Goal: Information Seeking & Learning: Learn about a topic

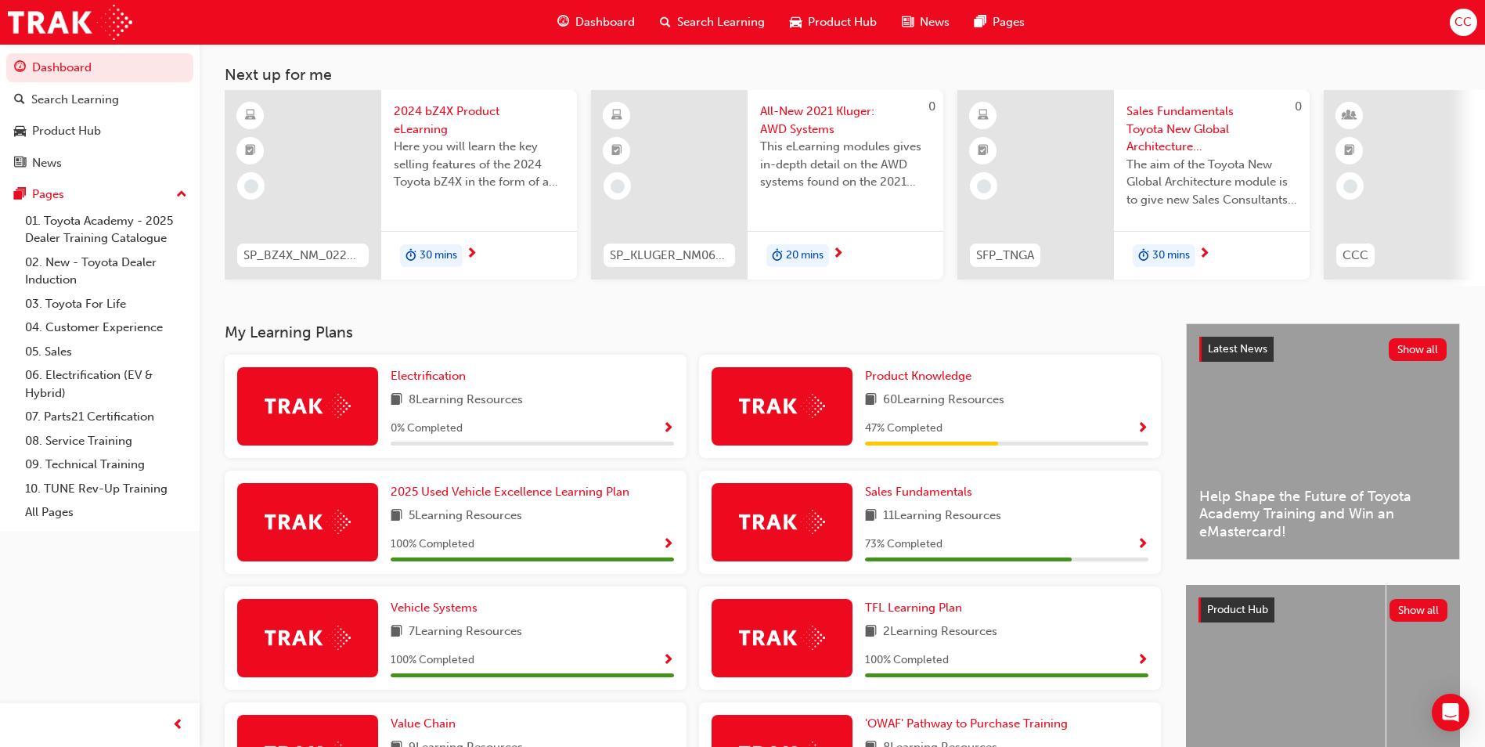
scroll to position [20, 0]
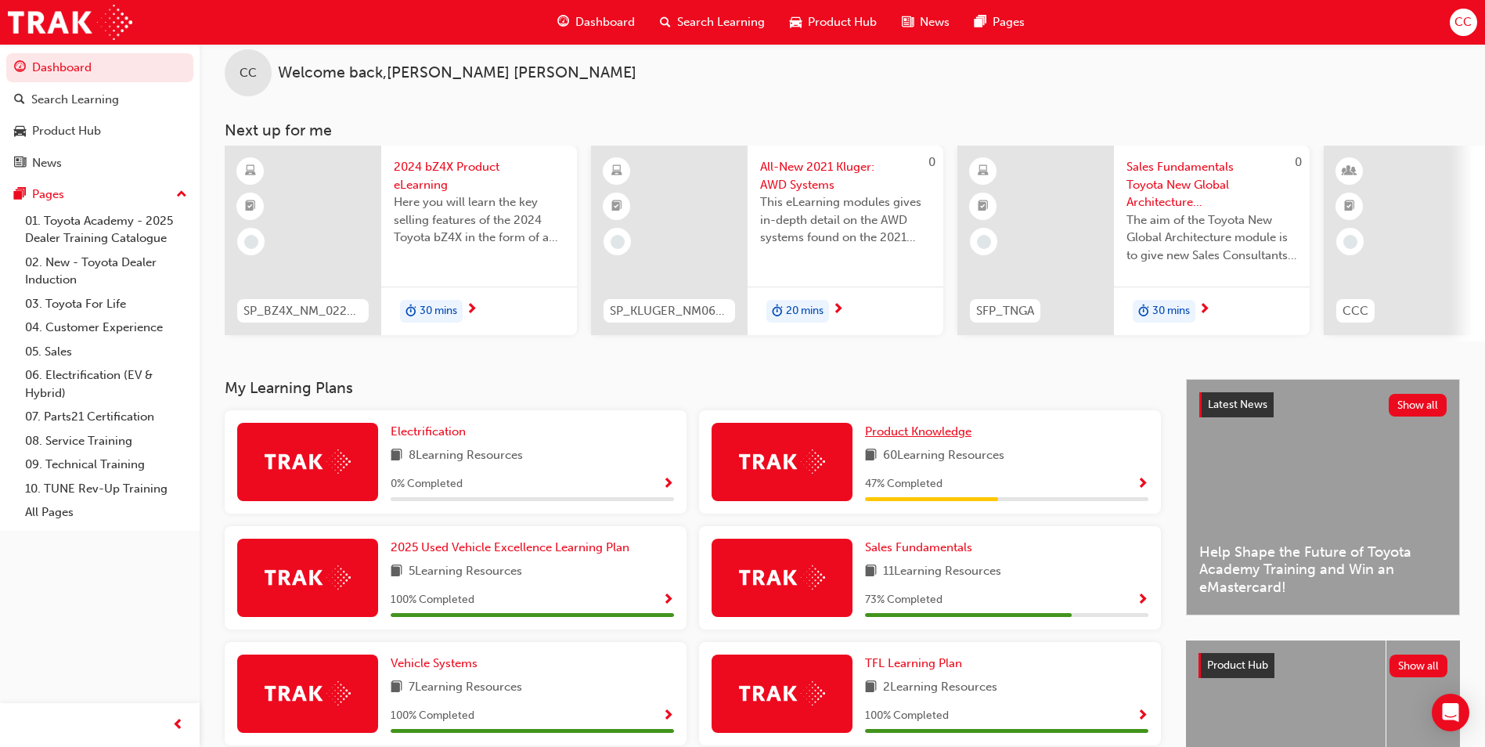
click at [896, 434] on span "Product Knowledge" at bounding box center [918, 431] width 106 height 14
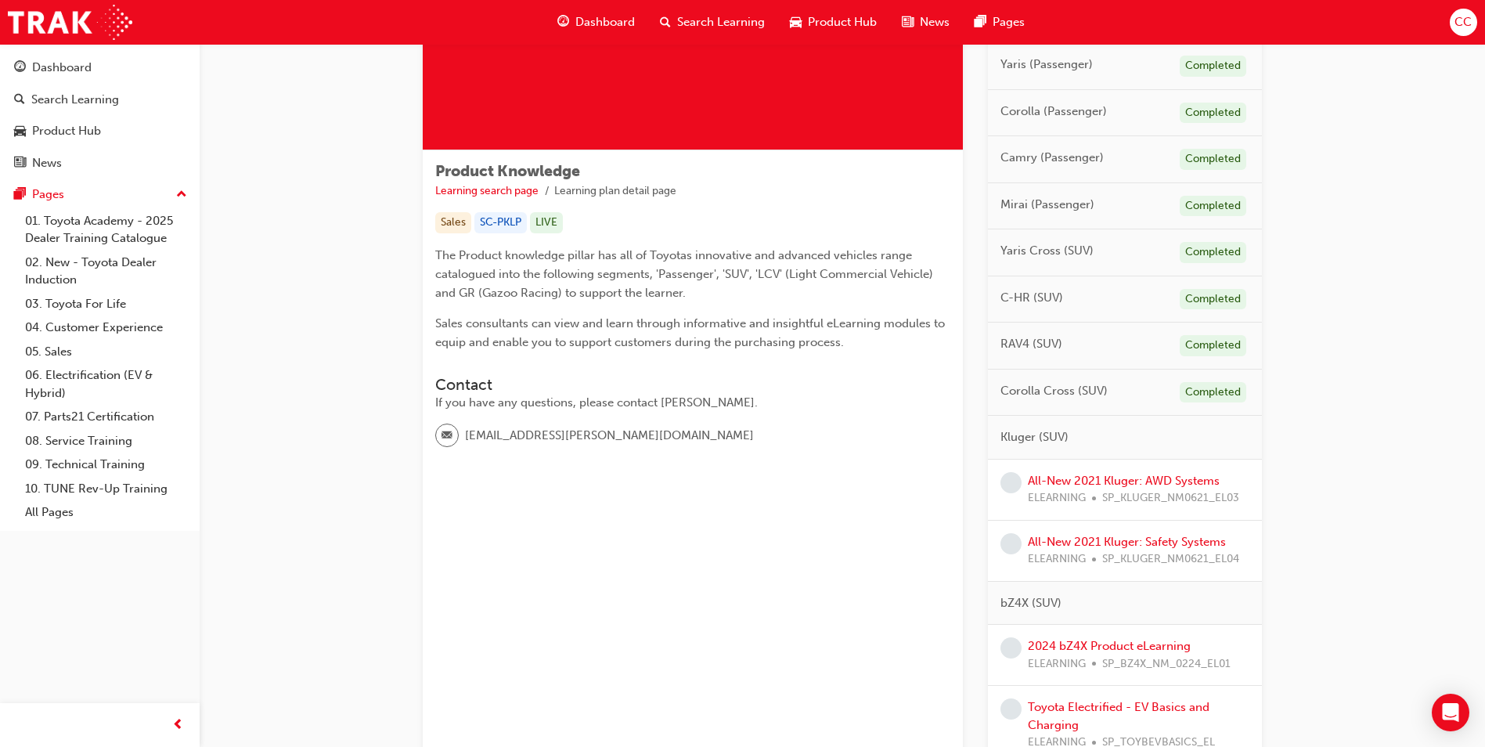
scroll to position [391, 0]
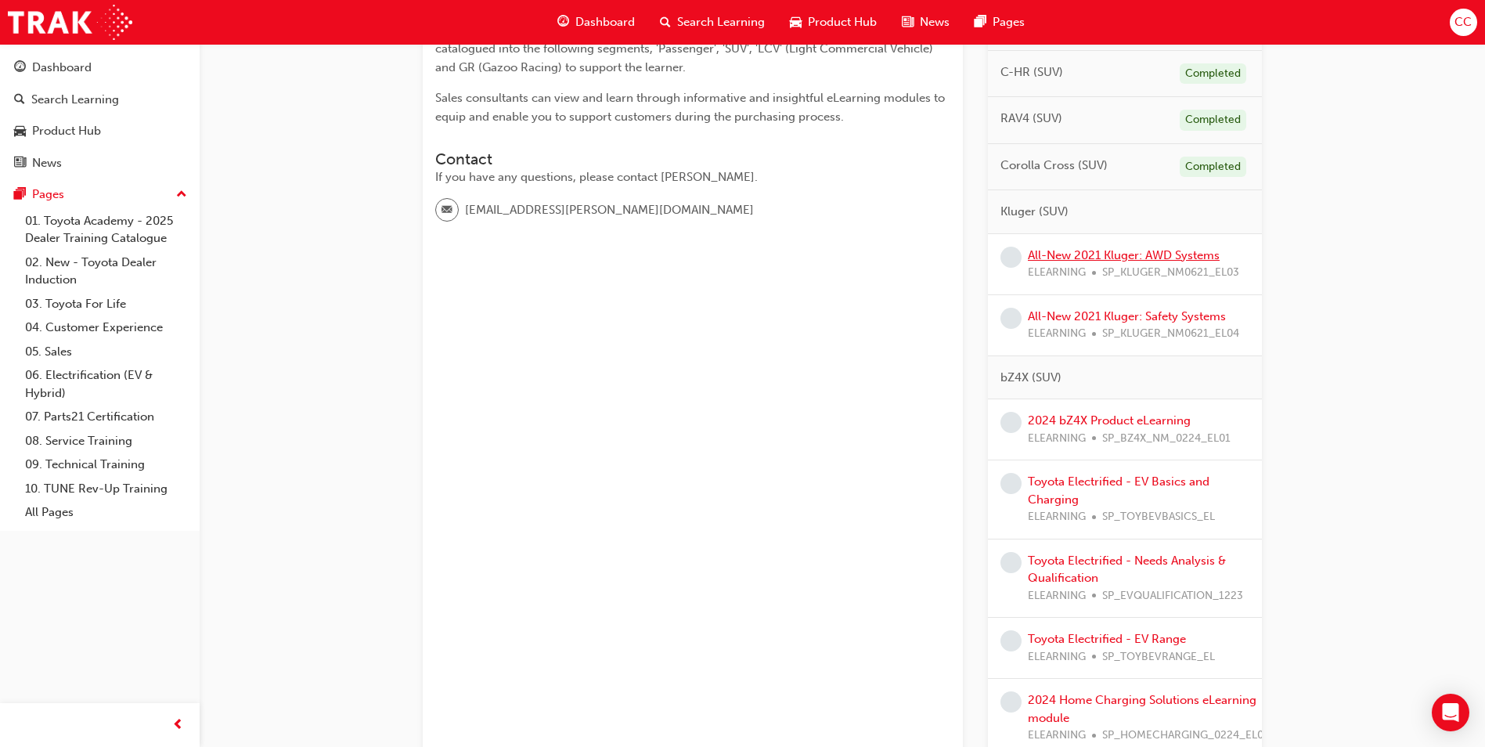
click at [1097, 256] on link "All-New 2021 Kluger: AWD Systems" at bounding box center [1124, 255] width 192 height 14
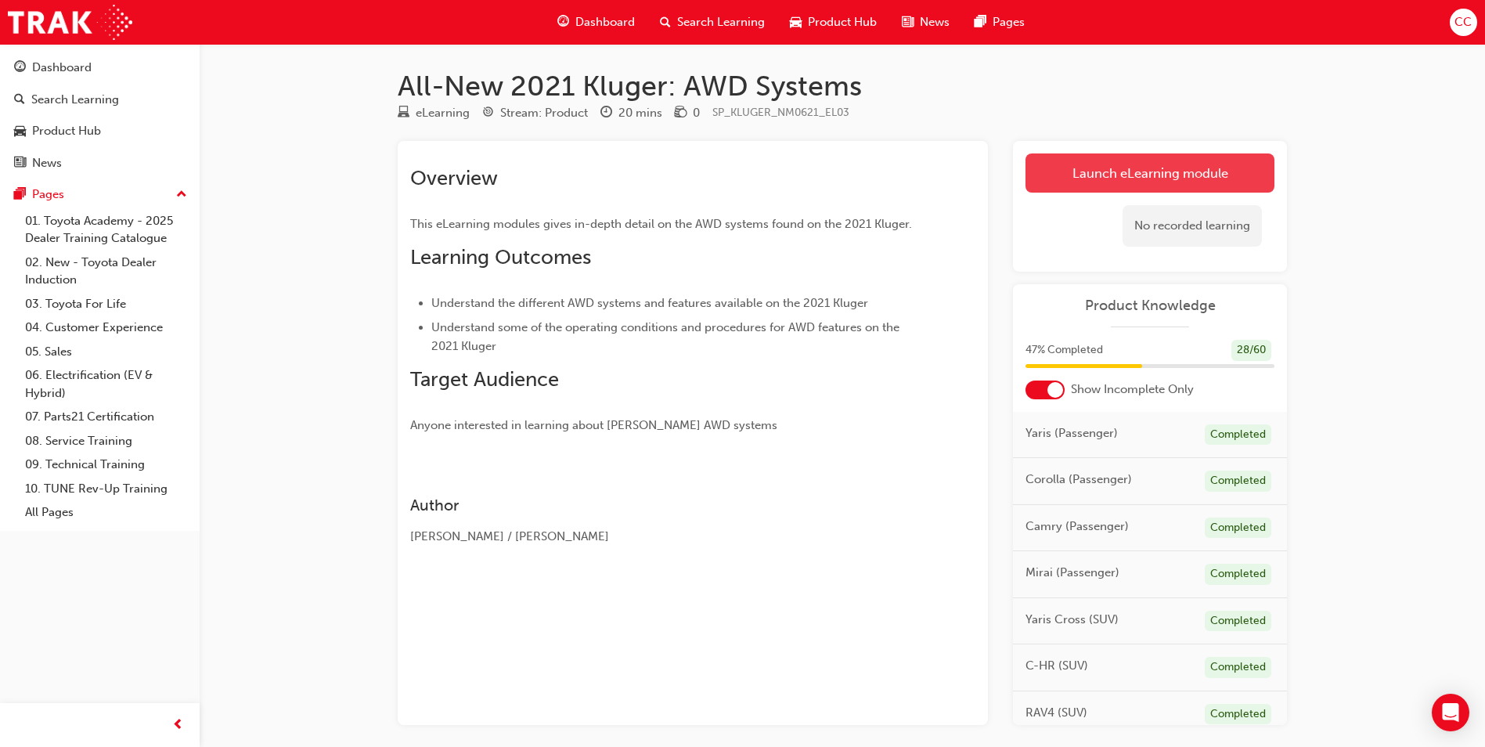
click at [1145, 176] on link "Launch eLearning module" at bounding box center [1149, 172] width 249 height 39
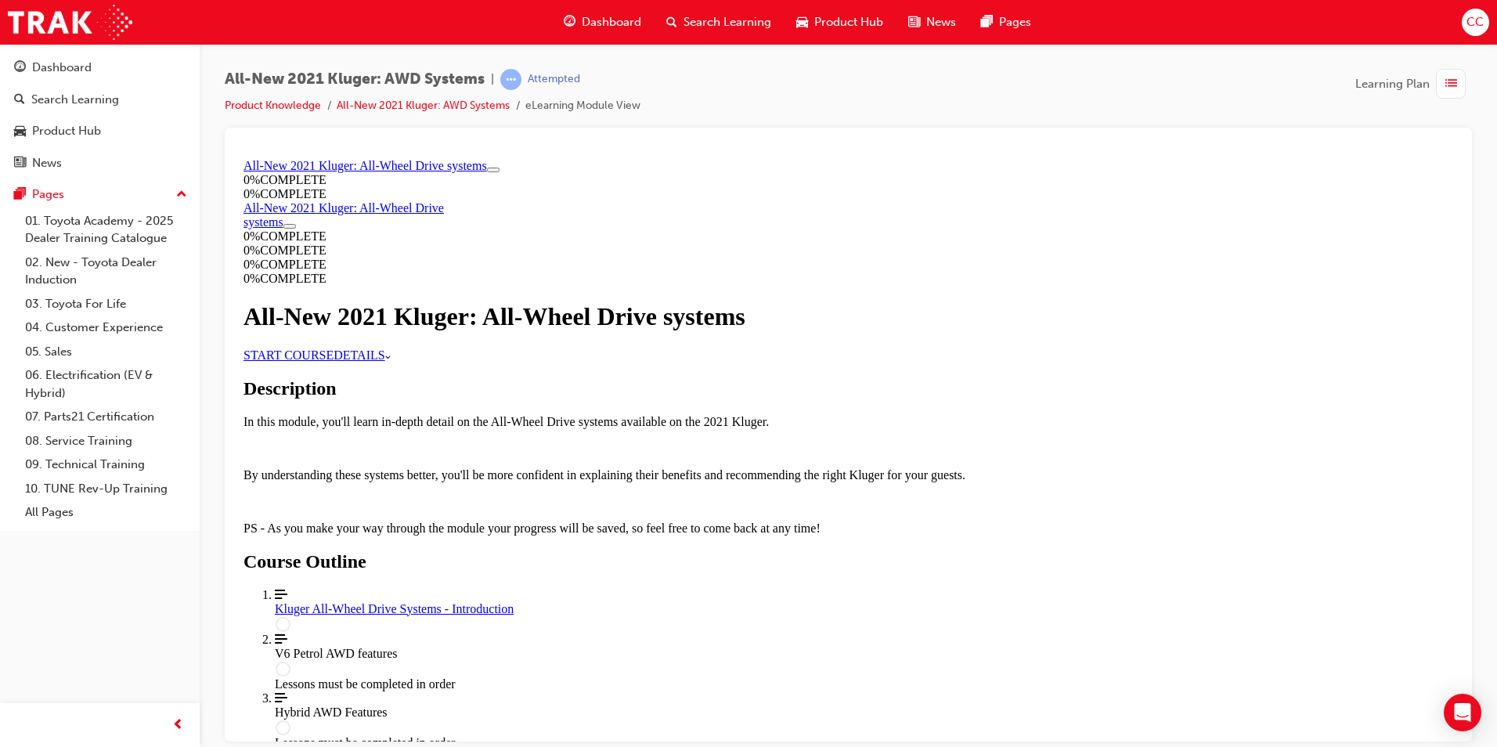
click at [333, 361] on link "START COURSE" at bounding box center [288, 354] width 90 height 13
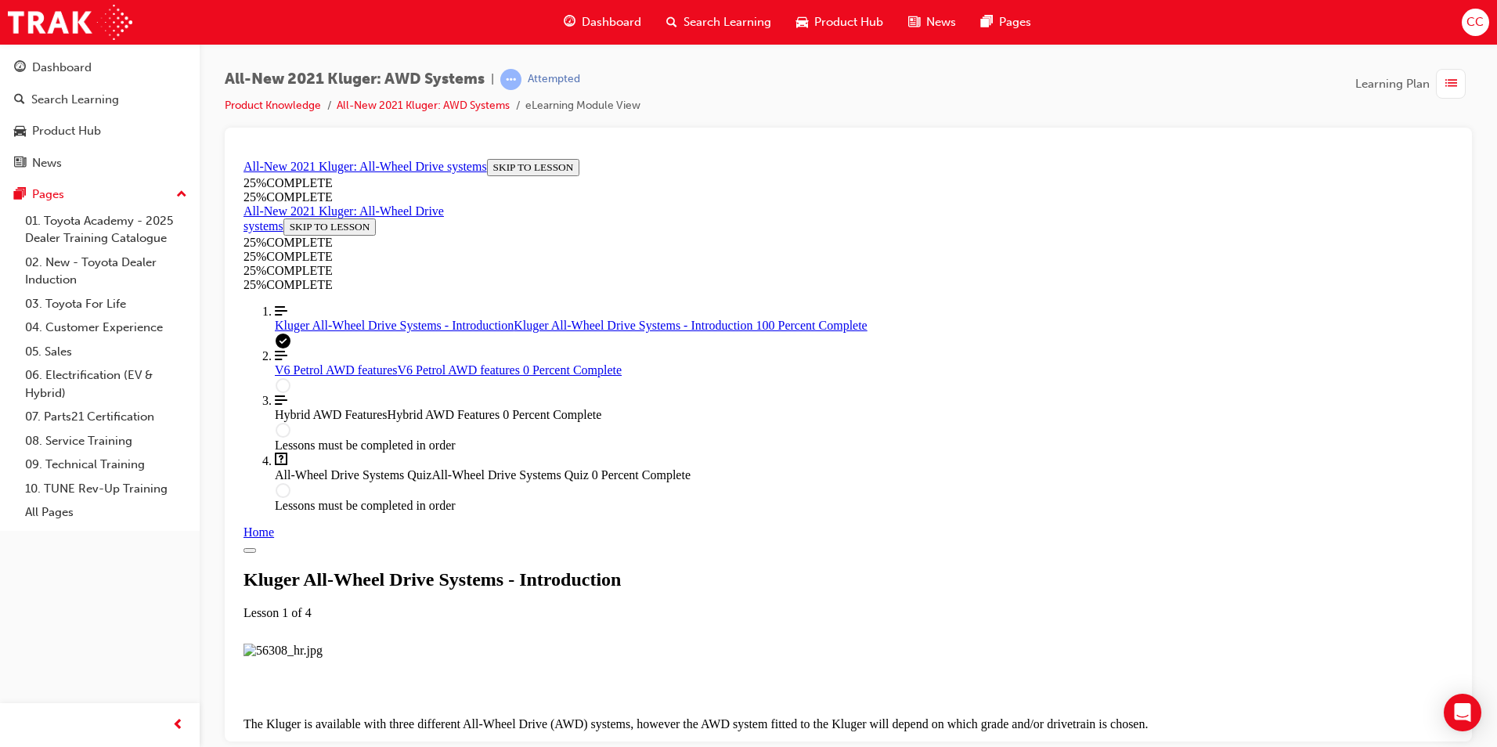
scroll to position [1616, 0]
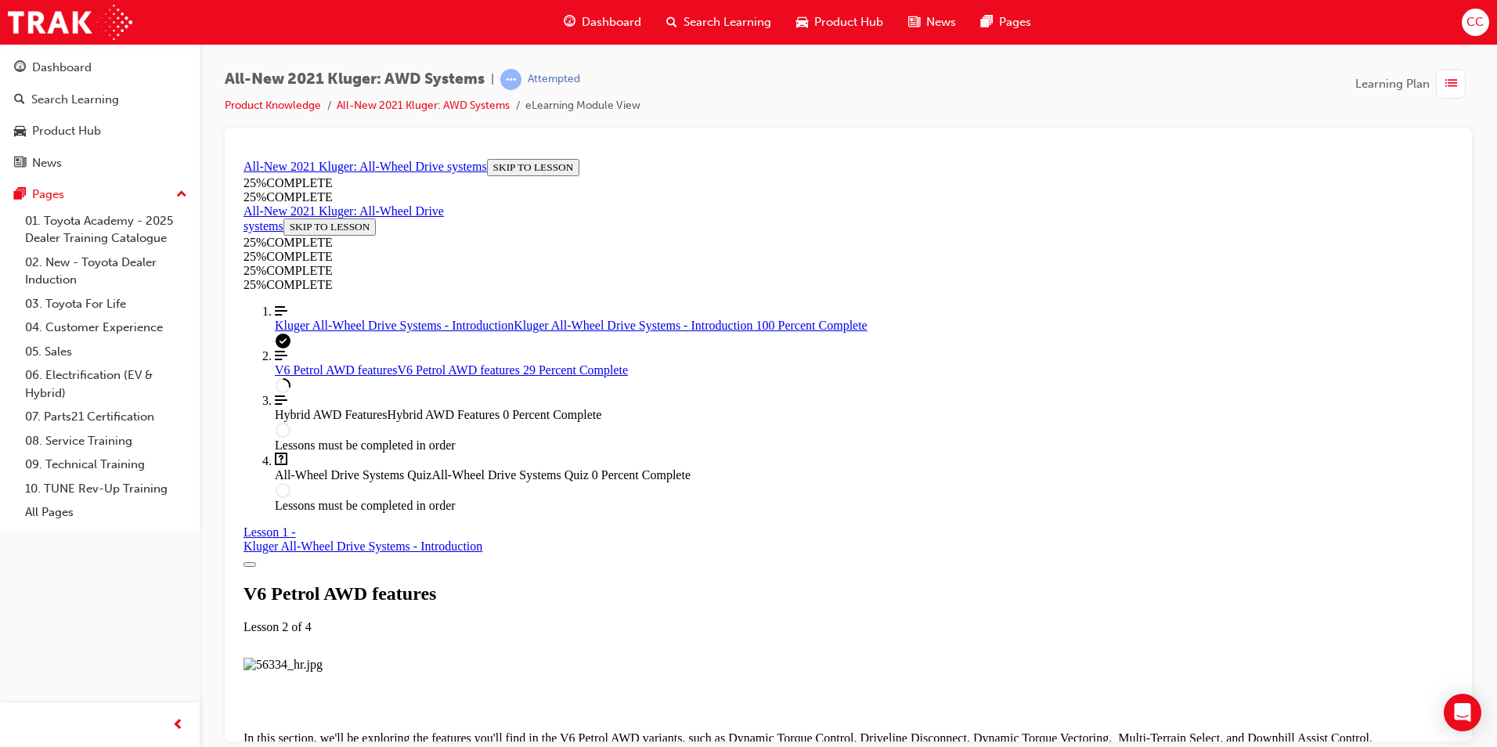
scroll to position [2794, 0]
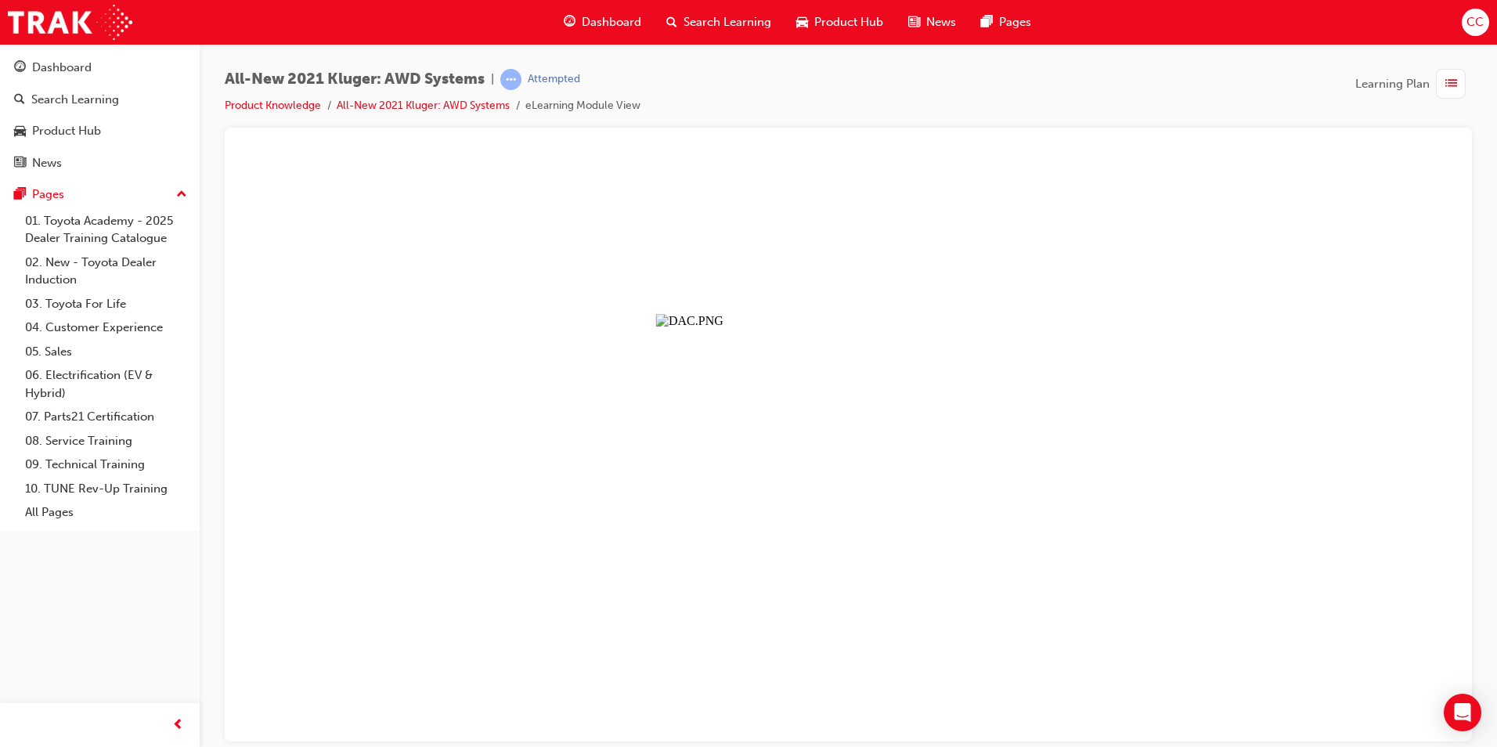
click at [780, 409] on button "Unzoom image" at bounding box center [848, 446] width 1222 height 589
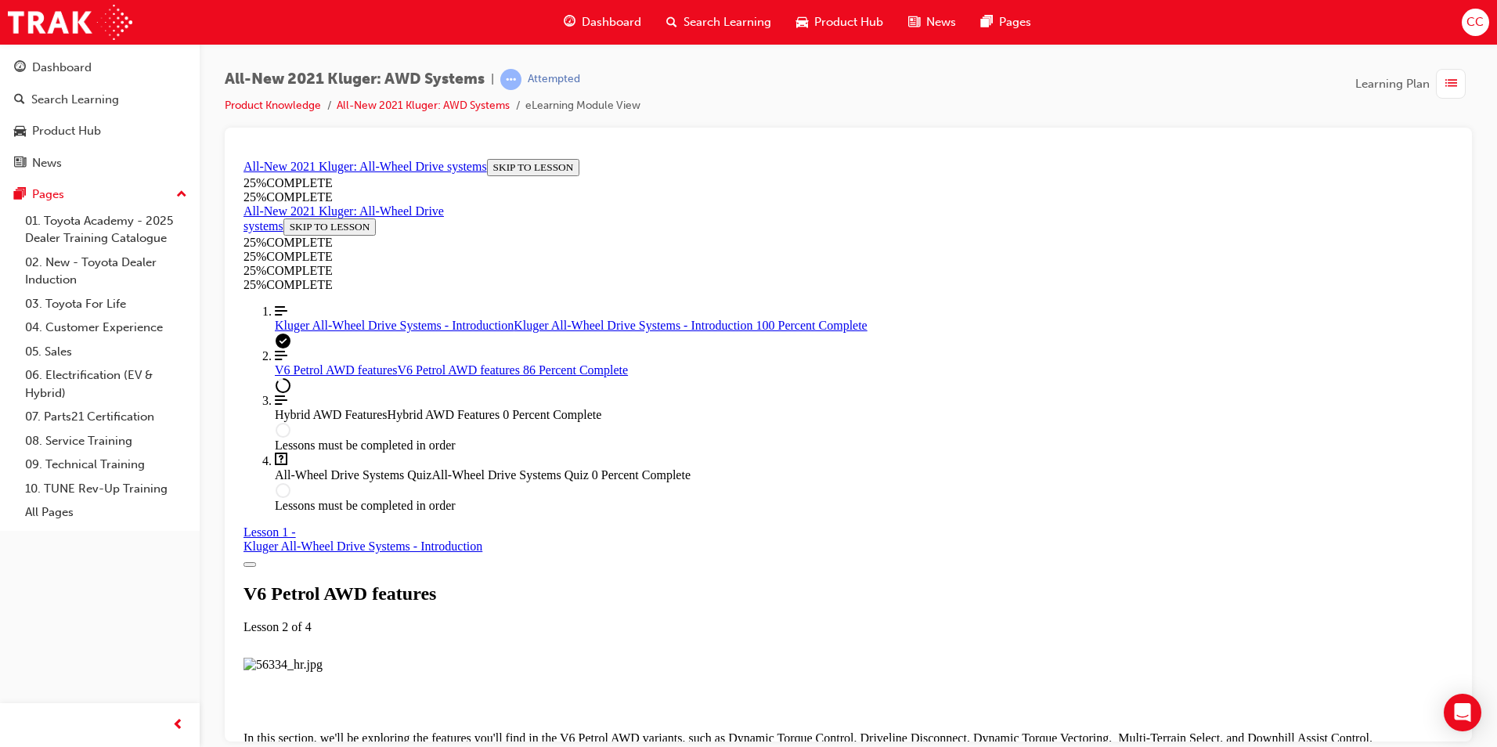
scroll to position [6346, 0]
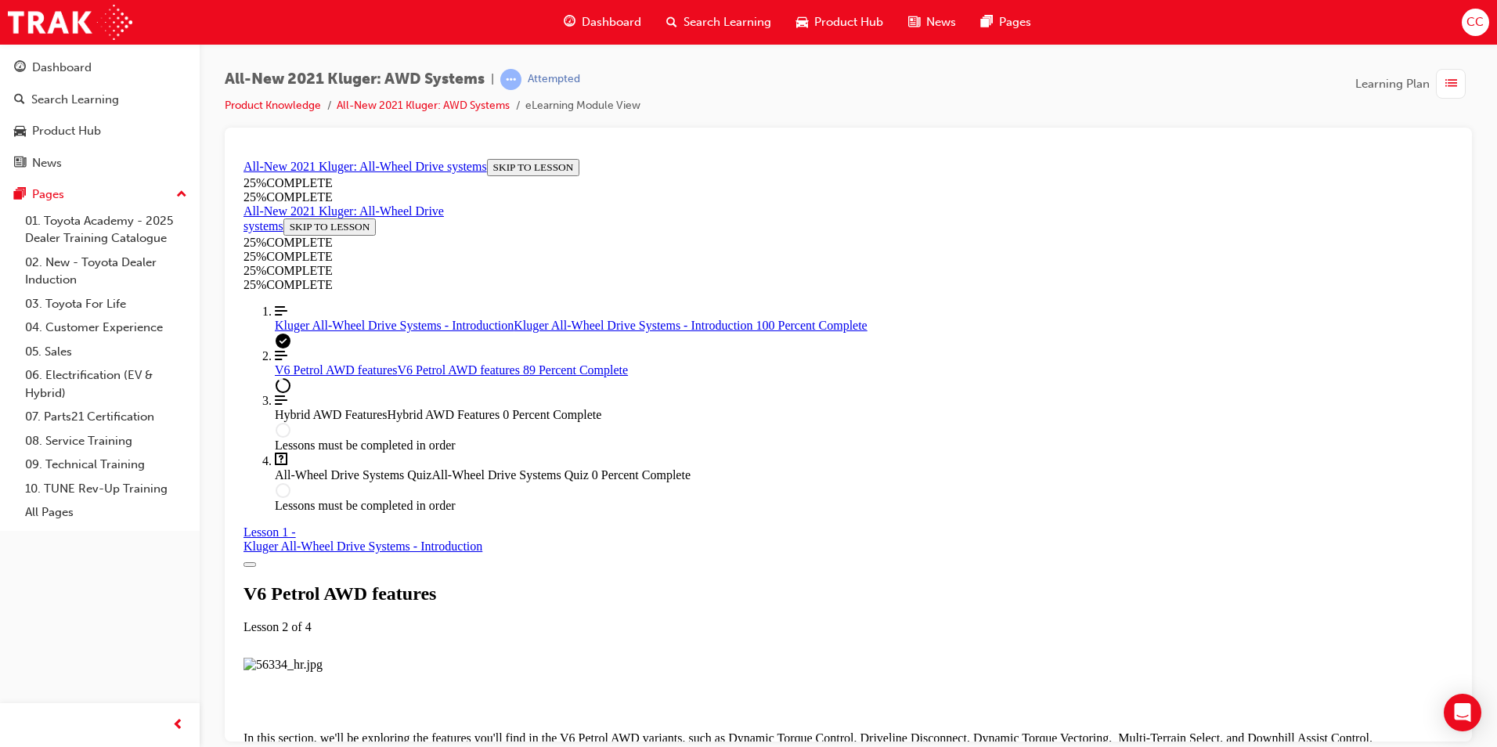
drag, startPoint x: 937, startPoint y: 613, endPoint x: 897, endPoint y: 588, distance: 47.1
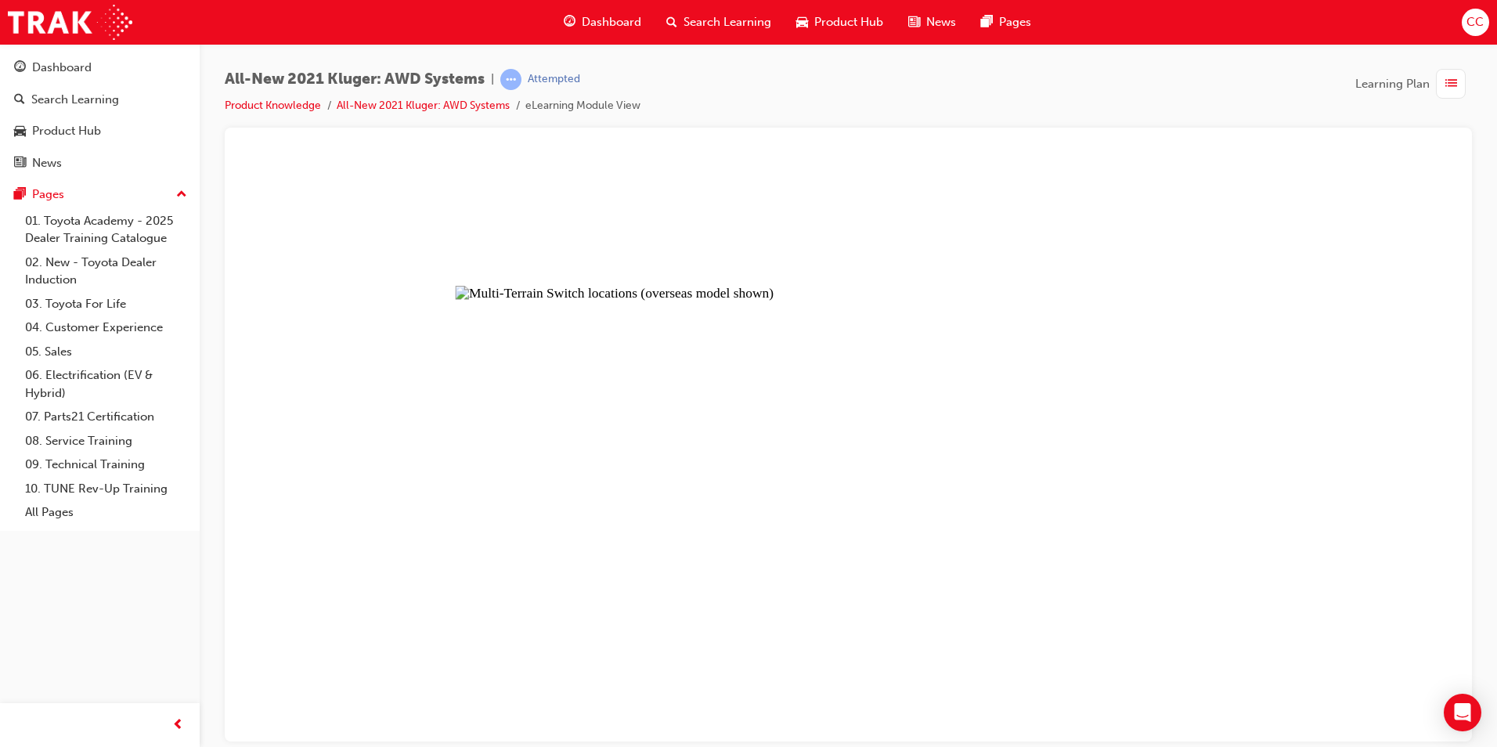
click at [754, 350] on button "Unzoom image" at bounding box center [848, 446] width 1222 height 589
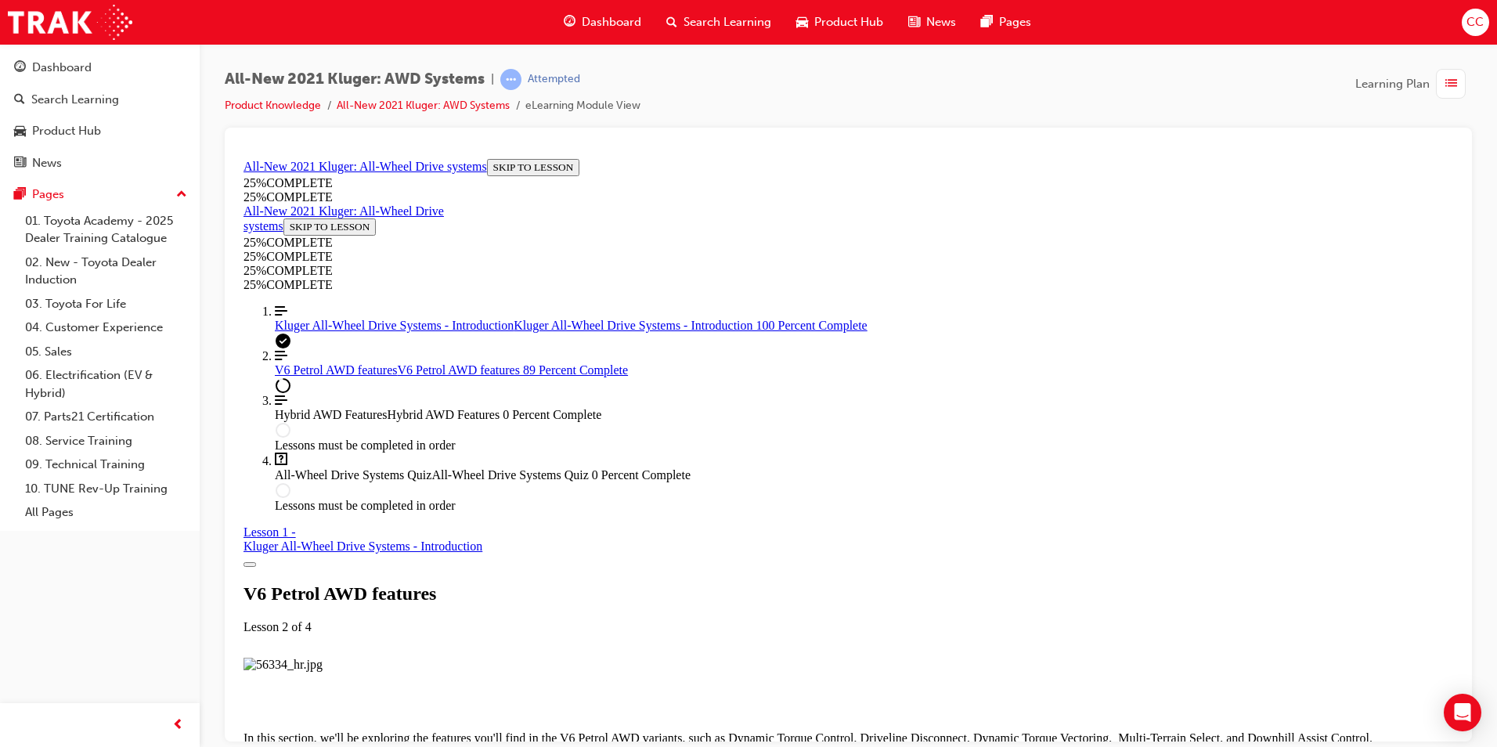
scroll to position [7285, 0]
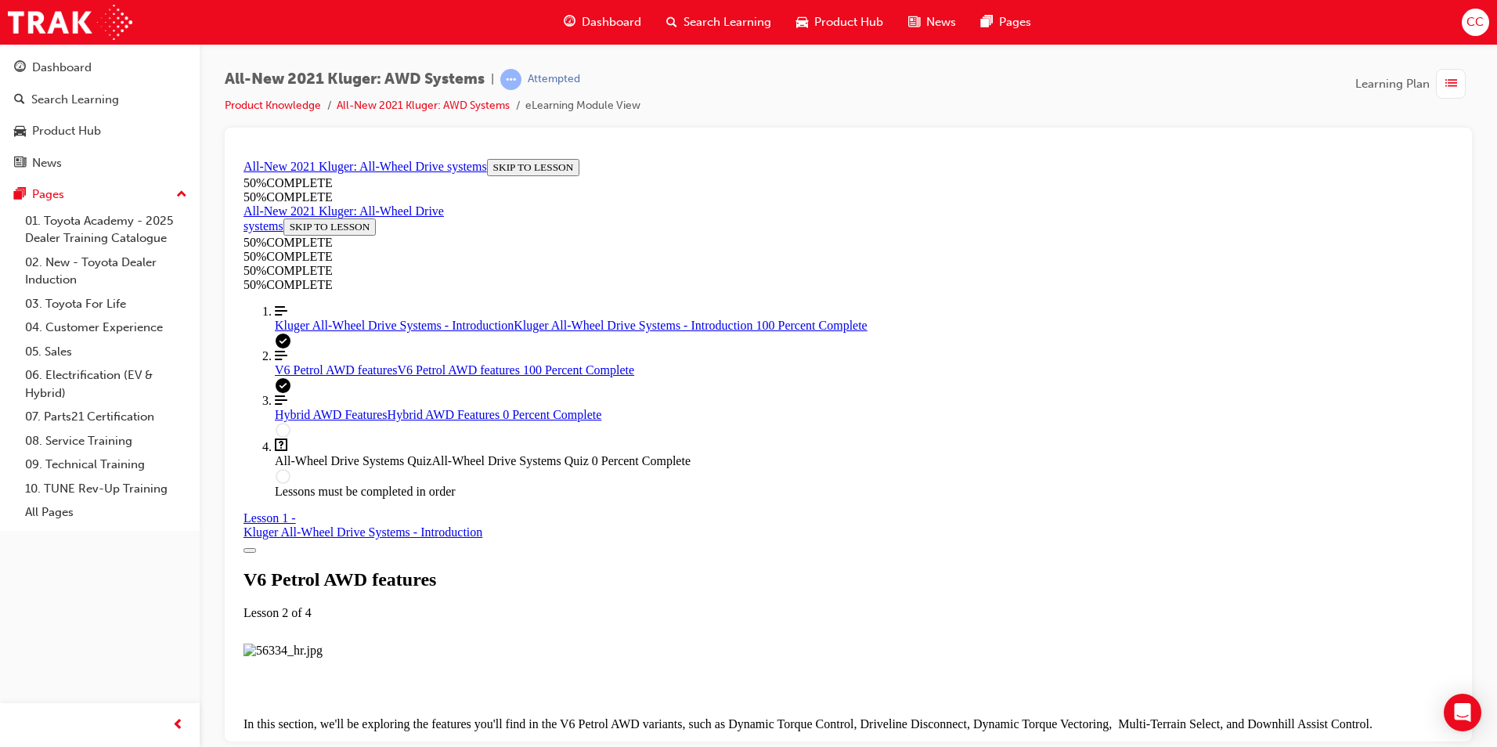
scroll to position [7704, 0]
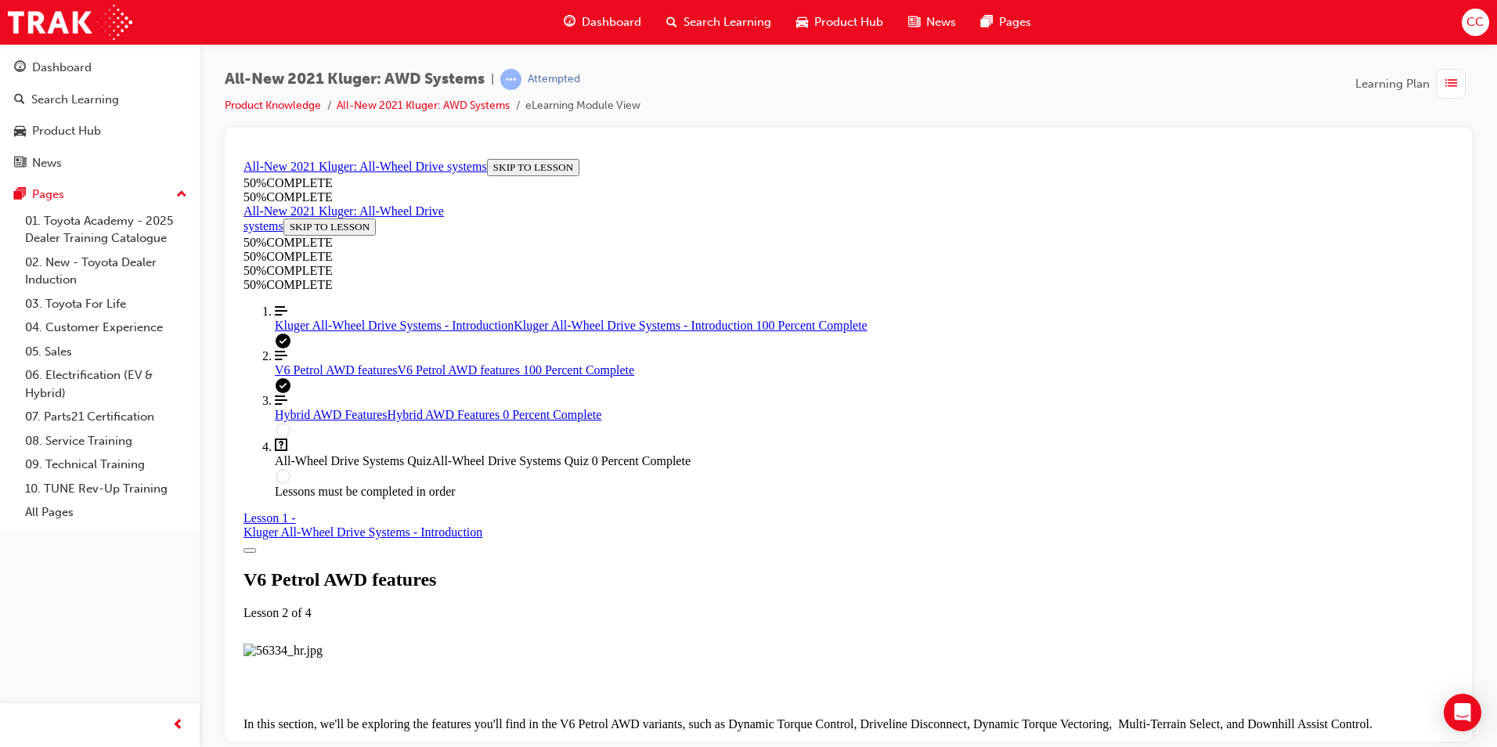
scroll to position [7963, 0]
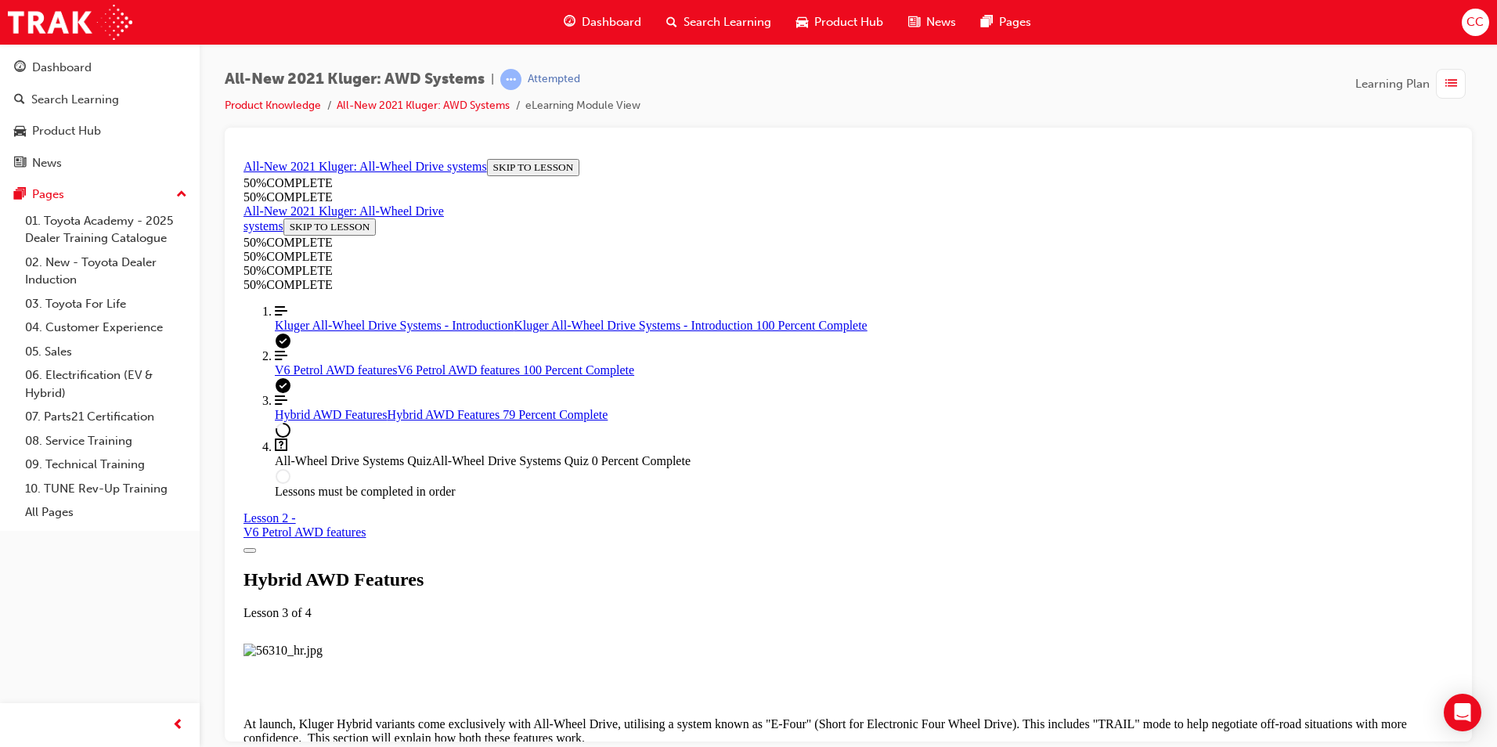
scroll to position [3715, 0]
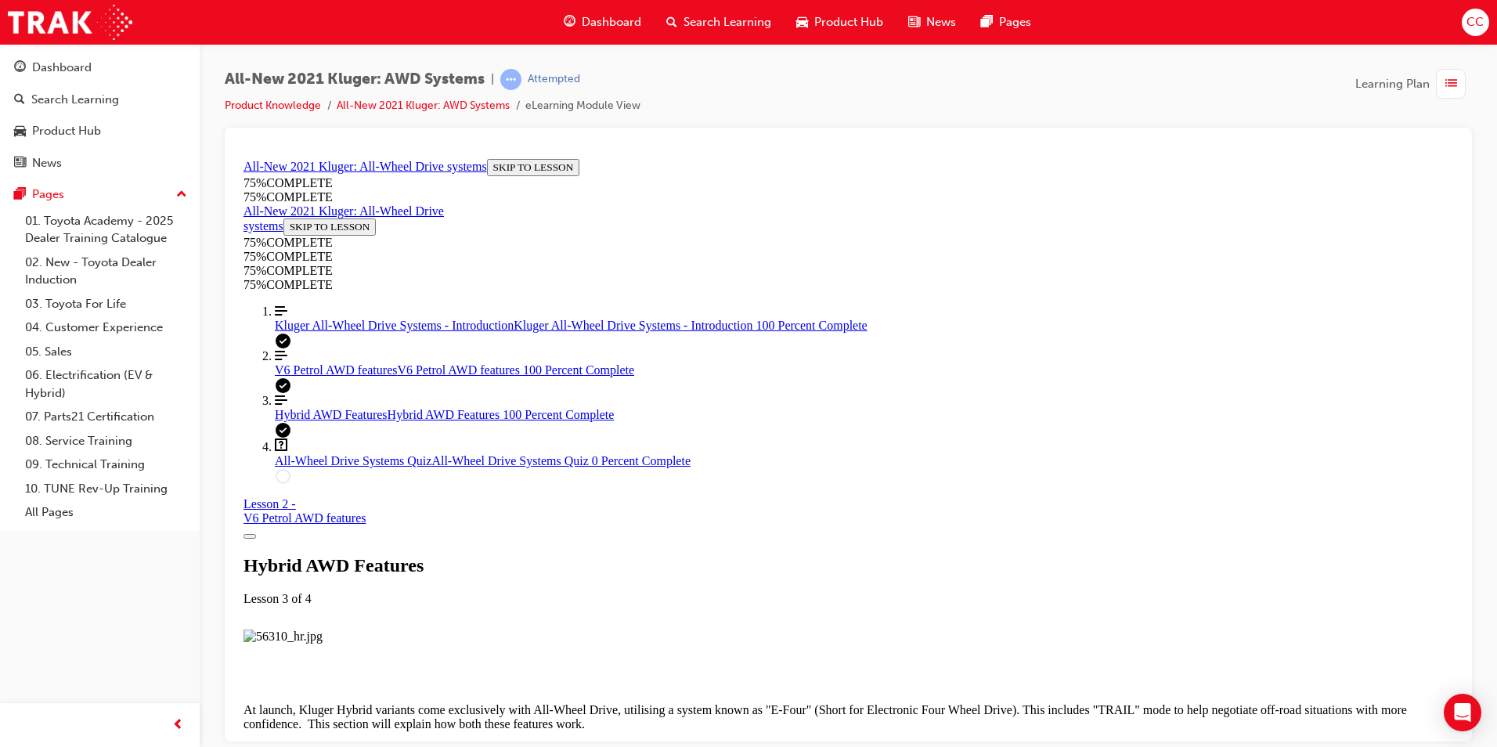
scroll to position [4139, 0]
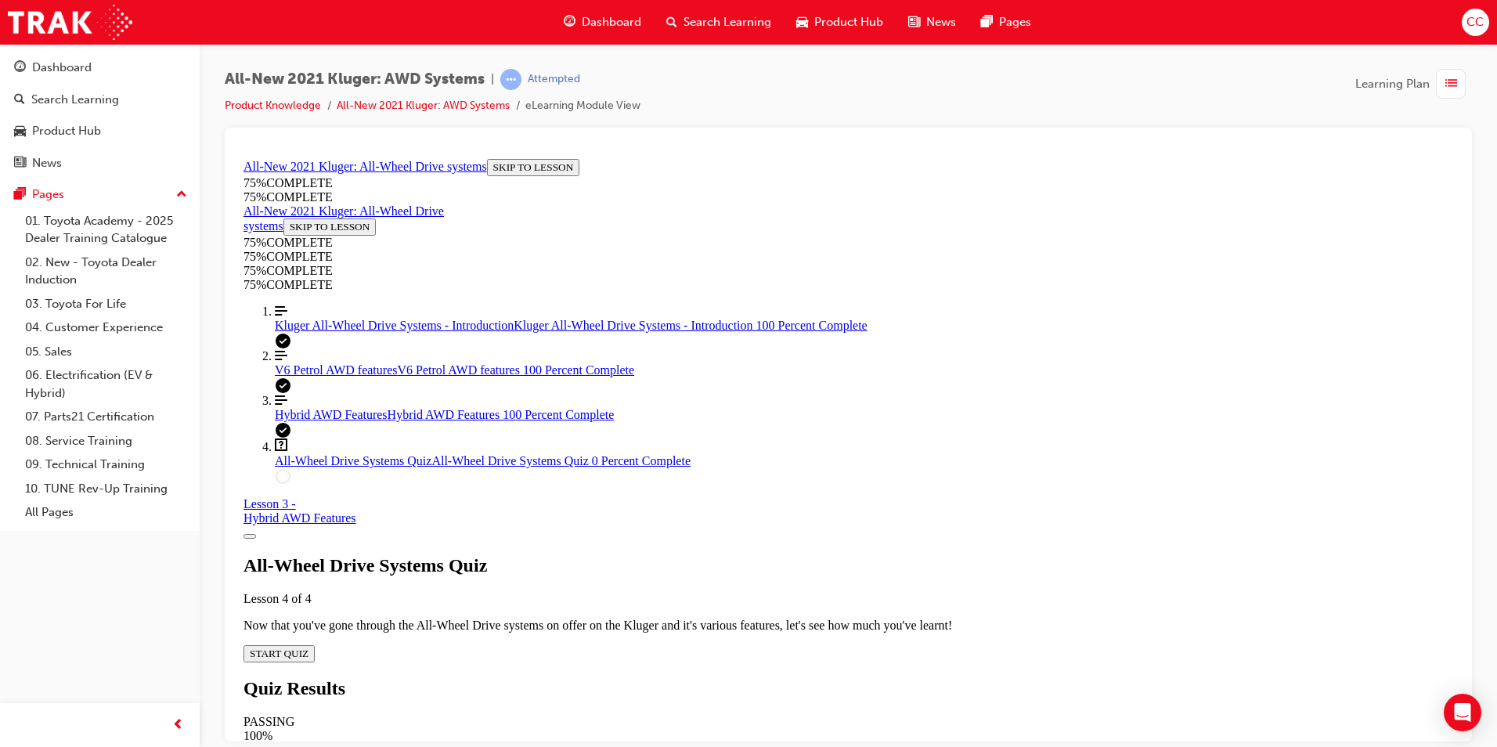
scroll to position [54, 0]
click at [308, 647] on span "START QUIZ" at bounding box center [279, 653] width 59 height 12
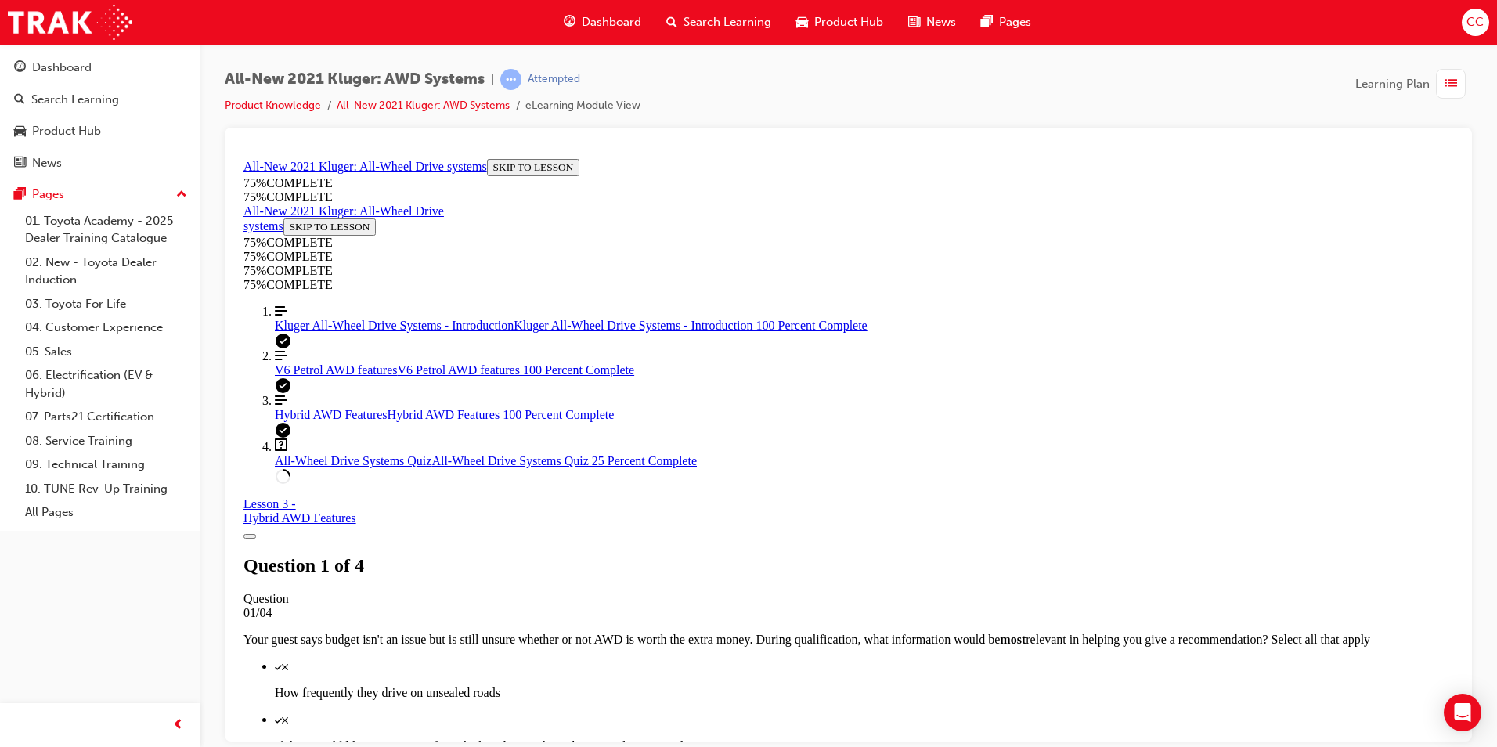
scroll to position [370, 0]
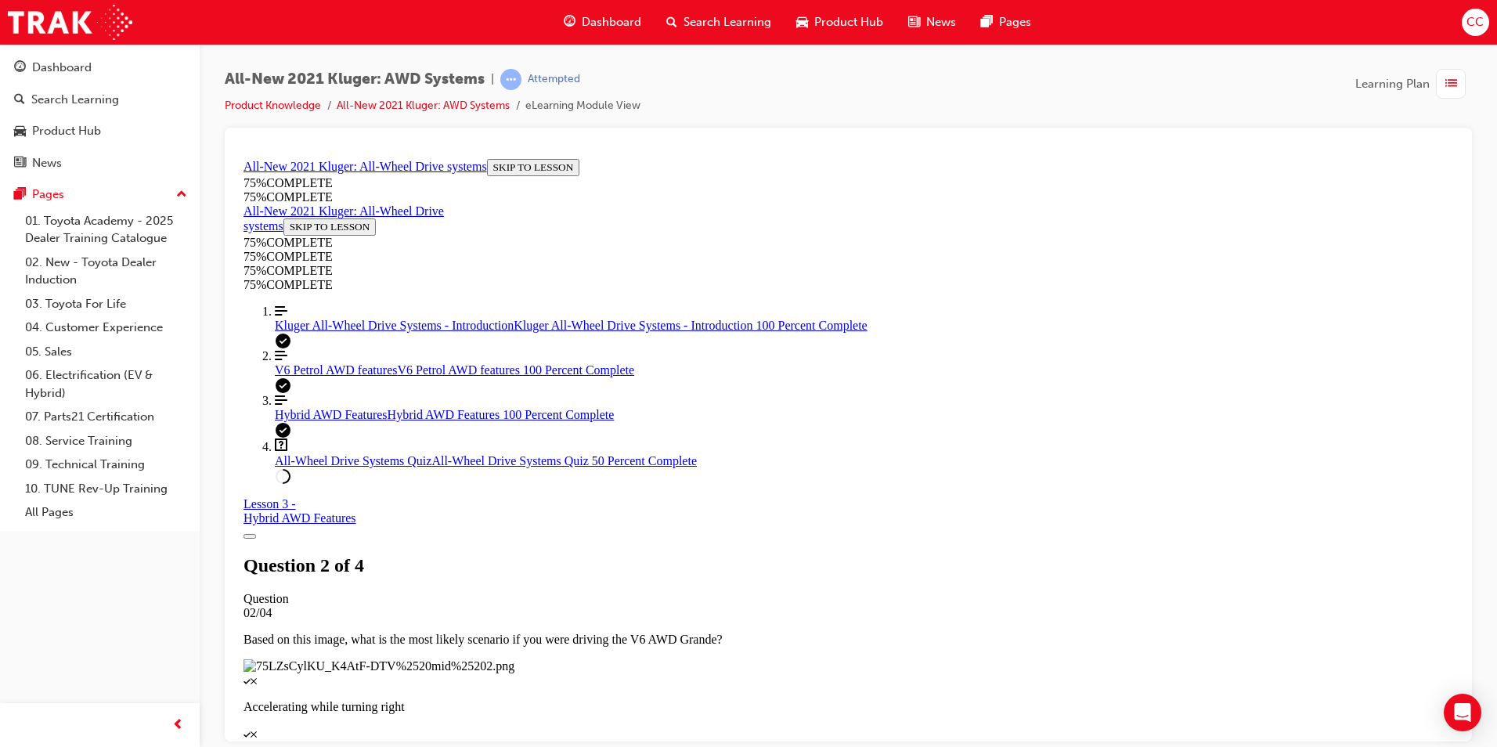
scroll to position [135, 0]
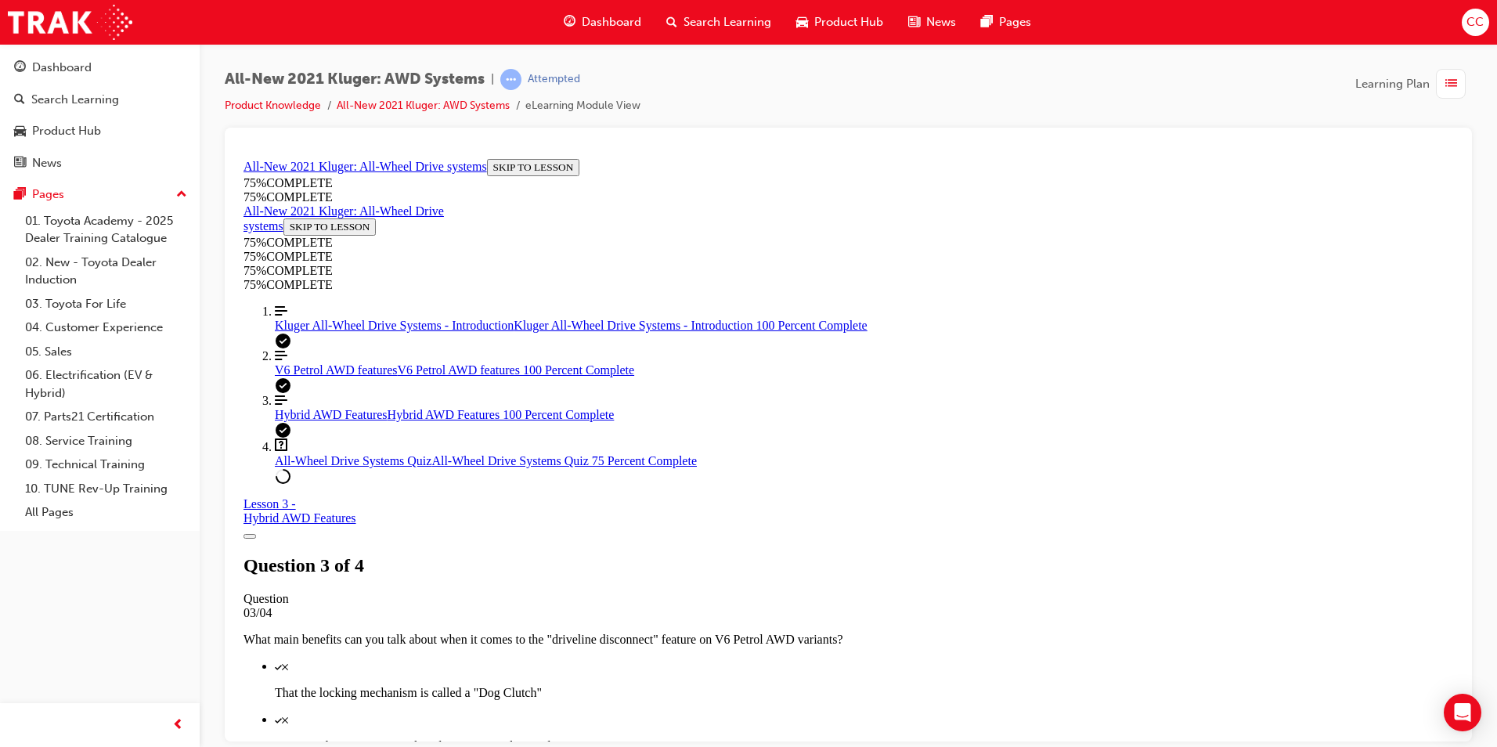
scroll to position [214, 0]
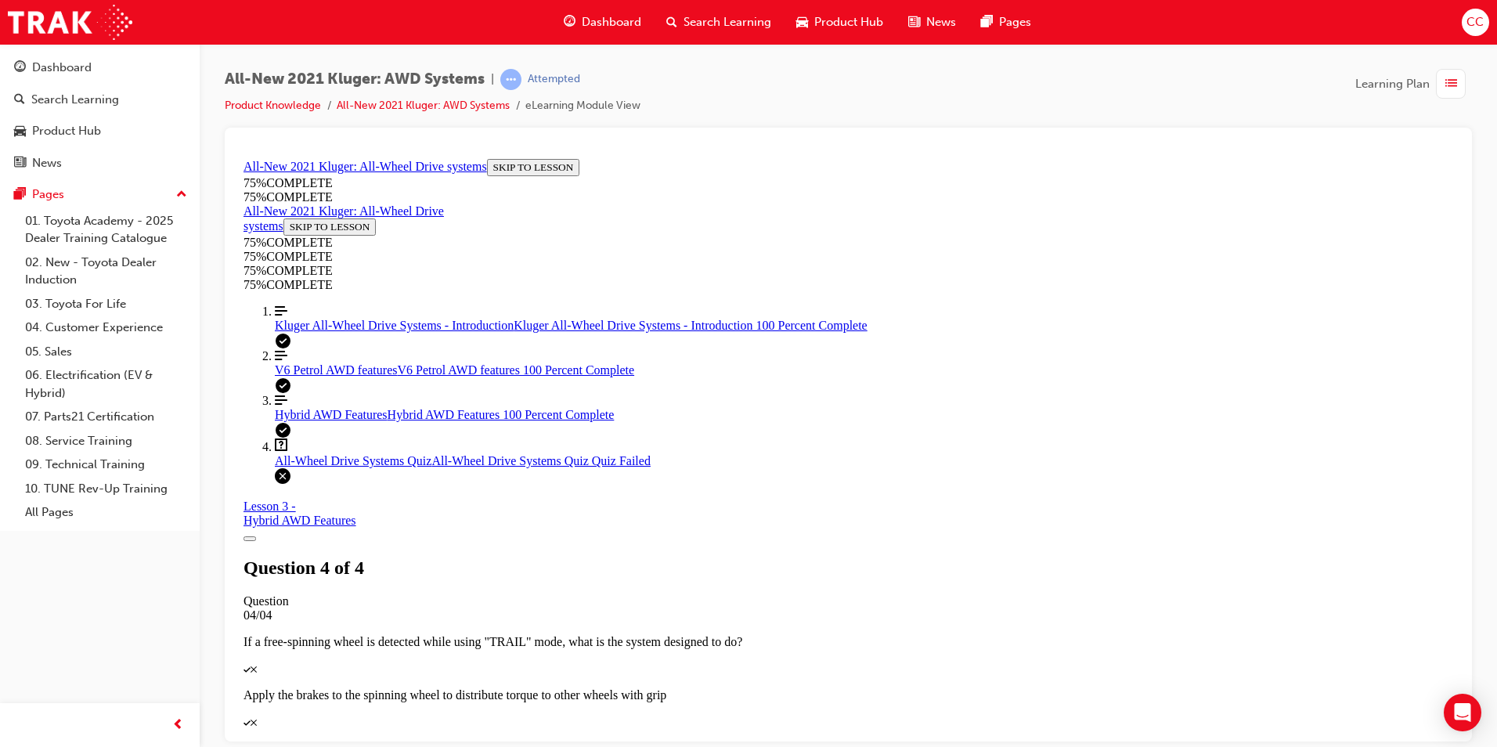
scroll to position [56, 0]
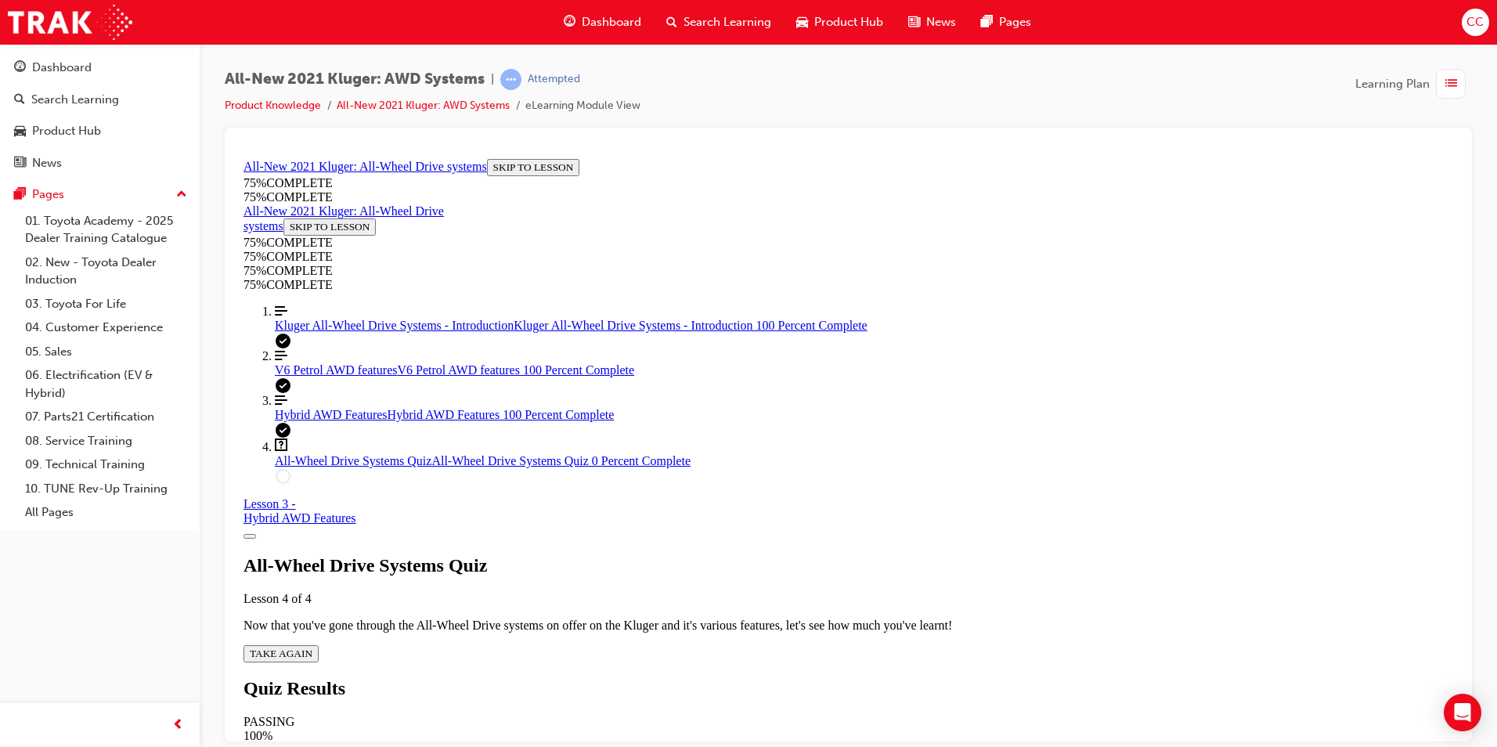
click at [312, 647] on span "TAKE AGAIN" at bounding box center [281, 653] width 63 height 12
click at [335, 332] on div "Kluger All-Wheel Drive Systems - Introduction Kluger All-Wheel Drive Systems - …" at bounding box center [864, 325] width 1178 height 14
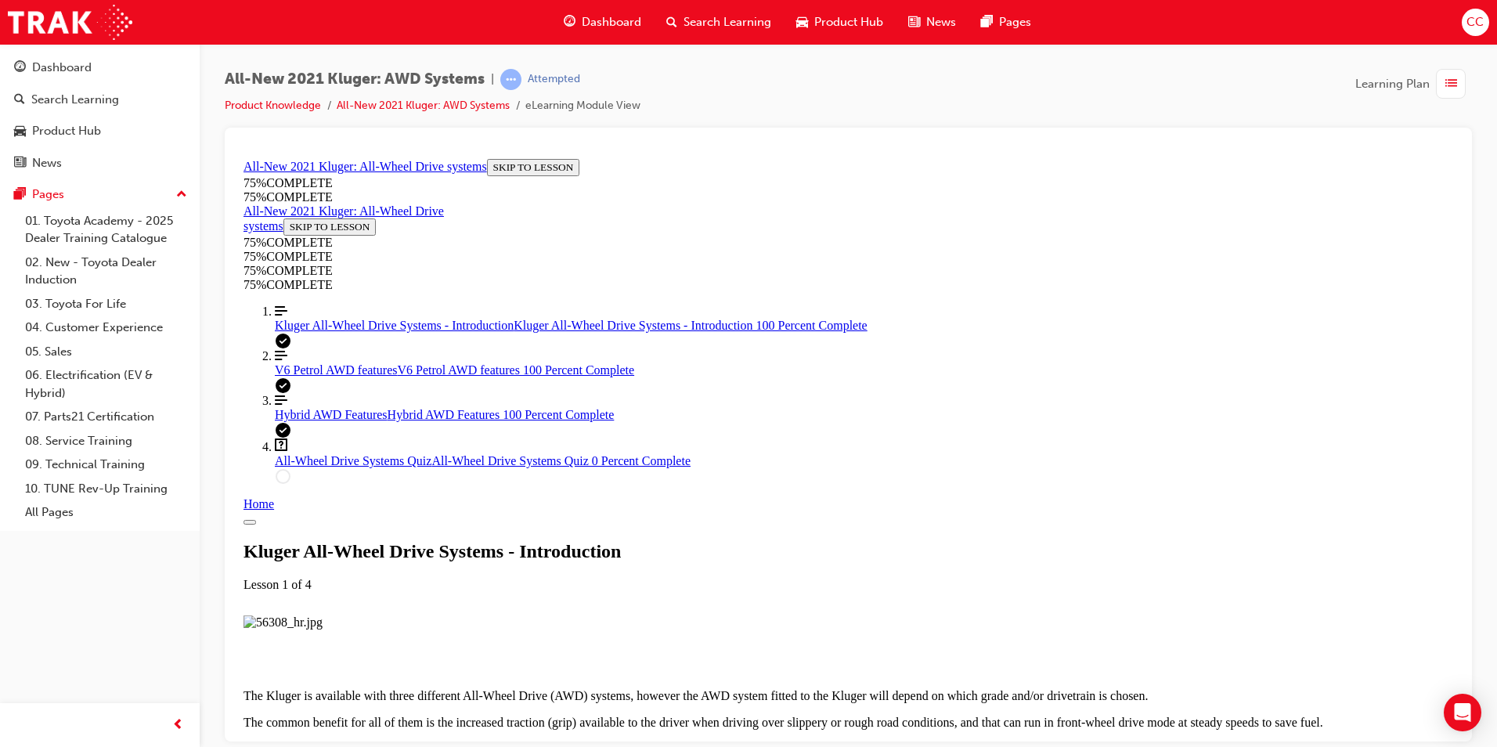
scroll to position [1616, 0]
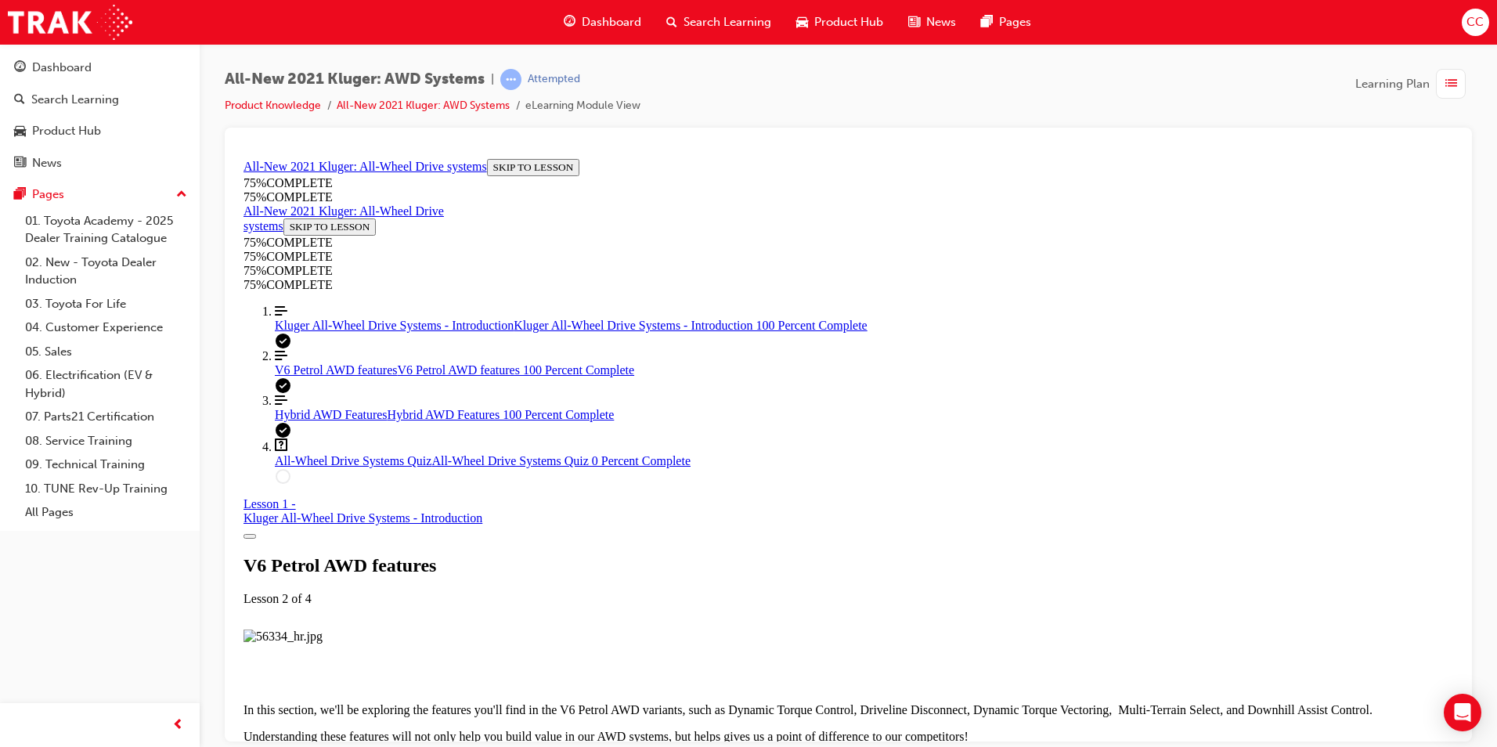
scroll to position [3718, 0]
click at [355, 467] on link "Question box Question mark inside of a square All-Wheel Drive Systems Quiz All-…" at bounding box center [864, 453] width 1178 height 30
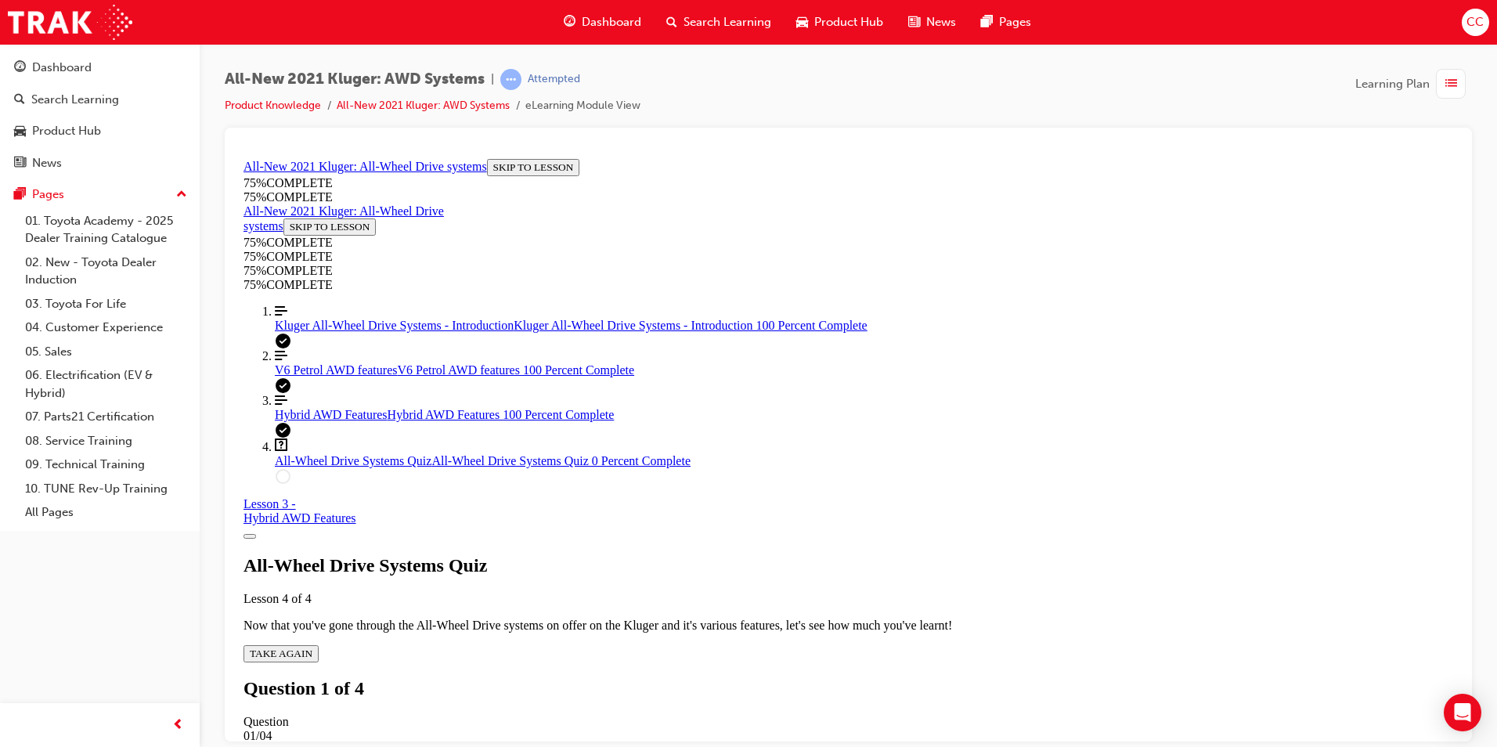
scroll to position [211, 0]
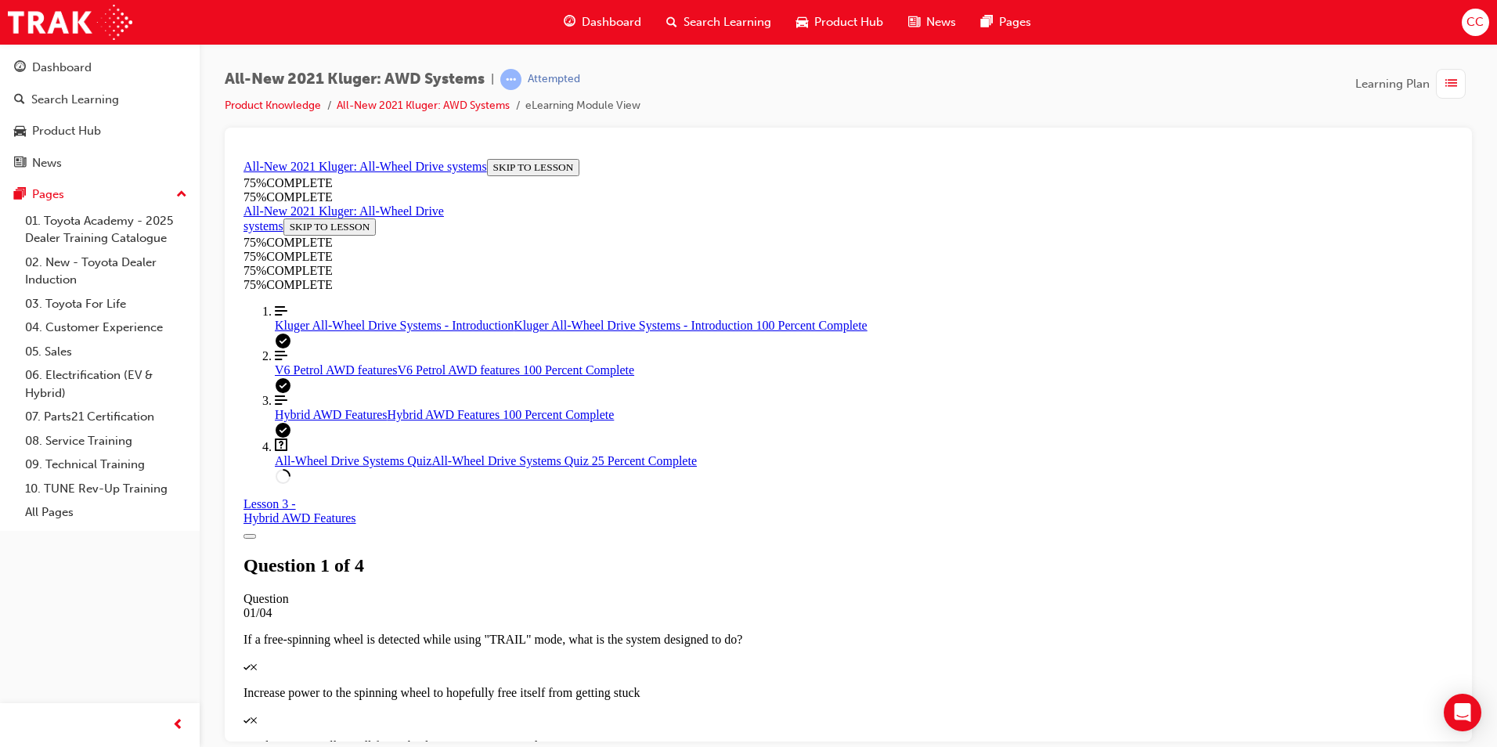
scroll to position [213, 0]
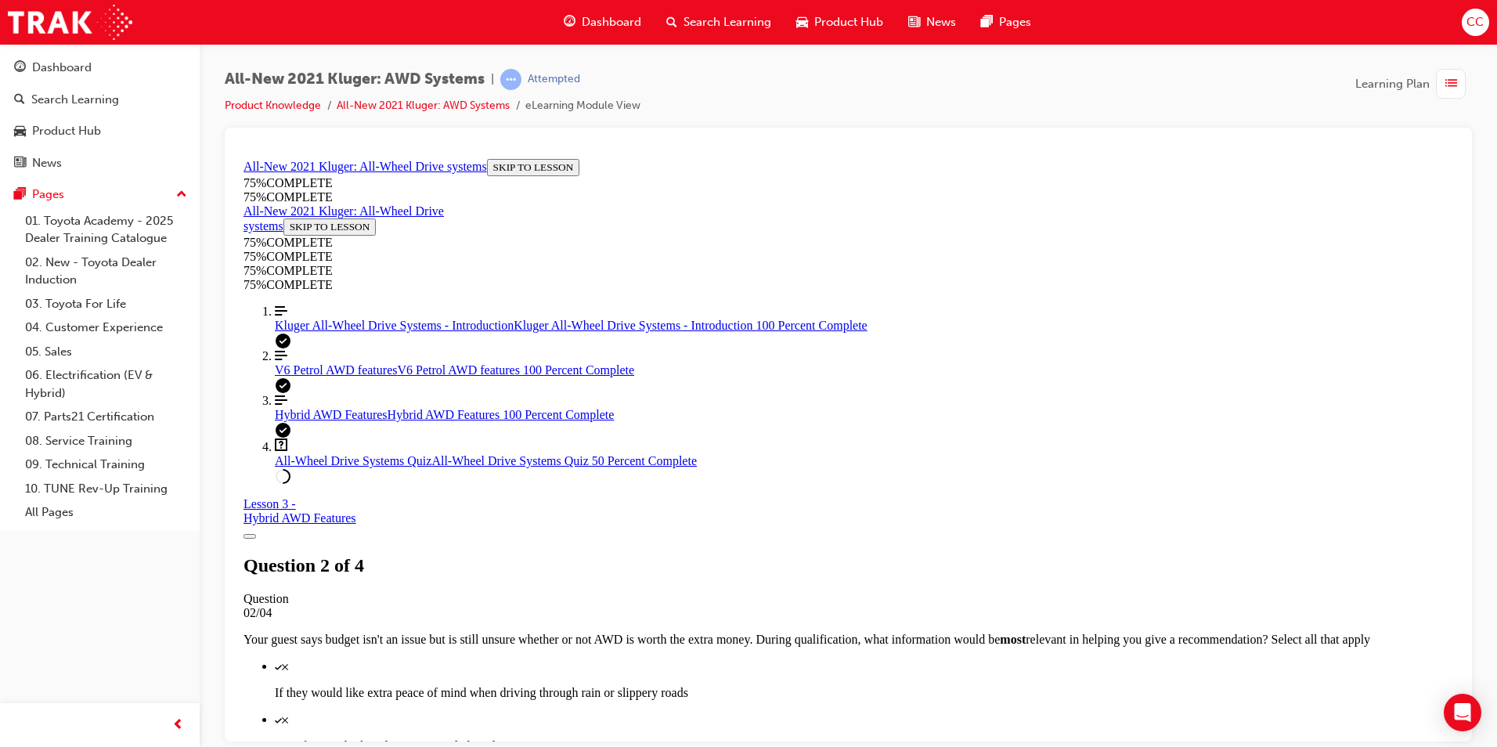
scroll to position [171, 0]
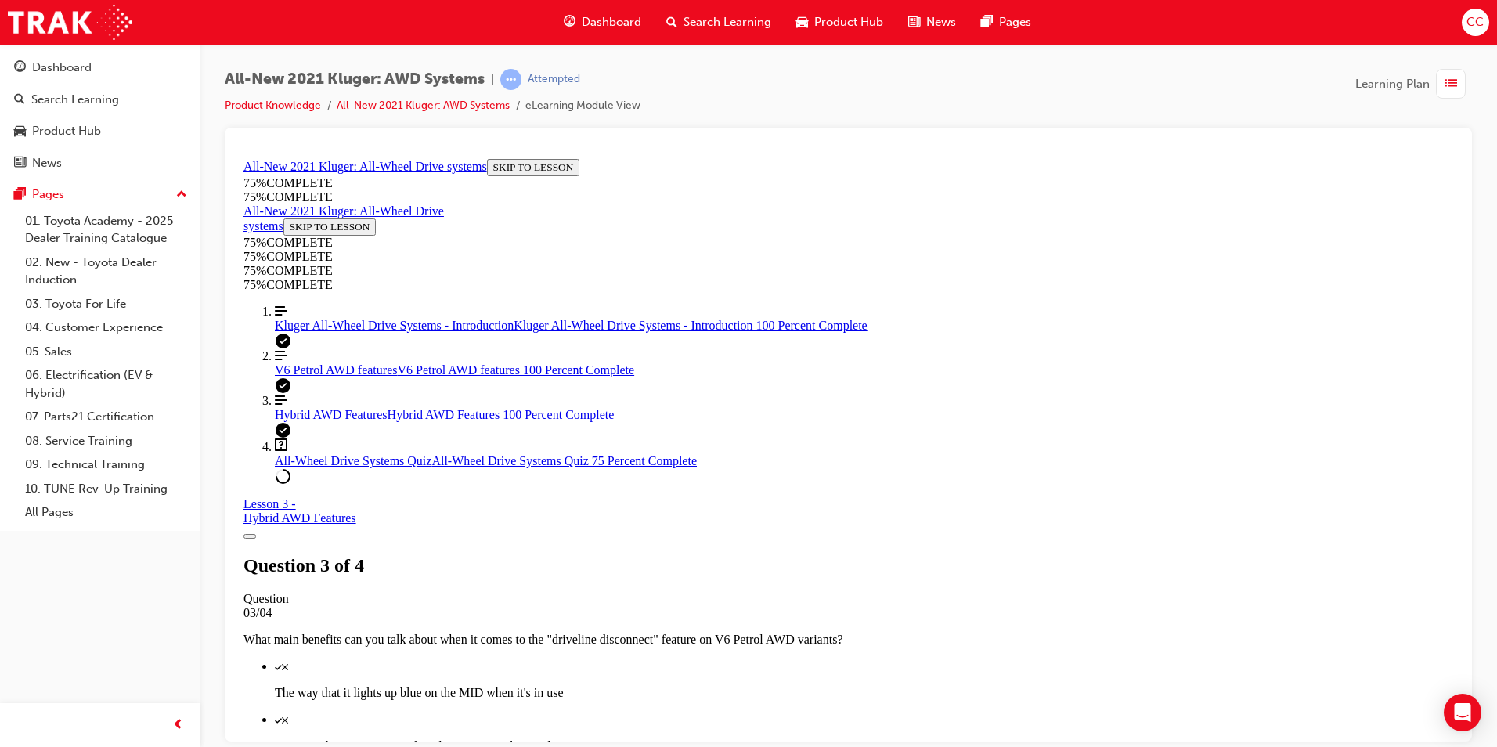
scroll to position [292, 0]
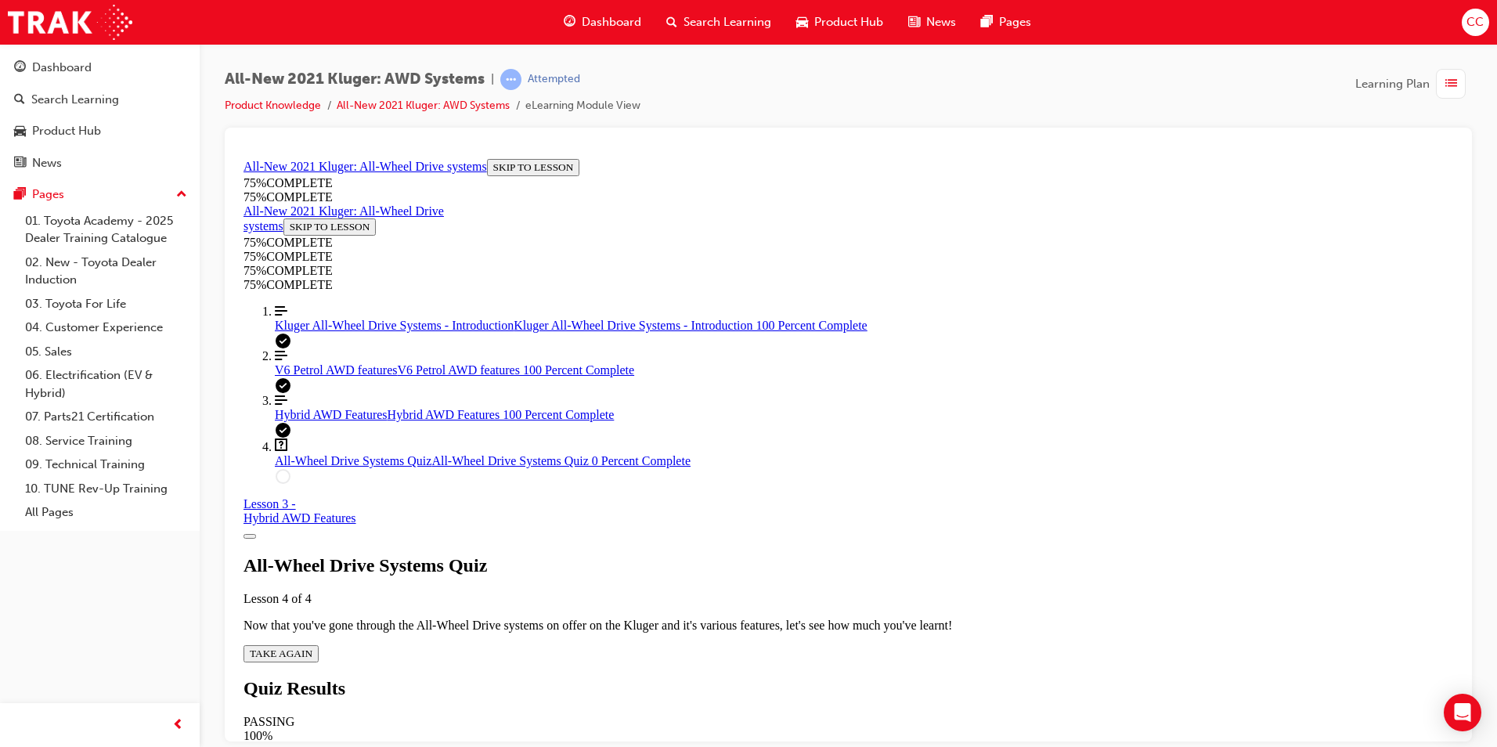
click at [319, 644] on button "TAKE AGAIN" at bounding box center [280, 652] width 75 height 17
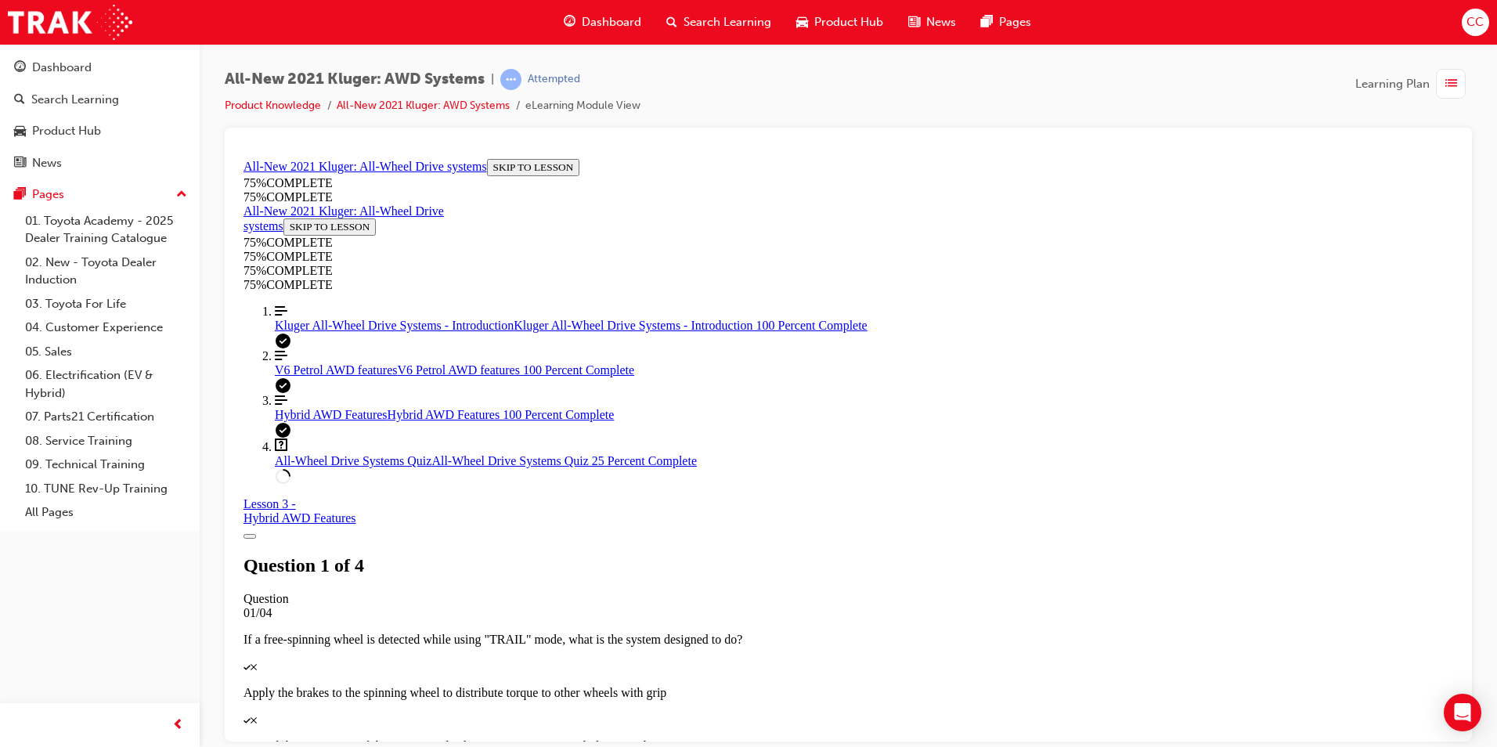
scroll to position [213, 0]
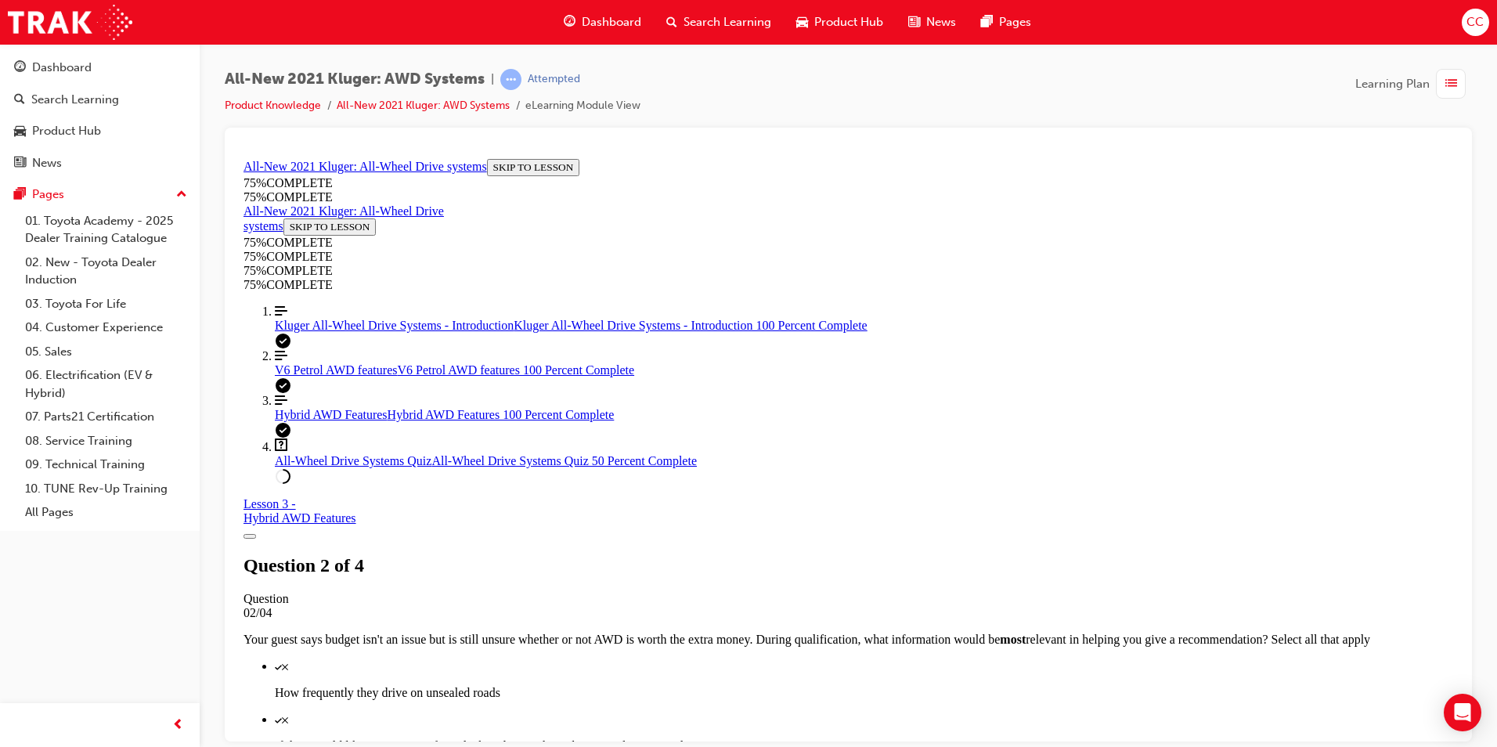
scroll to position [57, 0]
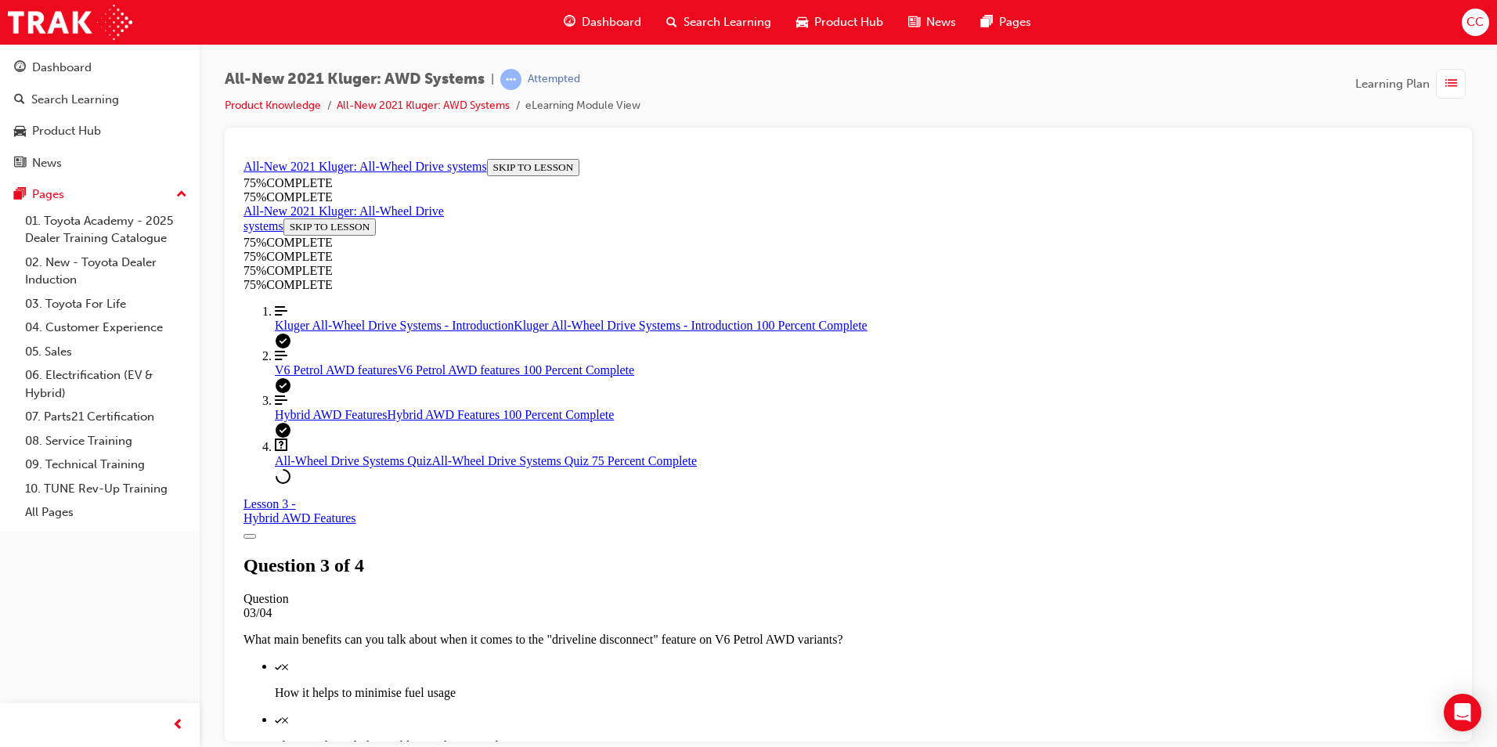
scroll to position [292, 0]
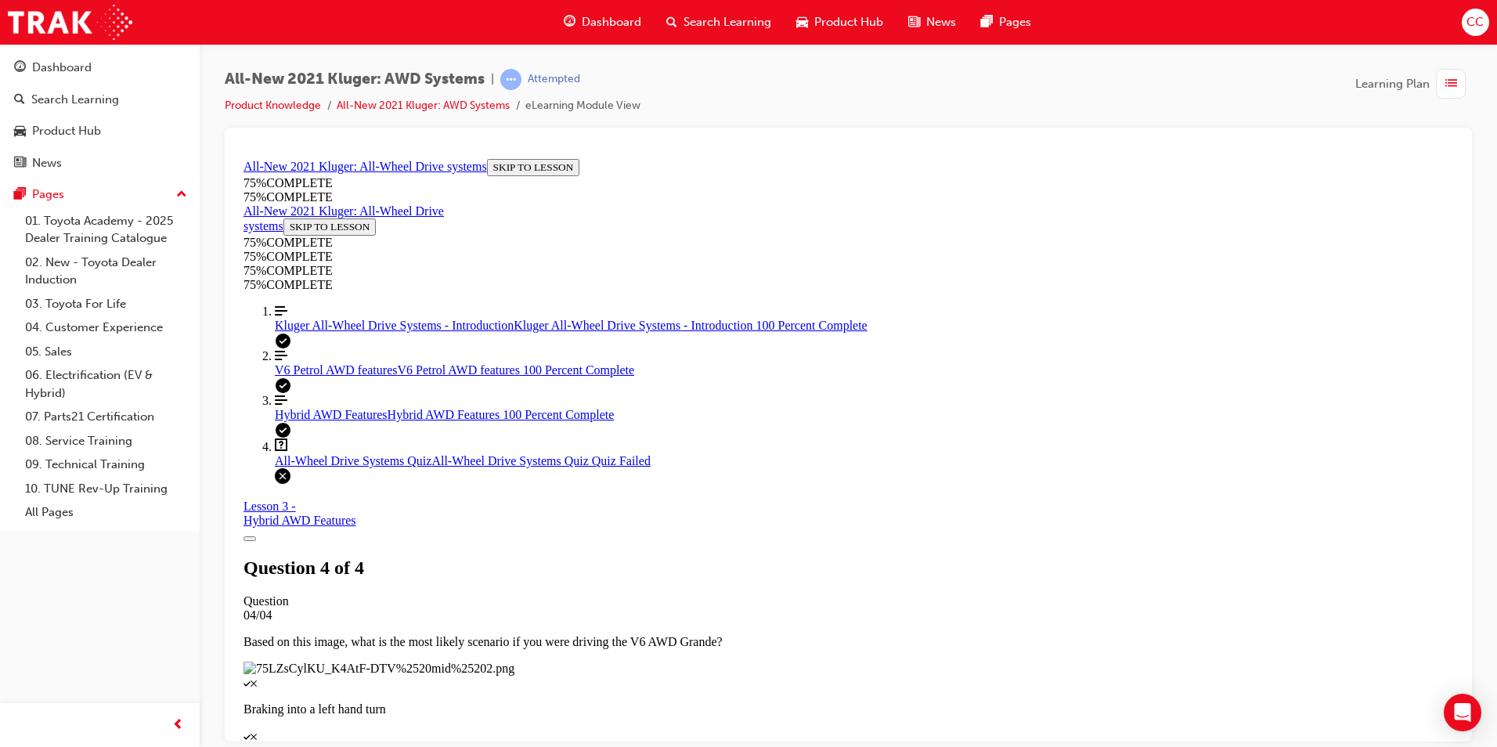
scroll to position [221, 0]
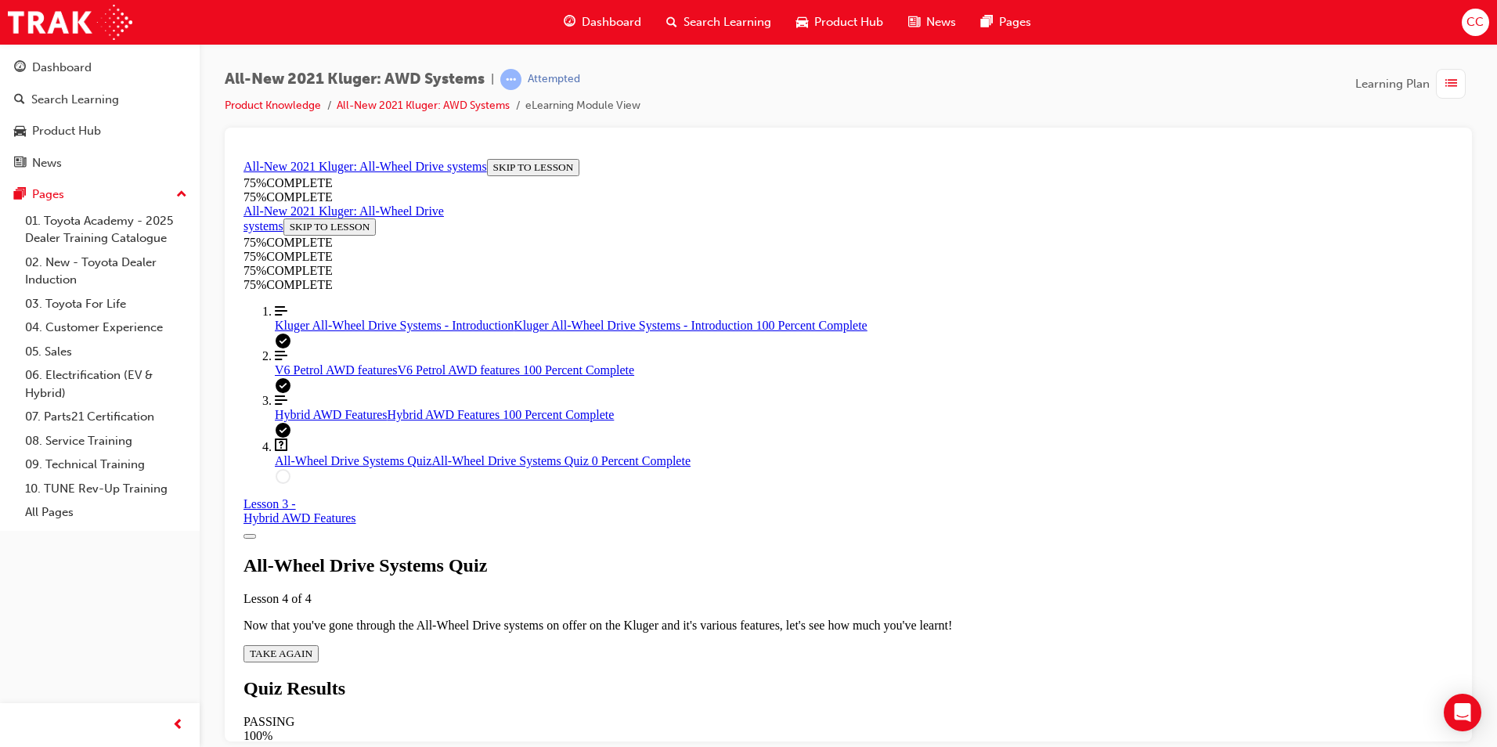
click at [312, 647] on span "TAKE AGAIN" at bounding box center [281, 653] width 63 height 12
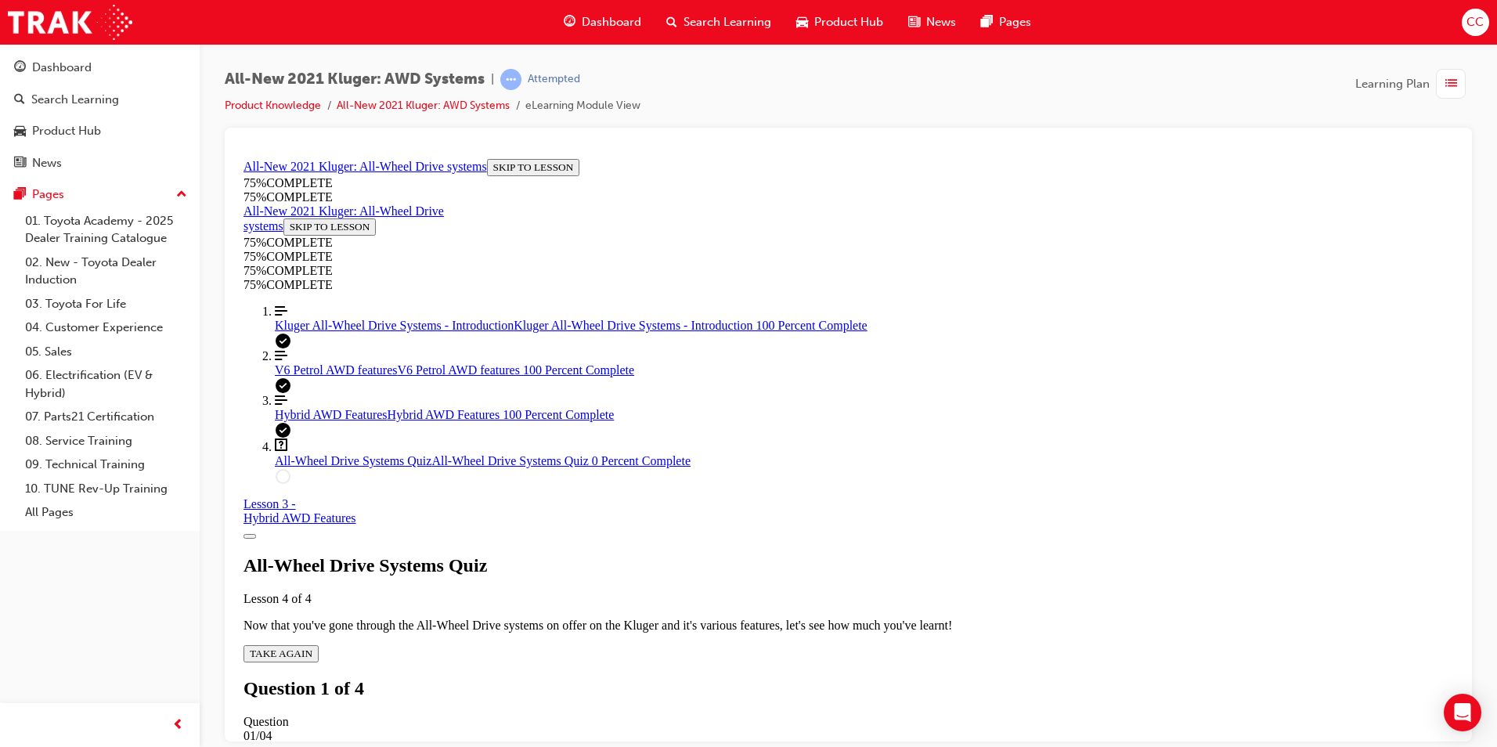
scroll to position [57, 0]
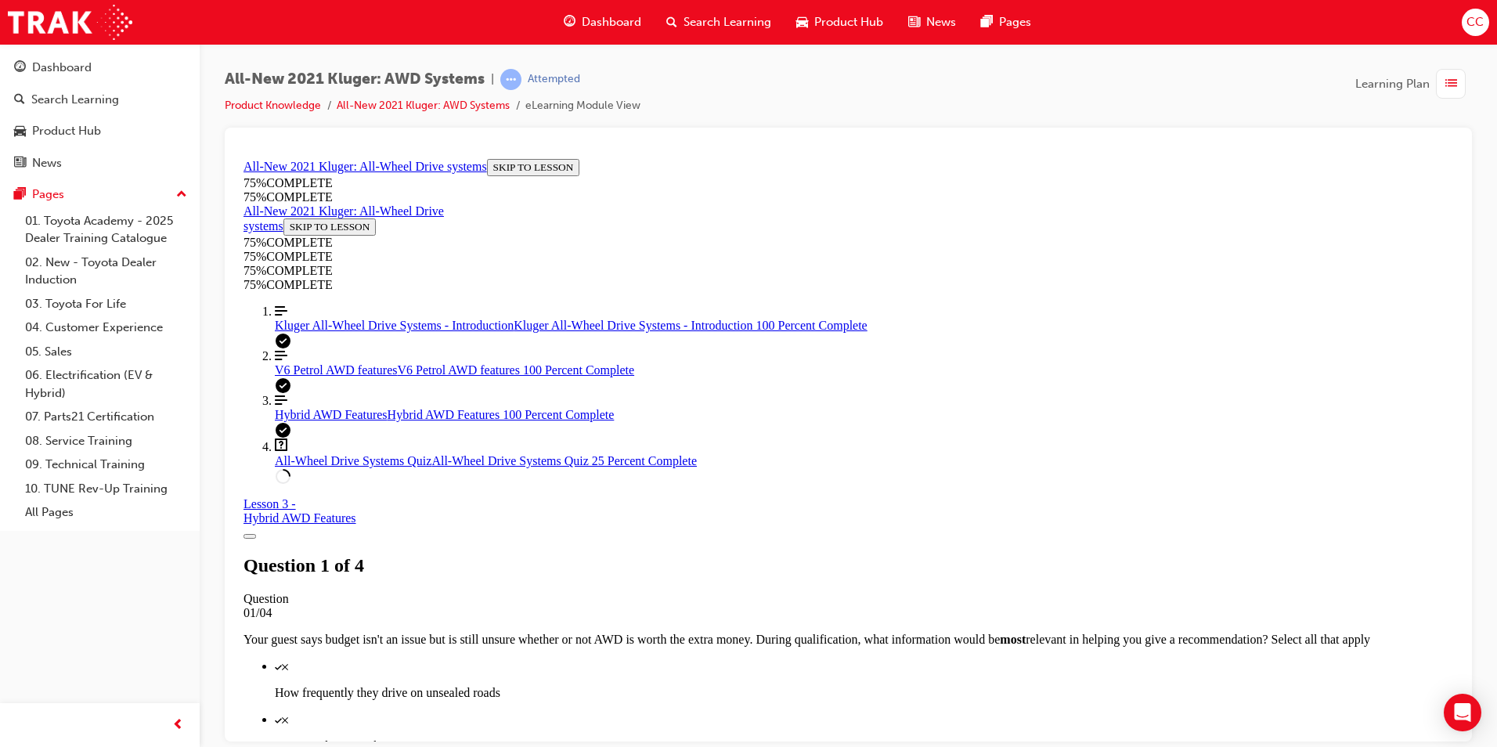
click at [341, 331] on span "Kluger All-Wheel Drive Systems - Introduction" at bounding box center [394, 324] width 239 height 13
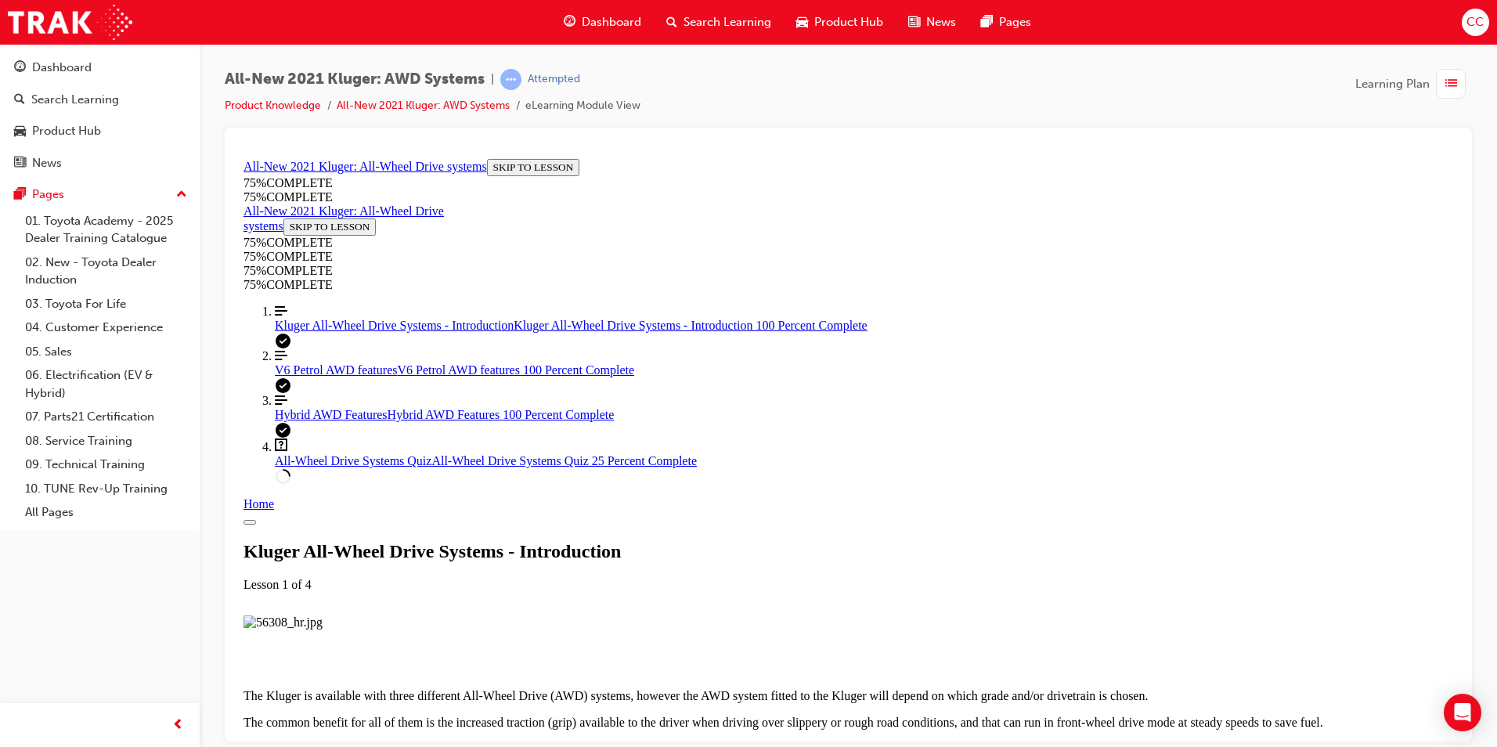
scroll to position [1616, 0]
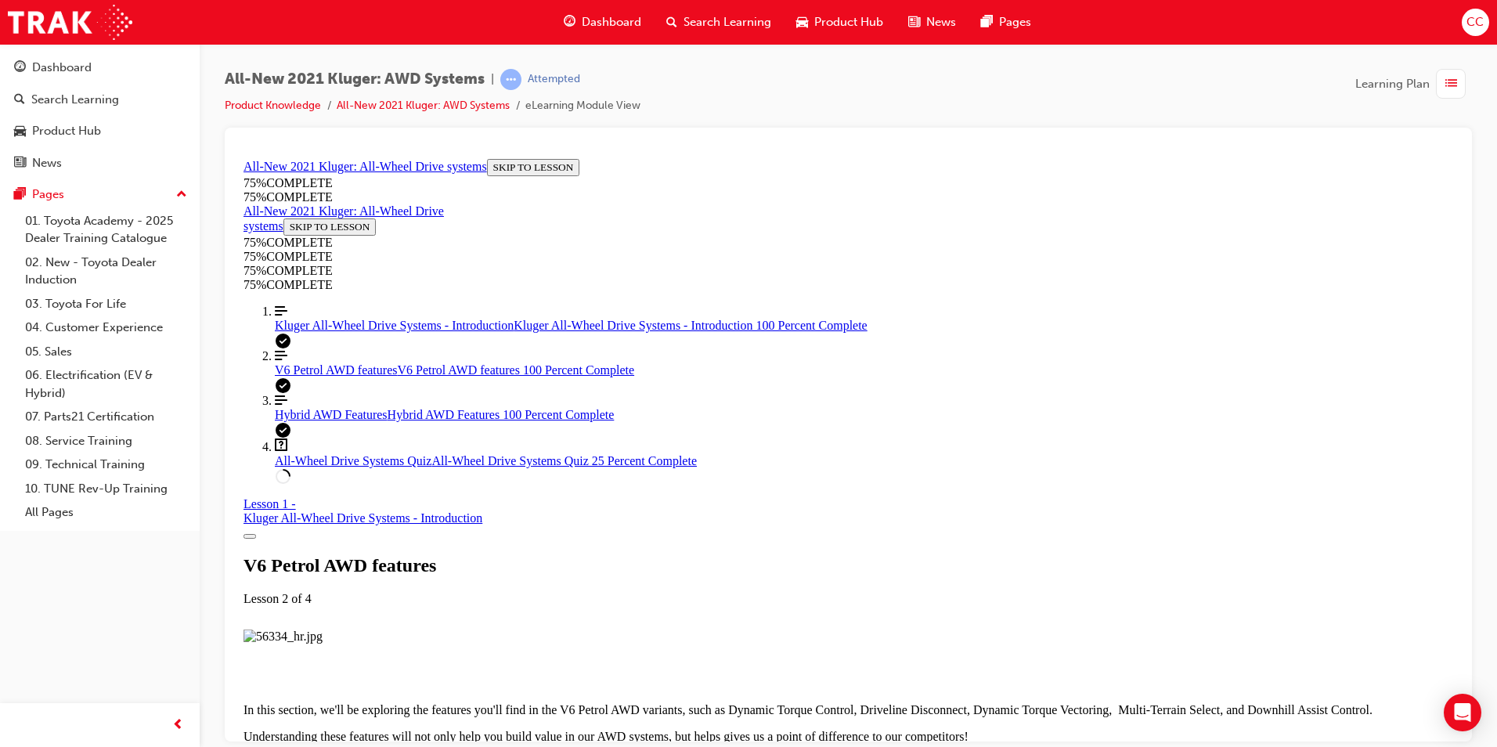
scroll to position [2794, 0]
drag, startPoint x: 1343, startPoint y: 670, endPoint x: 1359, endPoint y: 668, distance: 15.7
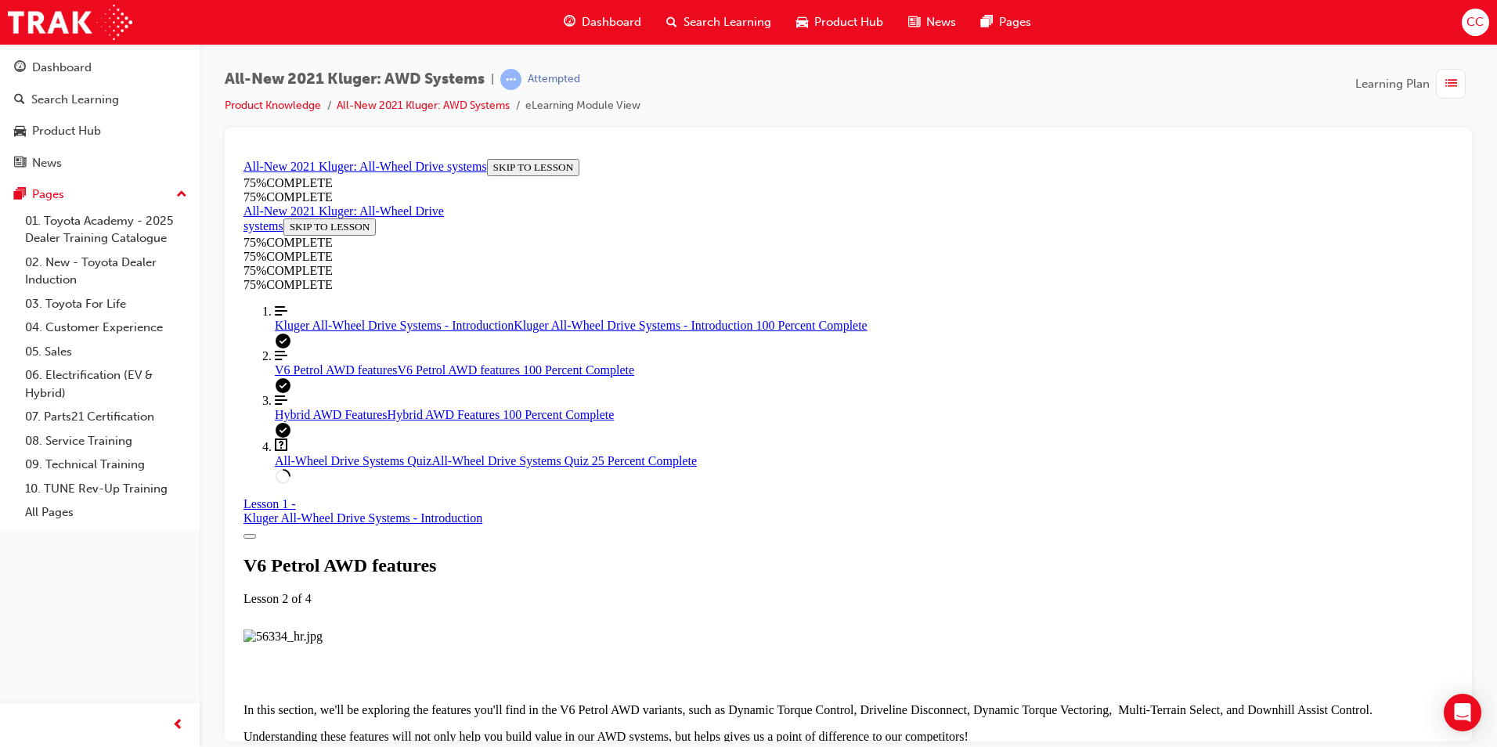
drag, startPoint x: 1375, startPoint y: 672, endPoint x: 1360, endPoint y: 668, distance: 16.1
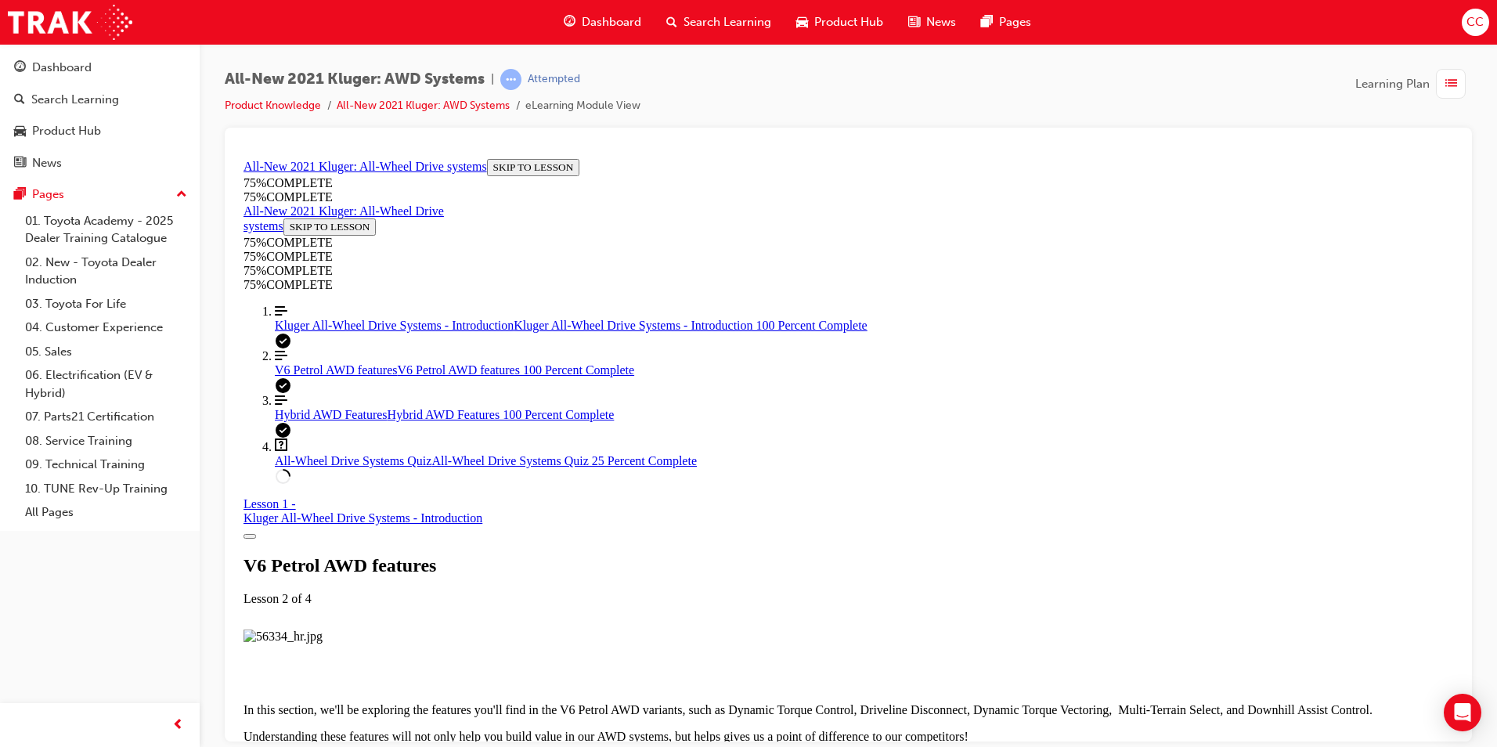
scroll to position [4046, 0]
click at [377, 467] on span "All-Wheel Drive Systems Quiz" at bounding box center [353, 459] width 157 height 13
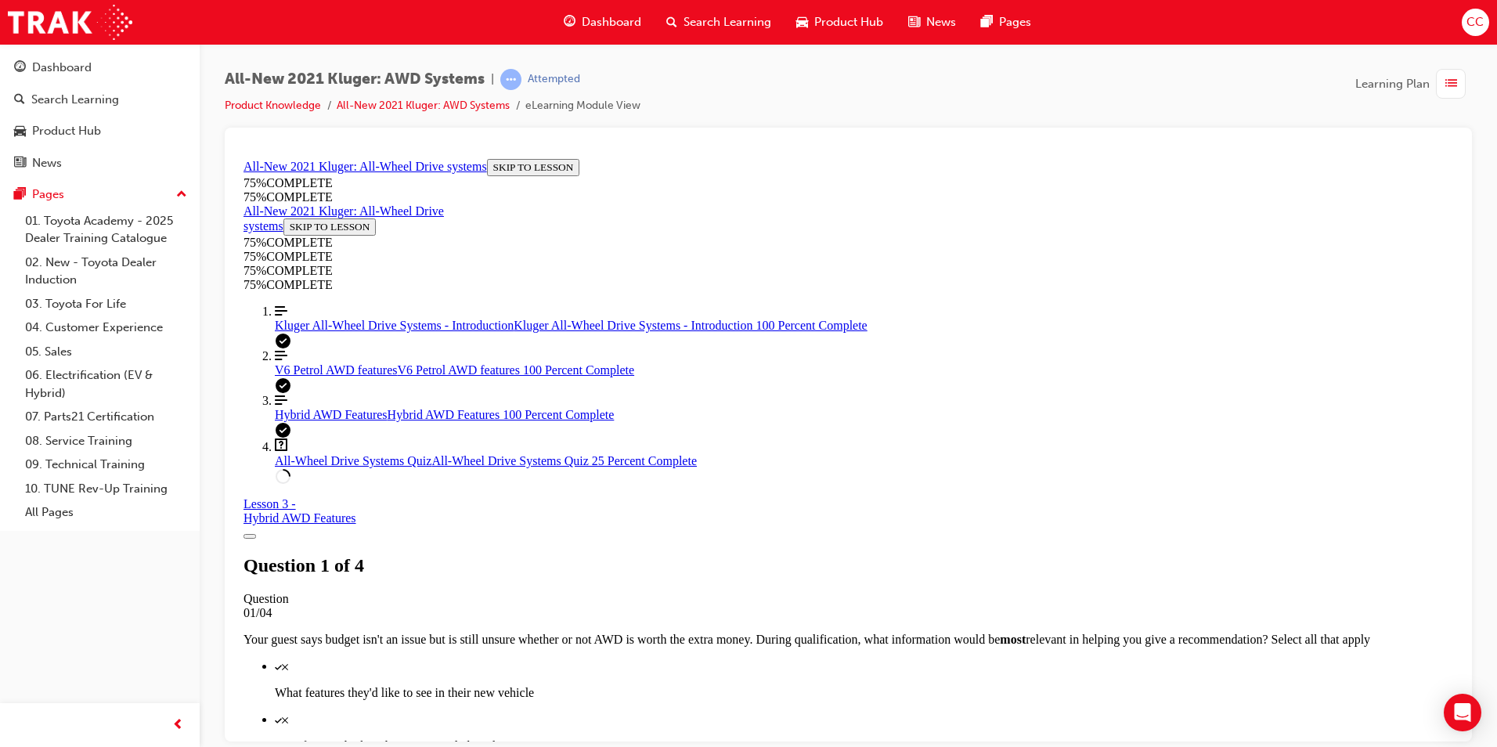
scroll to position [367, 0]
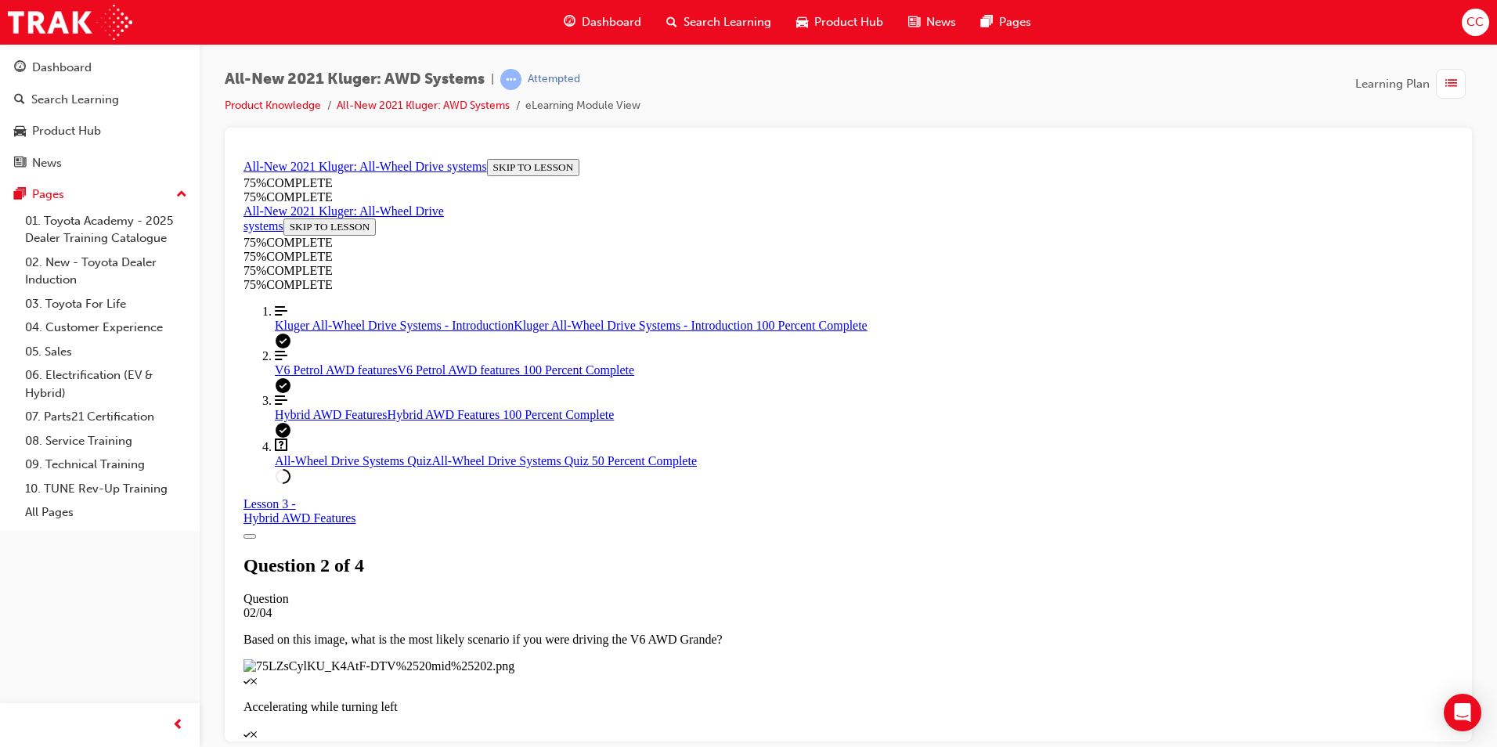
scroll to position [135, 0]
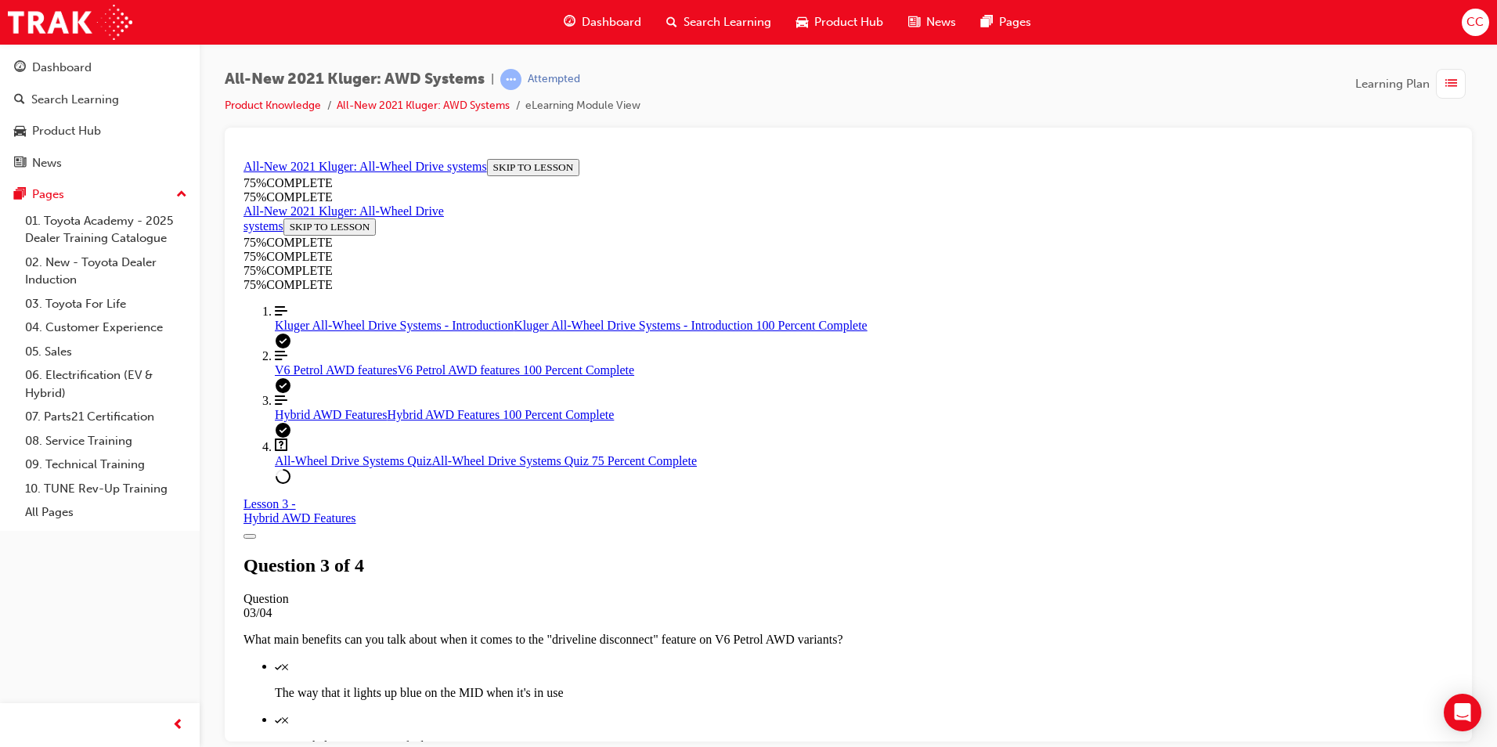
scroll to position [157, 0]
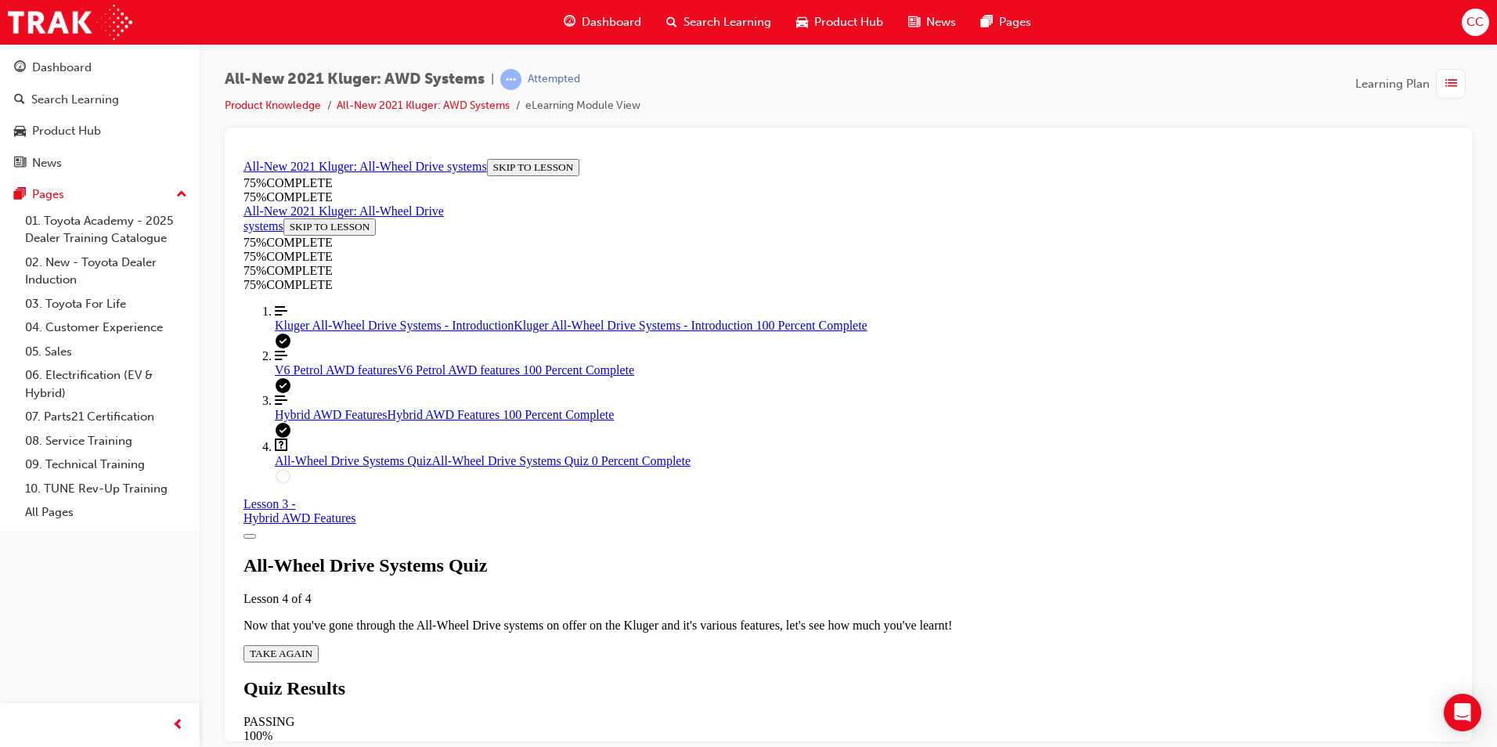
scroll to position [56, 0]
click at [319, 644] on button "TAKE AGAIN" at bounding box center [280, 652] width 75 height 17
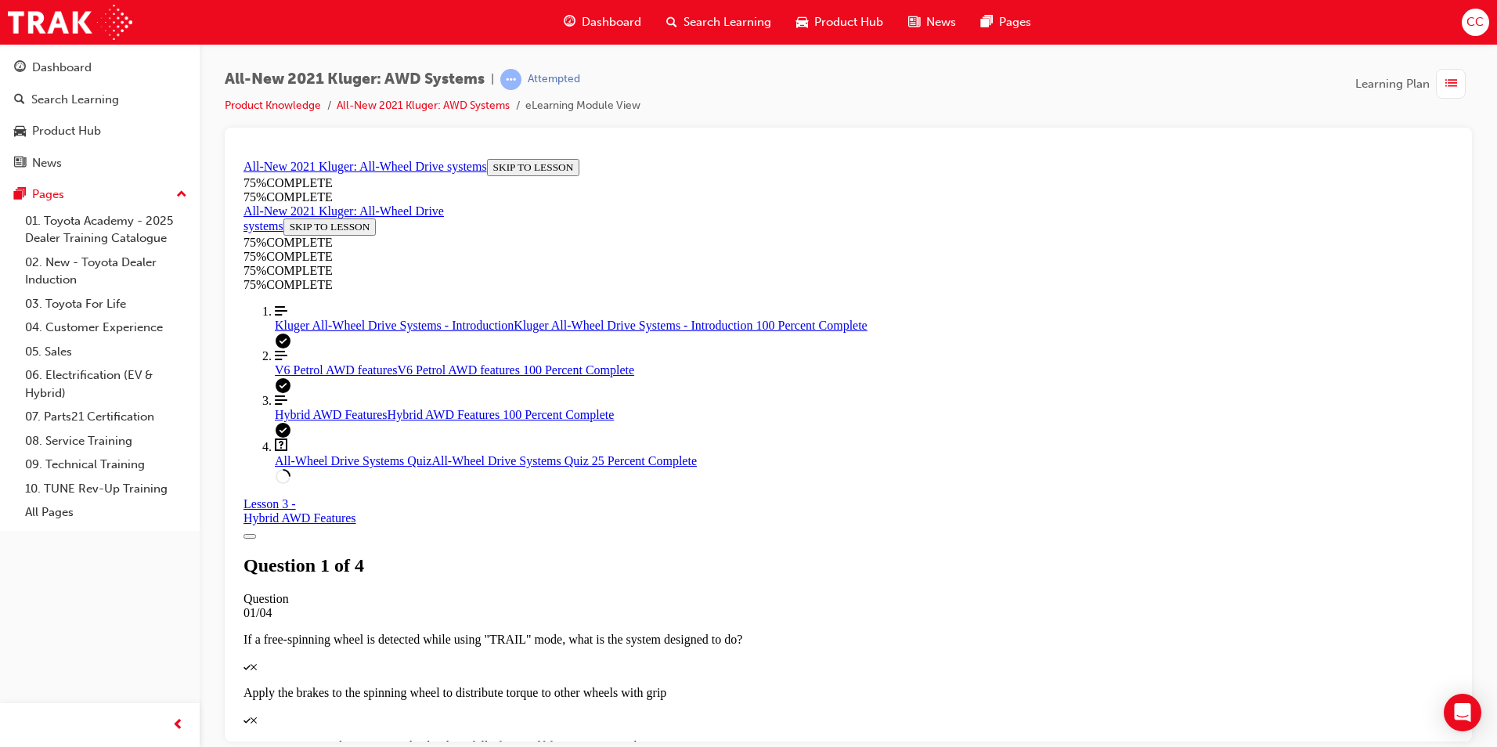
scroll to position [57, 0]
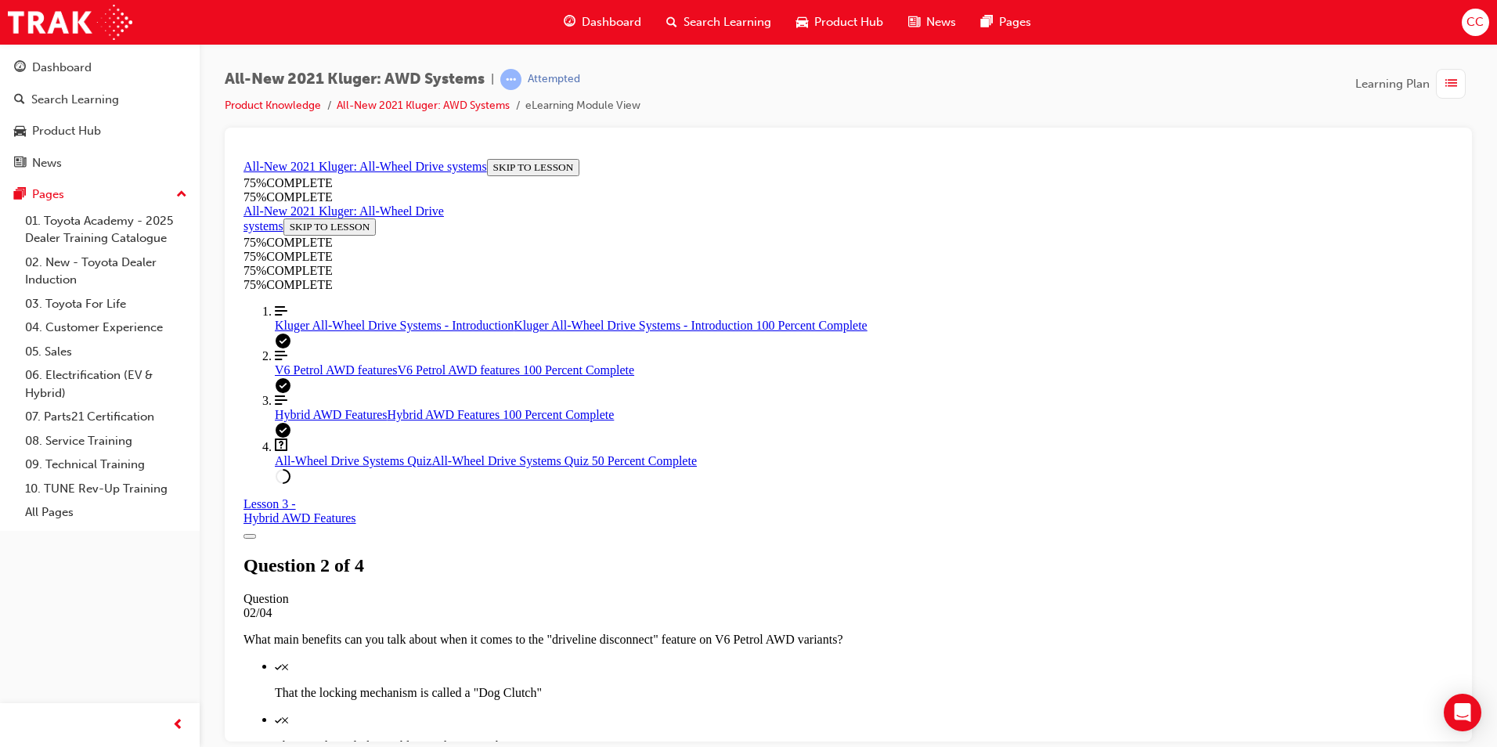
scroll to position [214, 0]
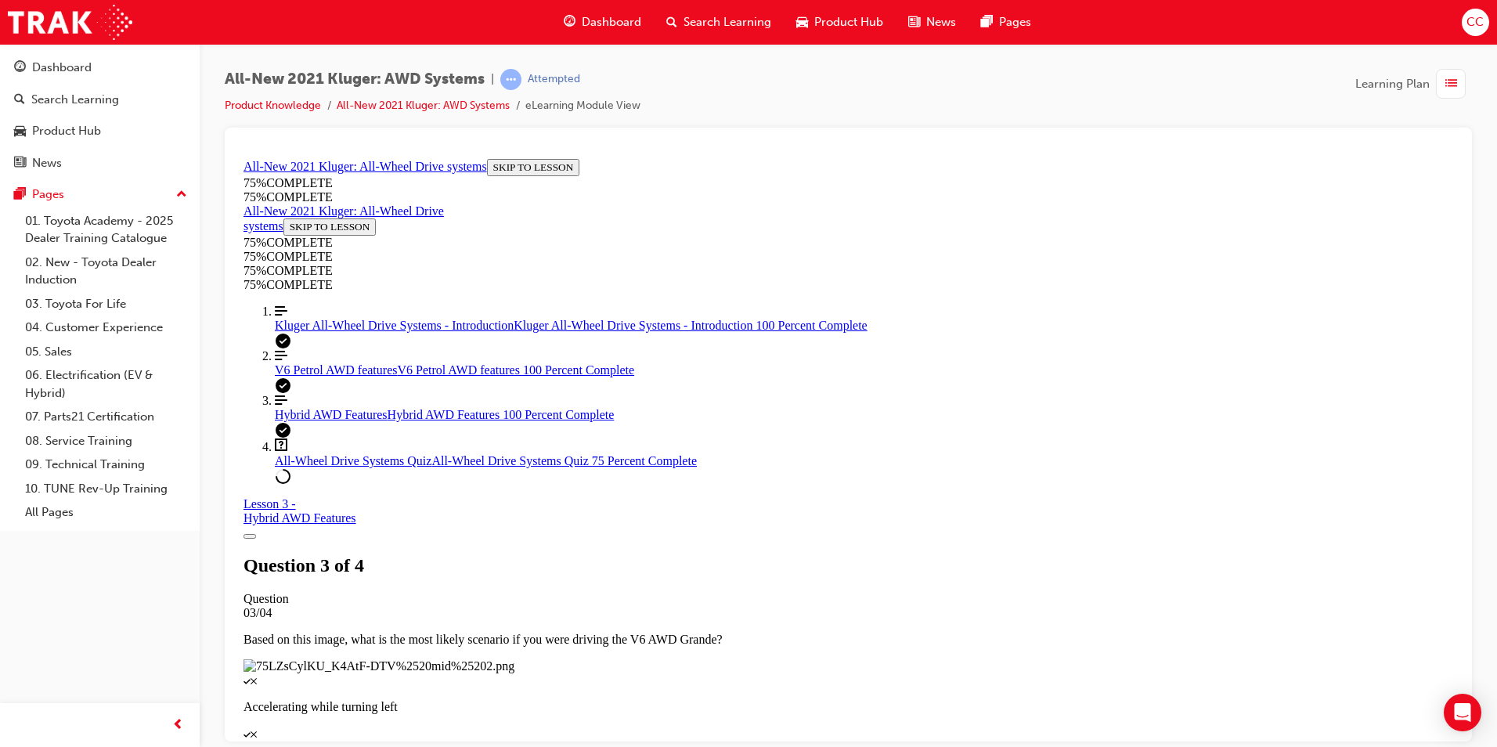
scroll to position [135, 0]
drag, startPoint x: 763, startPoint y: 590, endPoint x: 668, endPoint y: 586, distance: 94.8
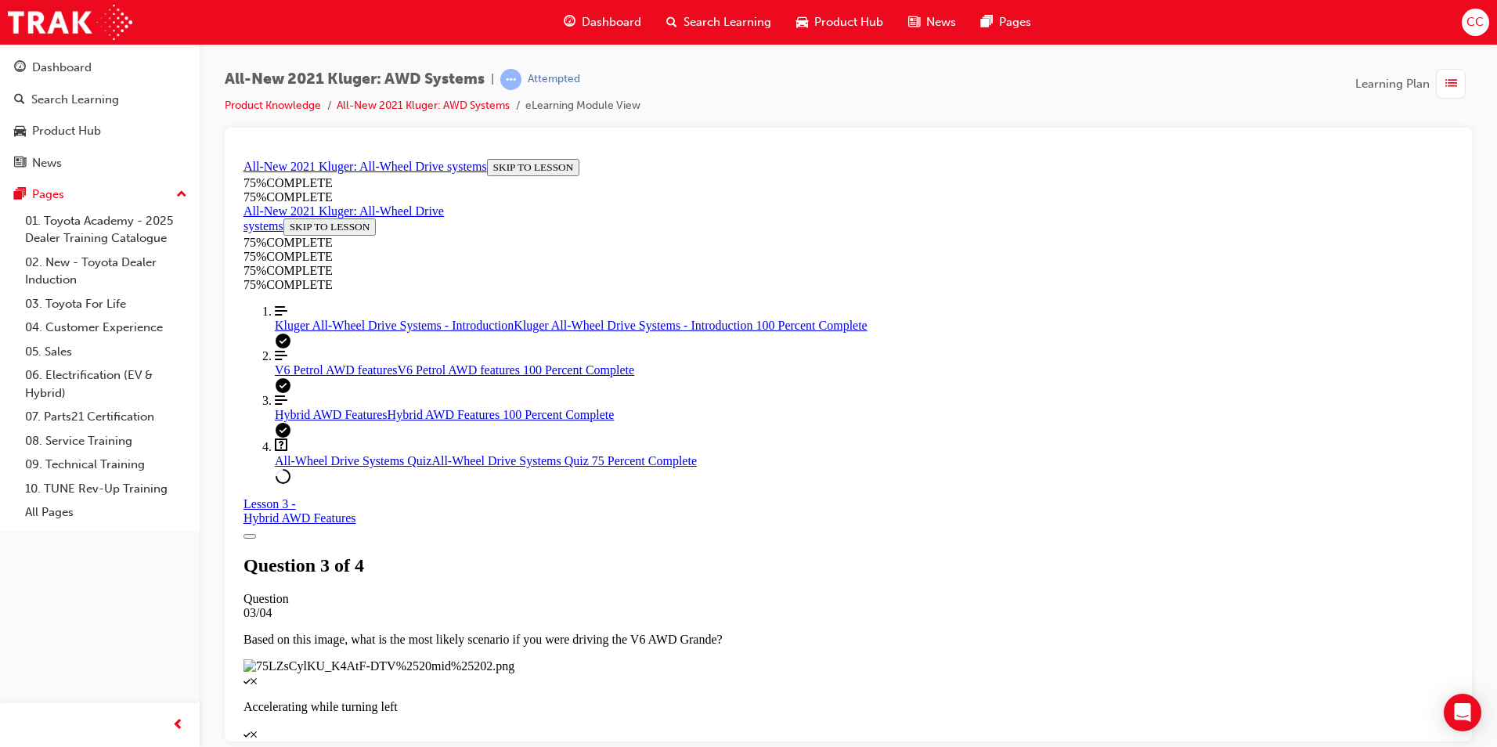
scroll to position [57, 0]
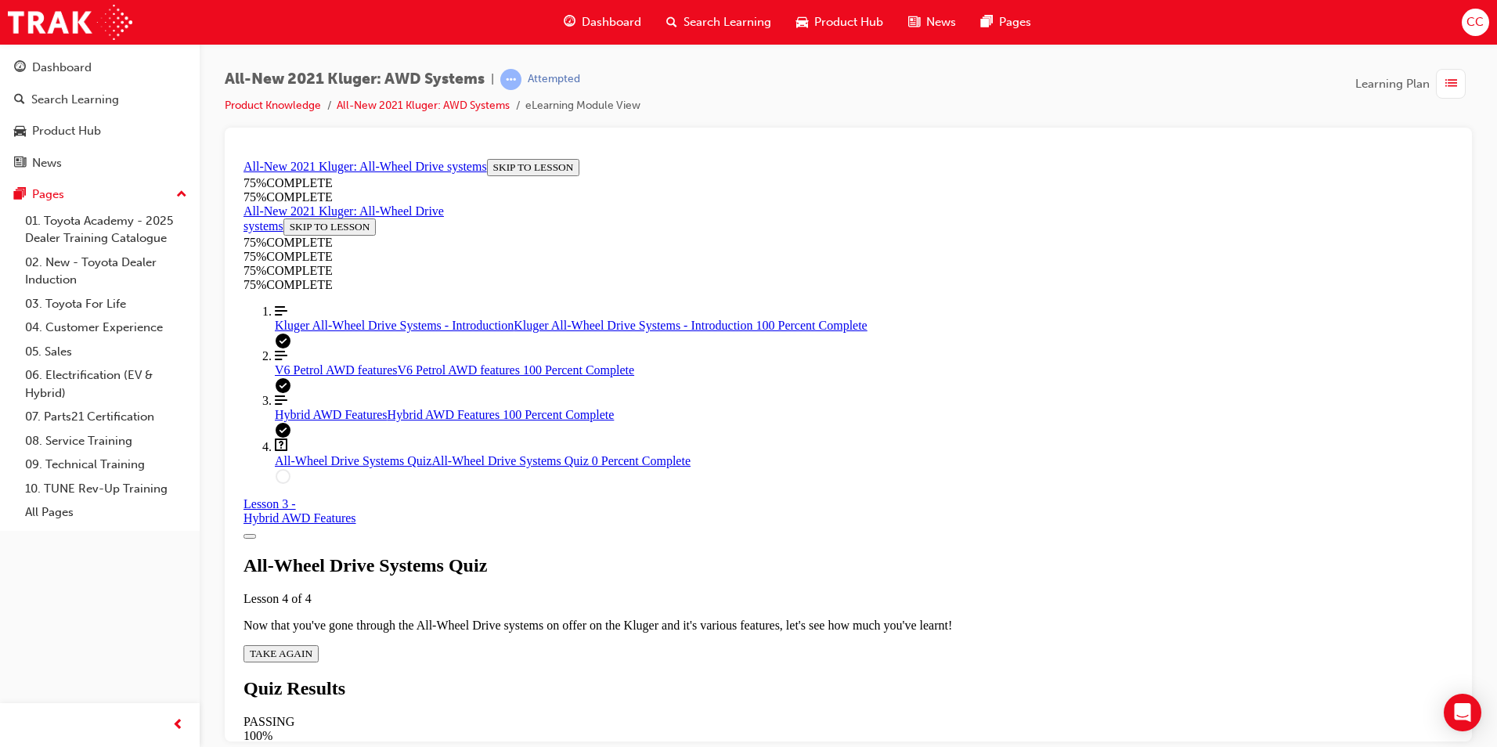
click at [312, 647] on span "TAKE AGAIN" at bounding box center [281, 653] width 63 height 12
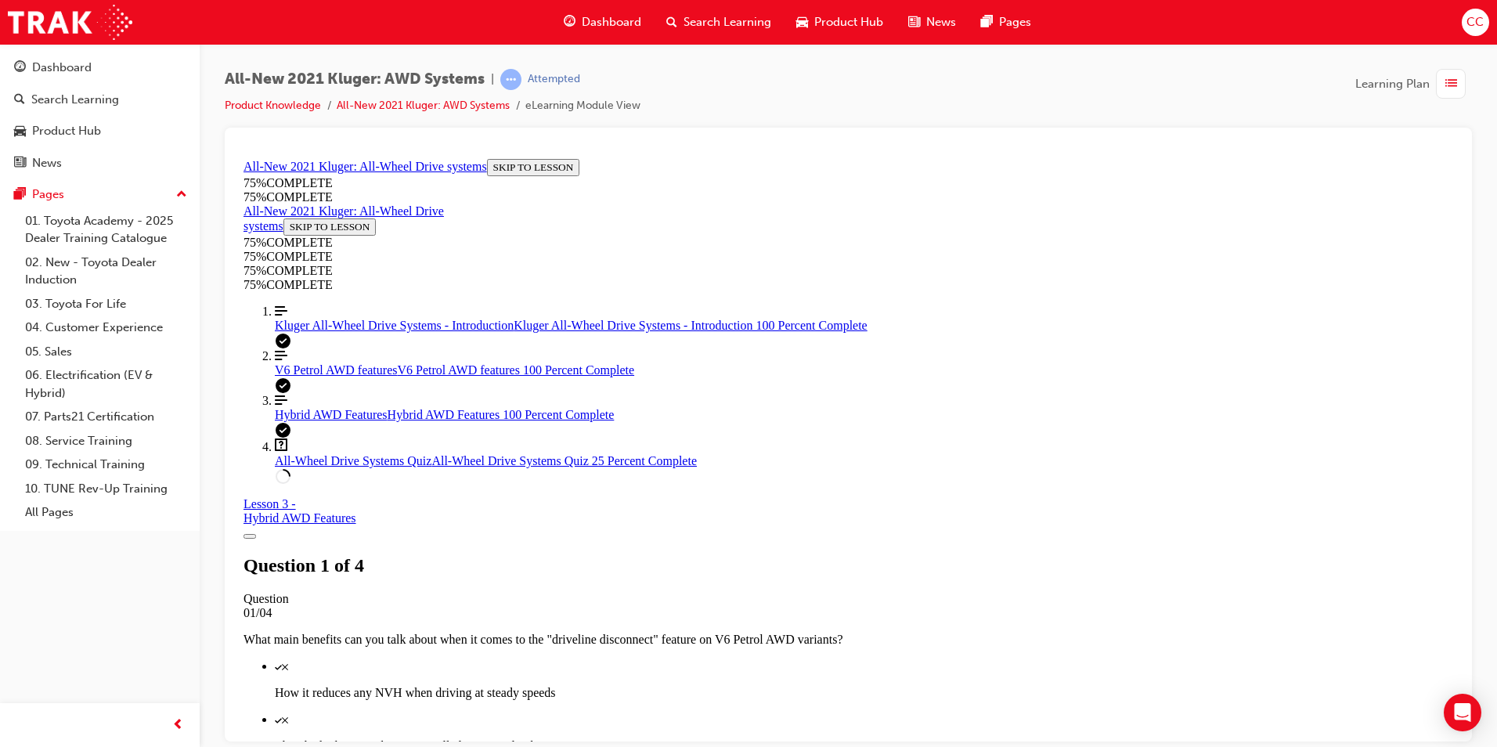
scroll to position [292, 0]
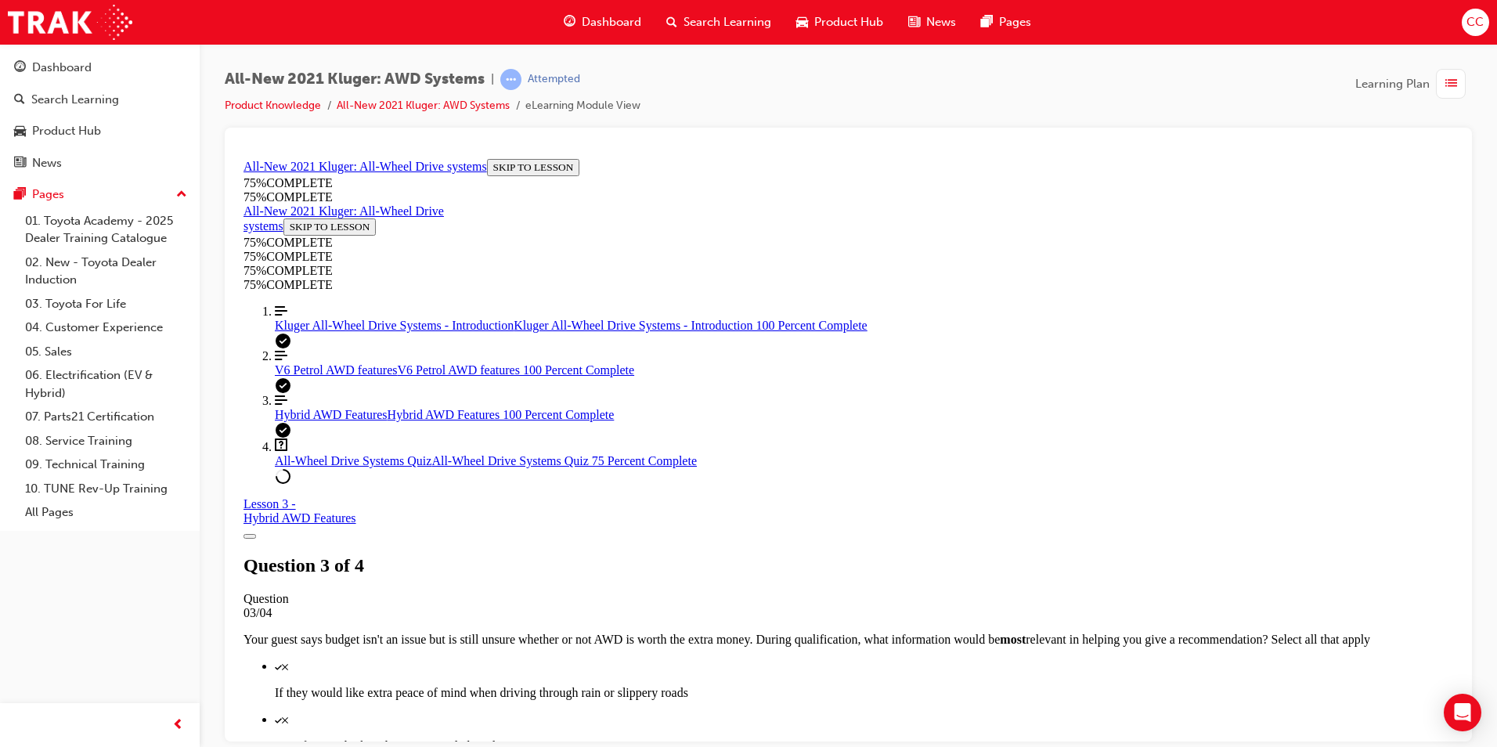
scroll to position [214, 0]
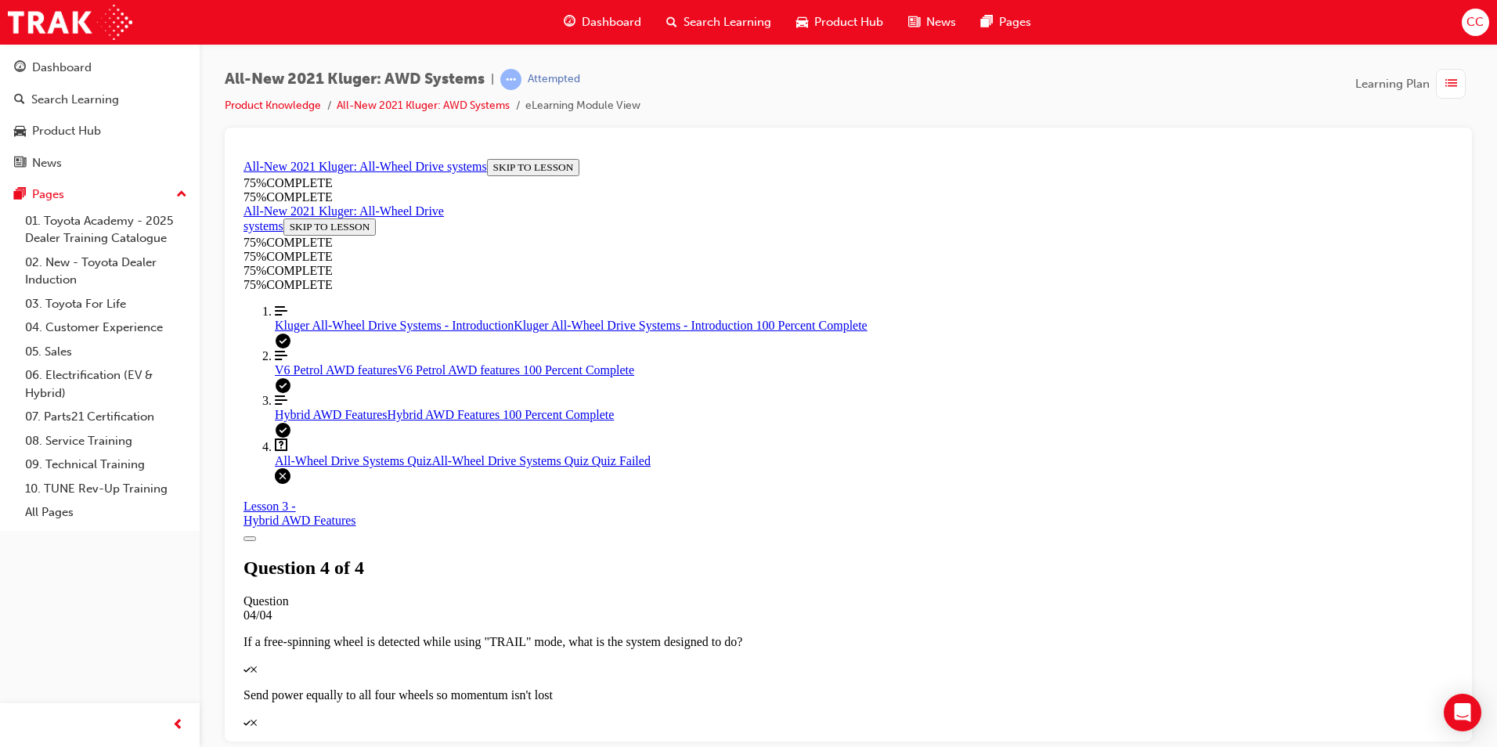
scroll to position [221, 0]
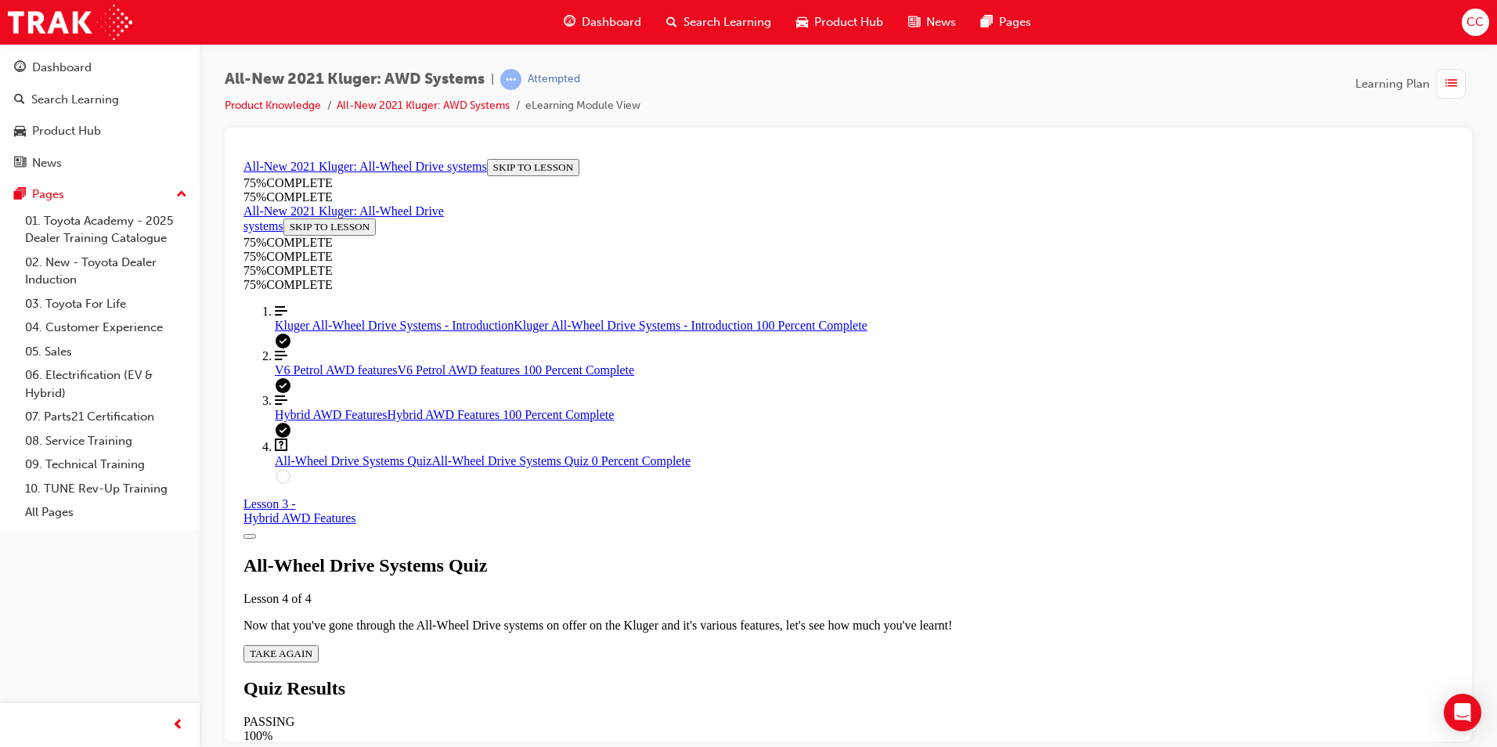
click at [312, 647] on span "TAKE AGAIN" at bounding box center [281, 653] width 63 height 12
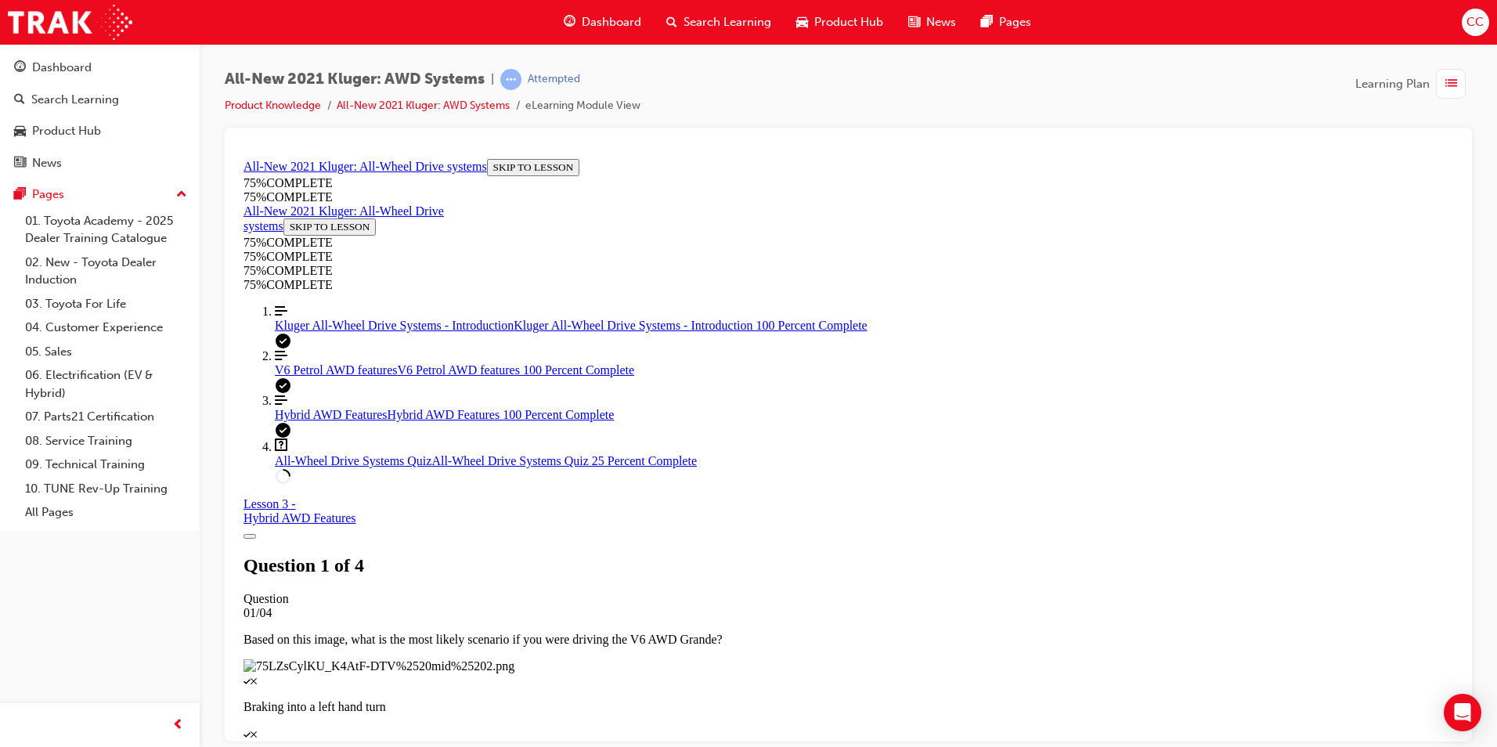
scroll to position [135, 0]
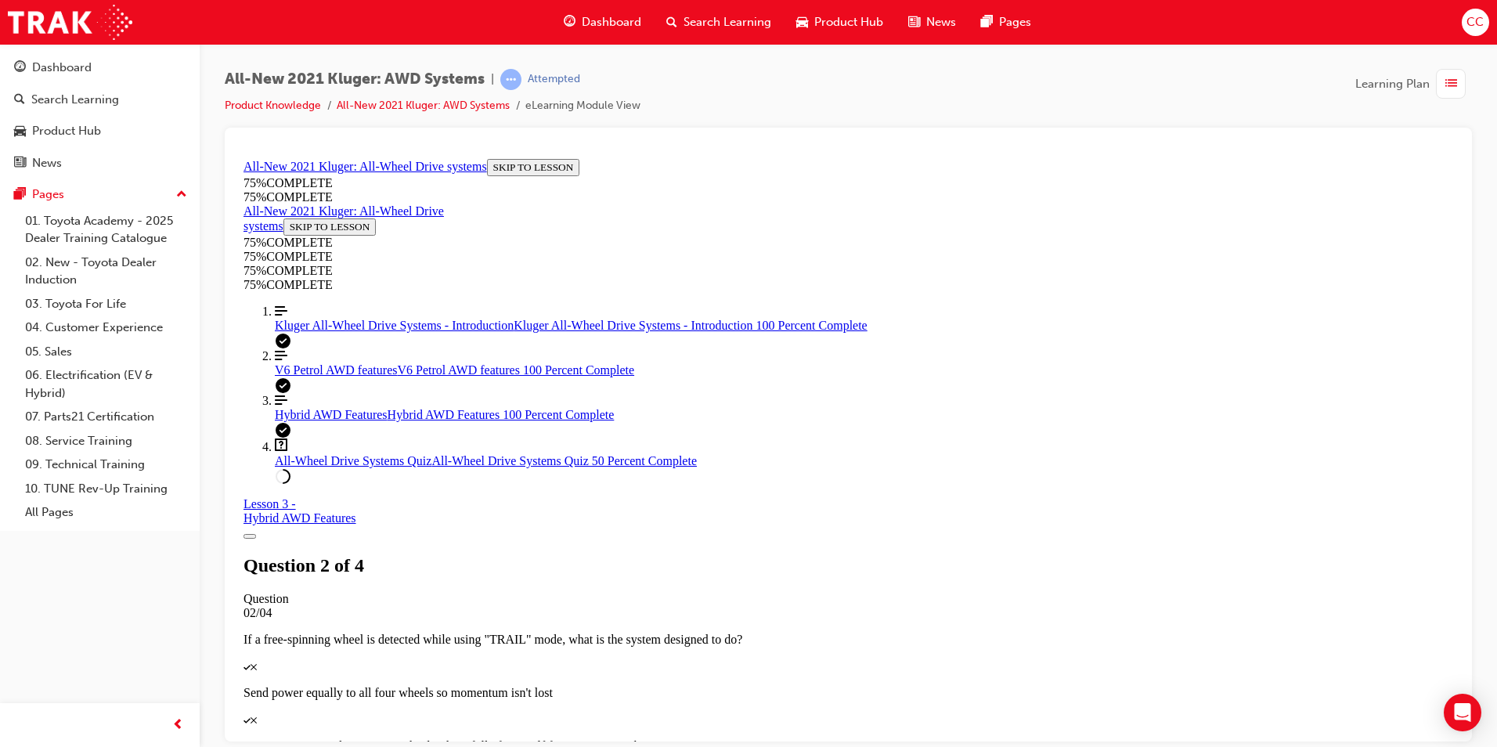
scroll to position [213, 0]
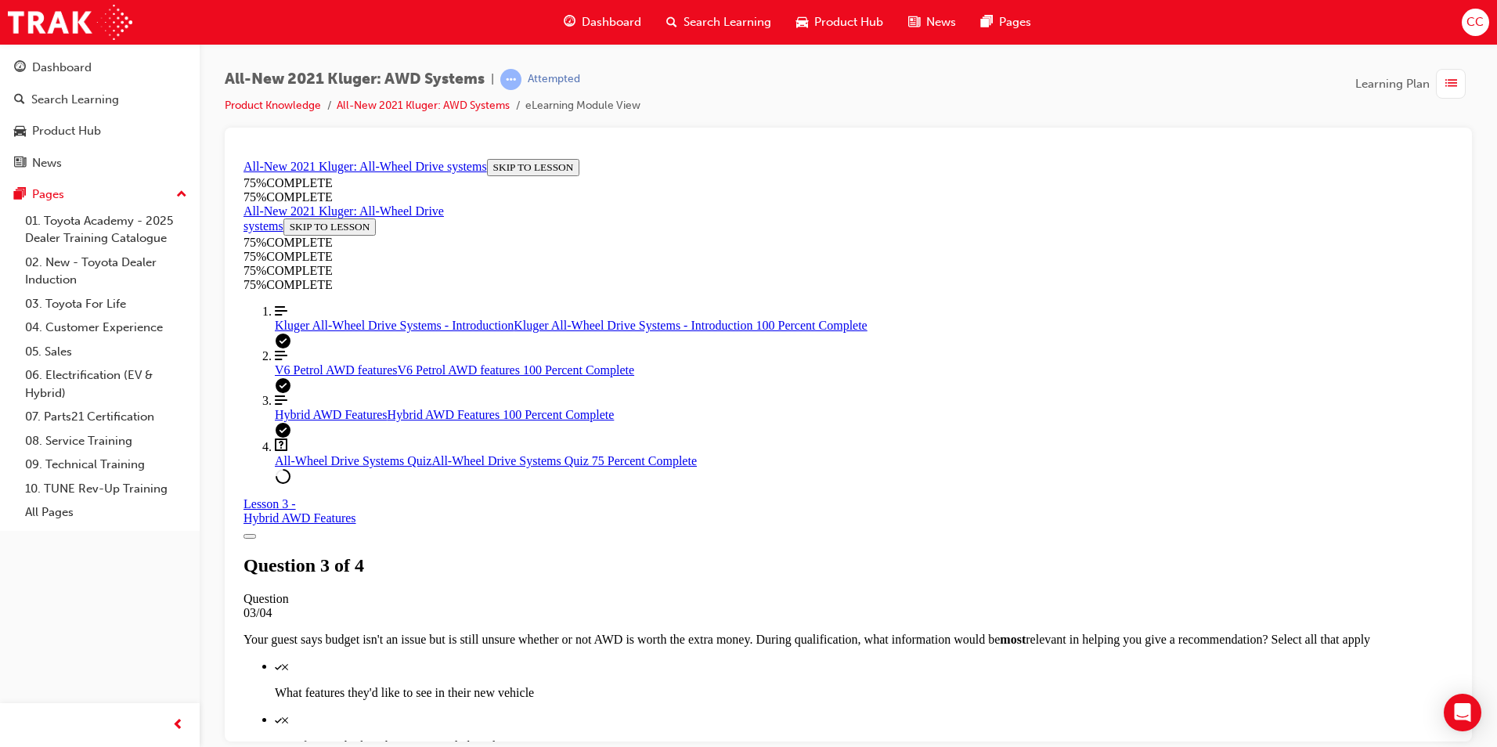
scroll to position [135, 0]
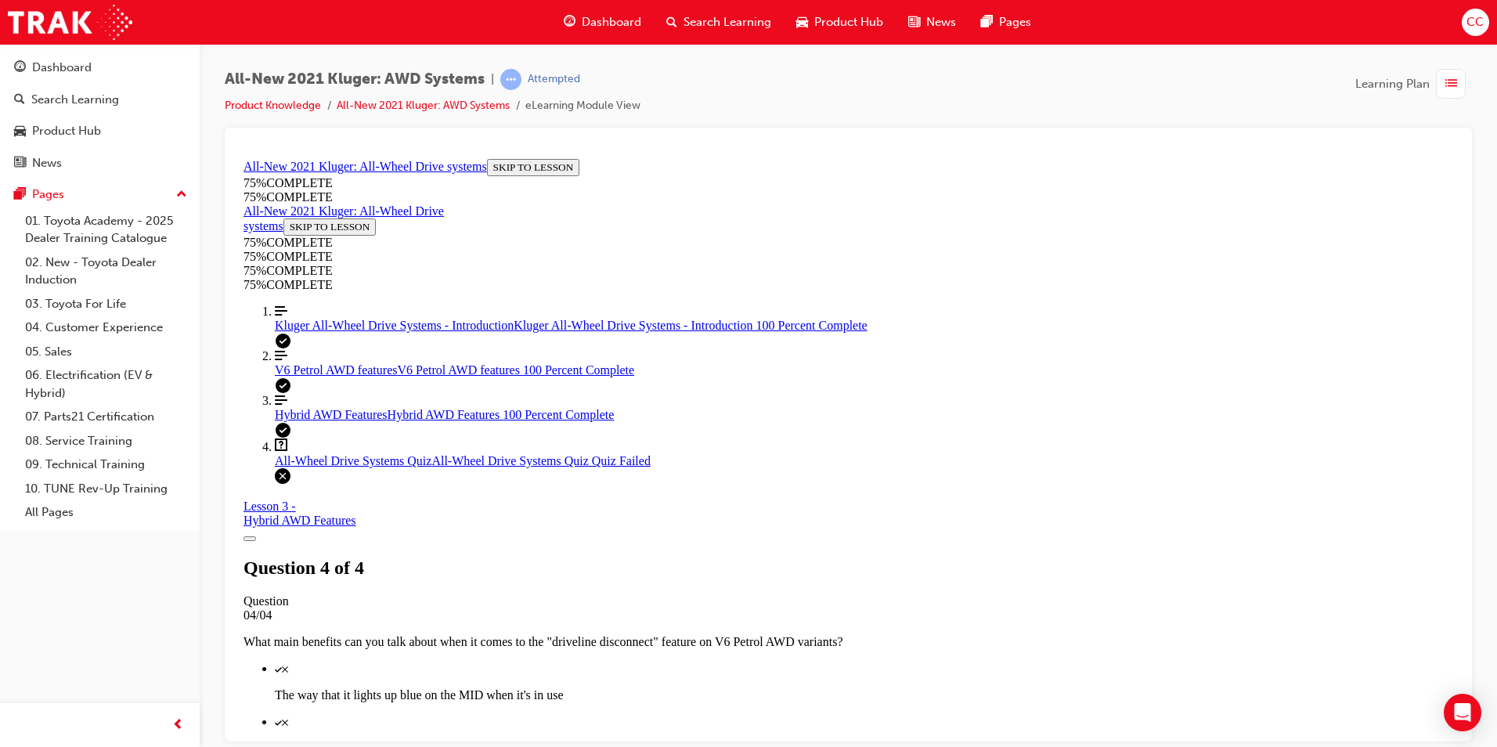
scroll to position [221, 0]
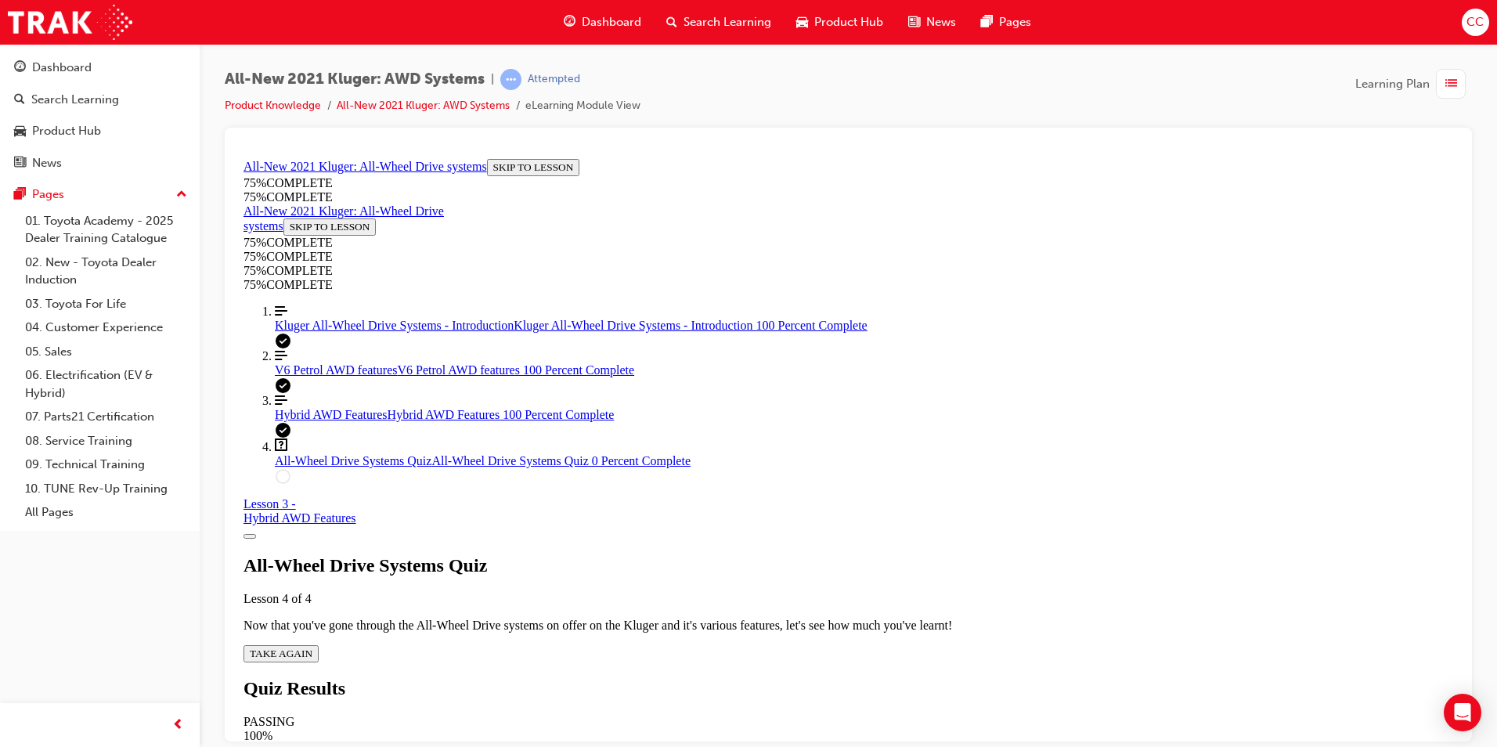
click at [312, 647] on span "TAKE AGAIN" at bounding box center [281, 653] width 63 height 12
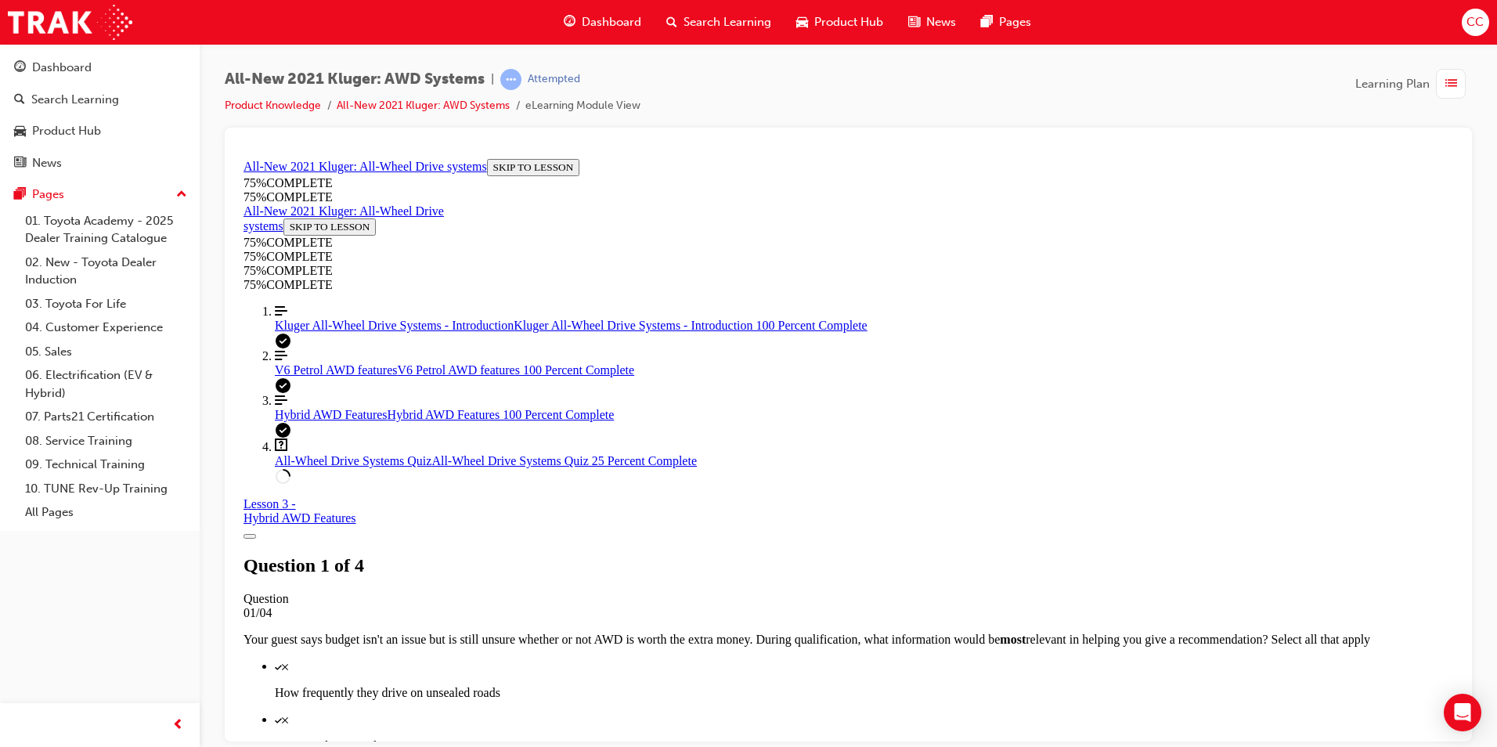
scroll to position [135, 0]
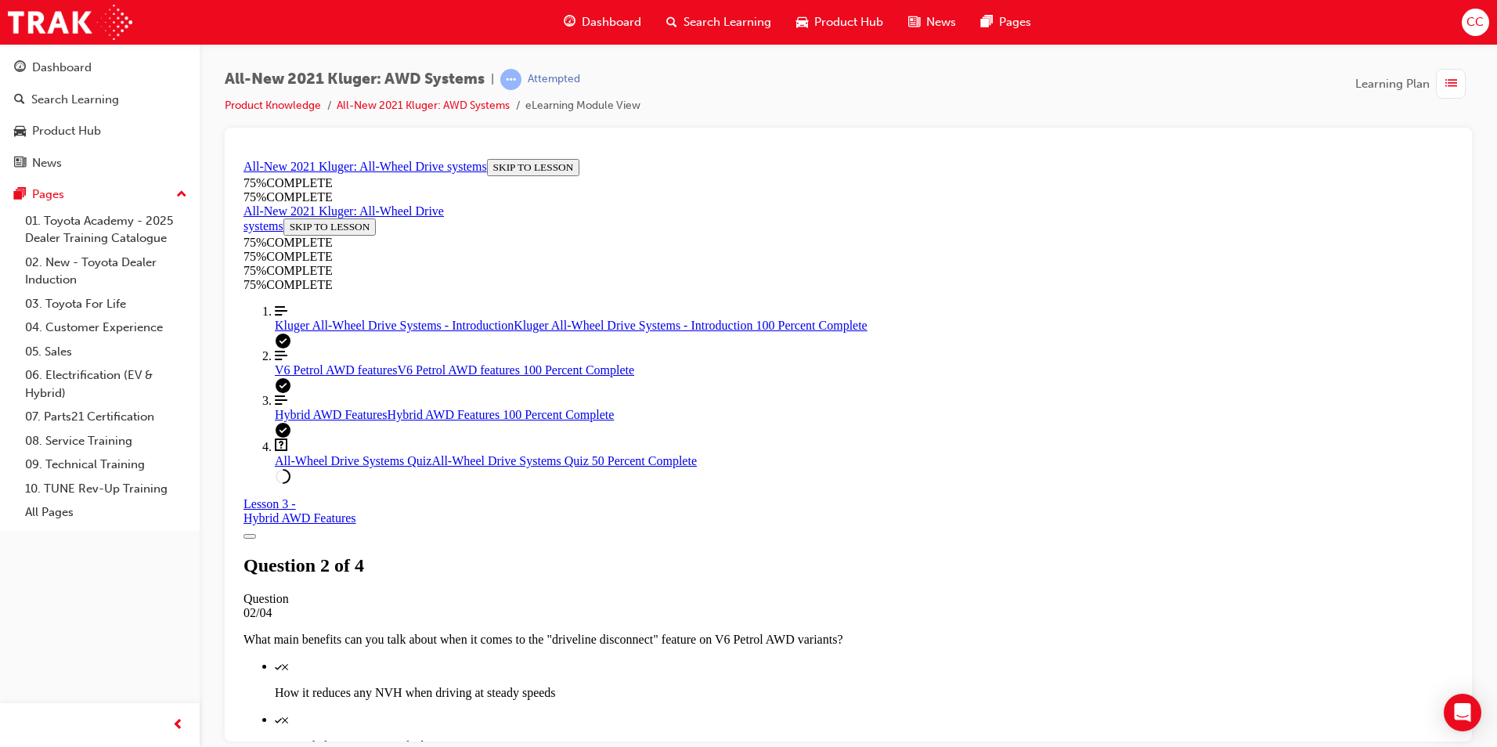
scroll to position [292, 0]
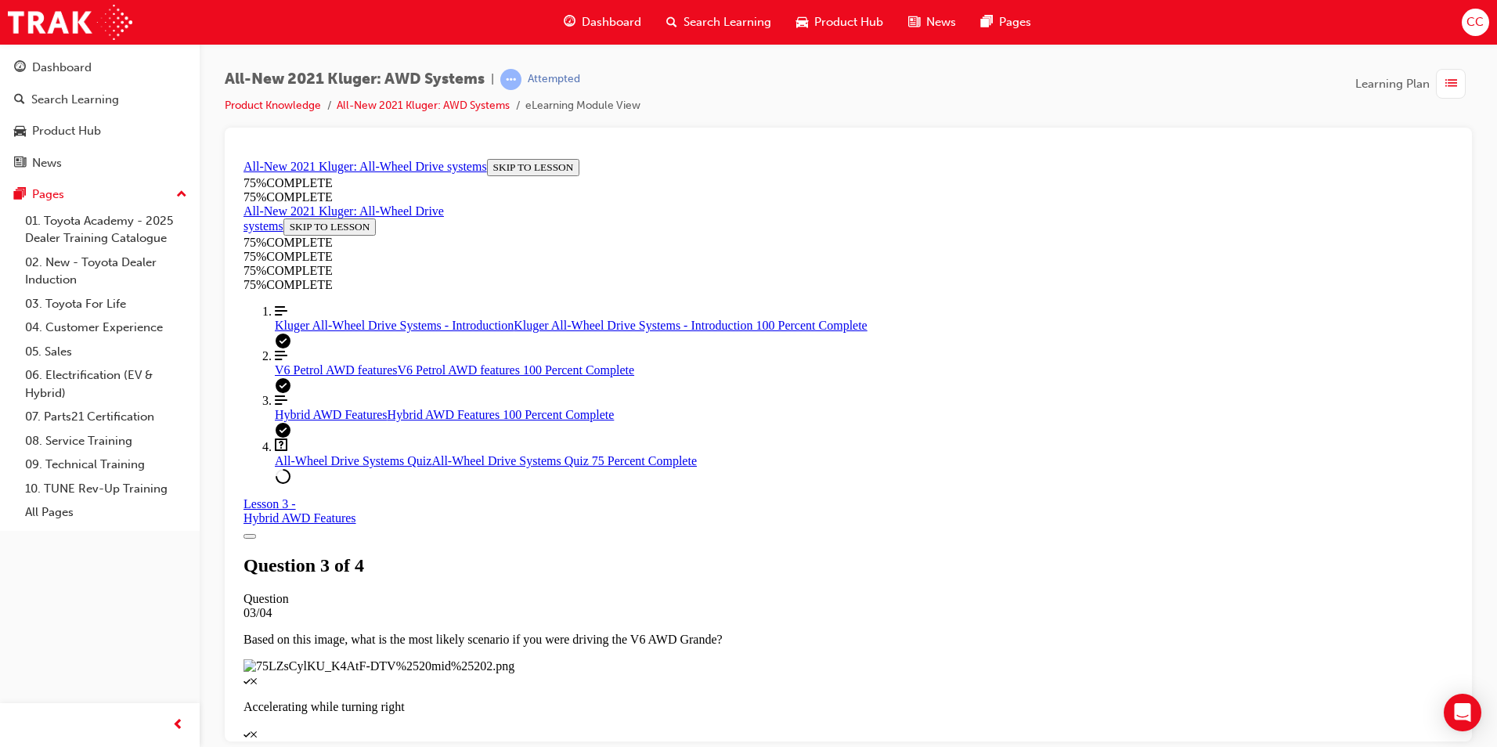
scroll to position [214, 0]
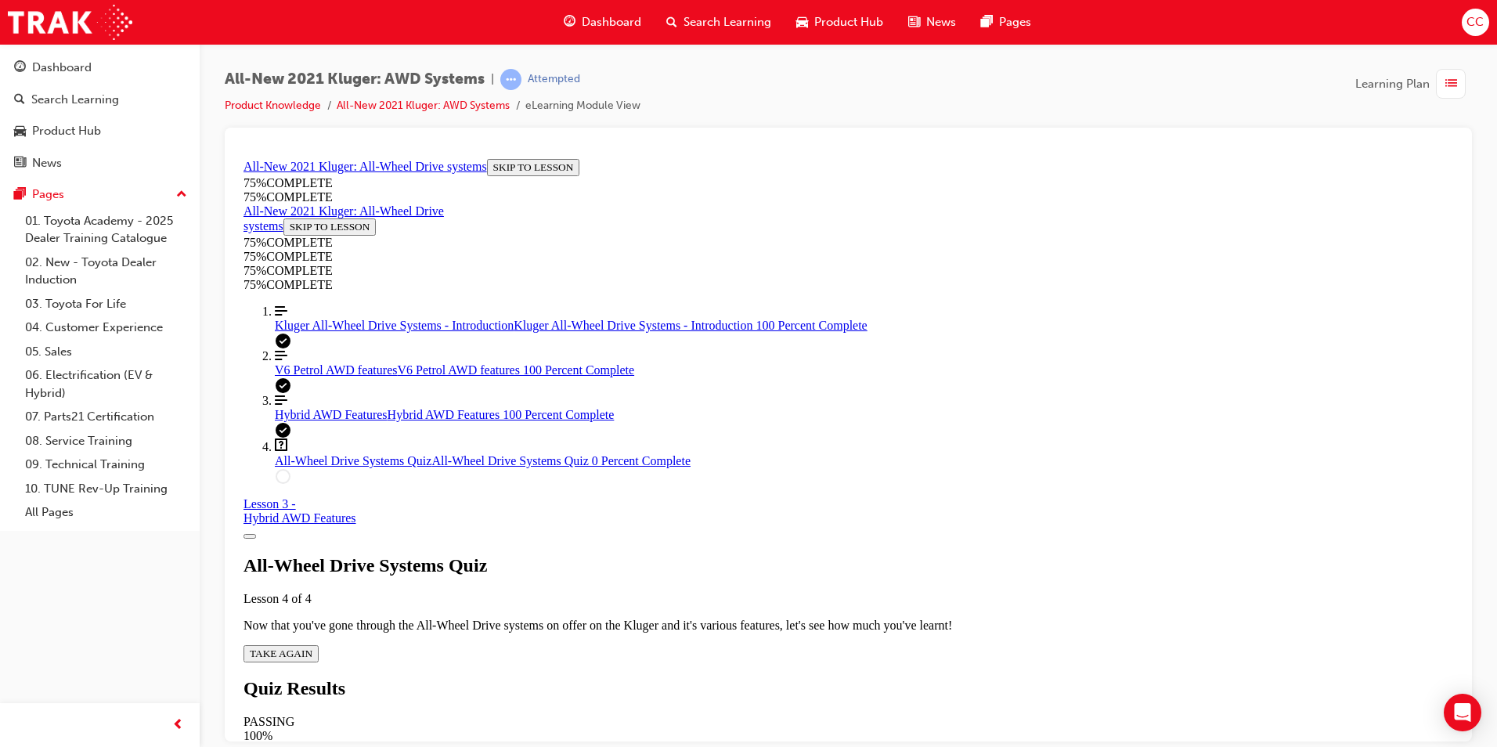
scroll to position [56, 0]
click at [312, 647] on span "TAKE AGAIN" at bounding box center [281, 653] width 63 height 12
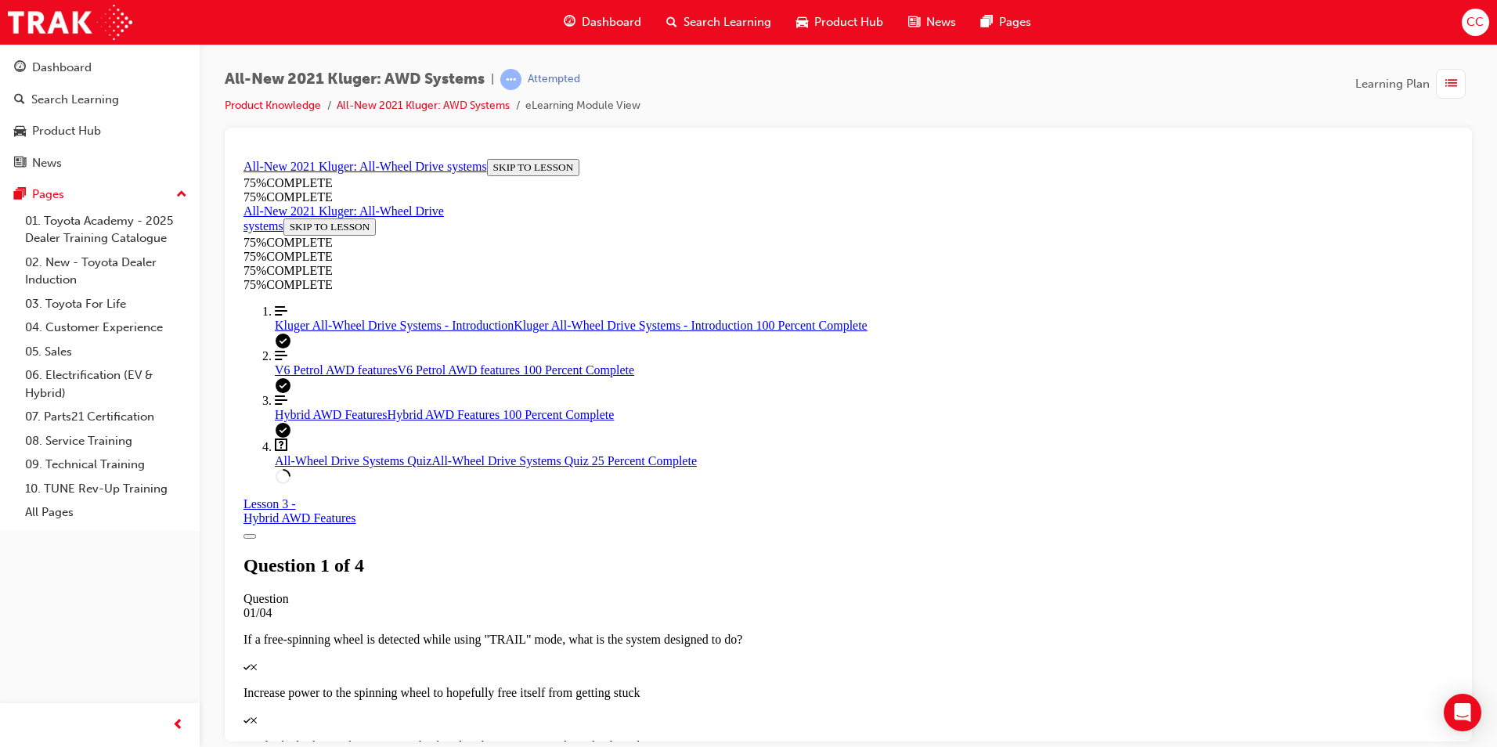
scroll to position [171, 0]
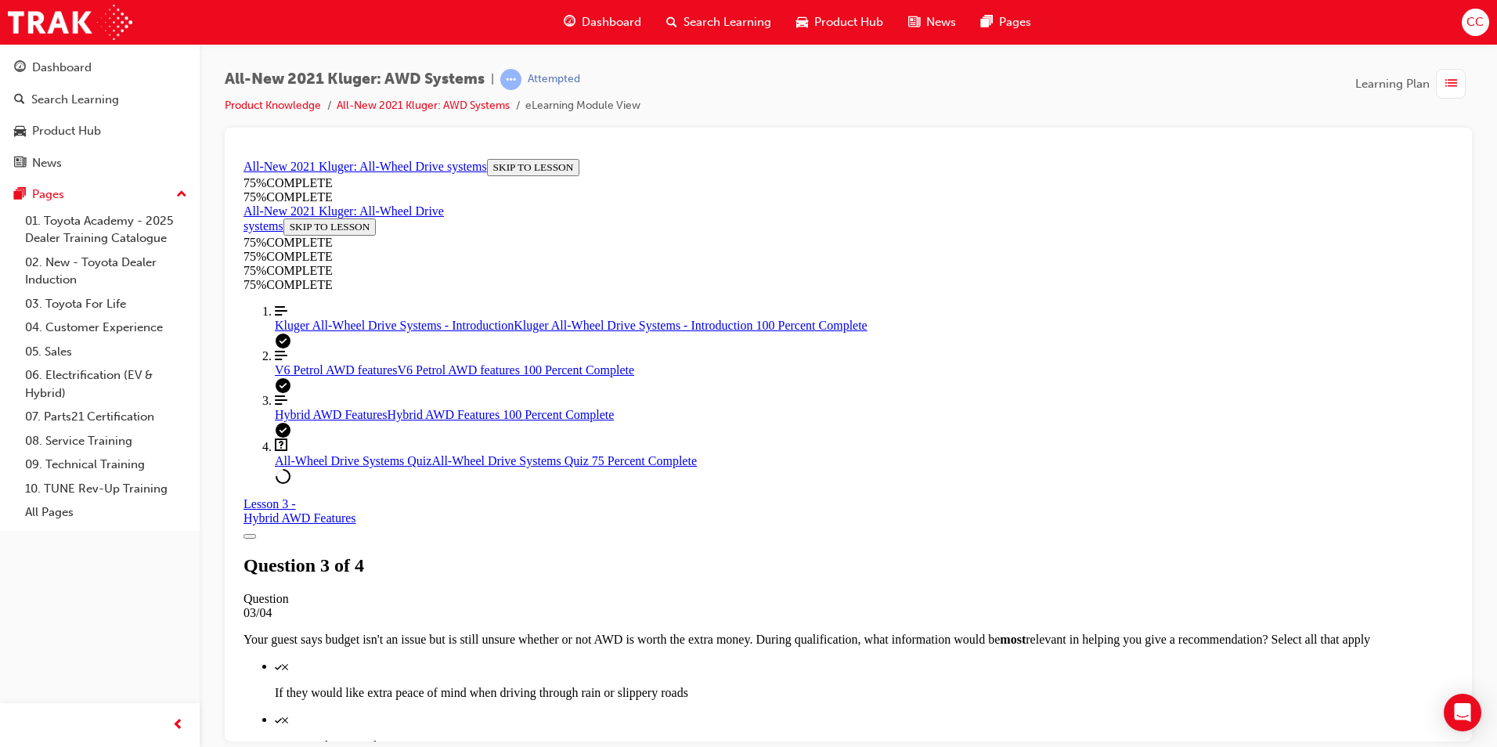
scroll to position [292, 0]
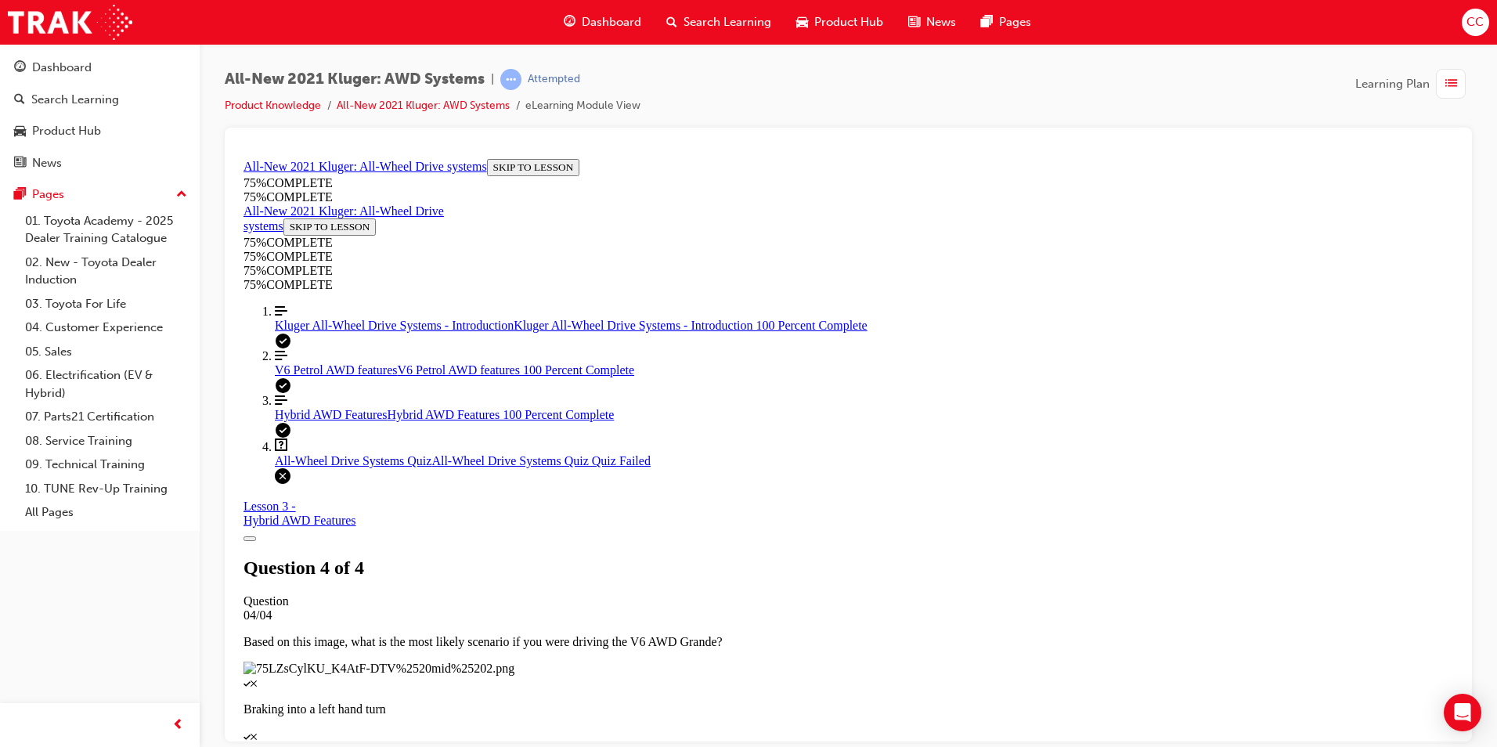
scroll to position [221, 0]
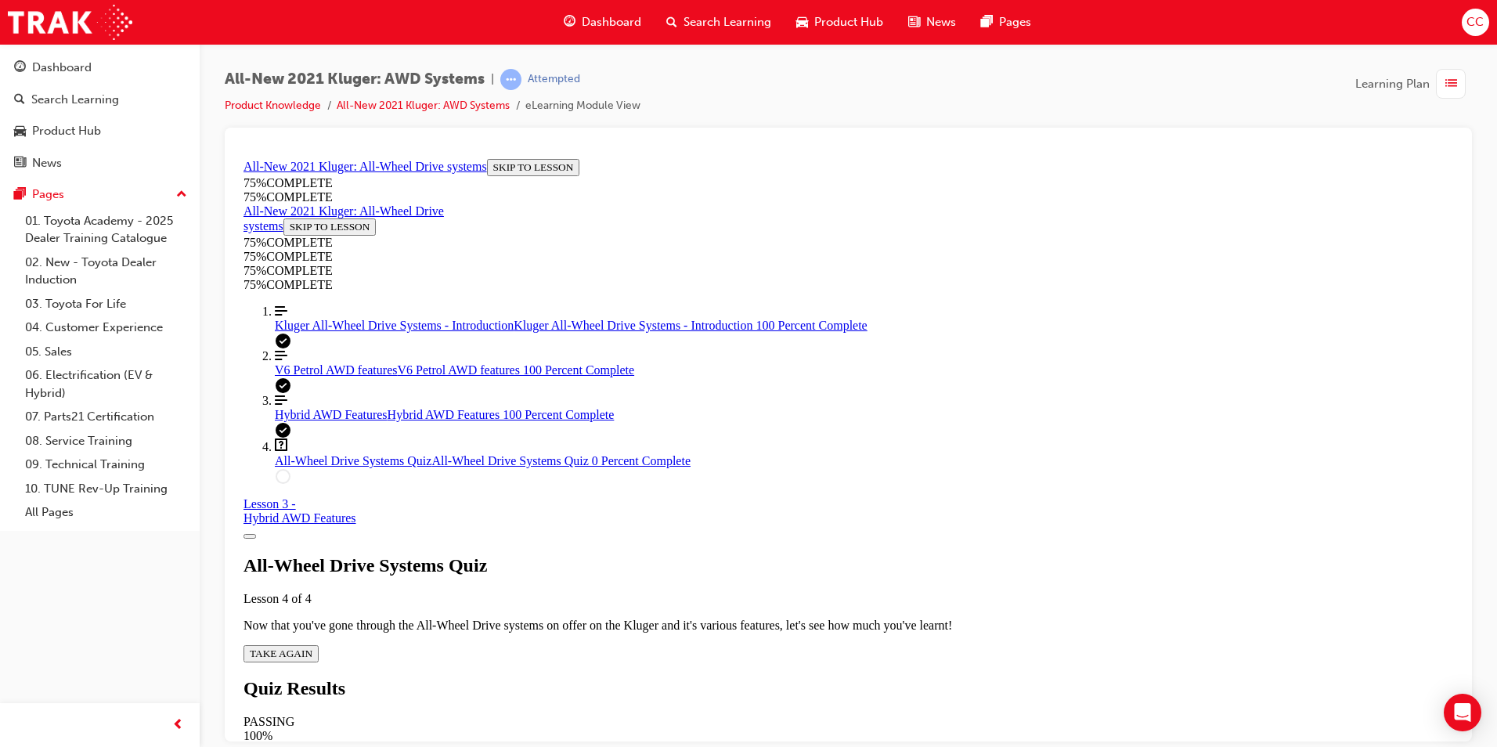
click at [601, 15] on span "Dashboard" at bounding box center [611, 22] width 59 height 18
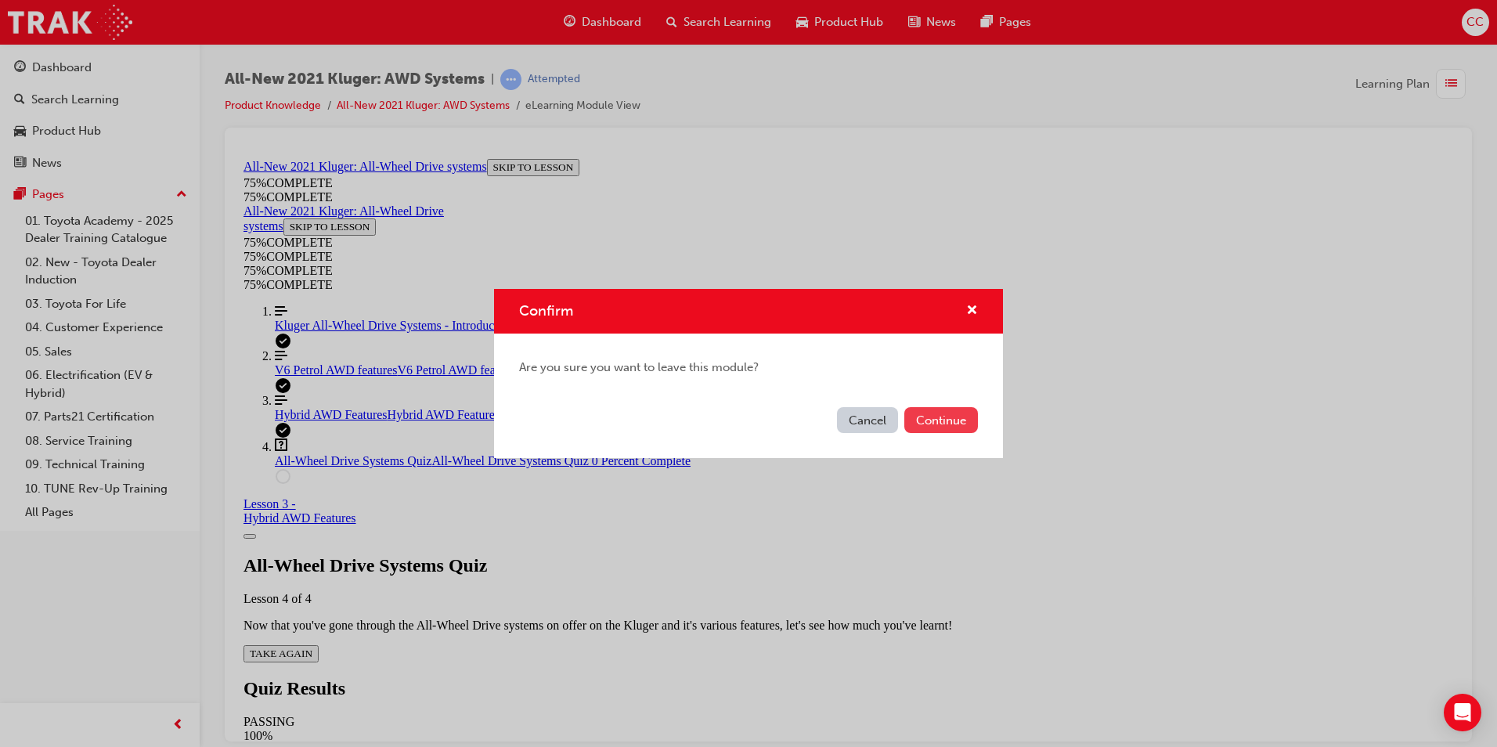
click at [934, 420] on button "Continue" at bounding box center [941, 420] width 74 height 26
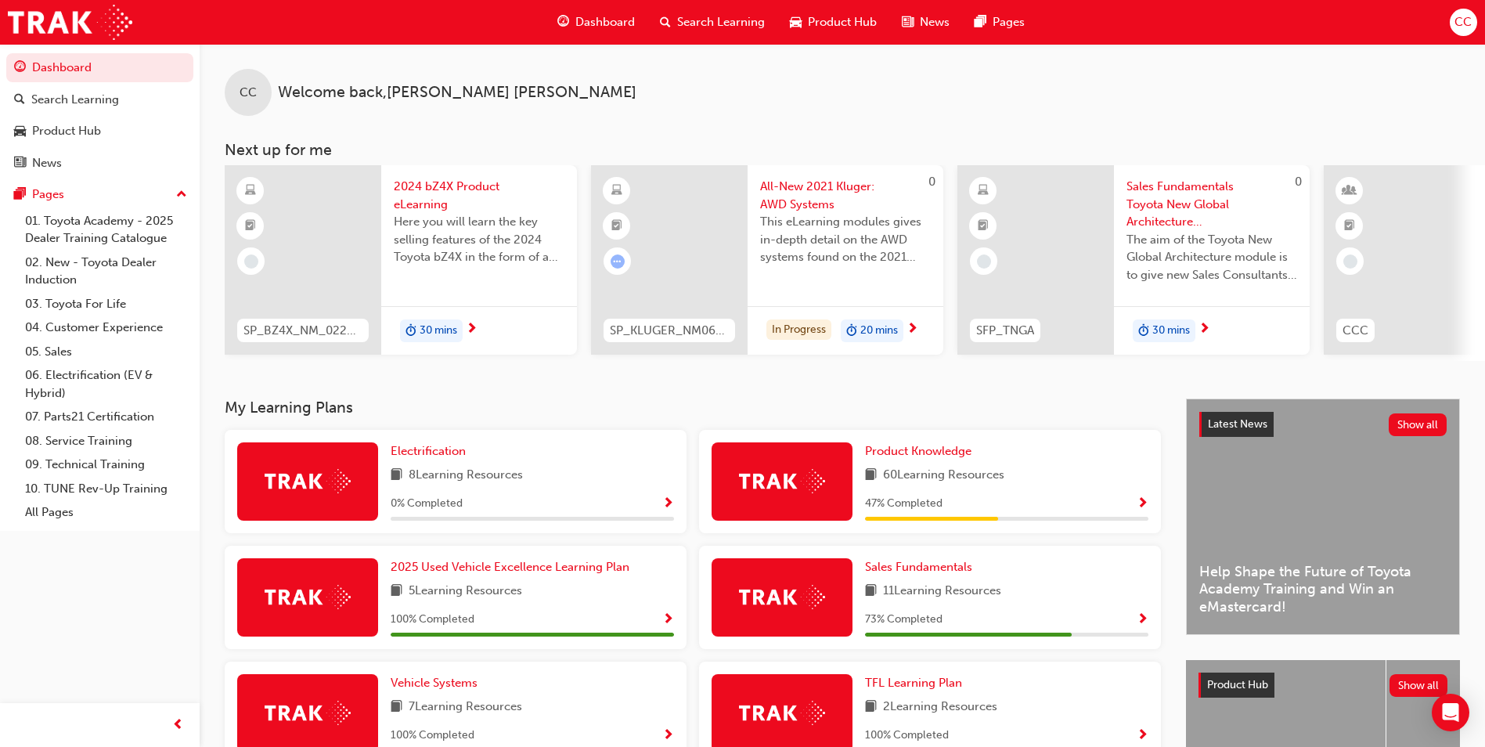
click at [808, 188] on span "All-New 2021 Kluger: AWD Systems" at bounding box center [845, 195] width 171 height 35
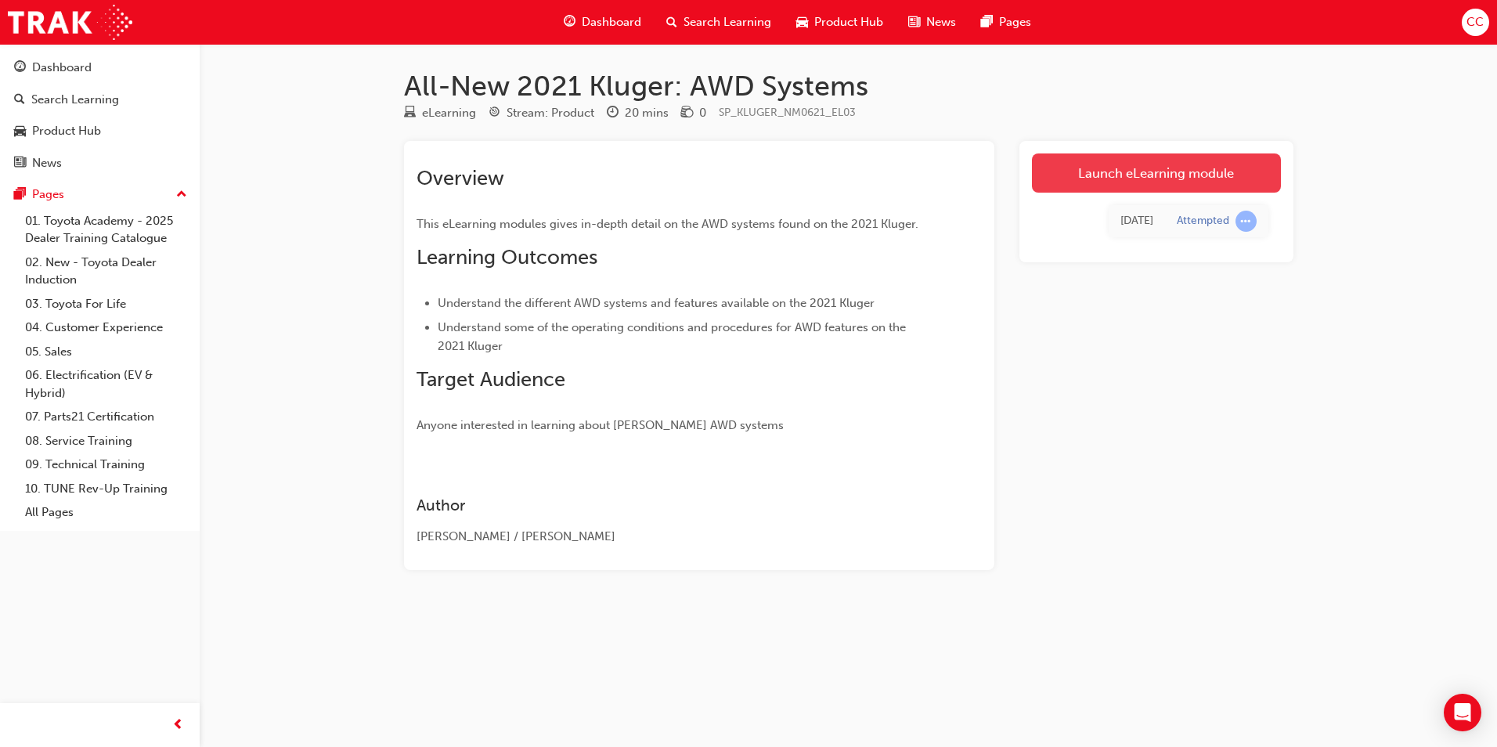
click at [1174, 168] on link "Launch eLearning module" at bounding box center [1156, 172] width 249 height 39
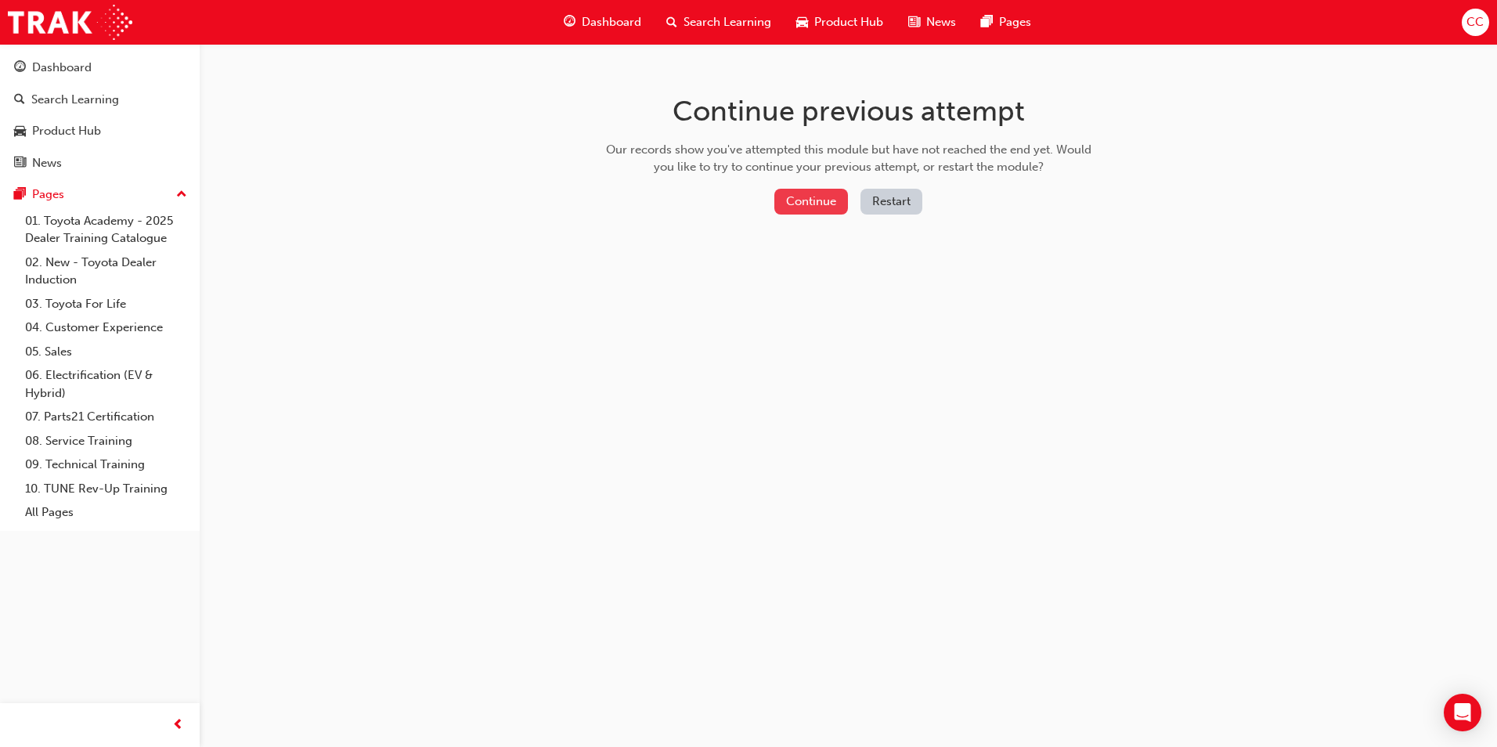
click at [823, 202] on button "Continue" at bounding box center [811, 202] width 74 height 26
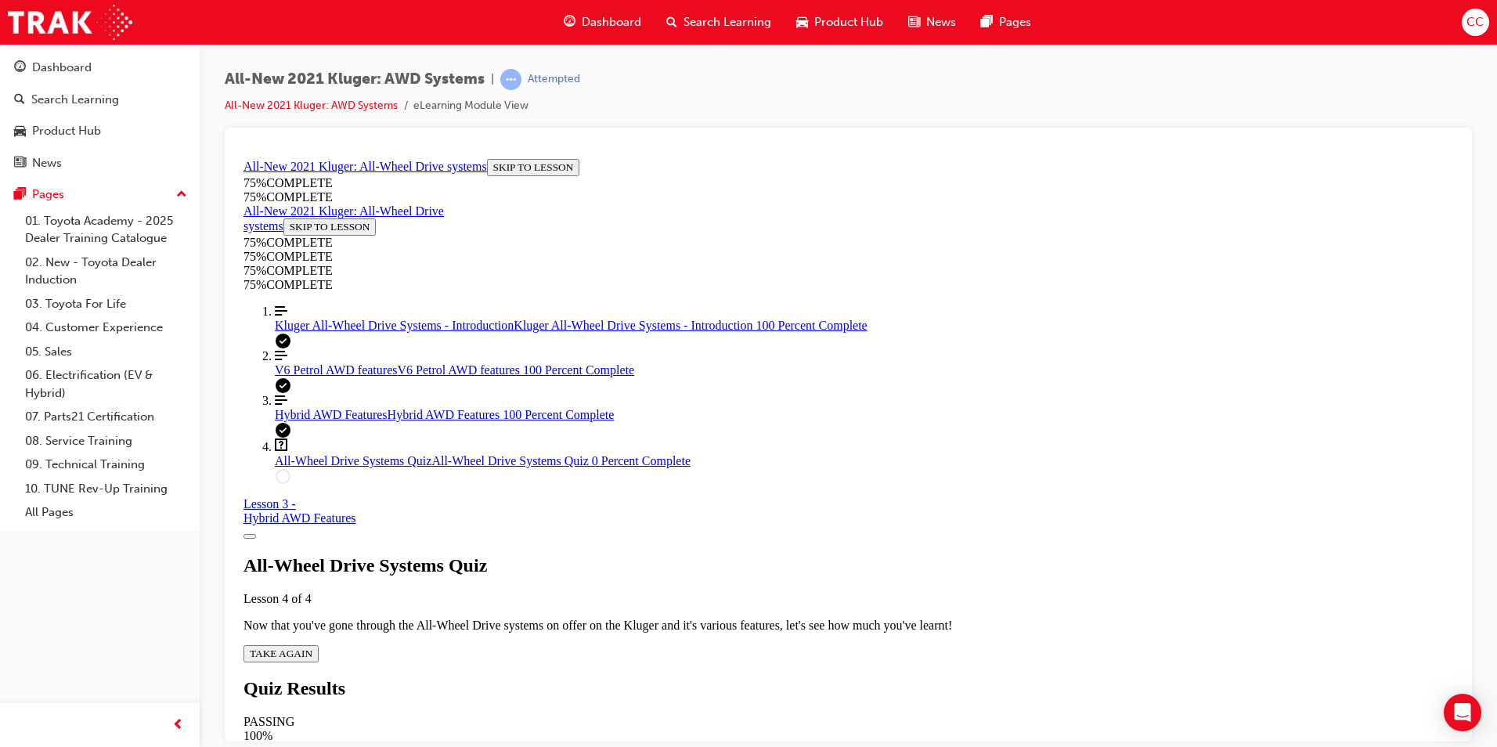
scroll to position [56, 0]
click at [312, 647] on span "TAKE AGAIN" at bounding box center [281, 653] width 63 height 12
click at [351, 331] on span "Kluger All-Wheel Drive Systems - Introduction" at bounding box center [394, 324] width 239 height 13
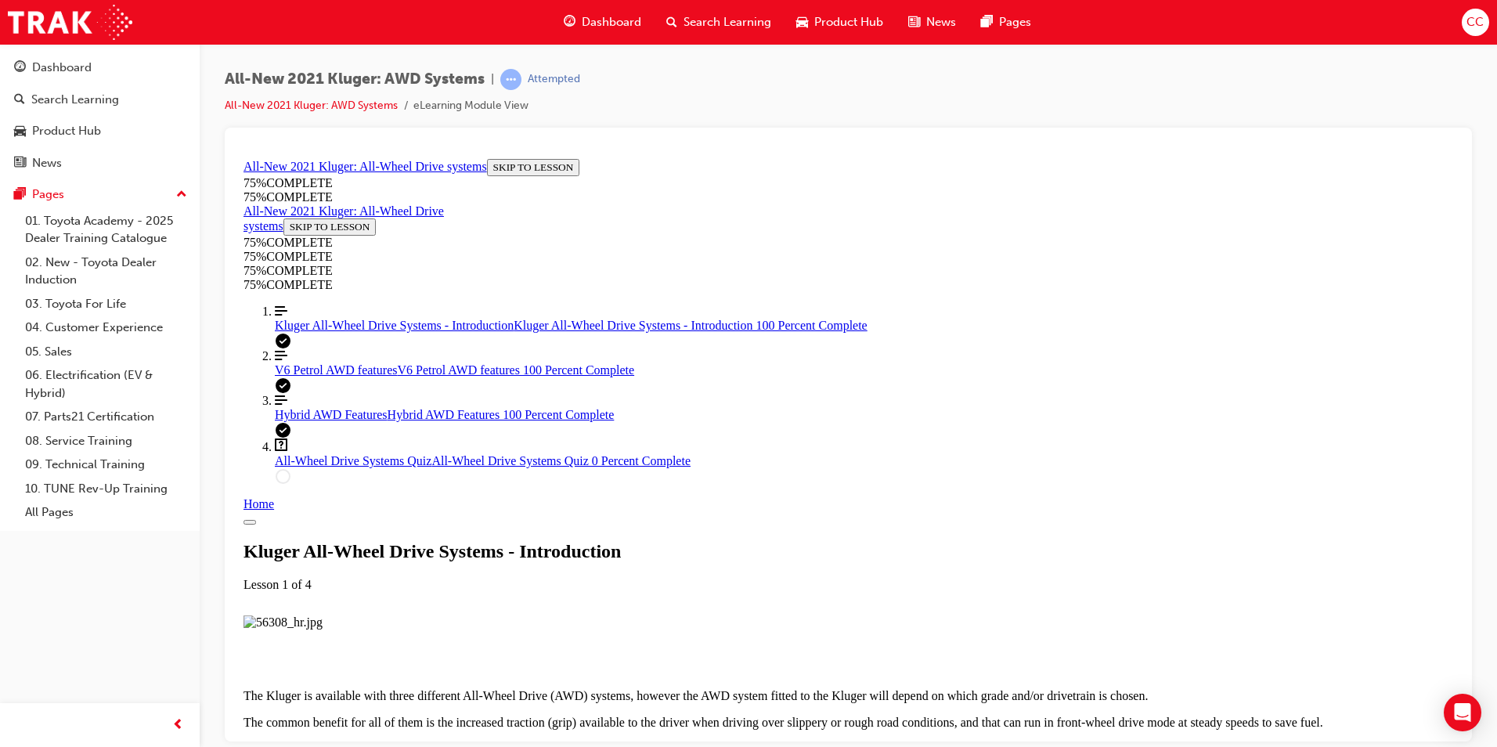
scroll to position [1385, 0]
click at [374, 467] on span "All-Wheel Drive Systems Quiz" at bounding box center [353, 459] width 157 height 13
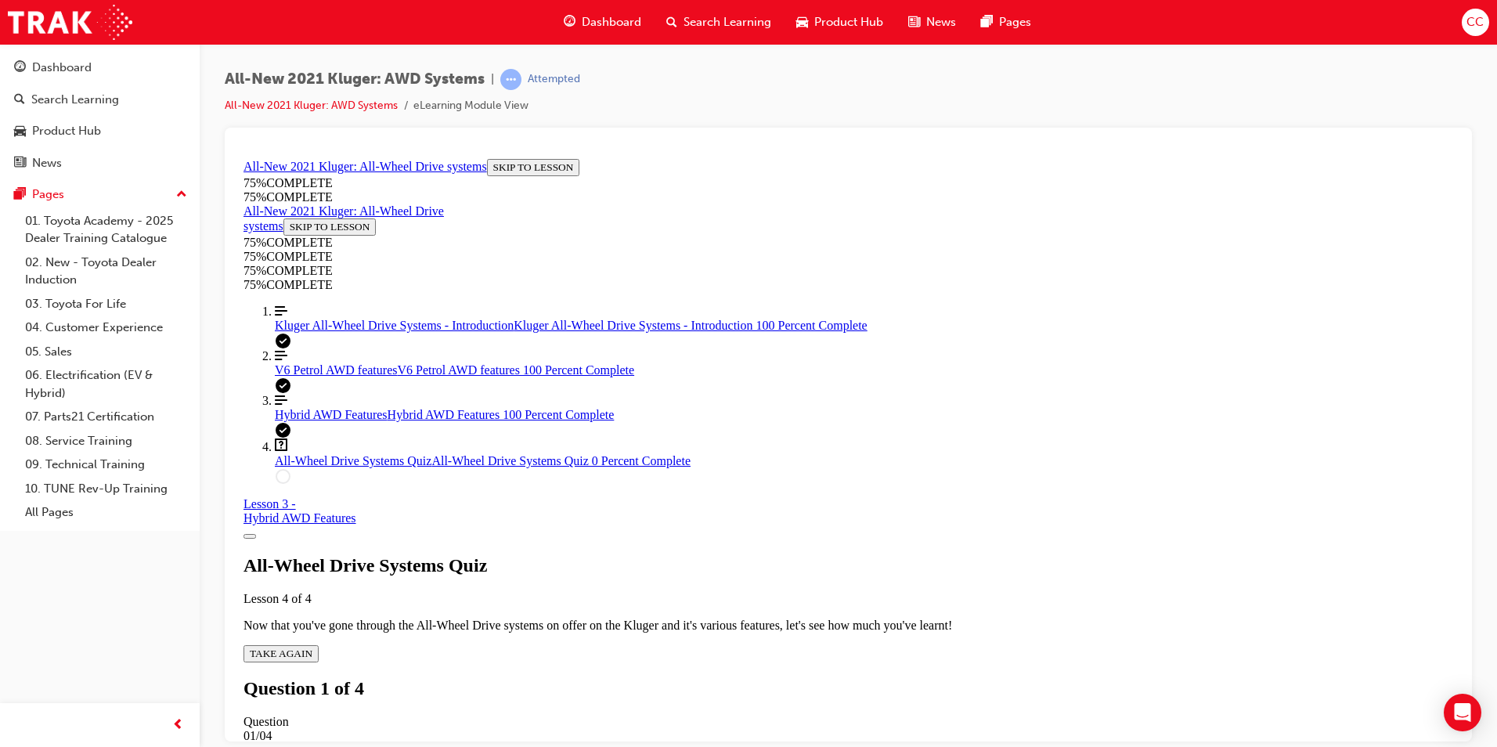
scroll to position [171, 0]
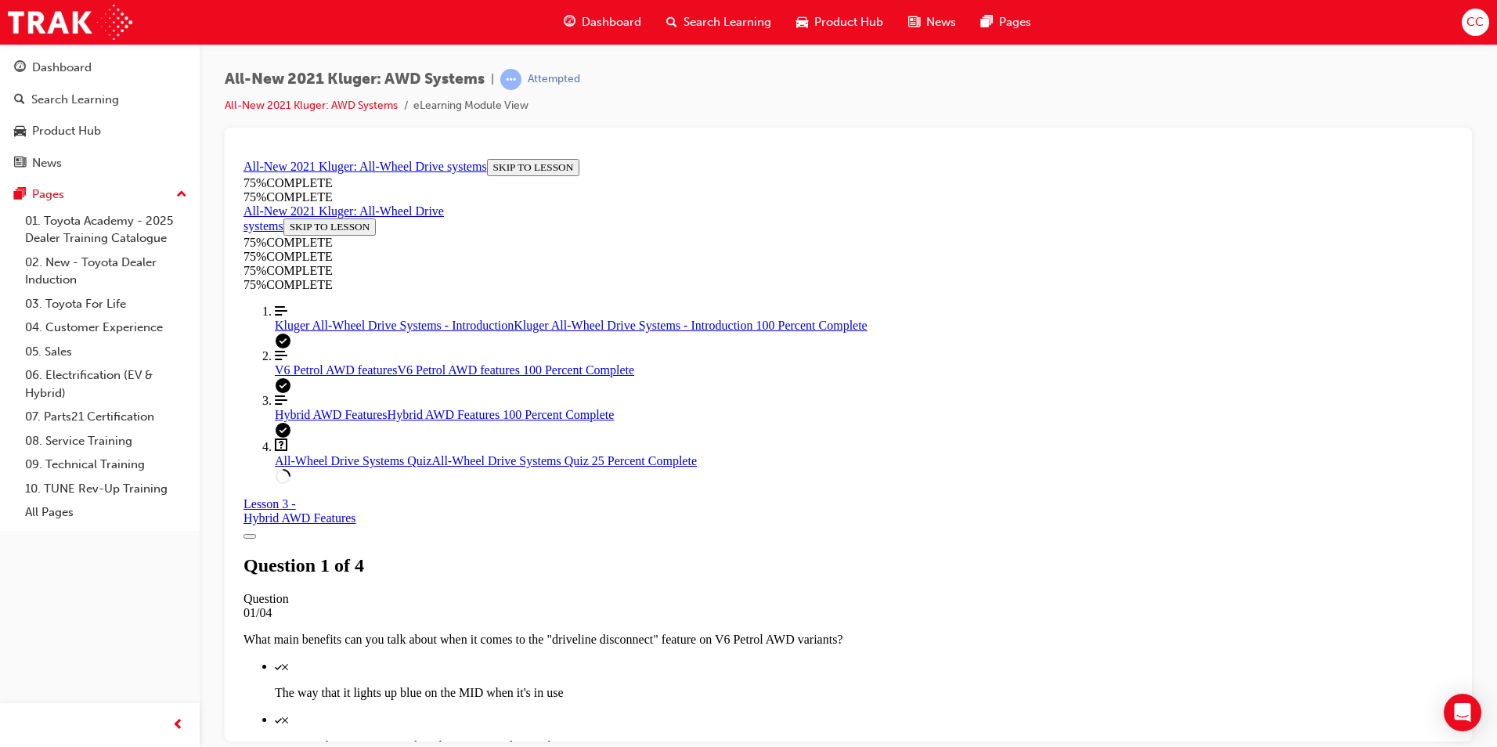
scroll to position [214, 0]
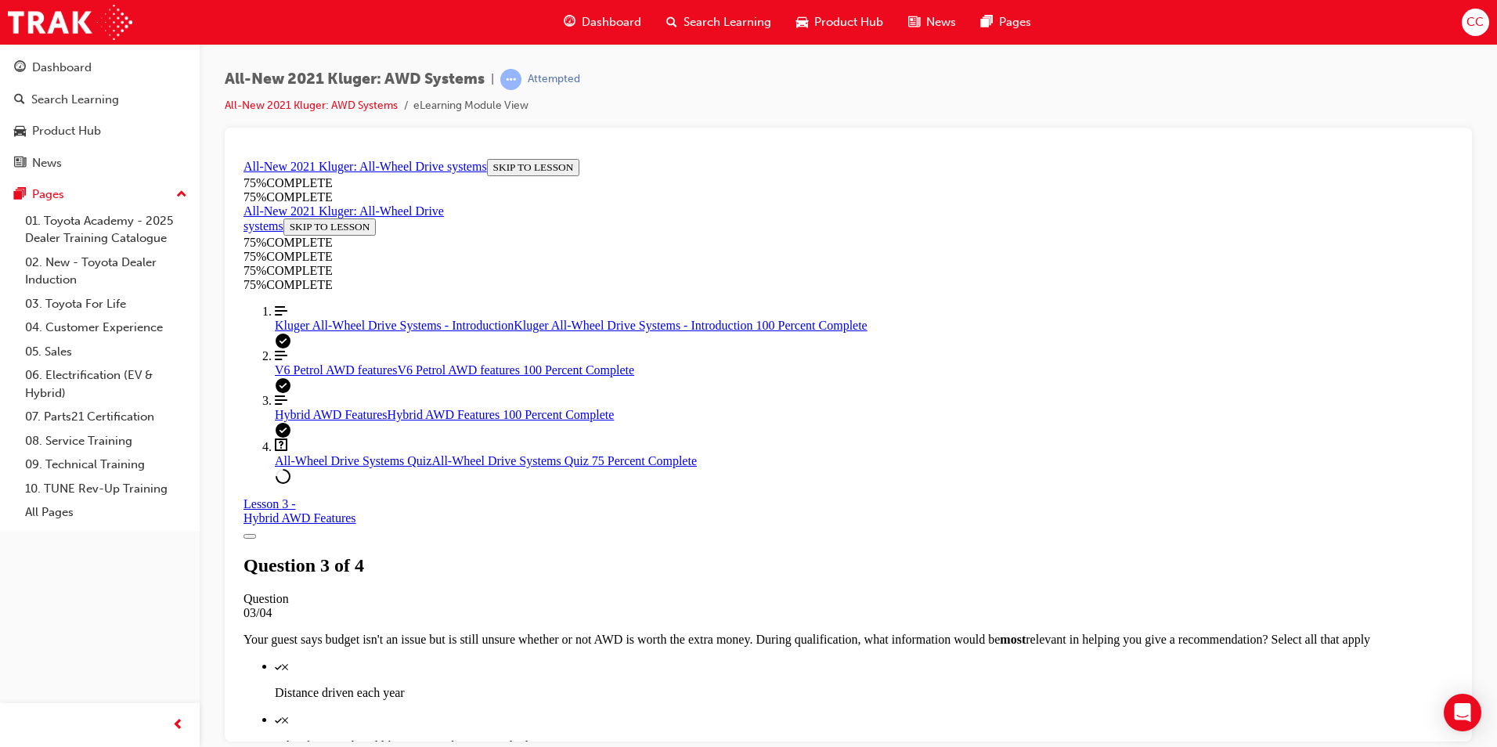
scroll to position [292, 0]
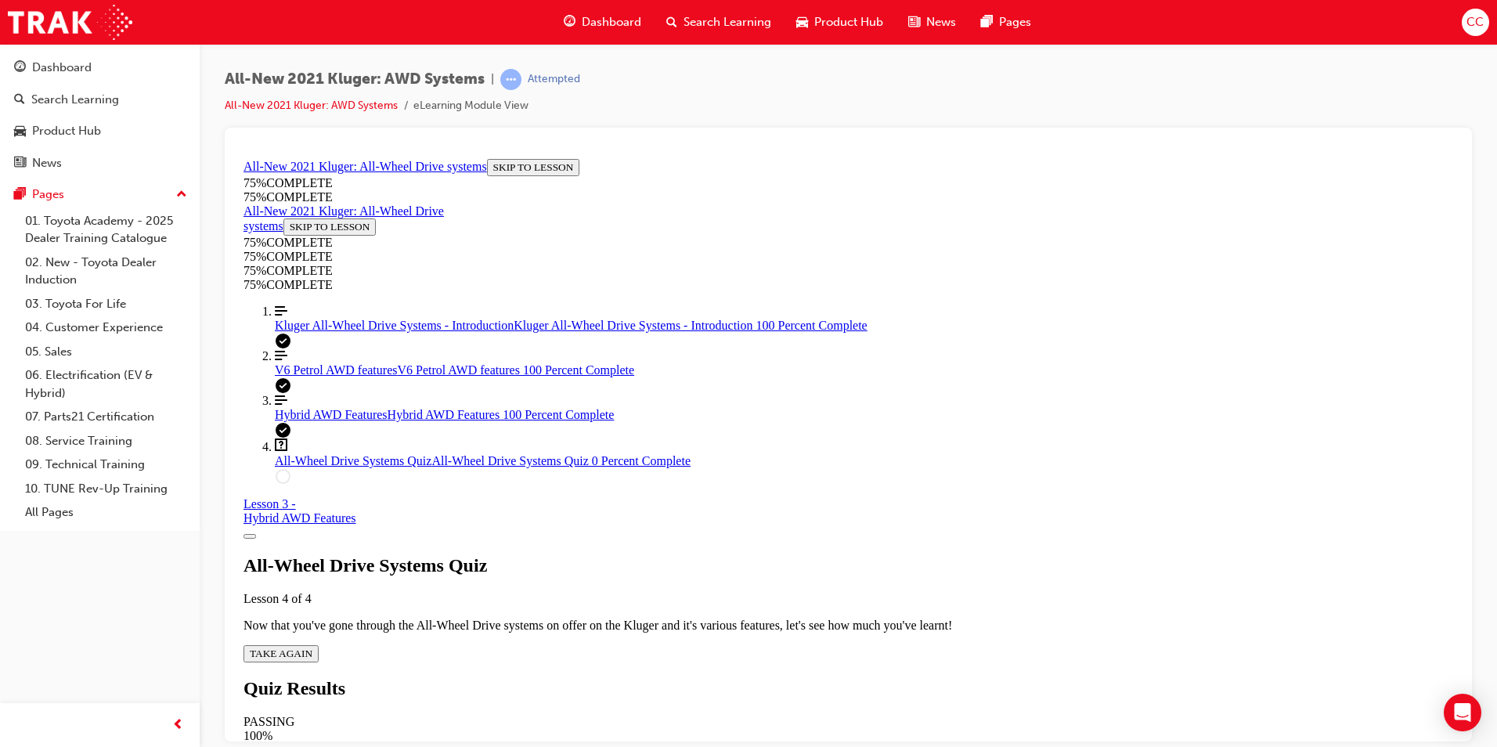
click at [722, 554] on div "All-Wheel Drive Systems Quiz Lesson 4 of 4 Now that you've gone through the All…" at bounding box center [847, 607] width 1209 height 107
click at [312, 647] on span "TAKE AGAIN" at bounding box center [281, 653] width 63 height 12
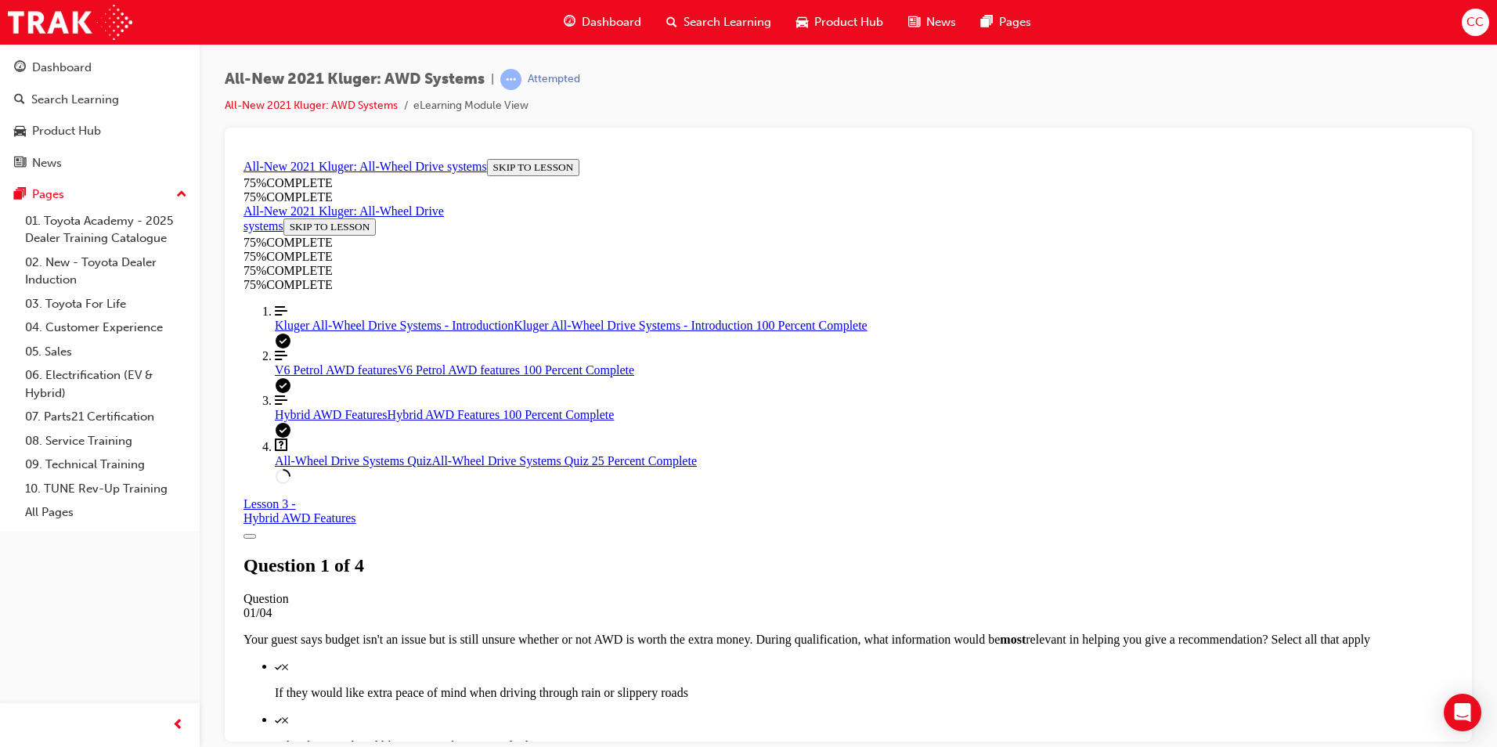
scroll to position [370, 0]
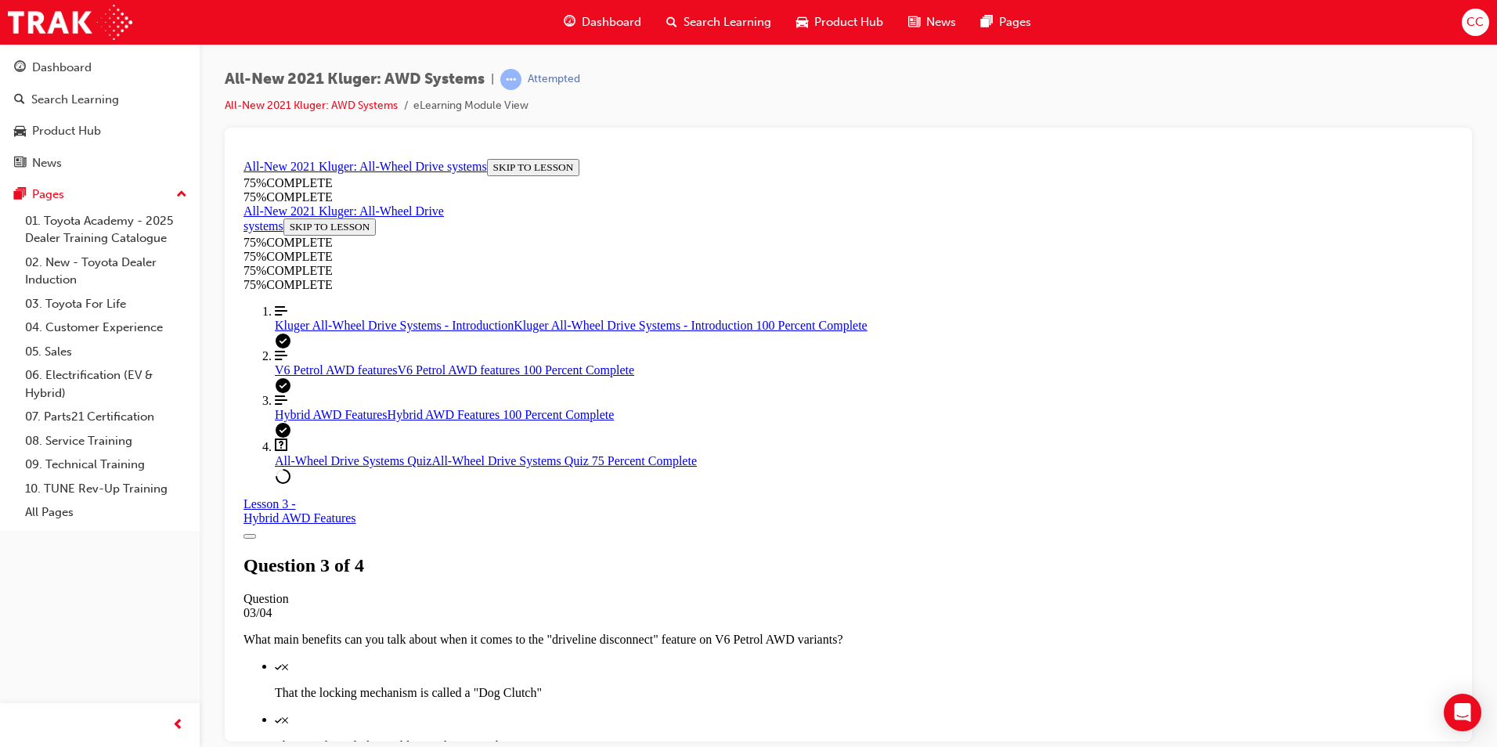
scroll to position [214, 0]
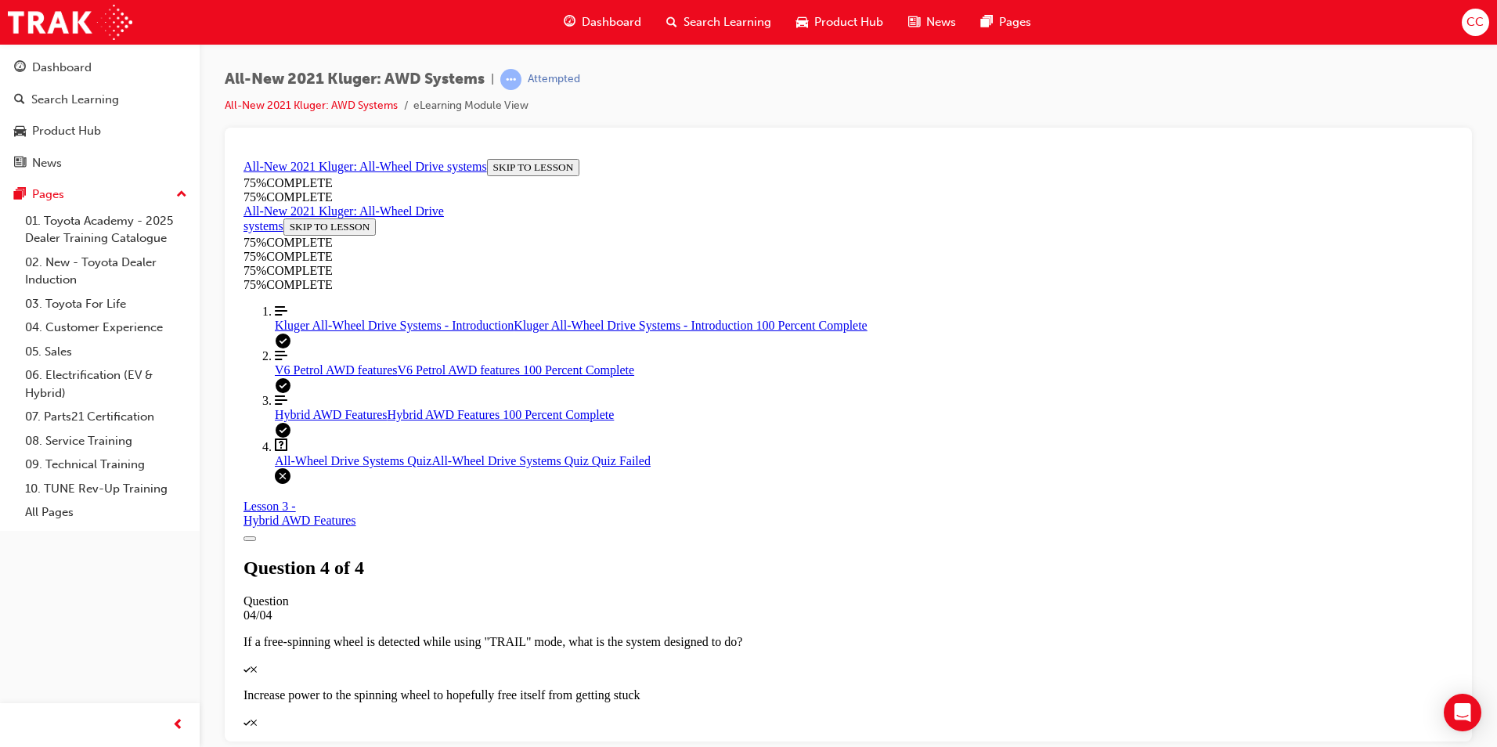
scroll to position [57, 0]
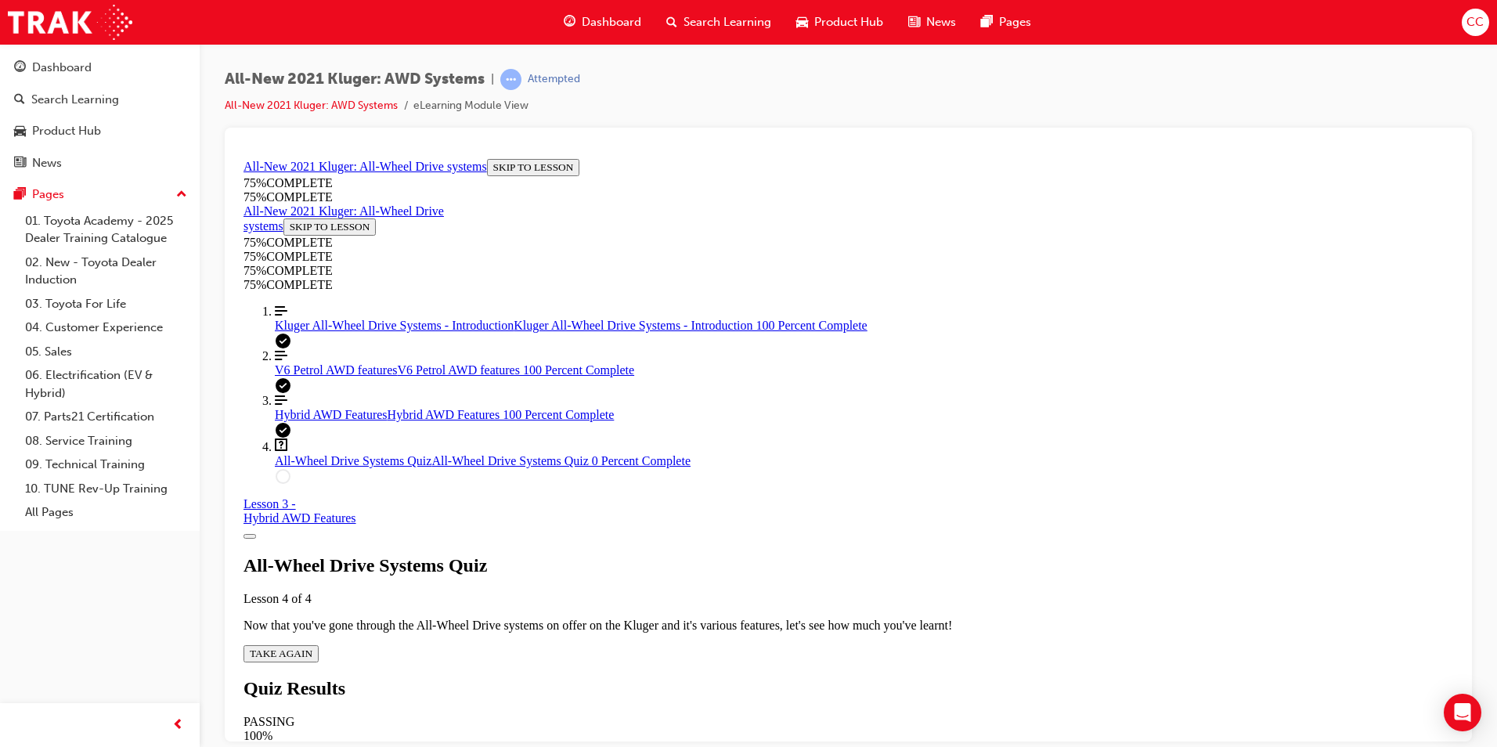
scroll to position [56, 0]
click at [312, 647] on span "TAKE AGAIN" at bounding box center [281, 653] width 63 height 12
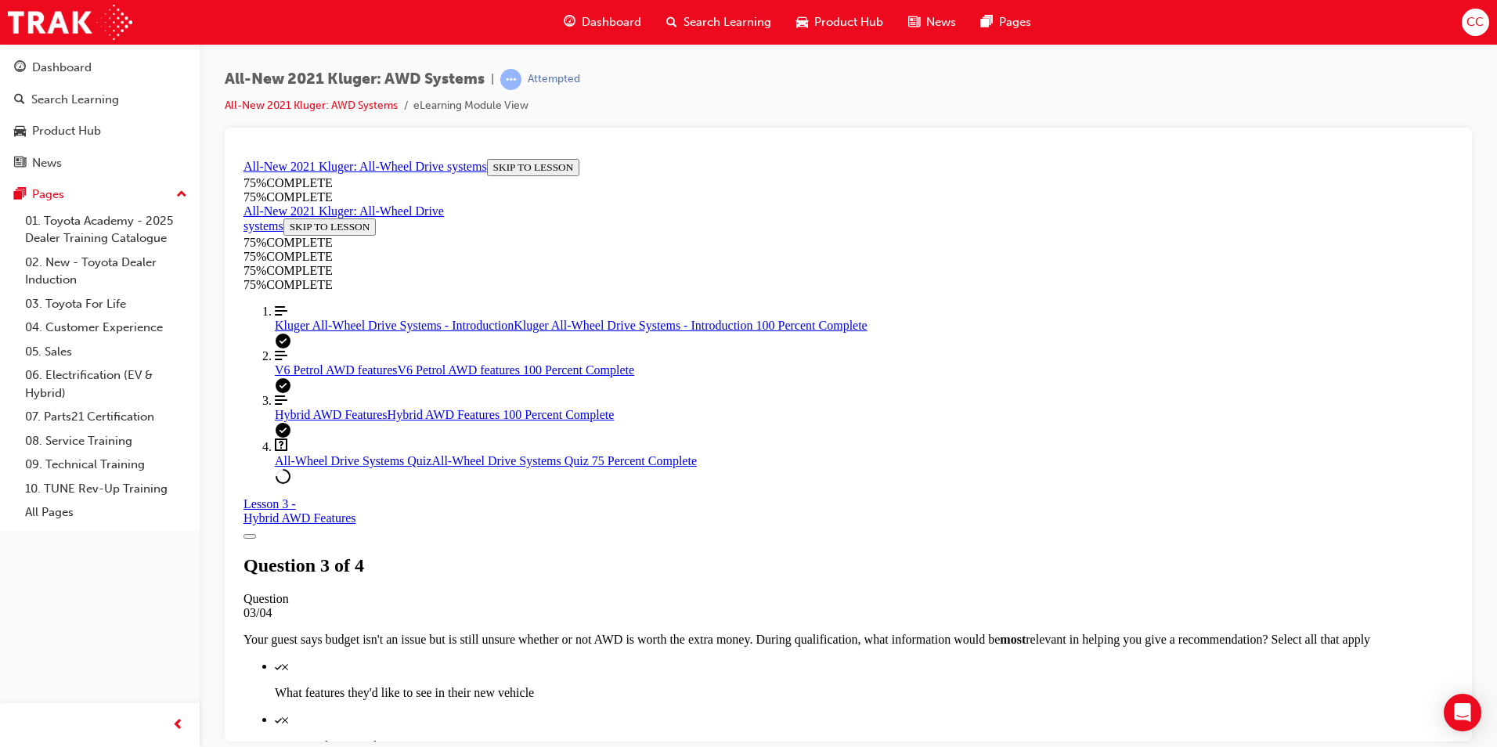
scroll to position [214, 0]
drag, startPoint x: 715, startPoint y: 549, endPoint x: 650, endPoint y: 573, distance: 68.6
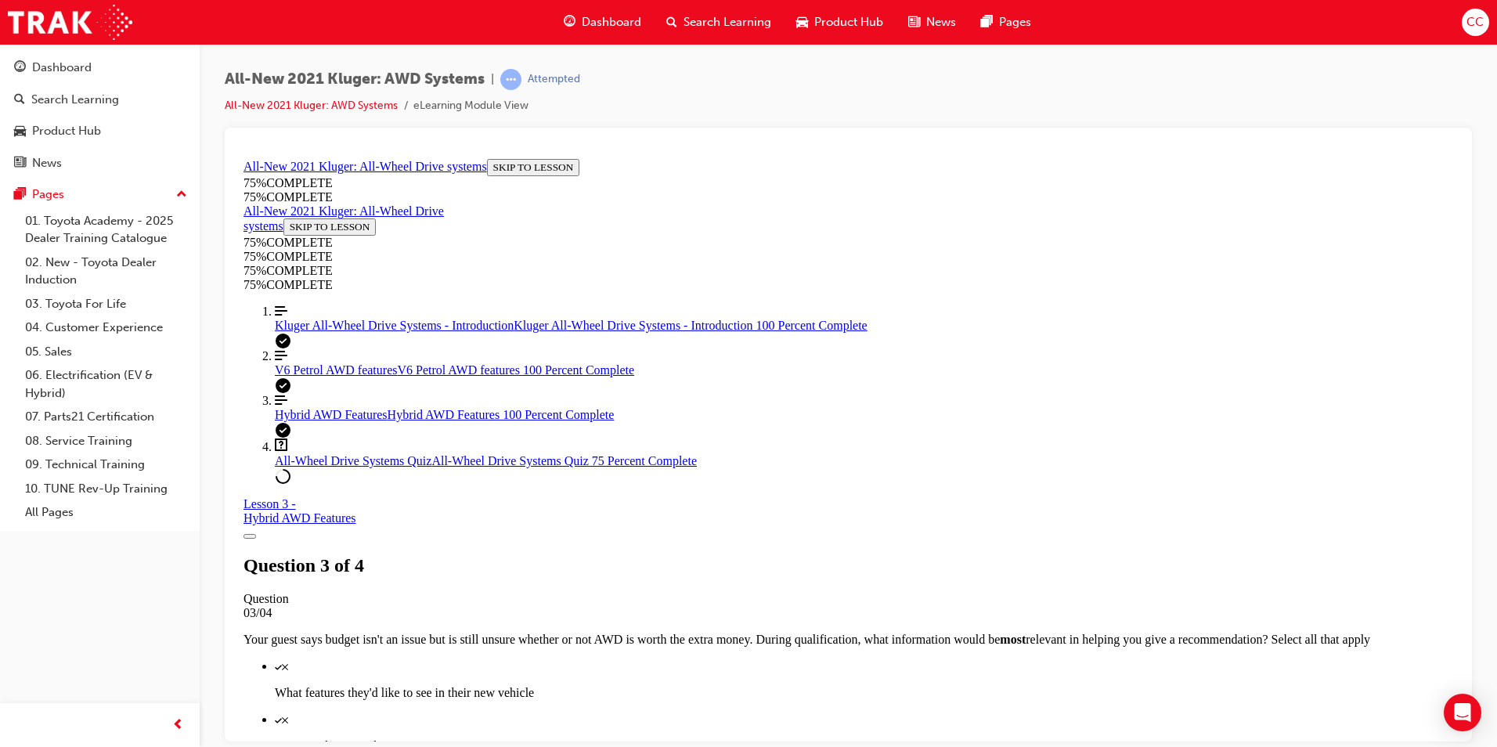
scroll to position [401, 0]
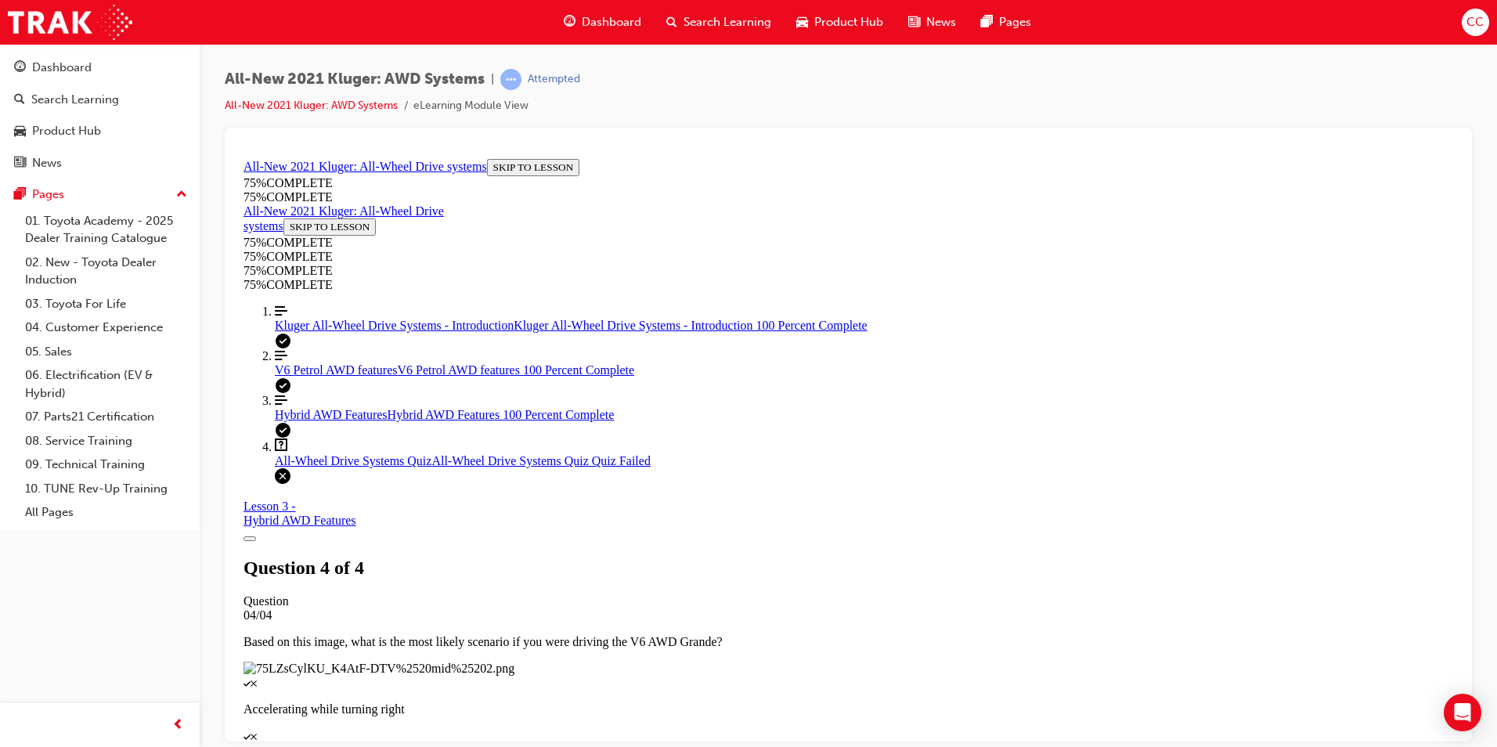
scroll to position [221, 0]
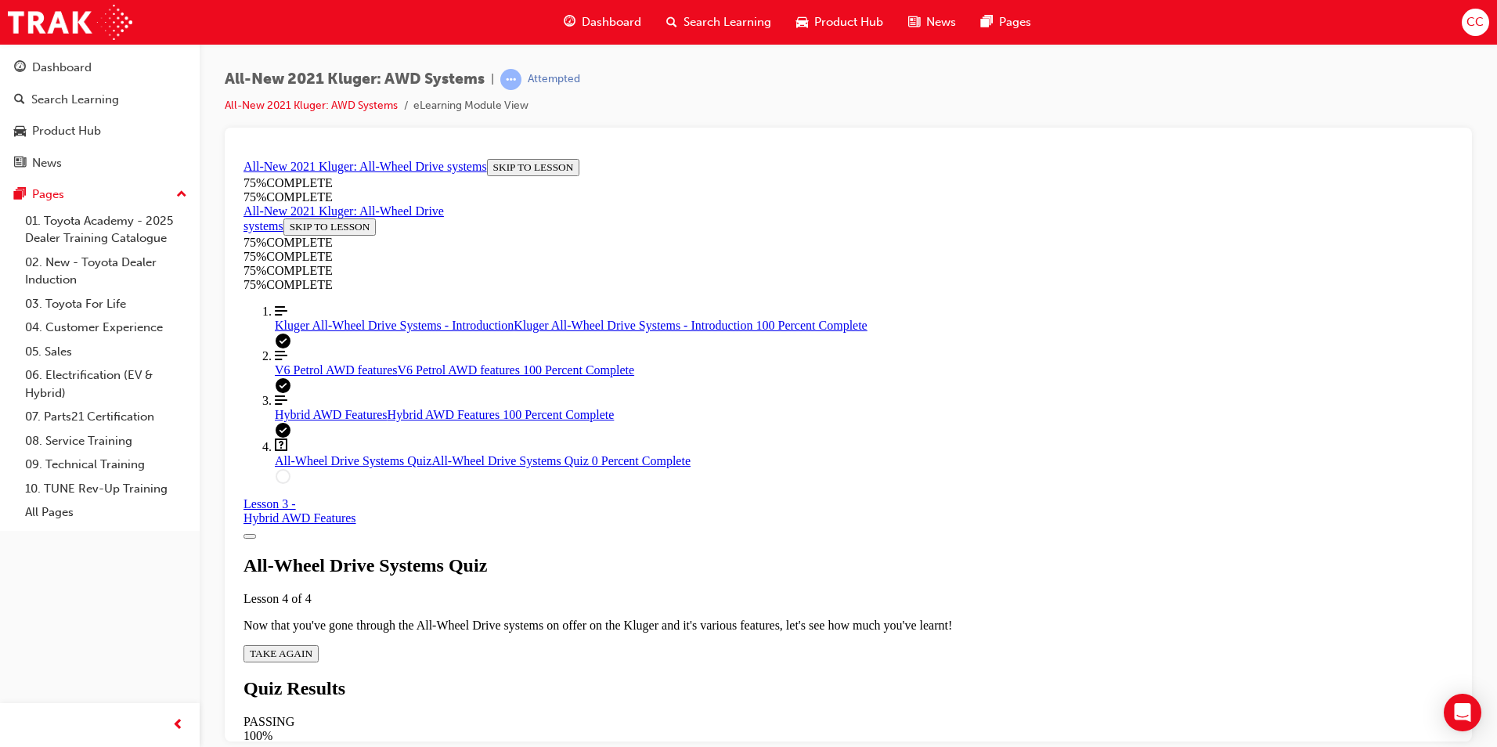
scroll to position [56, 0]
click at [312, 647] on span "TAKE AGAIN" at bounding box center [281, 653] width 63 height 12
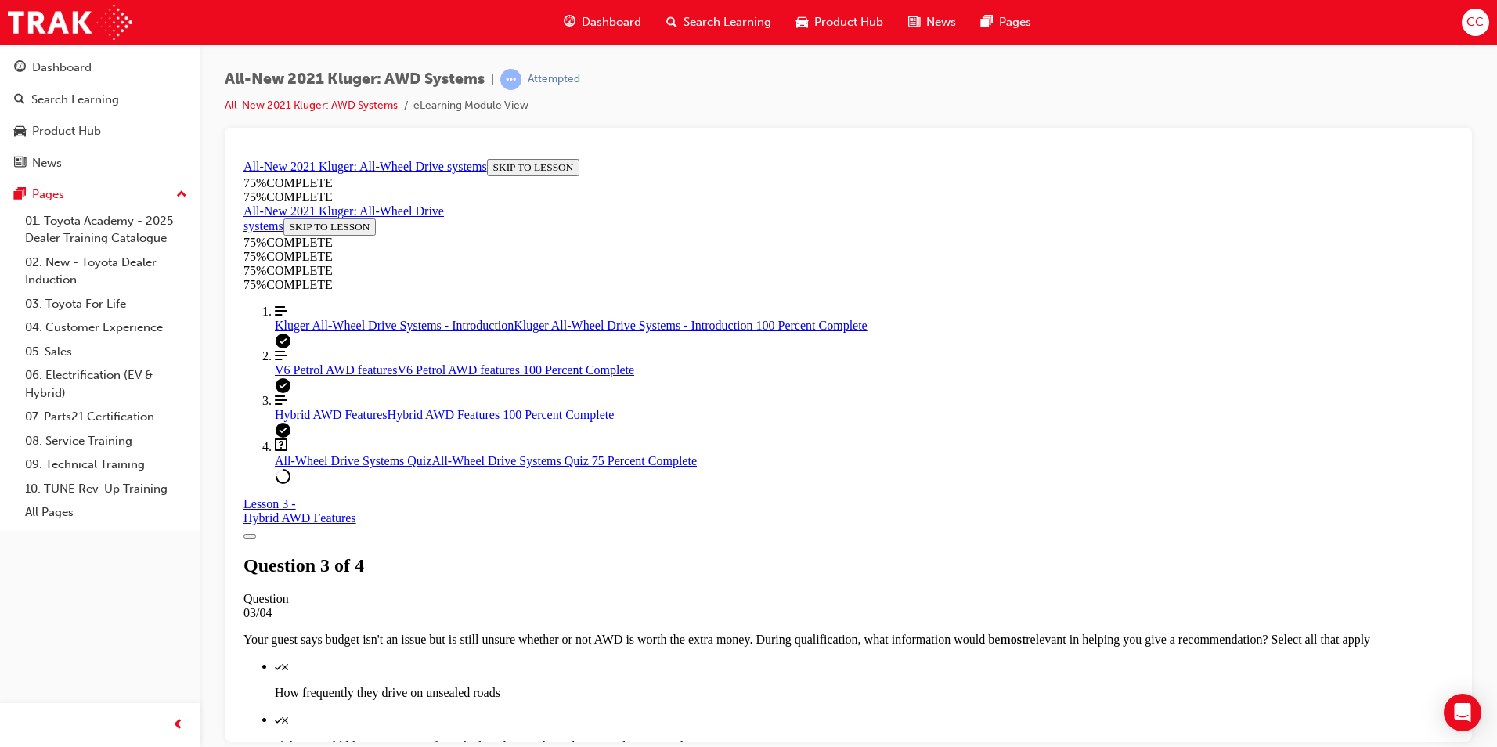
scroll to position [370, 0]
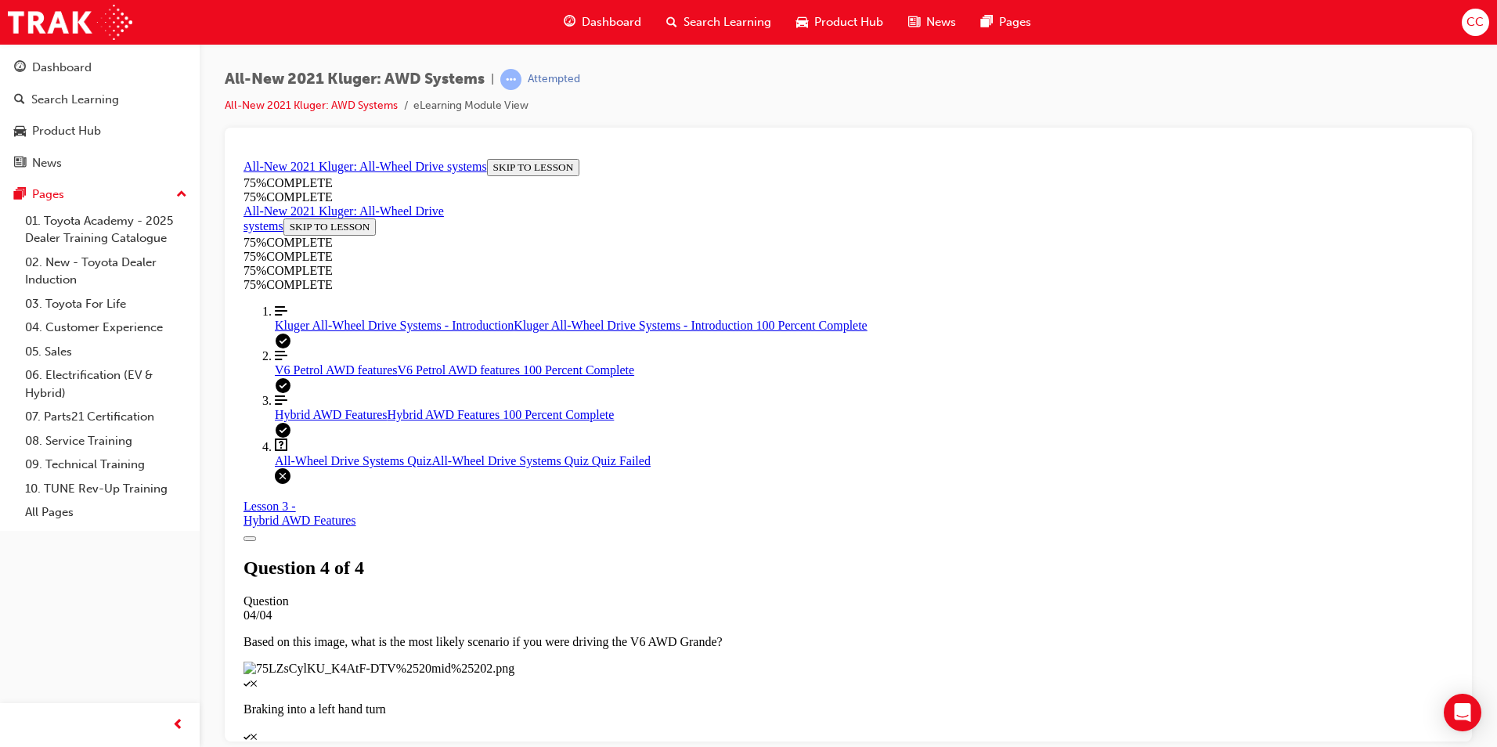
scroll to position [221, 0]
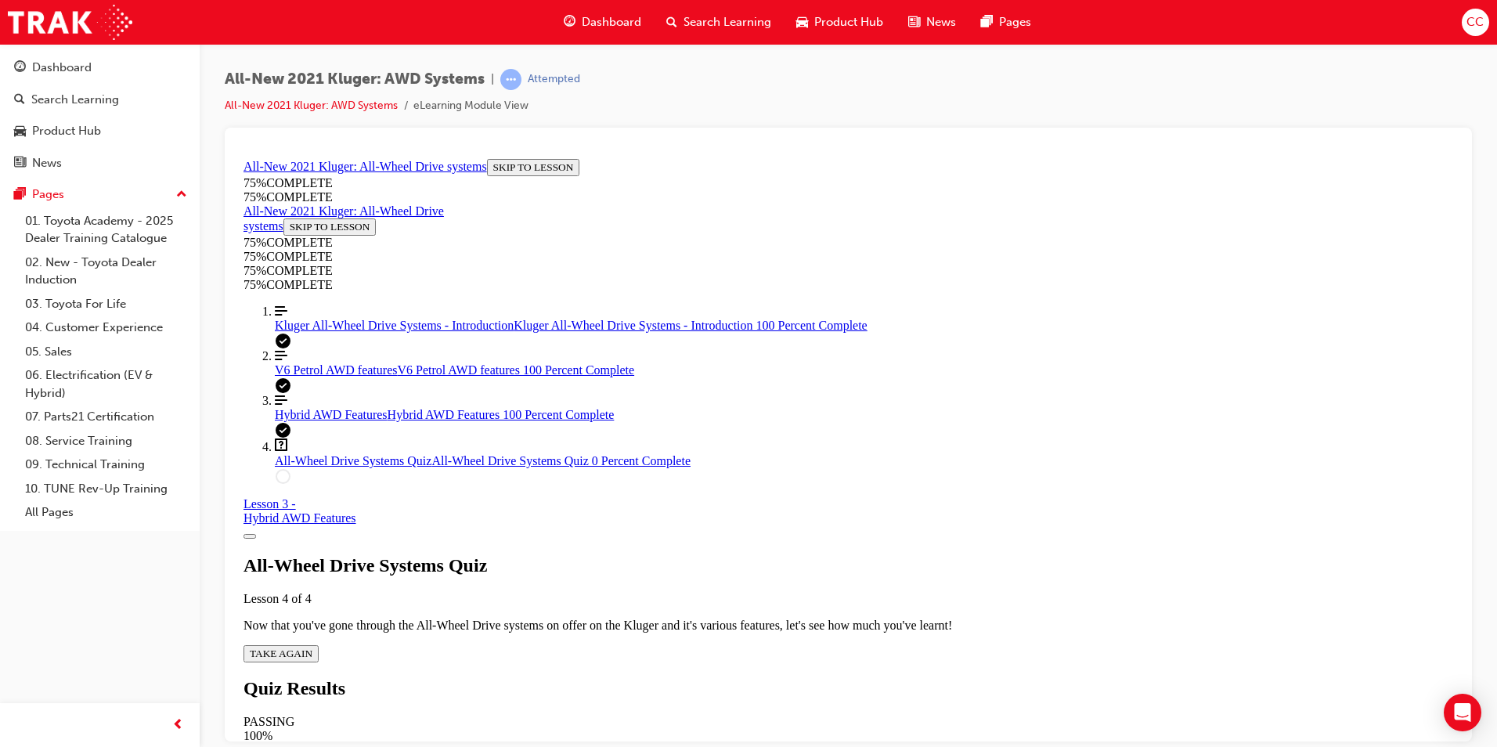
click at [731, 562] on div "All-Wheel Drive Systems Quiz Lesson 4 of 4 Now that you've gone through the All…" at bounding box center [847, 607] width 1209 height 107
click at [312, 647] on span "TAKE AGAIN" at bounding box center [281, 653] width 63 height 12
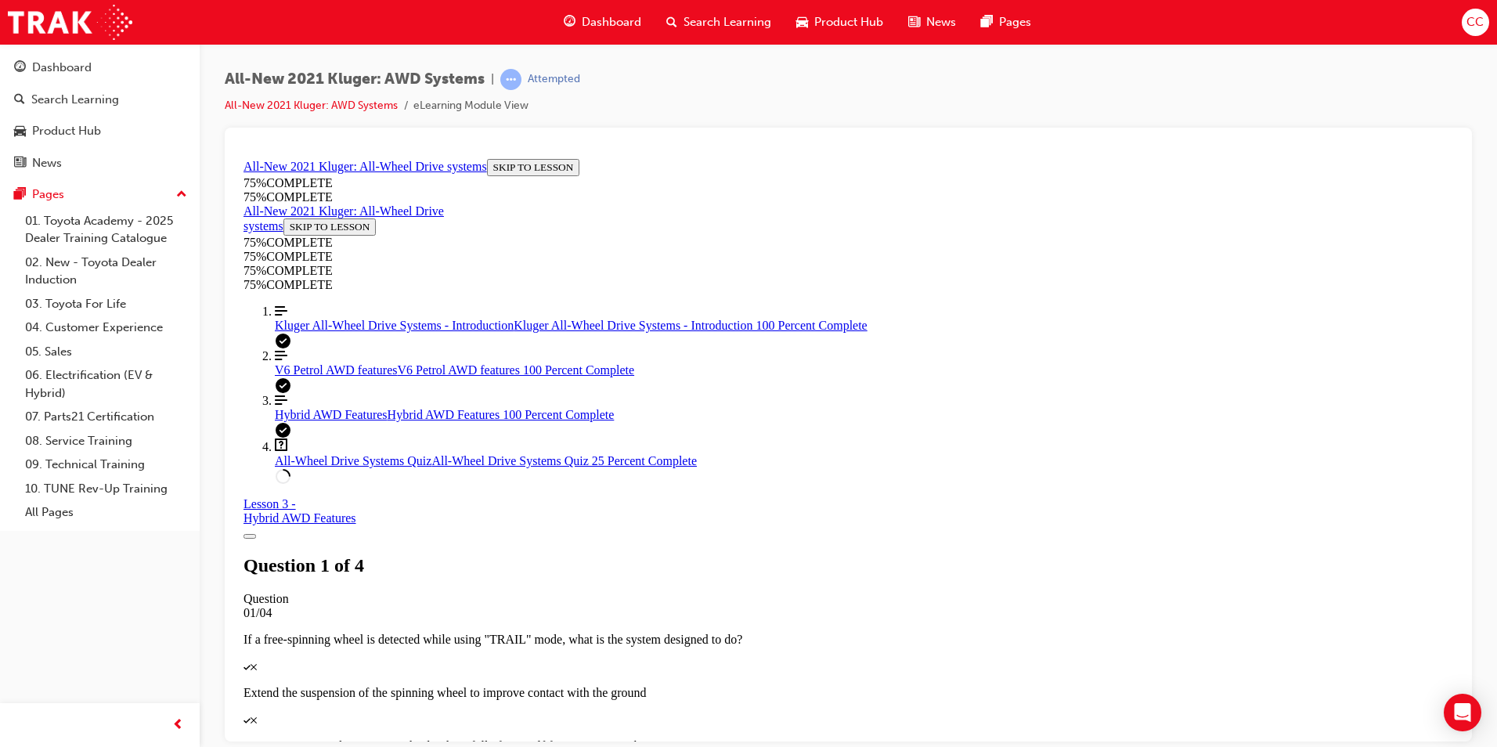
scroll to position [57, 0]
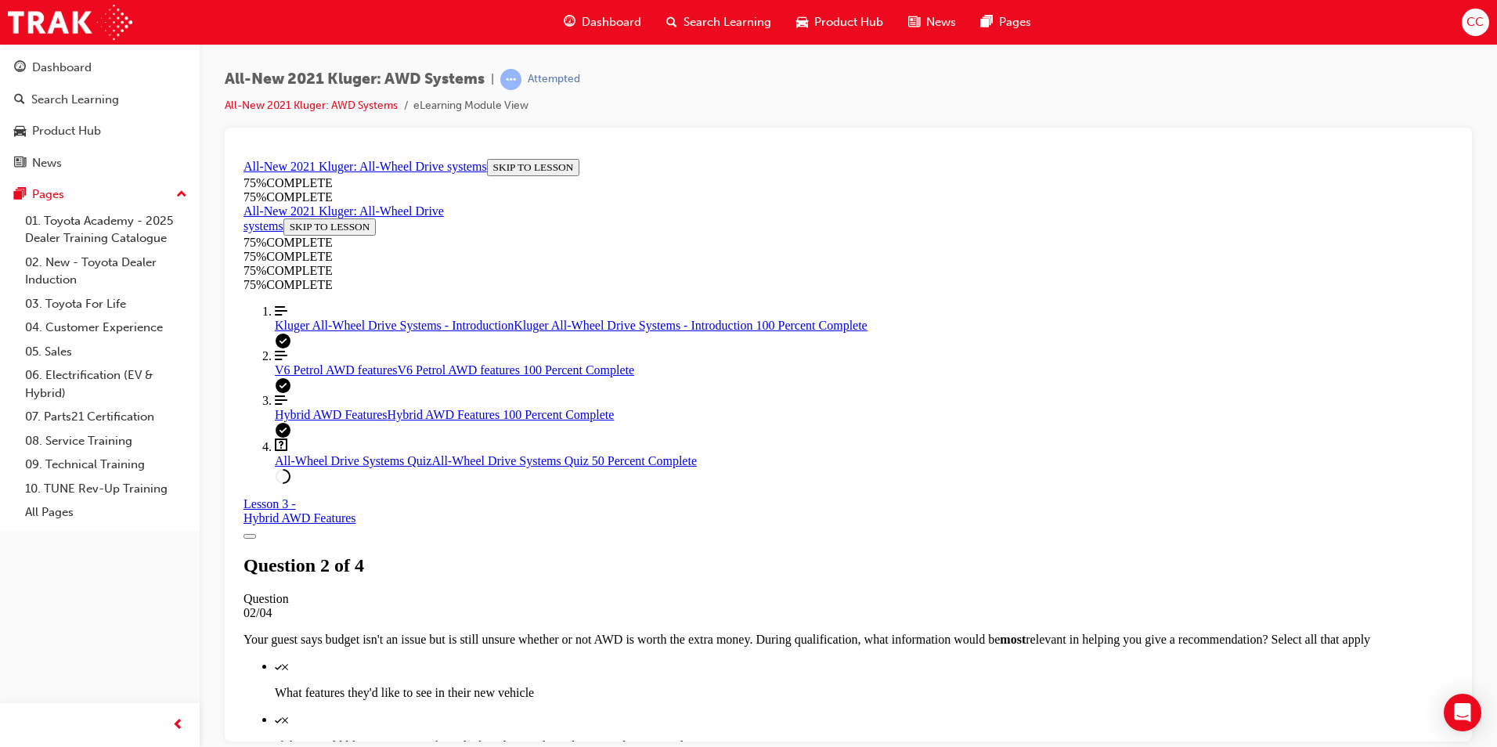
scroll to position [370, 0]
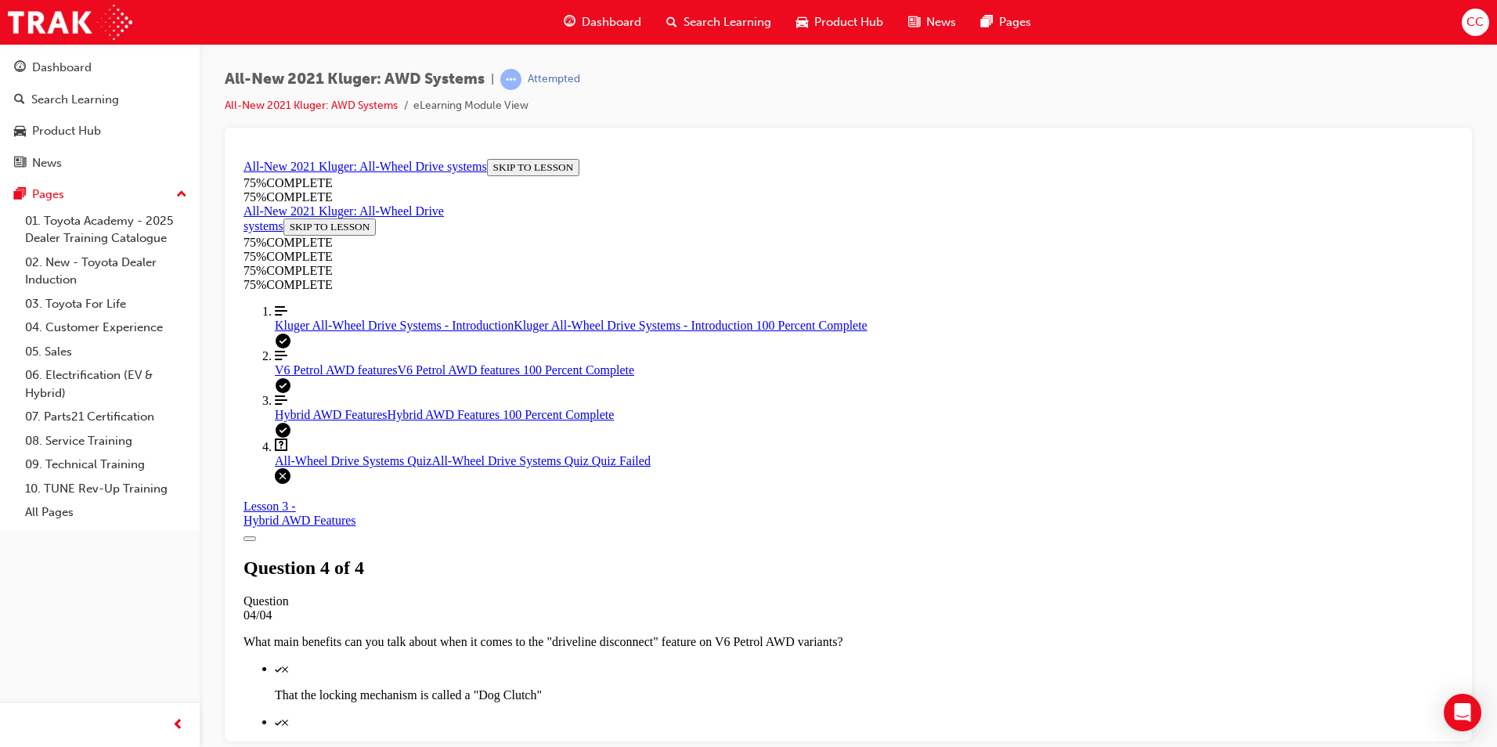
scroll to position [214, 0]
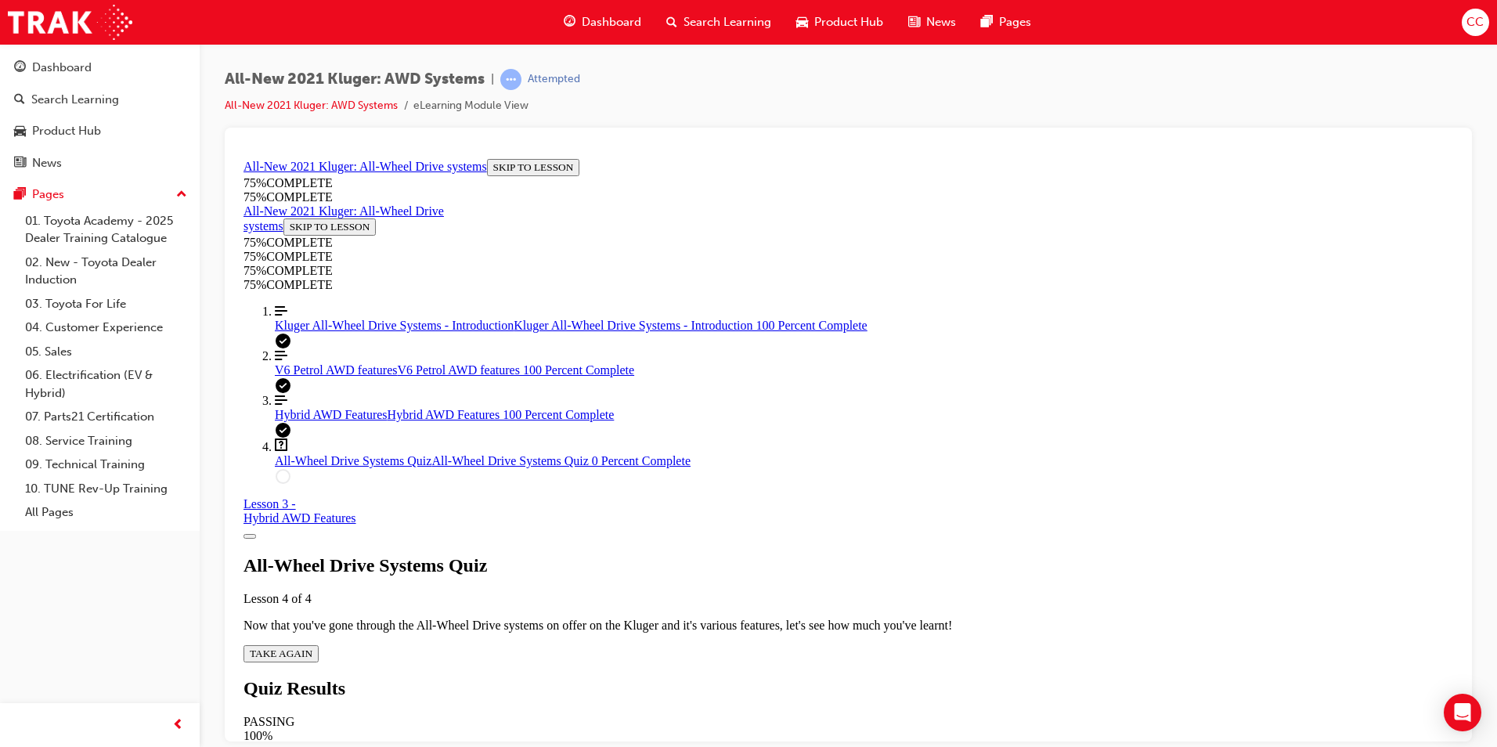
scroll to position [56, 0]
click at [319, 644] on button "TAKE AGAIN" at bounding box center [280, 652] width 75 height 17
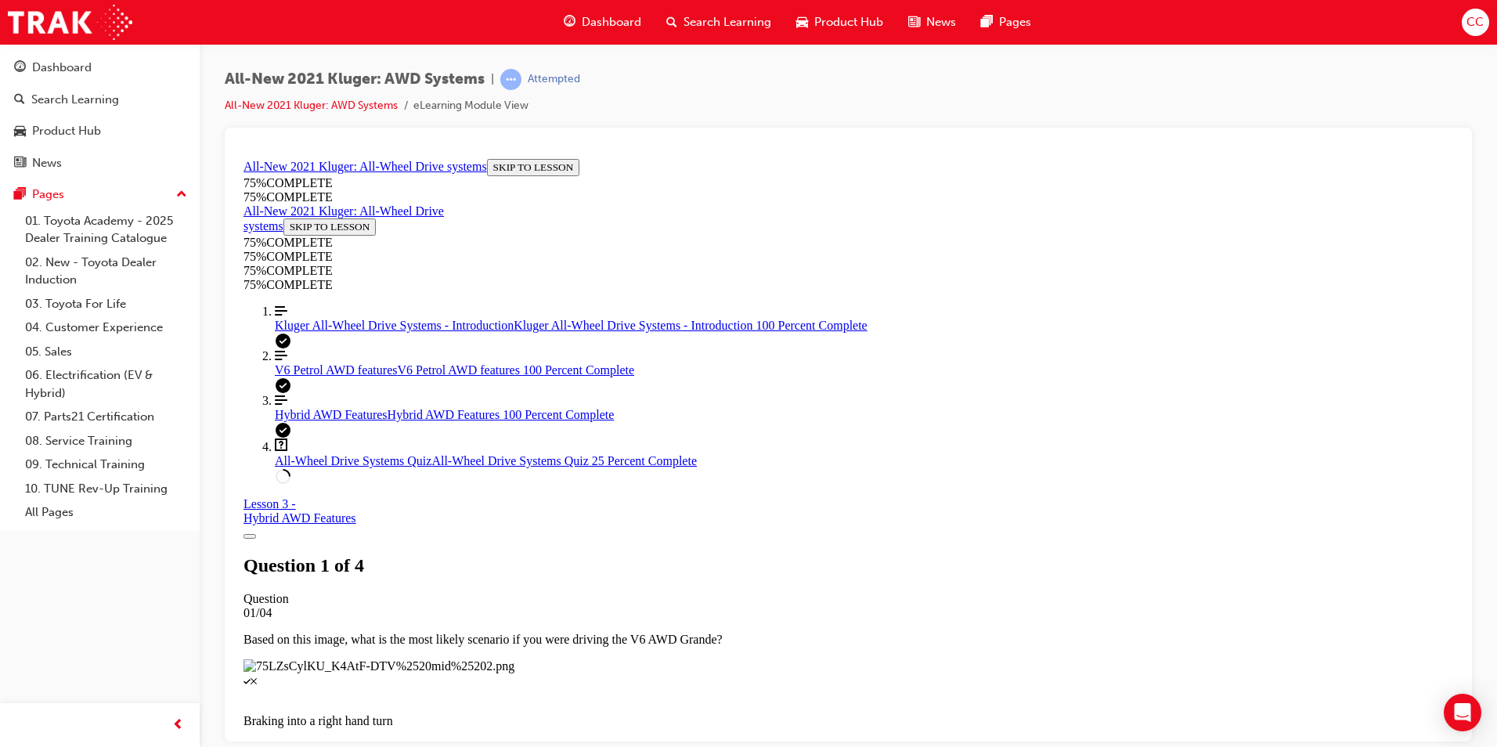
scroll to position [57, 0]
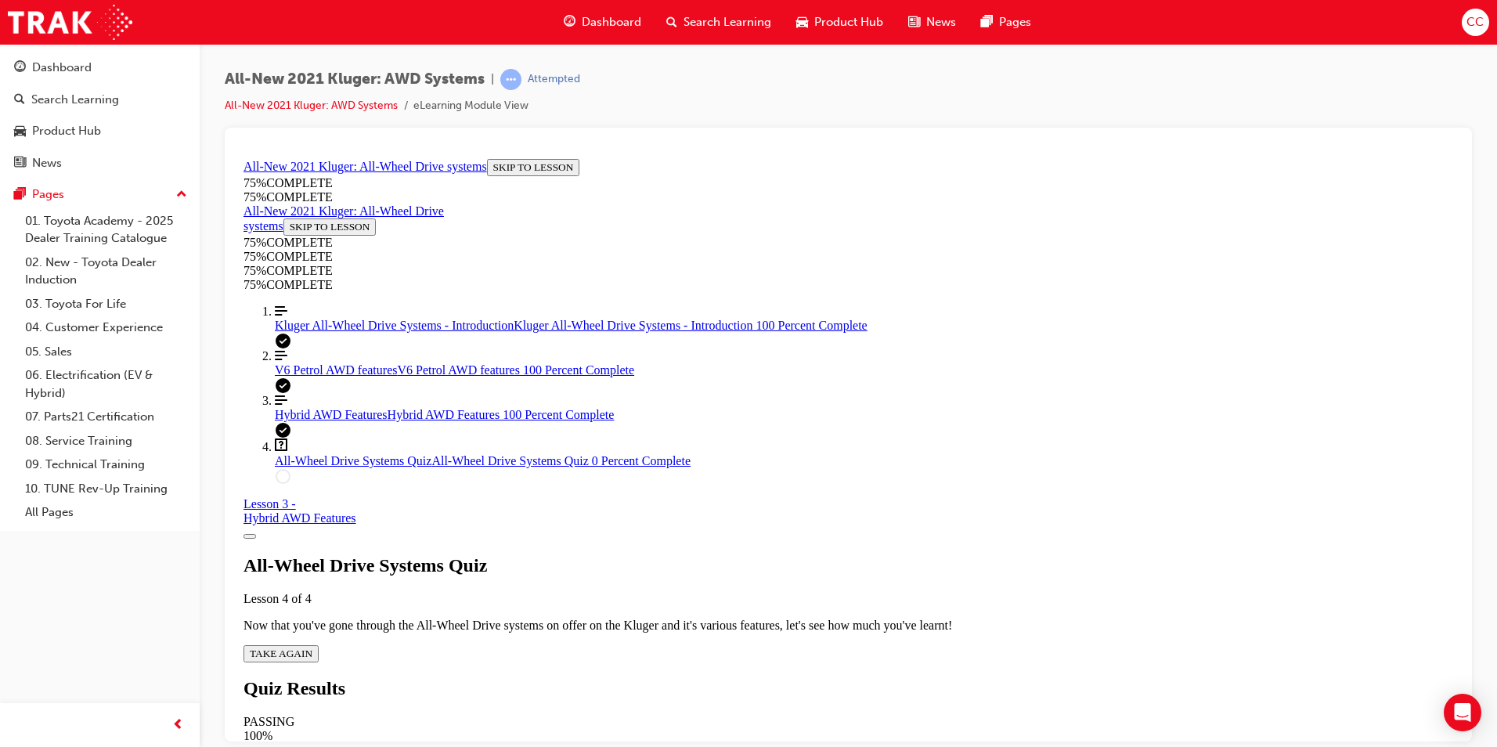
click at [312, 647] on span "TAKE AGAIN" at bounding box center [281, 653] width 63 height 12
drag, startPoint x: 835, startPoint y: 488, endPoint x: 672, endPoint y: 559, distance: 177.4
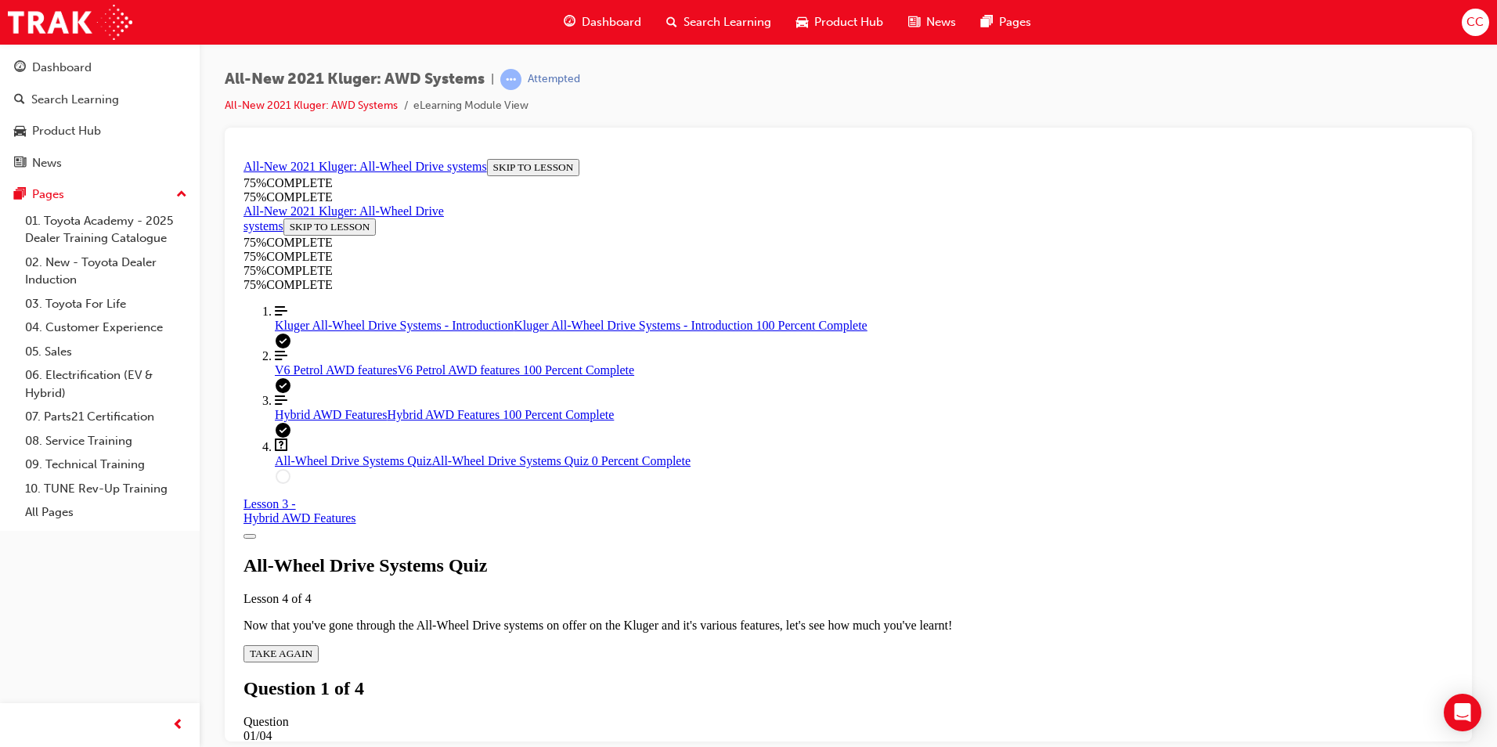
scroll to position [401, 0]
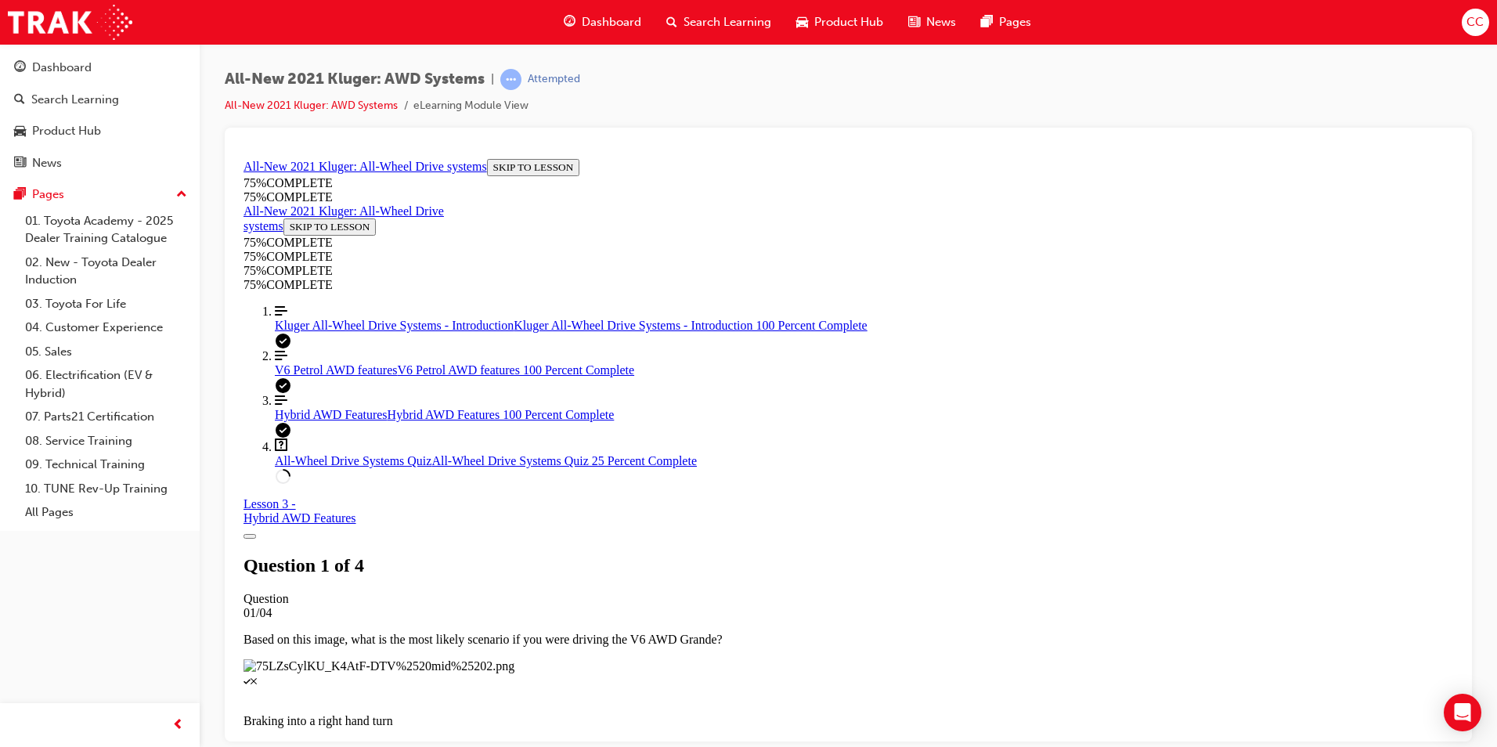
scroll to position [213, 0]
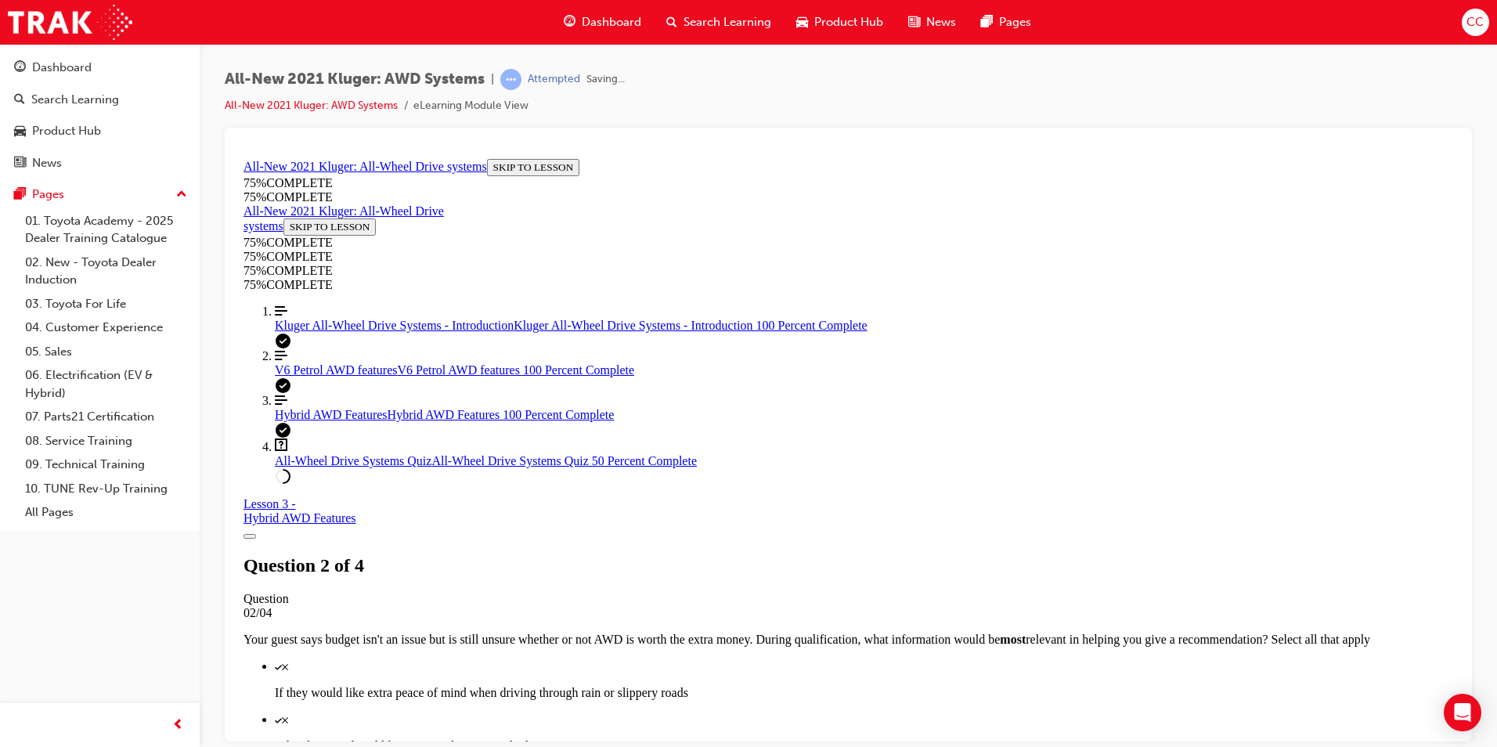
scroll to position [57, 0]
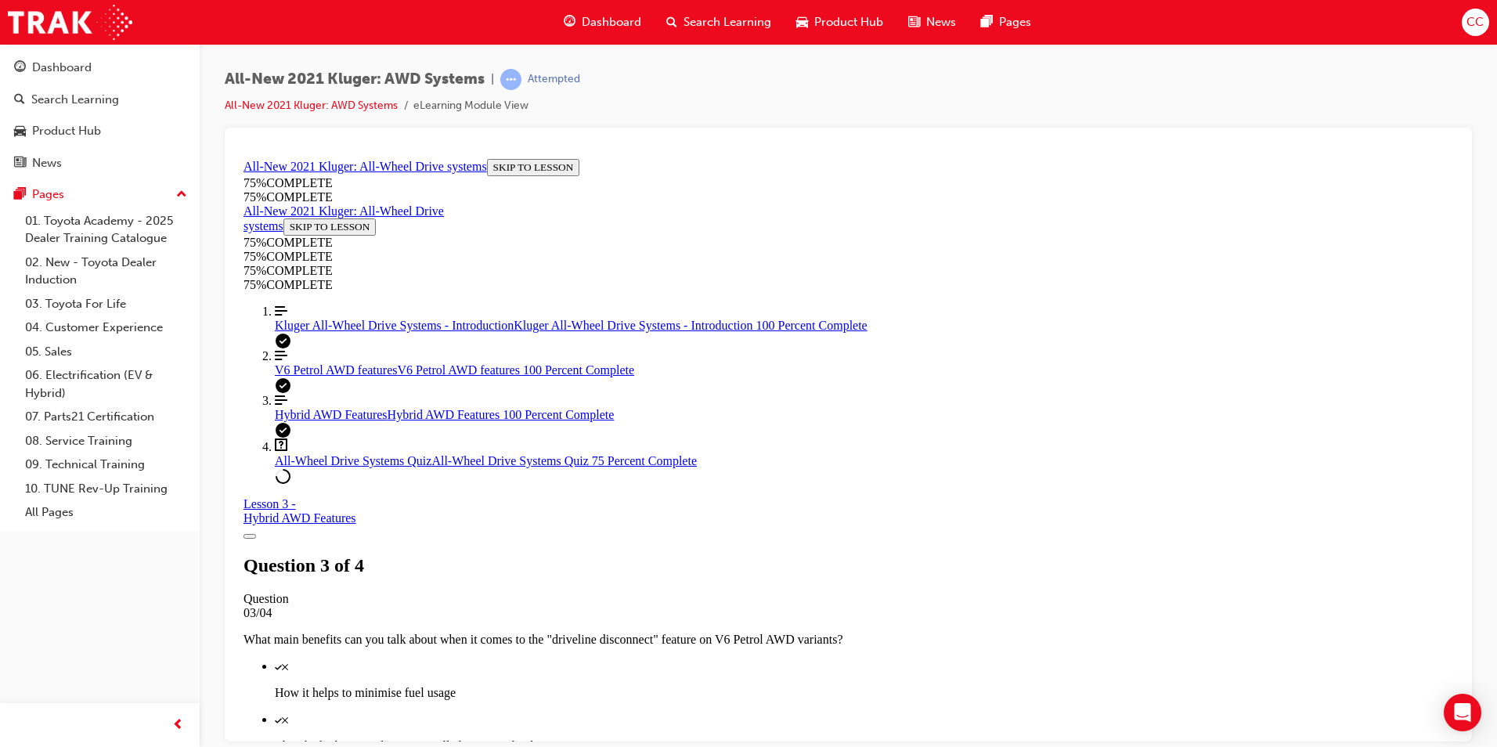
scroll to position [135, 0]
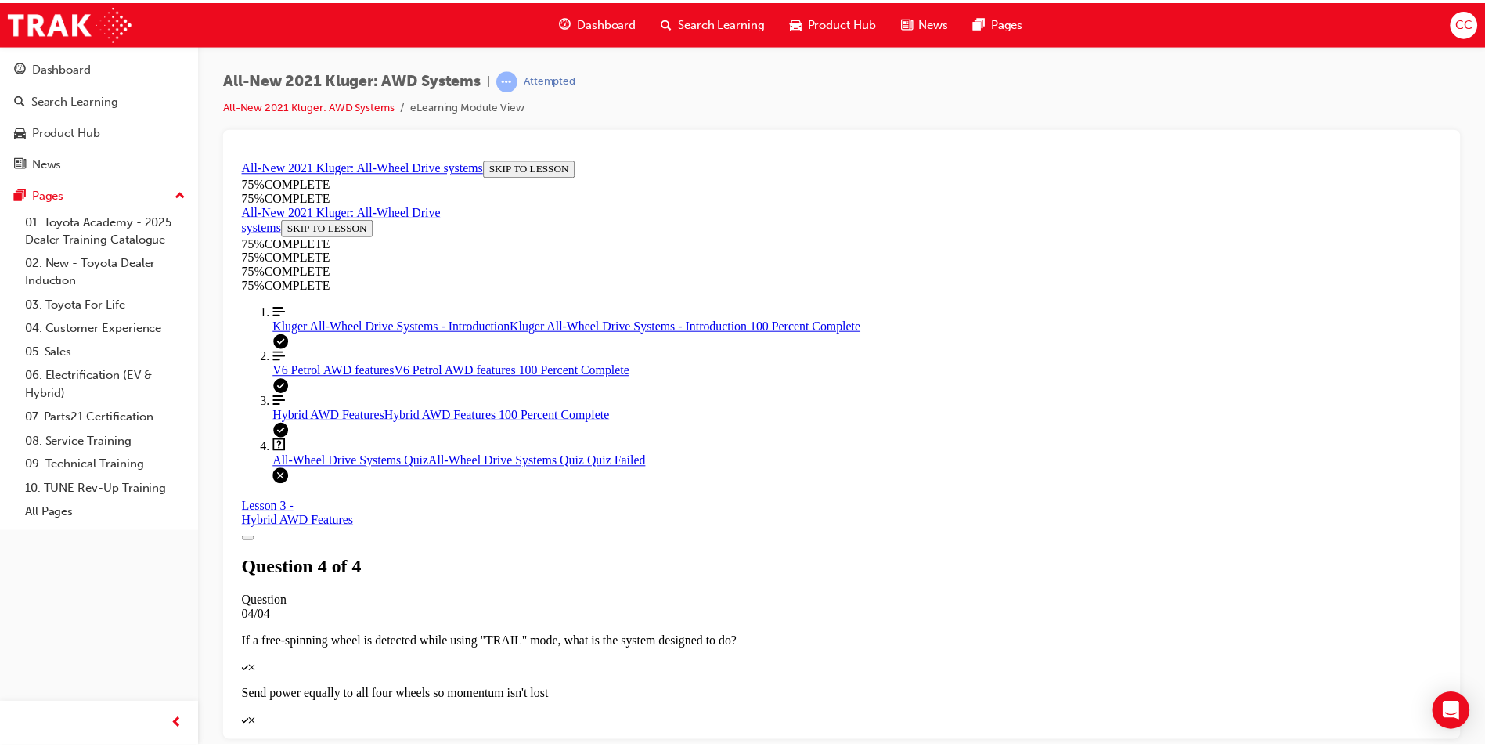
scroll to position [221, 0]
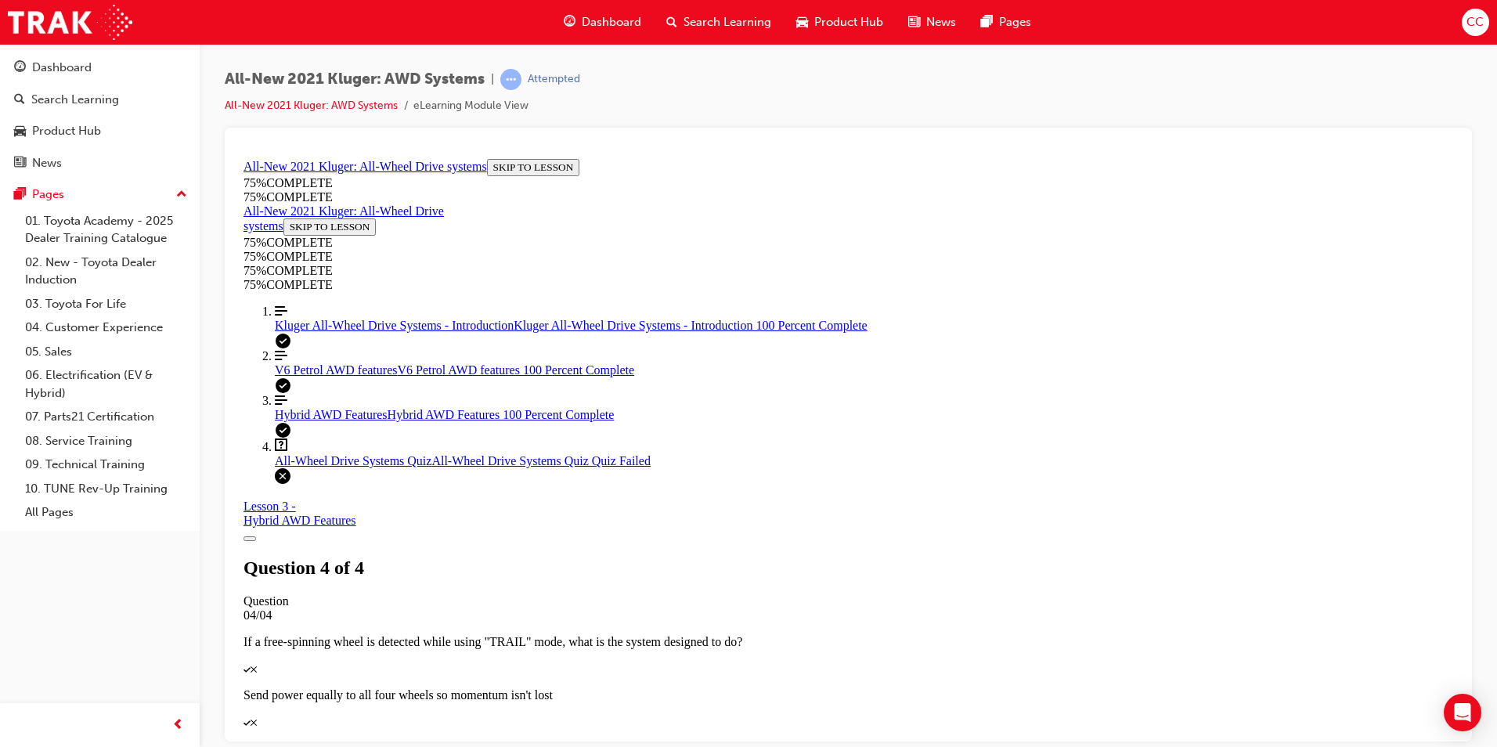
click at [618, 21] on span "Dashboard" at bounding box center [611, 22] width 59 height 18
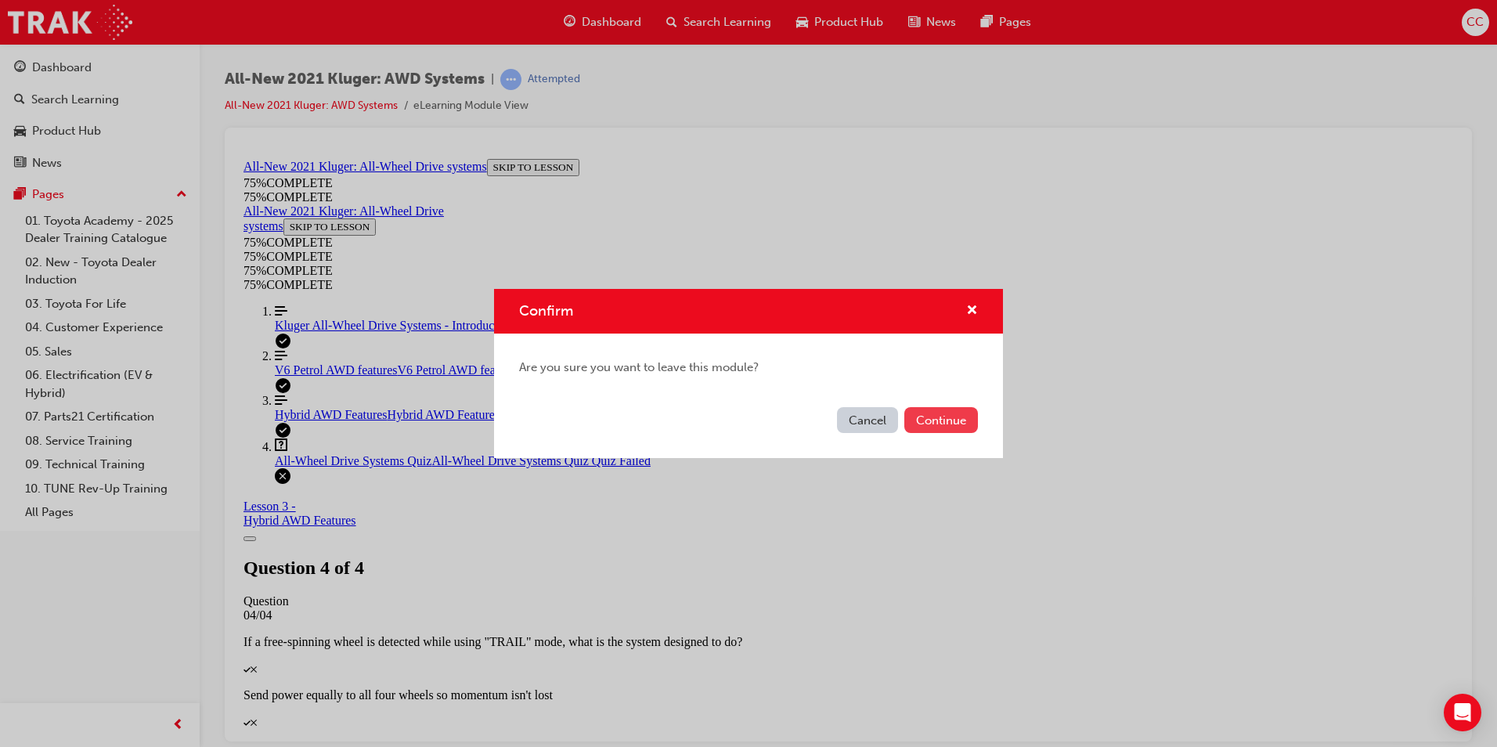
click at [928, 416] on button "Continue" at bounding box center [941, 420] width 74 height 26
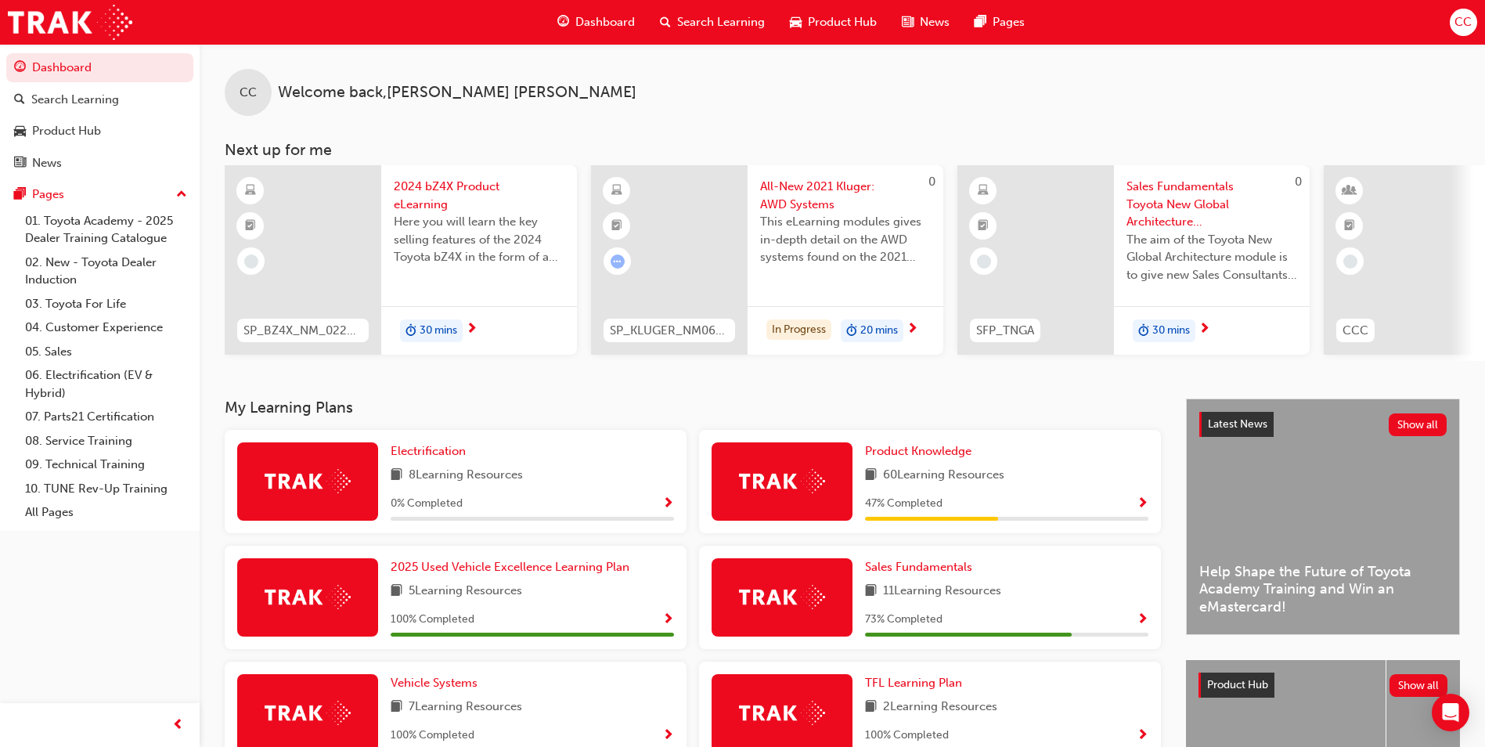
click at [818, 113] on div "CC Welcome back , [PERSON_NAME]" at bounding box center [842, 80] width 1285 height 72
click at [881, 453] on span "Product Knowledge" at bounding box center [918, 451] width 106 height 14
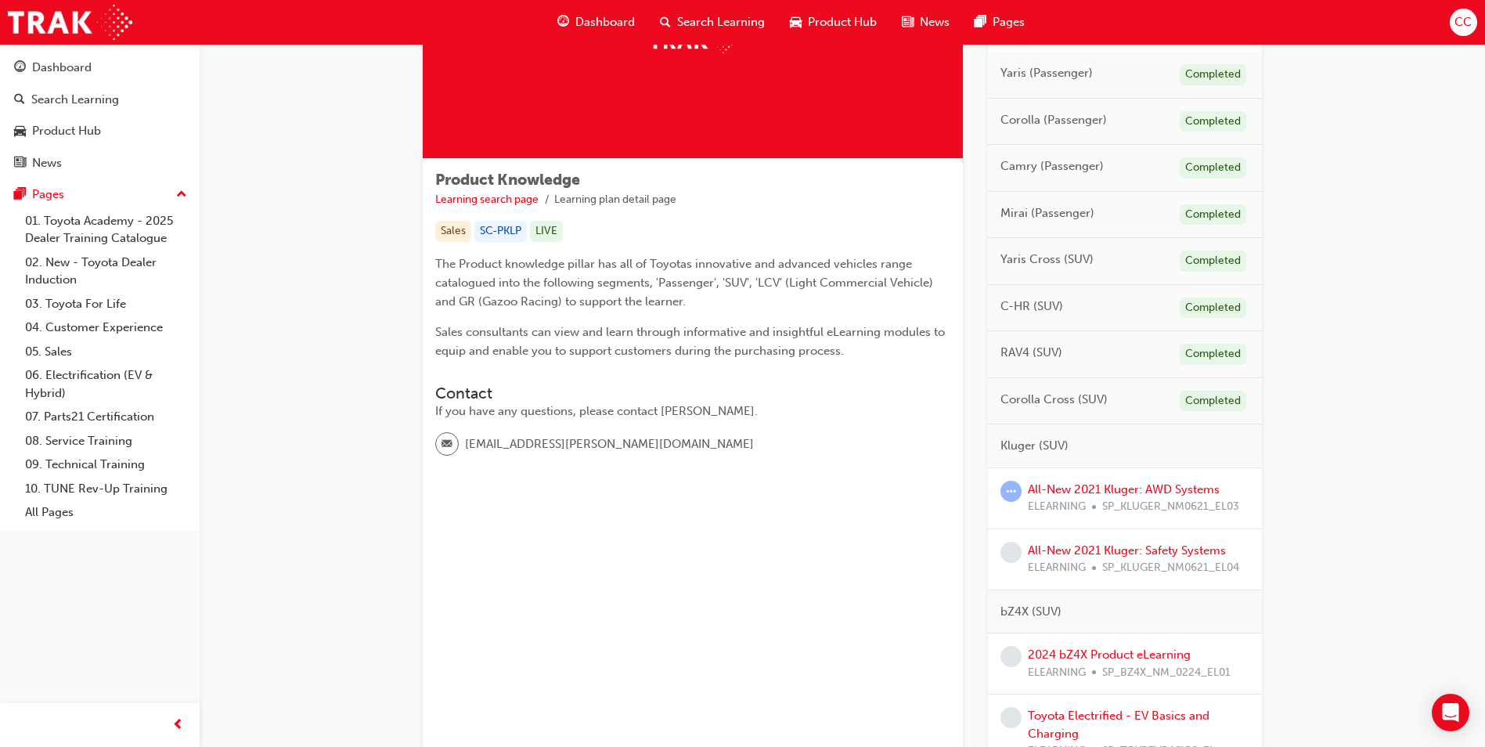
scroll to position [78, 0]
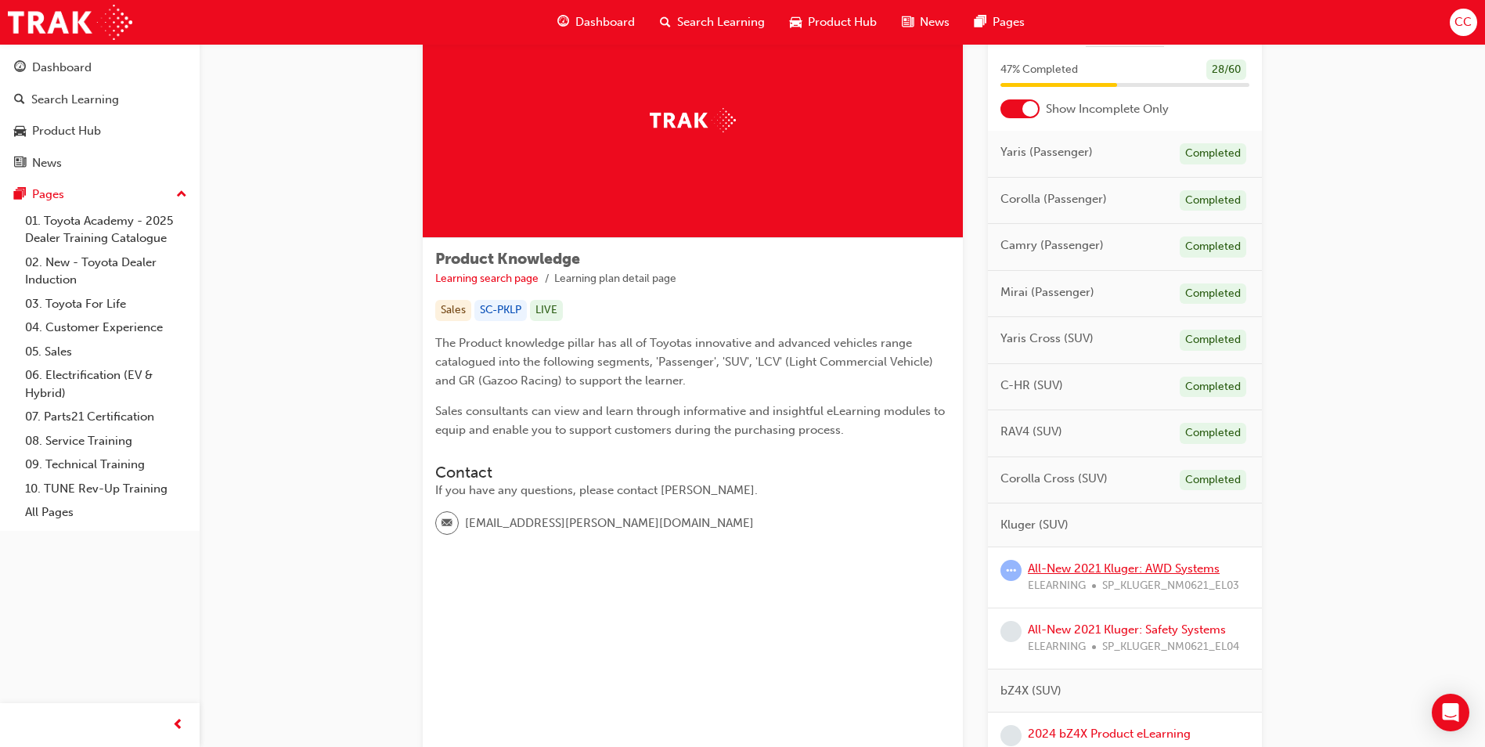
click at [1098, 565] on link "All-New 2021 Kluger: AWD Systems" at bounding box center [1124, 568] width 192 height 14
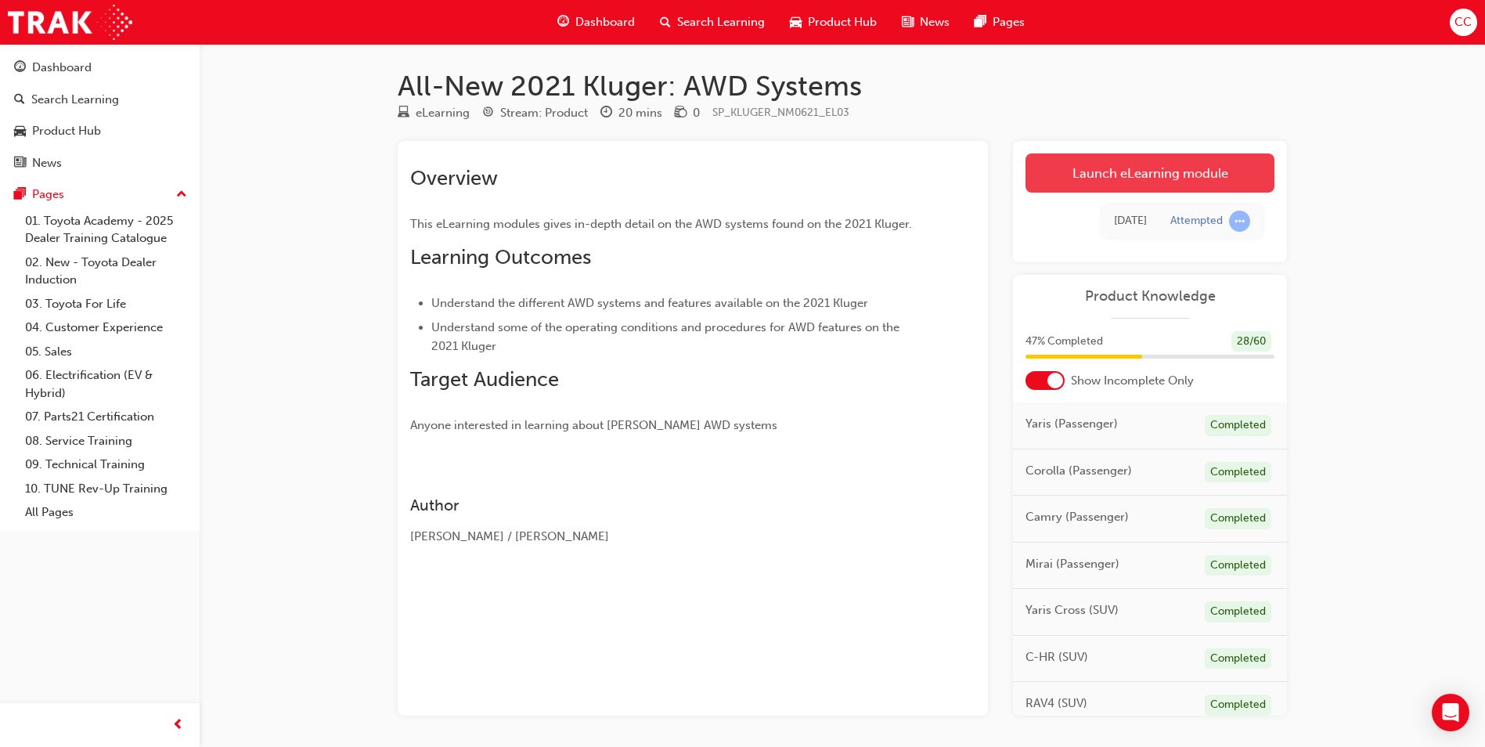
click at [1123, 177] on link "Launch eLearning module" at bounding box center [1149, 172] width 249 height 39
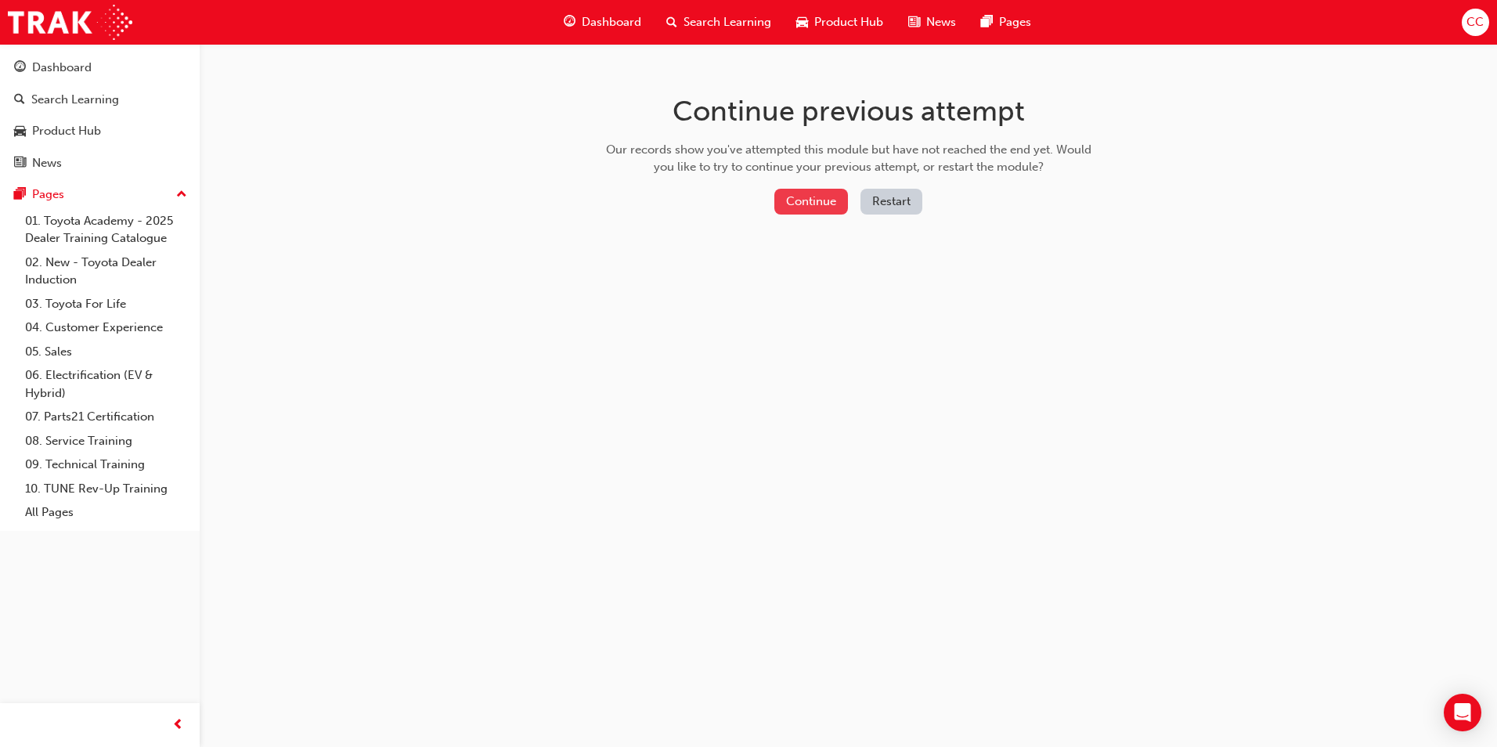
click at [784, 199] on button "Continue" at bounding box center [811, 202] width 74 height 26
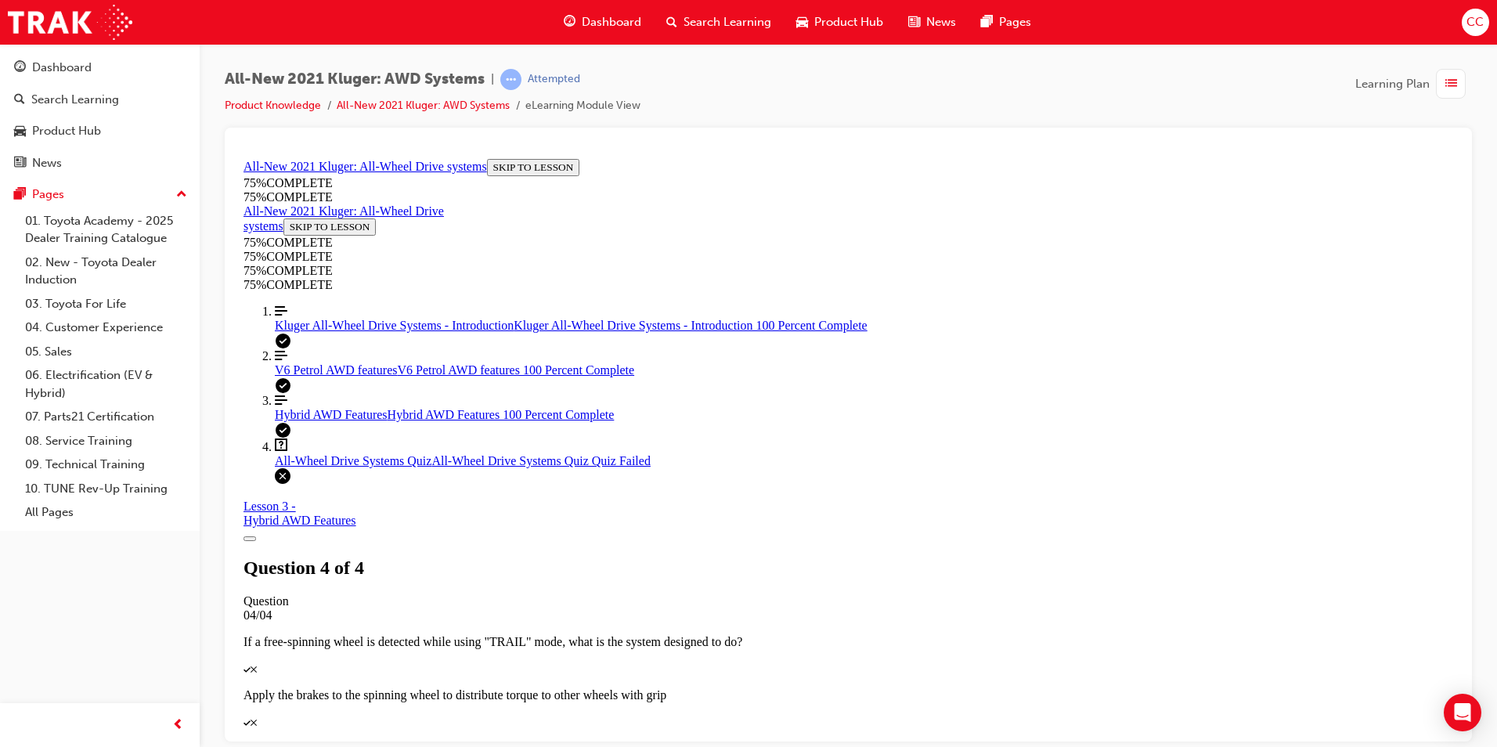
scroll to position [221, 0]
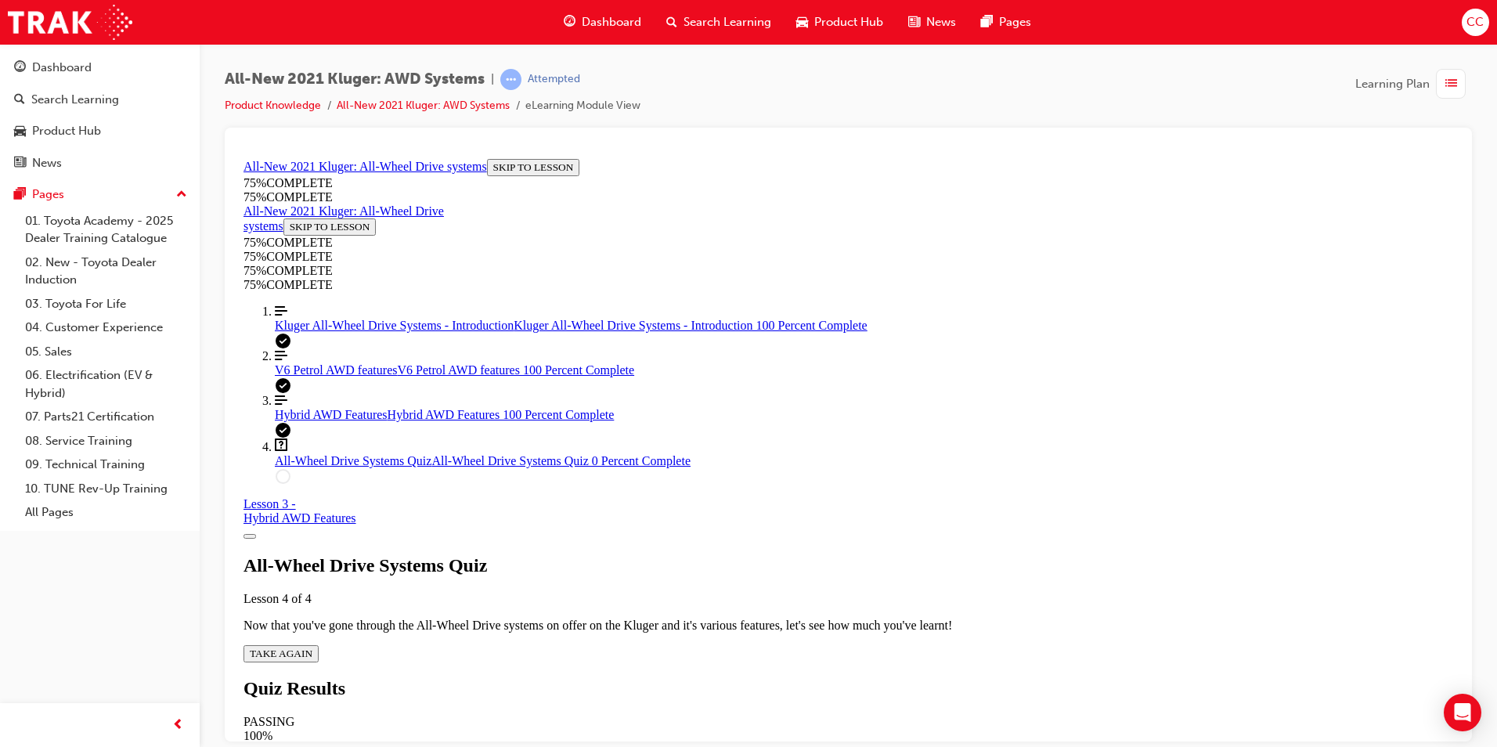
click at [312, 647] on span "TAKE AGAIN" at bounding box center [281, 653] width 63 height 12
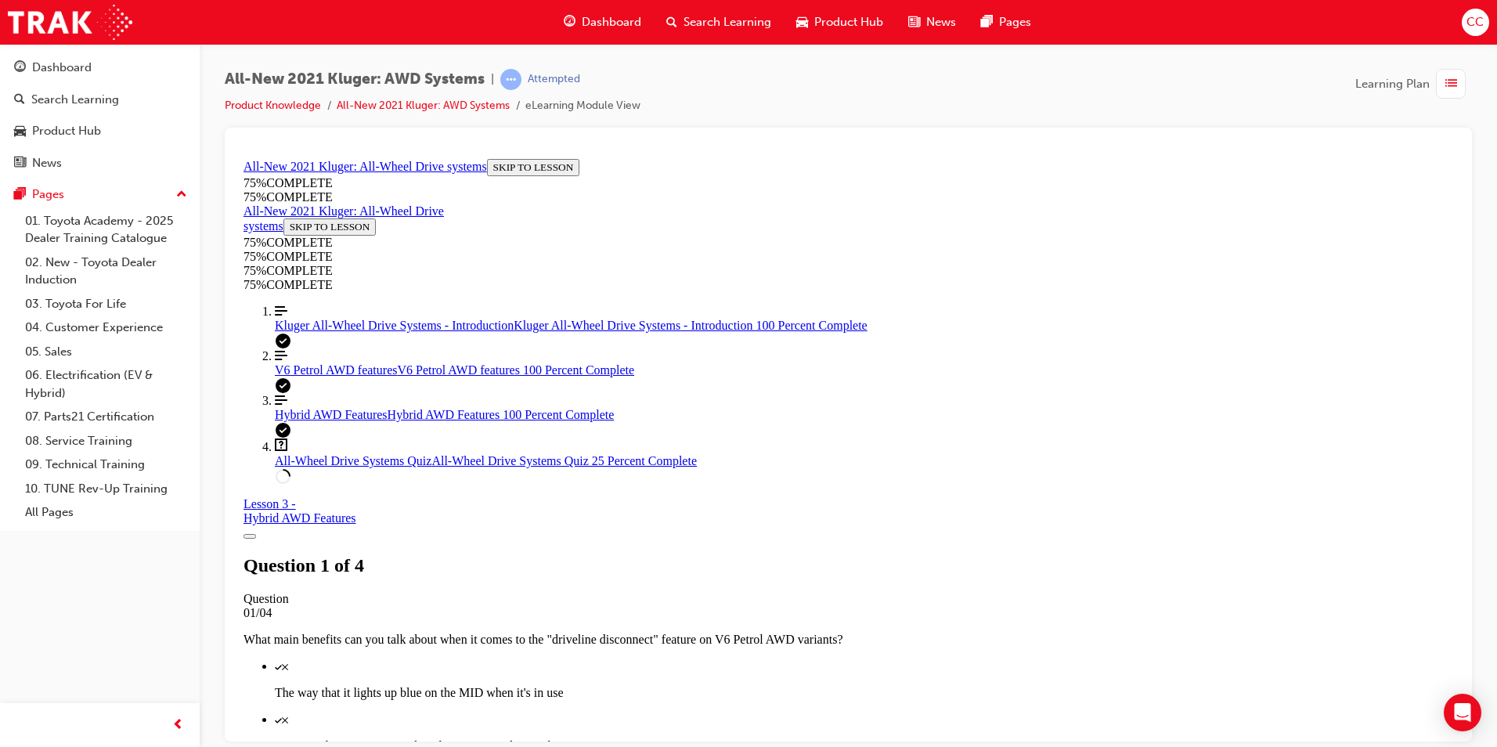
scroll to position [214, 0]
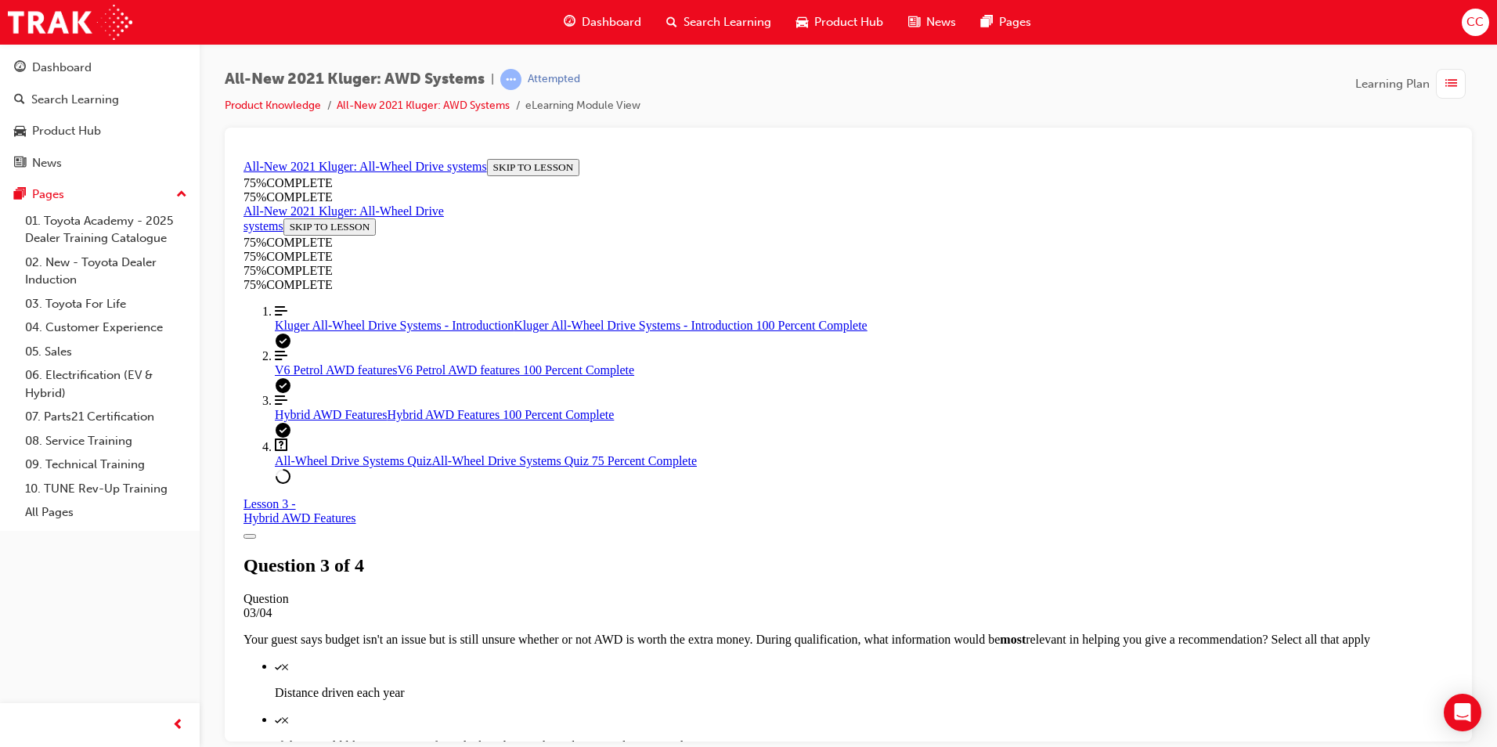
scroll to position [214, 0]
click at [360, 204] on div "All-New 2021 Kluger: All-Wheel Drive systems SKIP TO LESSON 75 % COMPLETE 75 % …" at bounding box center [847, 180] width 1209 height 45
click at [359, 331] on span "Kluger All-Wheel Drive Systems - Introduction" at bounding box center [394, 324] width 239 height 13
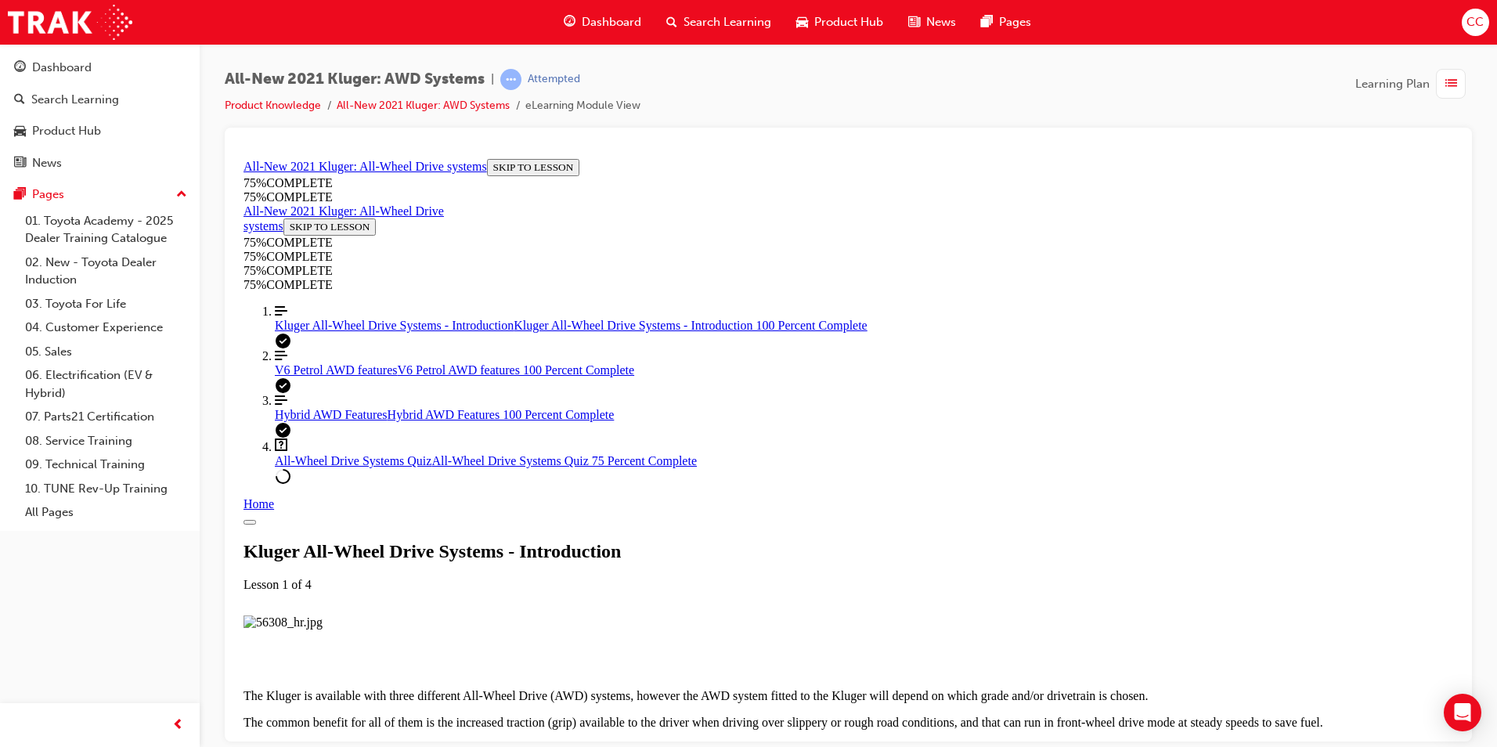
scroll to position [1616, 0]
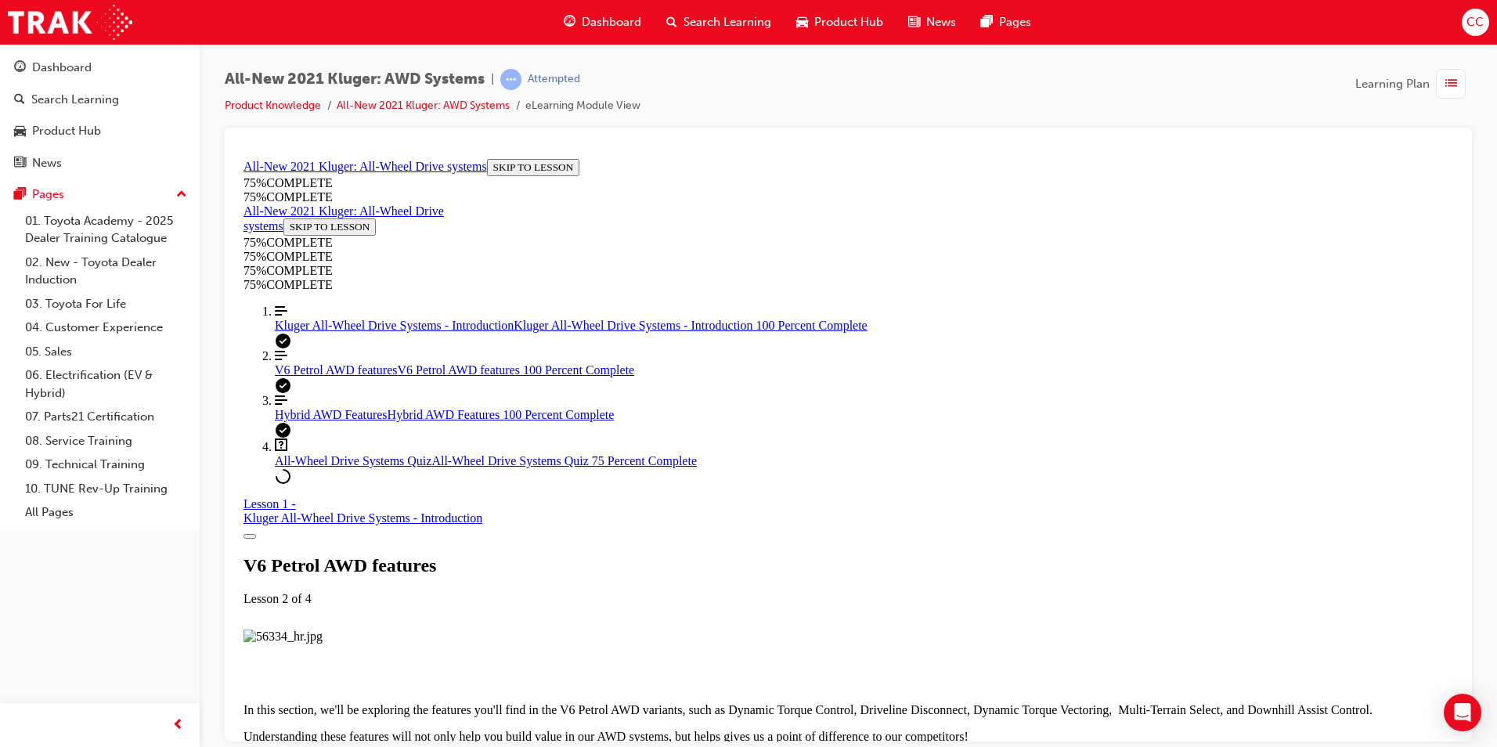
scroll to position [2324, 0]
click at [337, 467] on span "All-Wheel Drive Systems Quiz" at bounding box center [353, 459] width 157 height 13
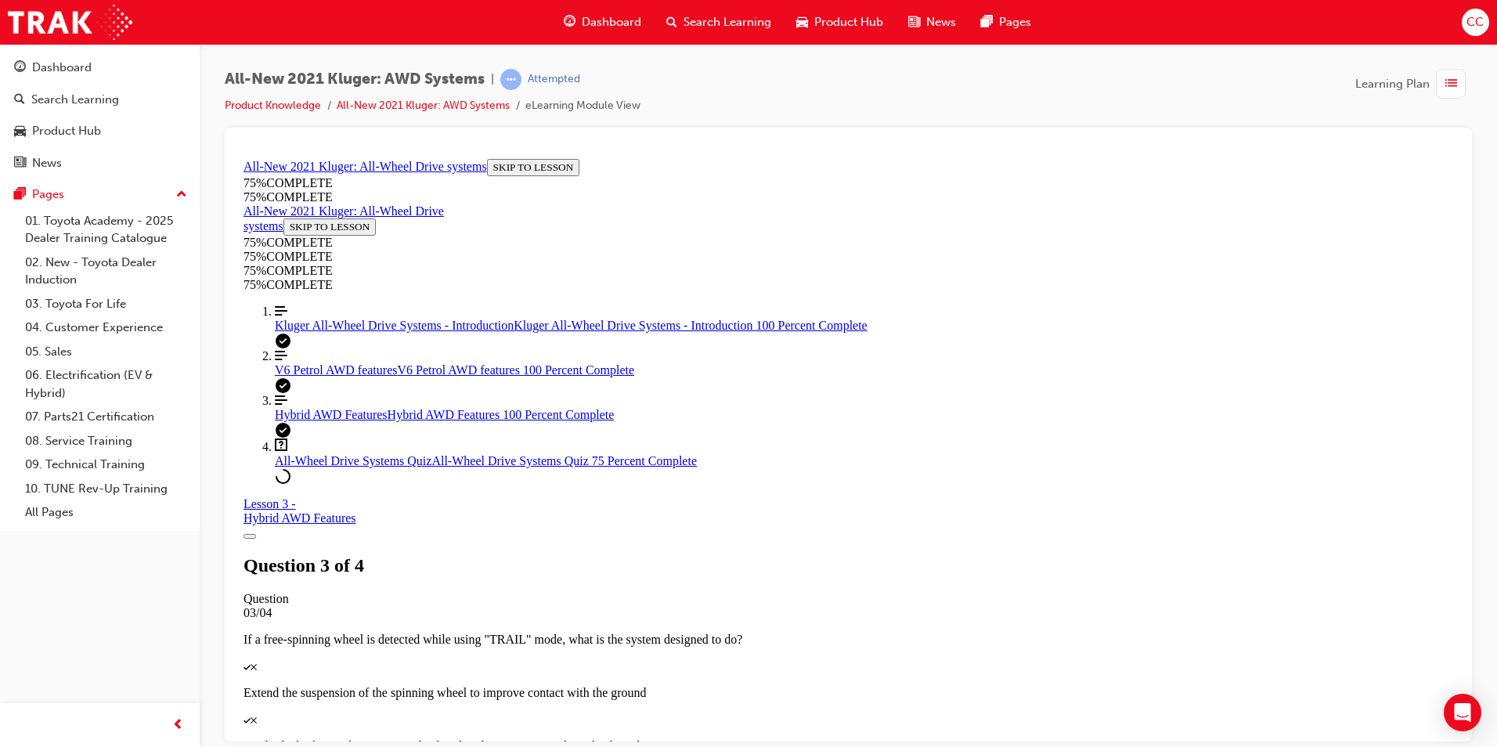
scroll to position [289, 0]
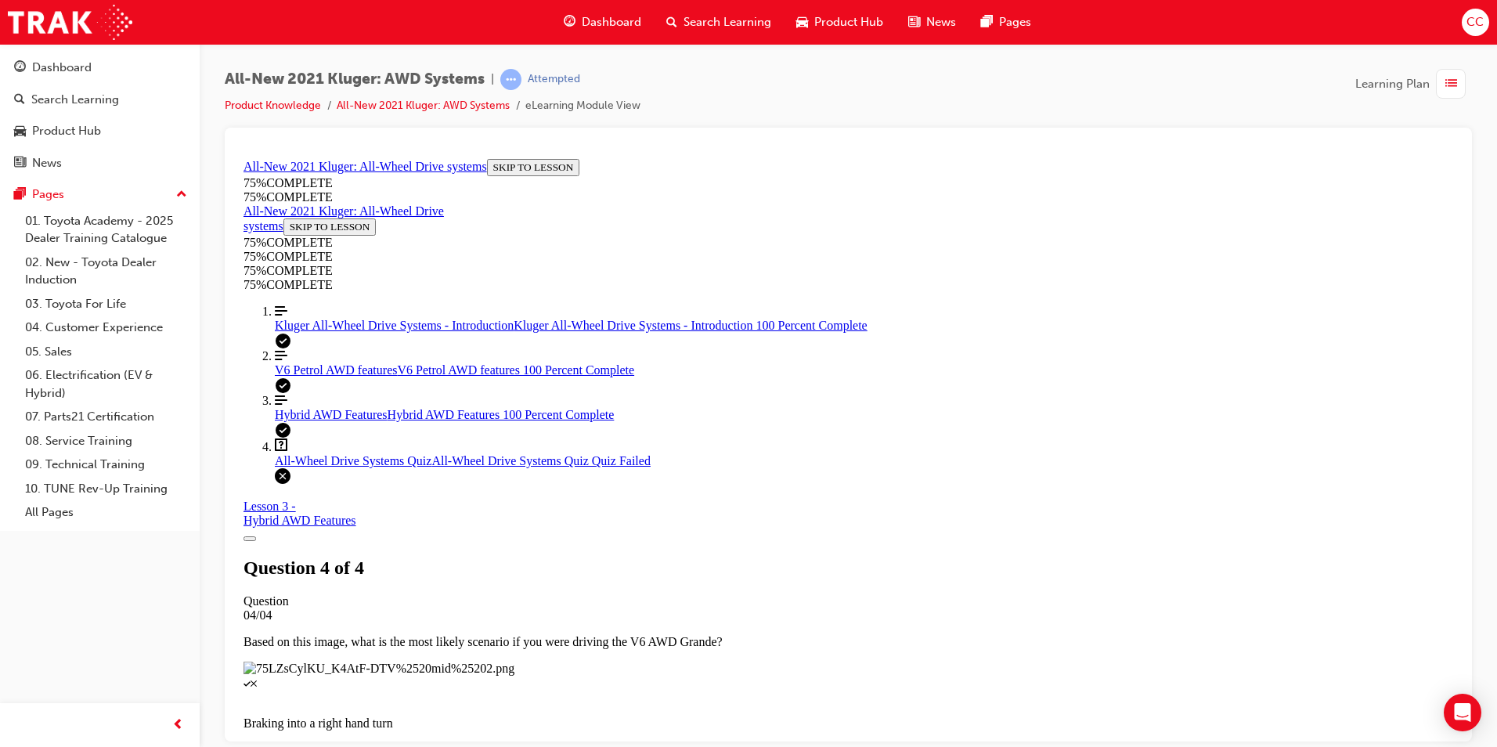
scroll to position [221, 0]
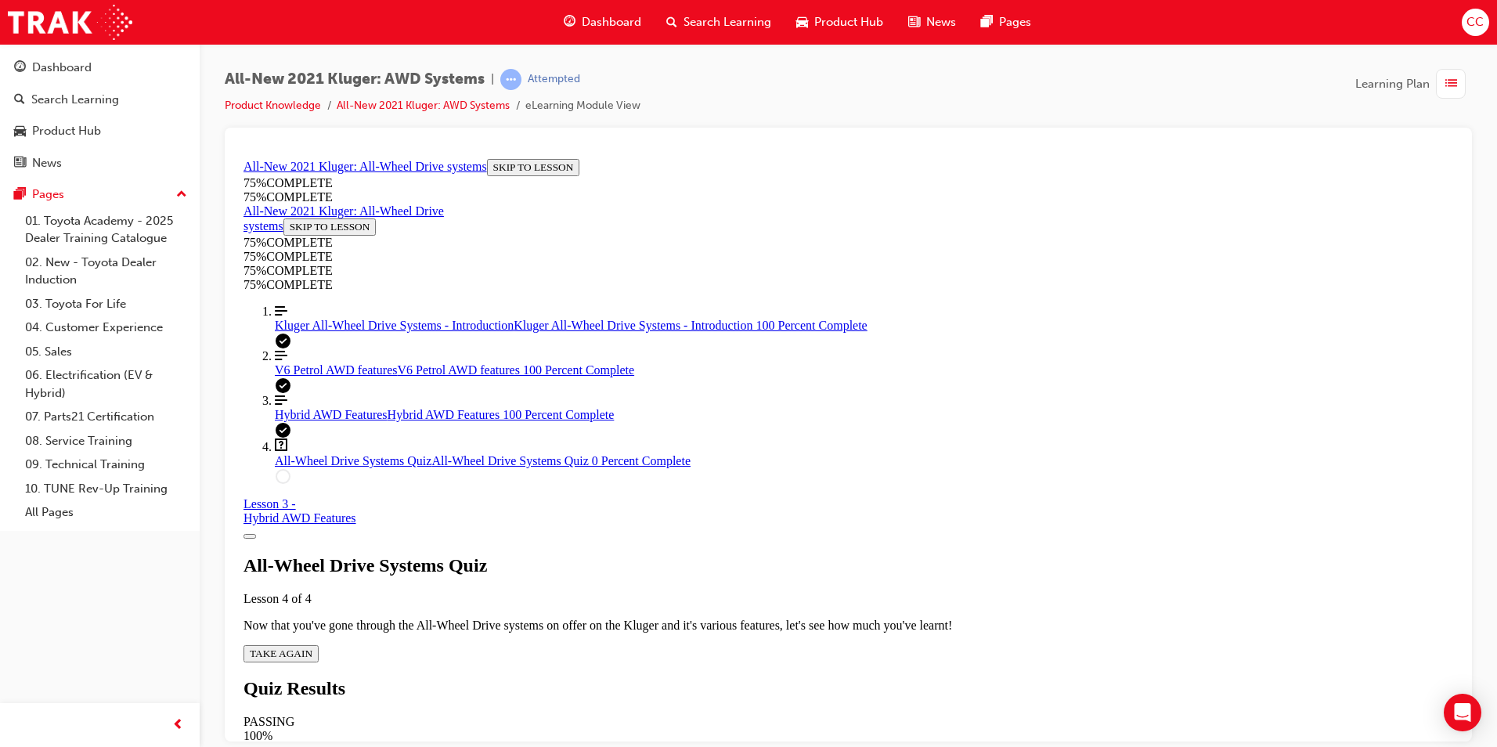
click at [312, 647] on span "TAKE AGAIN" at bounding box center [281, 653] width 63 height 12
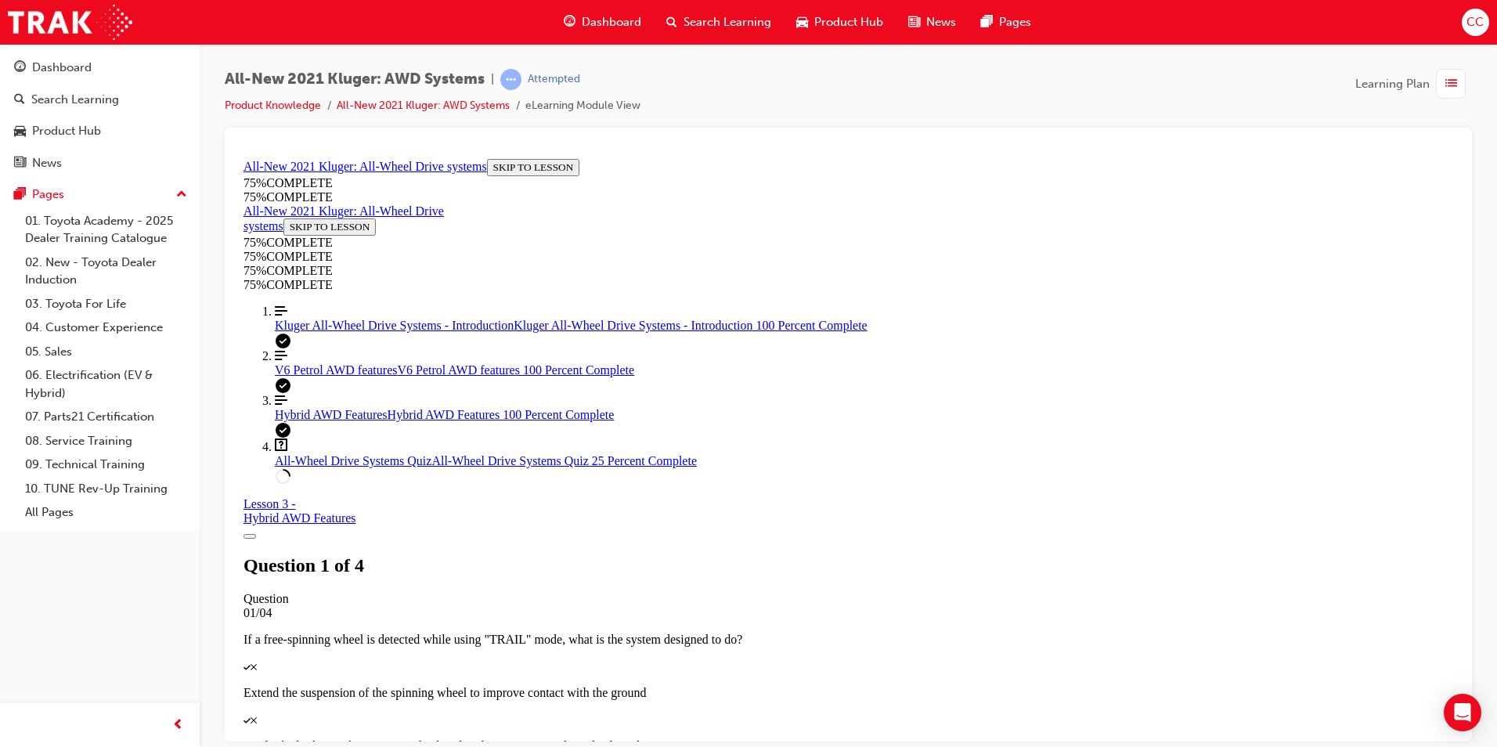
scroll to position [292, 0]
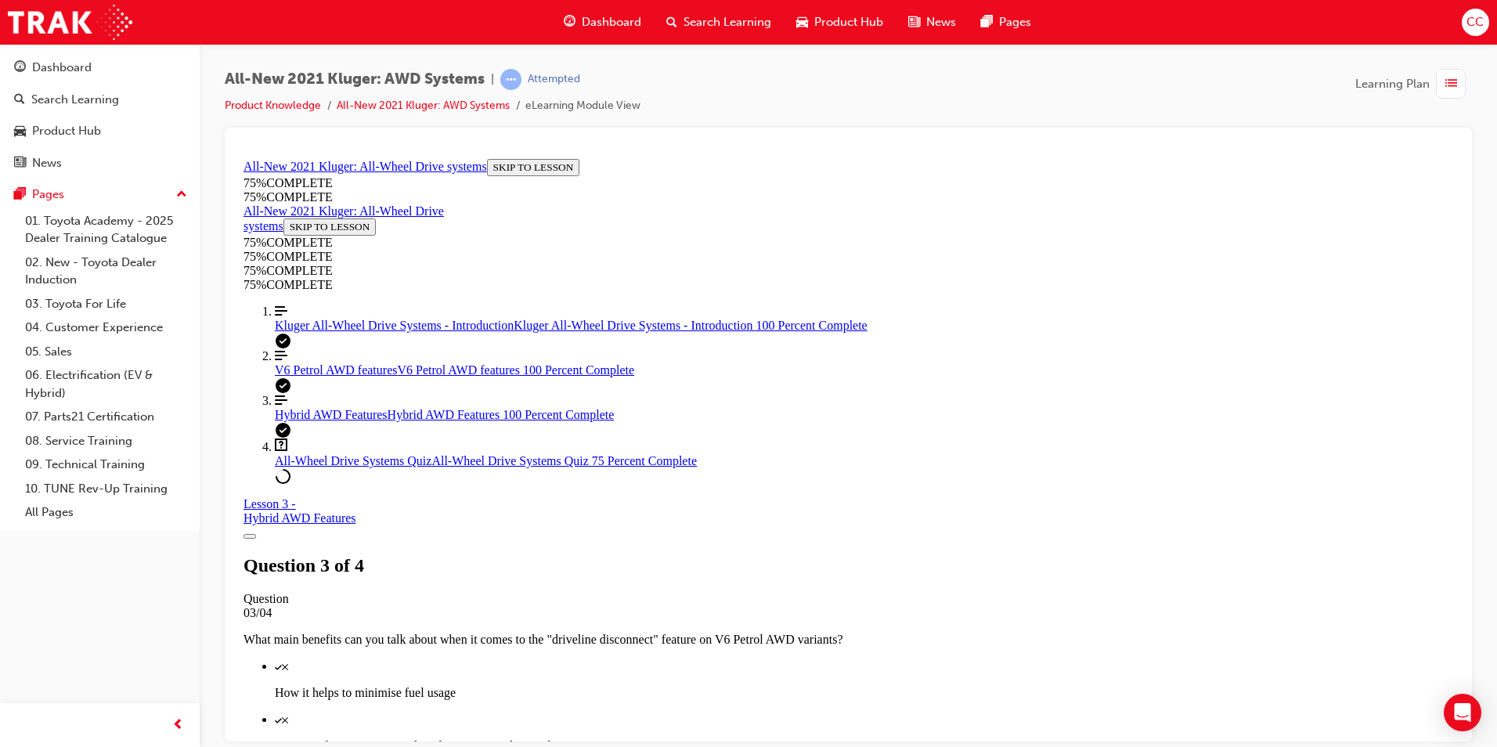
scroll to position [213, 0]
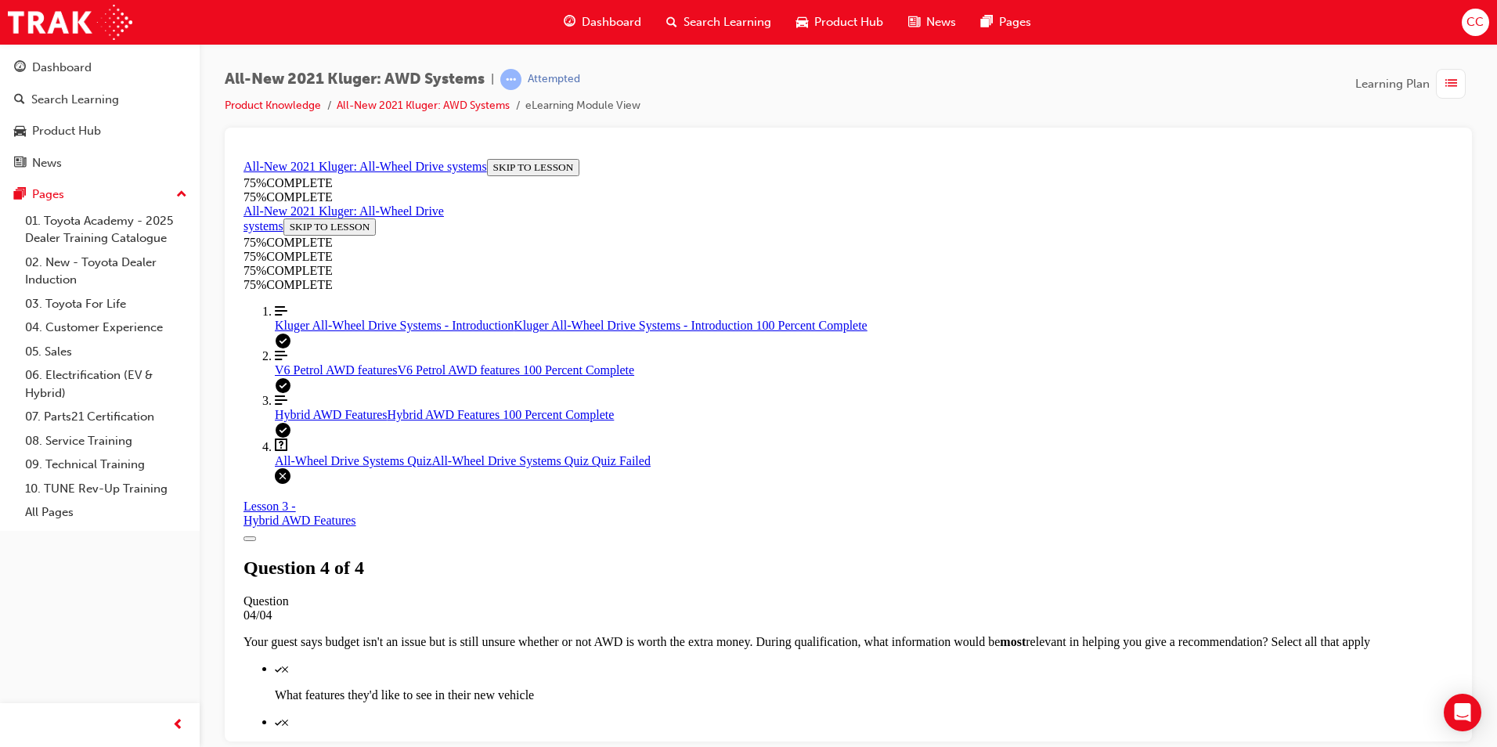
scroll to position [221, 0]
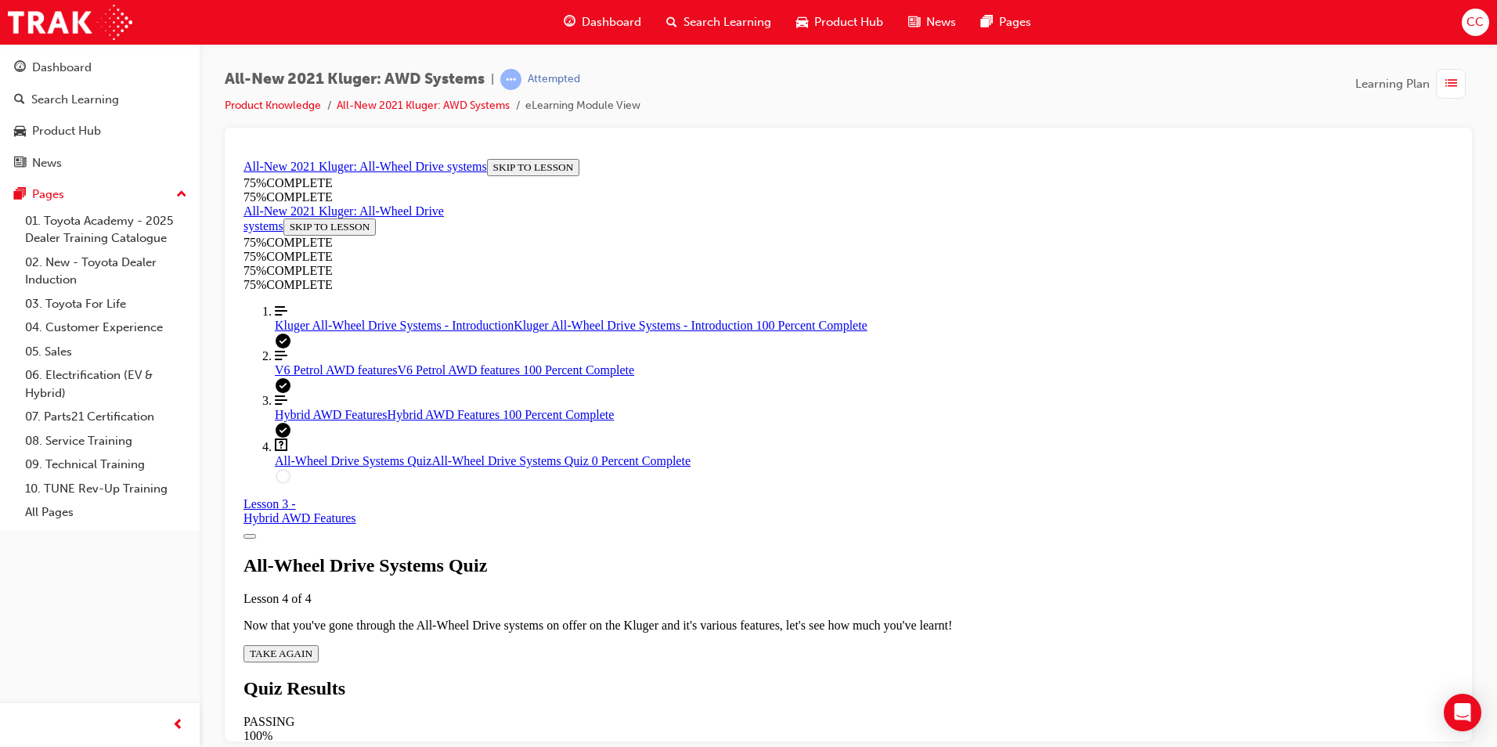
click at [312, 647] on span "TAKE AGAIN" at bounding box center [281, 653] width 63 height 12
click at [340, 376] on link "Align left Three vertical lines aligned to the left V6 Petrol AWD features V6 P…" at bounding box center [864, 362] width 1178 height 28
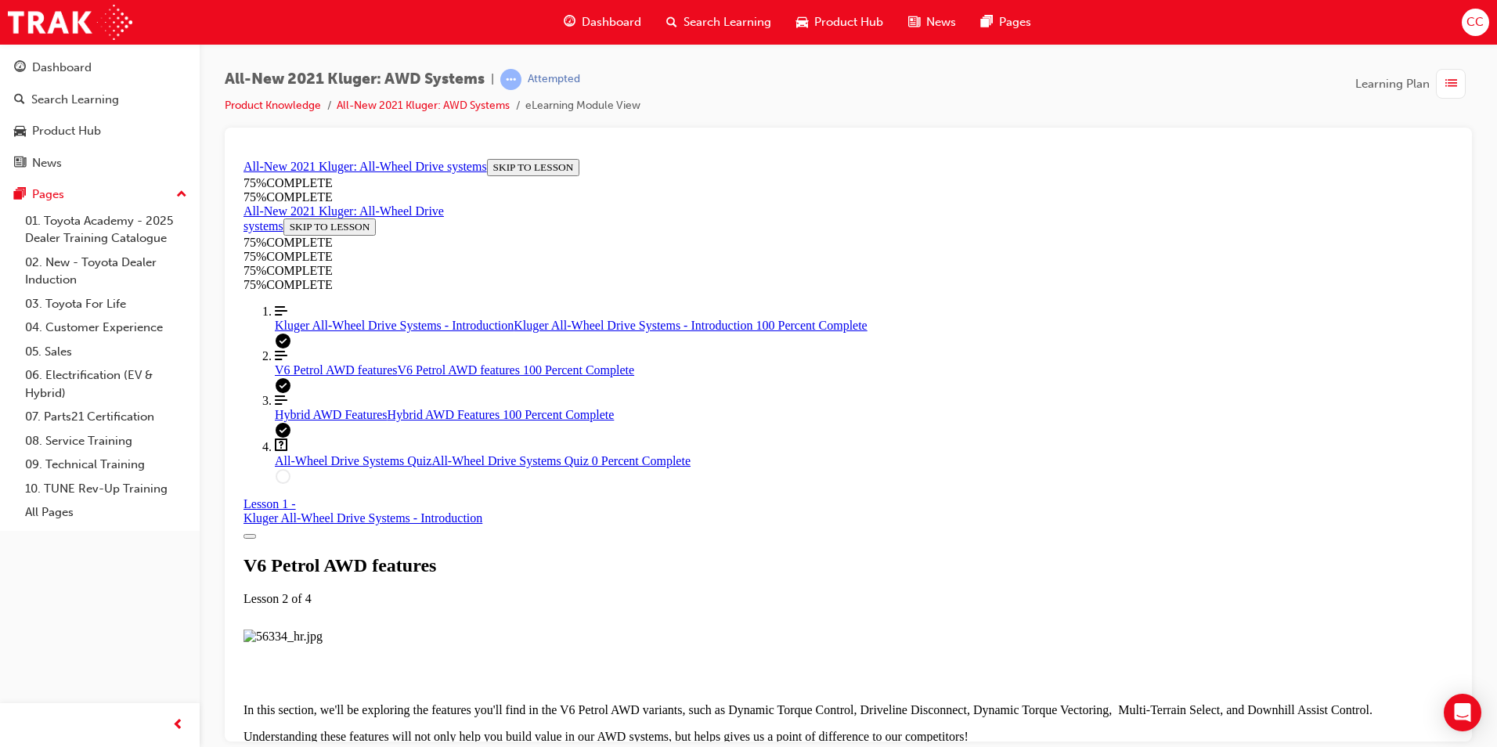
scroll to position [6316, 0]
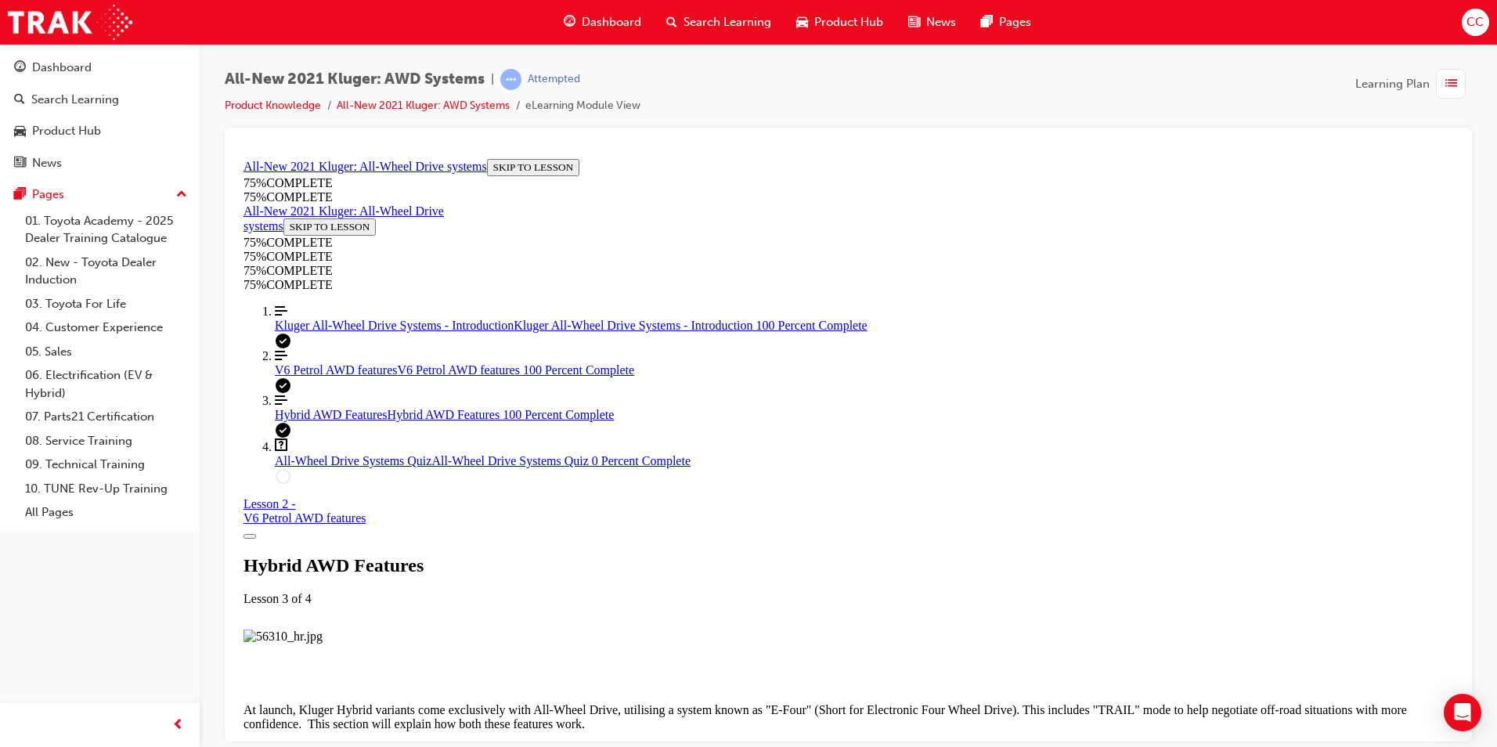
scroll to position [2011, 0]
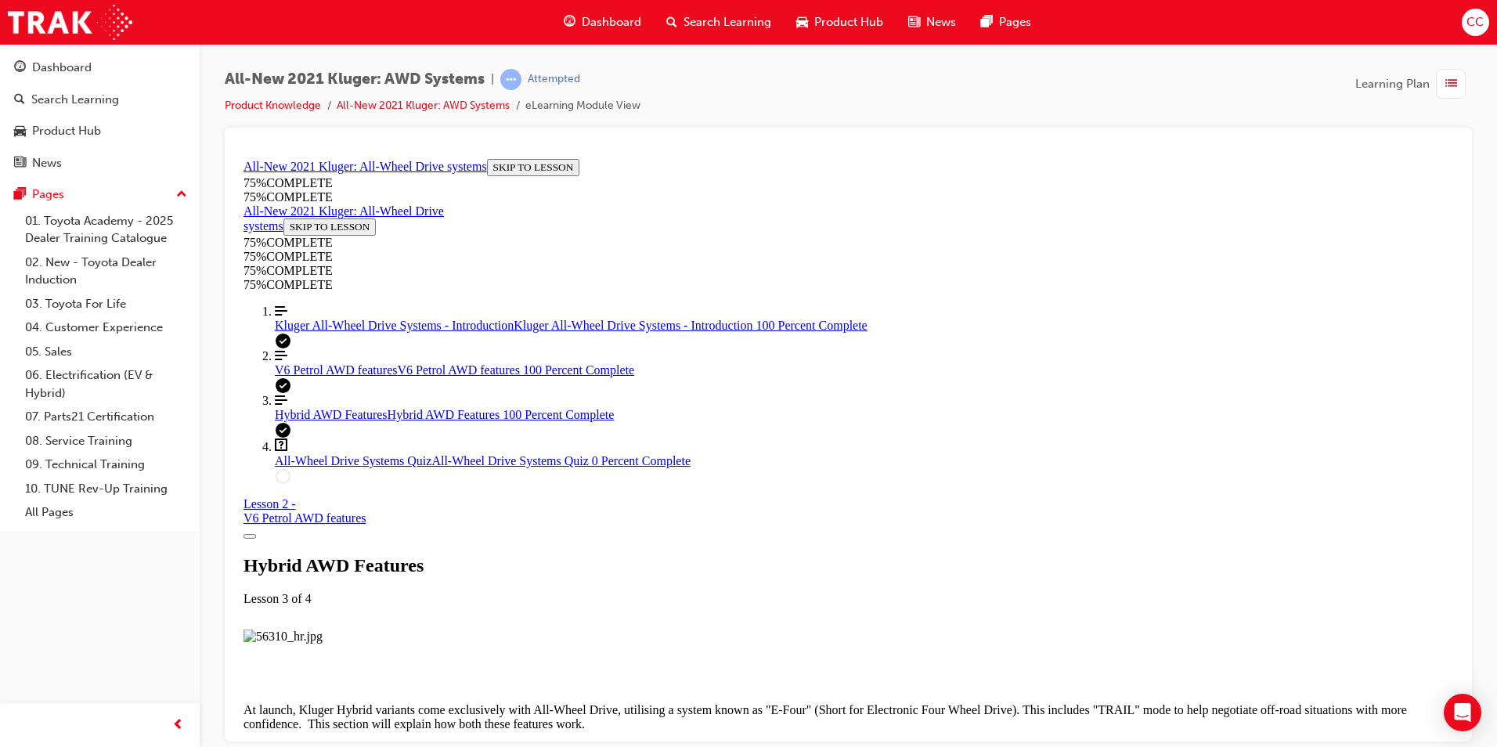
drag, startPoint x: 1366, startPoint y: 664, endPoint x: 1382, endPoint y: 668, distance: 16.3
click at [386, 467] on span "All-Wheel Drive Systems Quiz" at bounding box center [353, 459] width 157 height 13
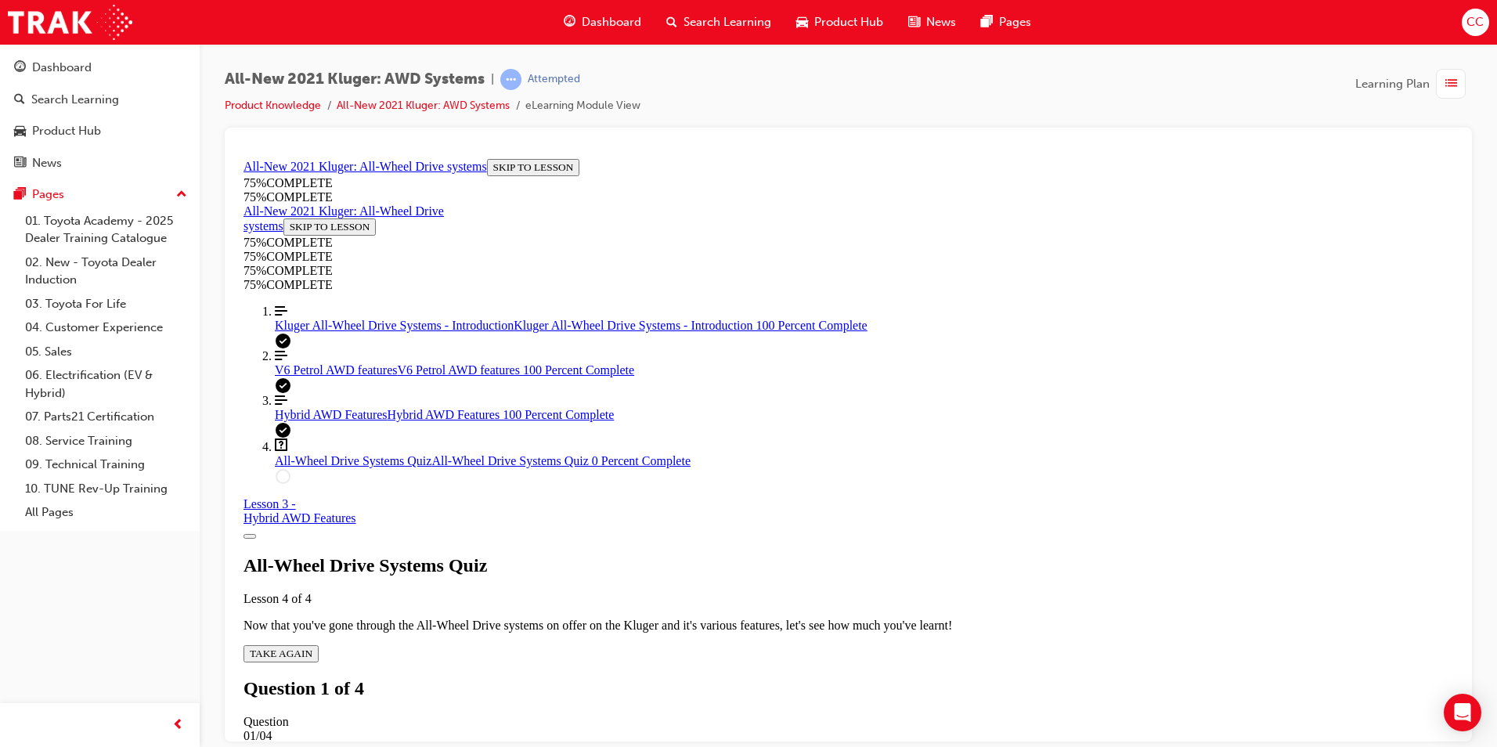
scroll to position [213, 0]
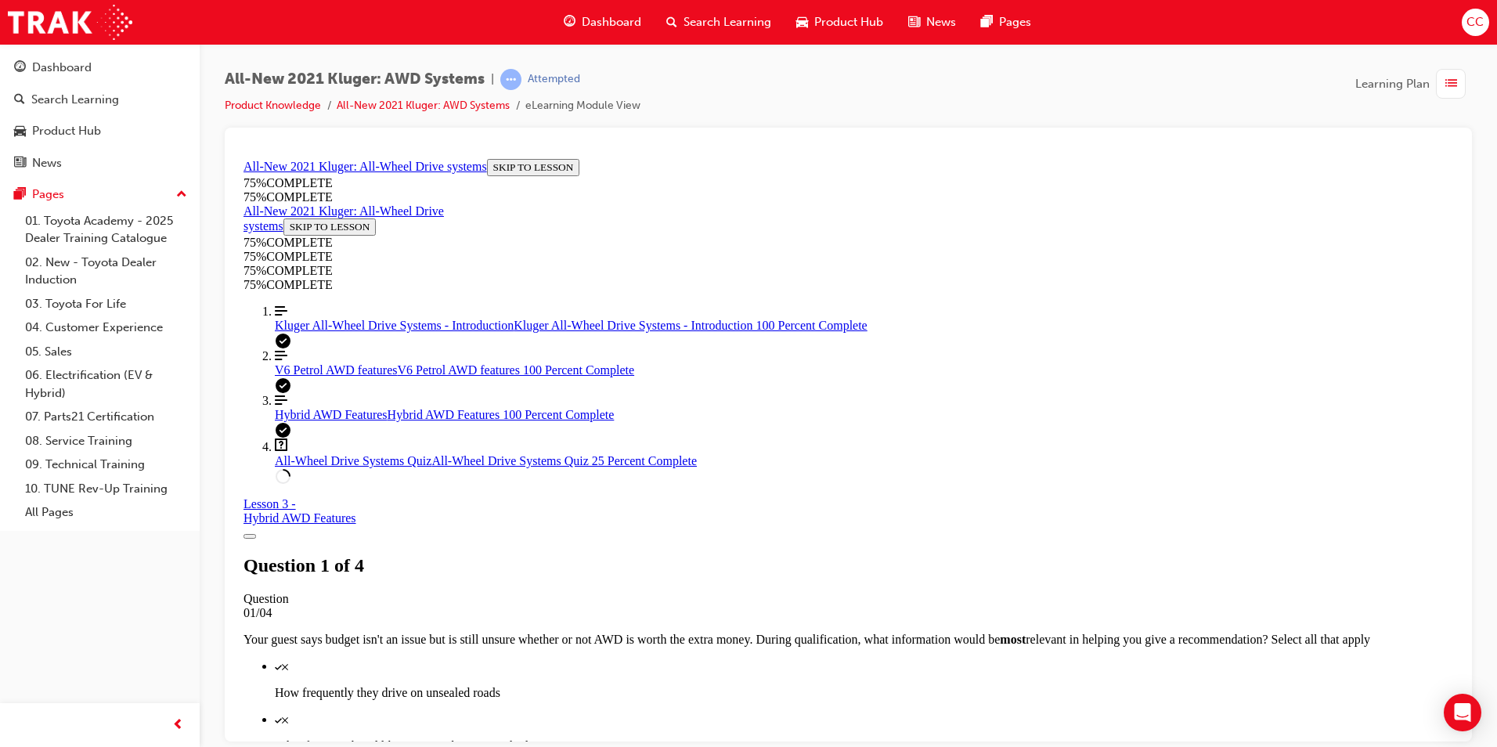
scroll to position [214, 0]
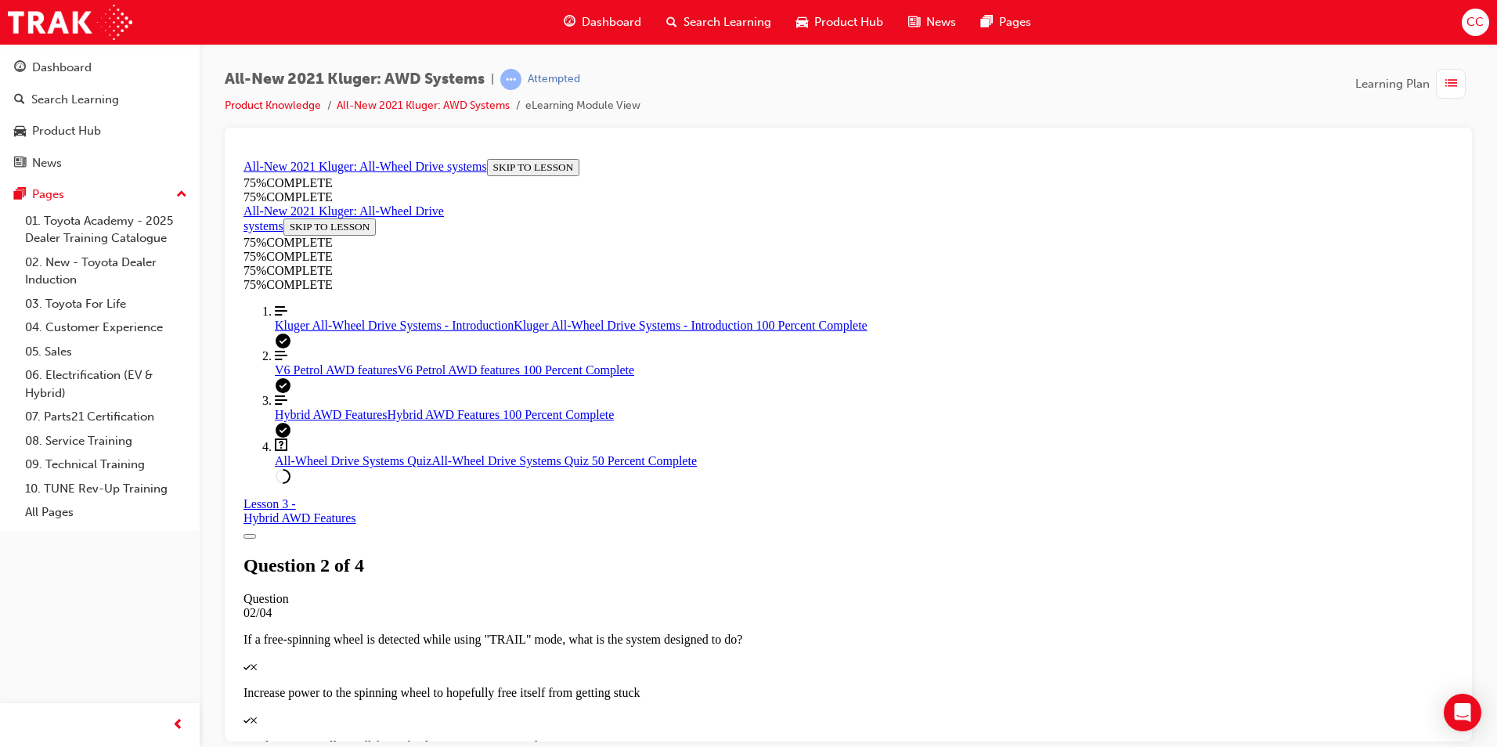
scroll to position [171, 0]
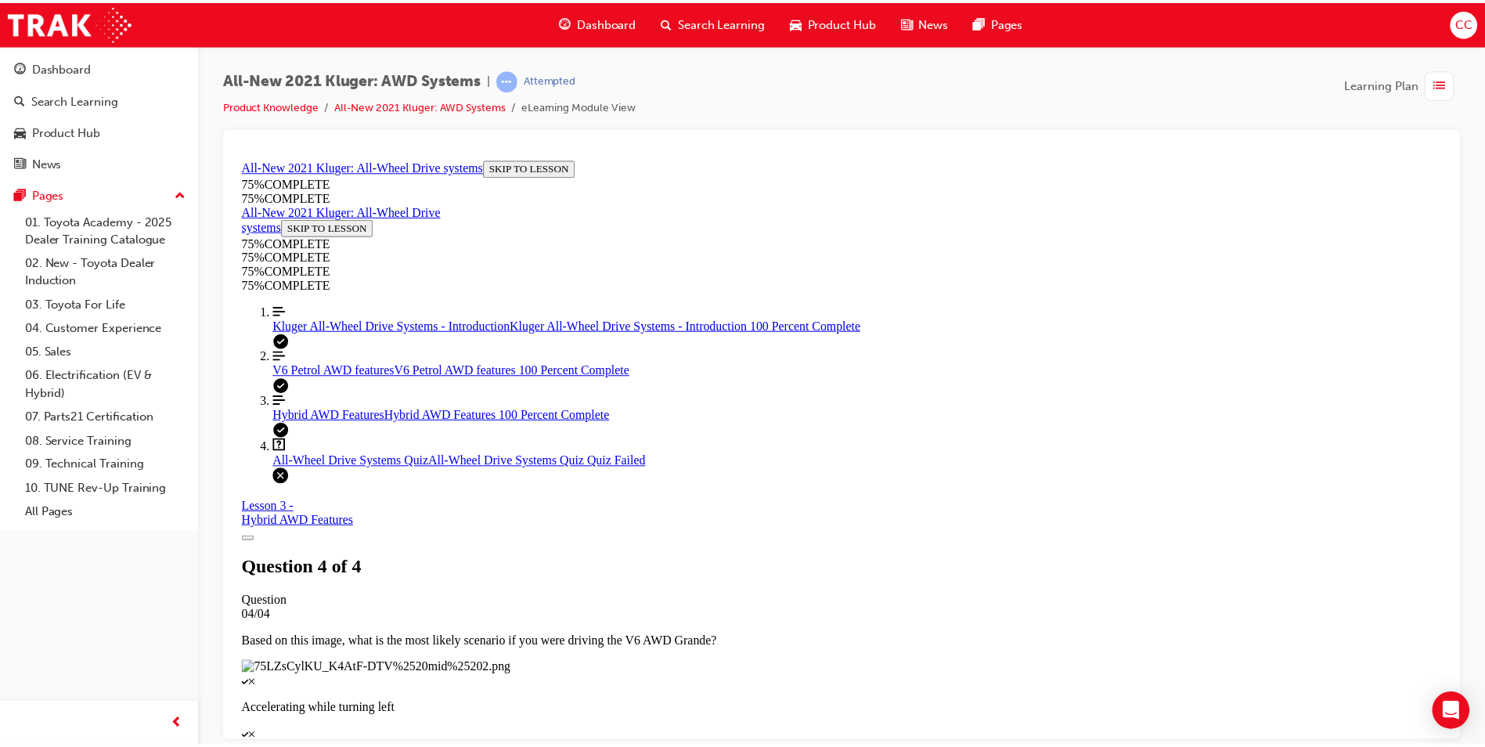
scroll to position [0, 0]
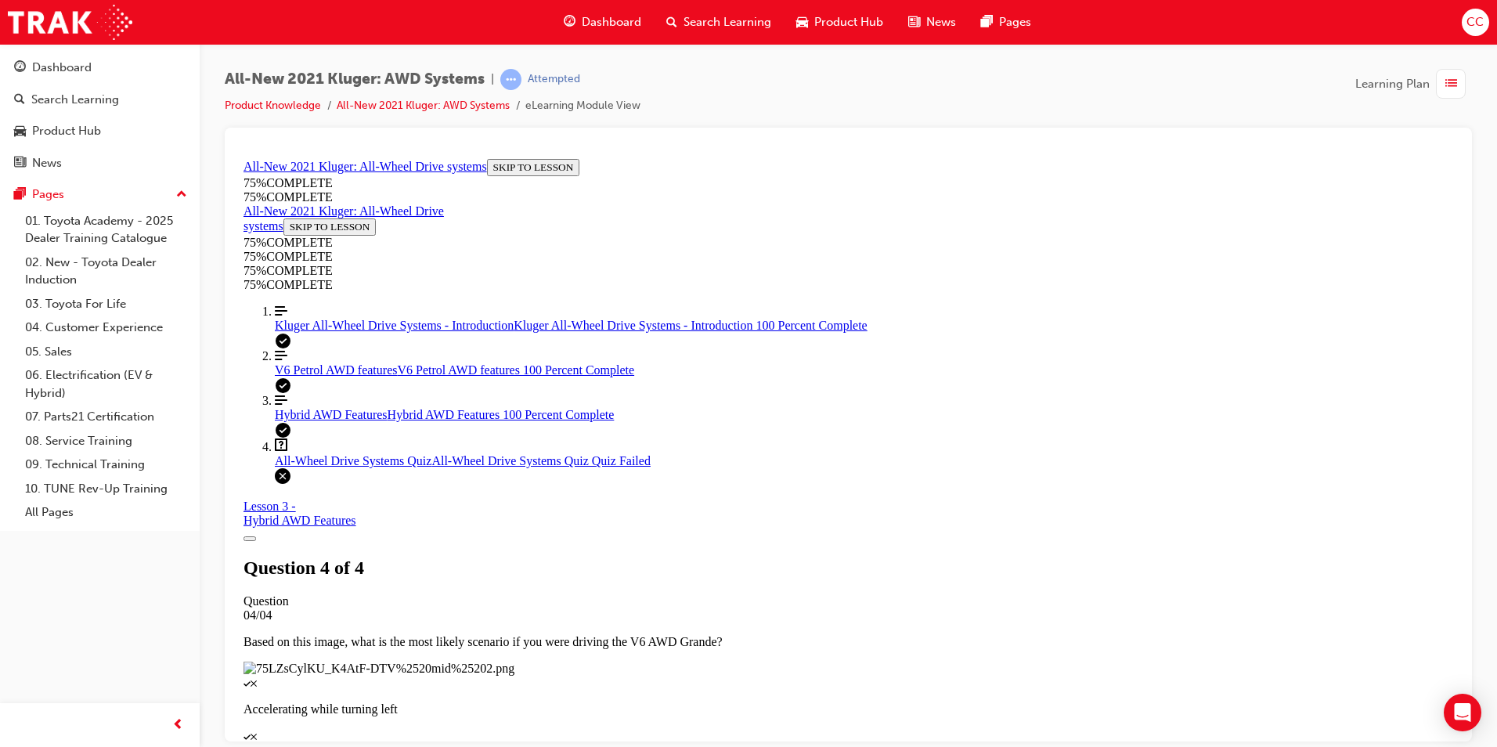
click at [609, 16] on span "Dashboard" at bounding box center [611, 22] width 59 height 18
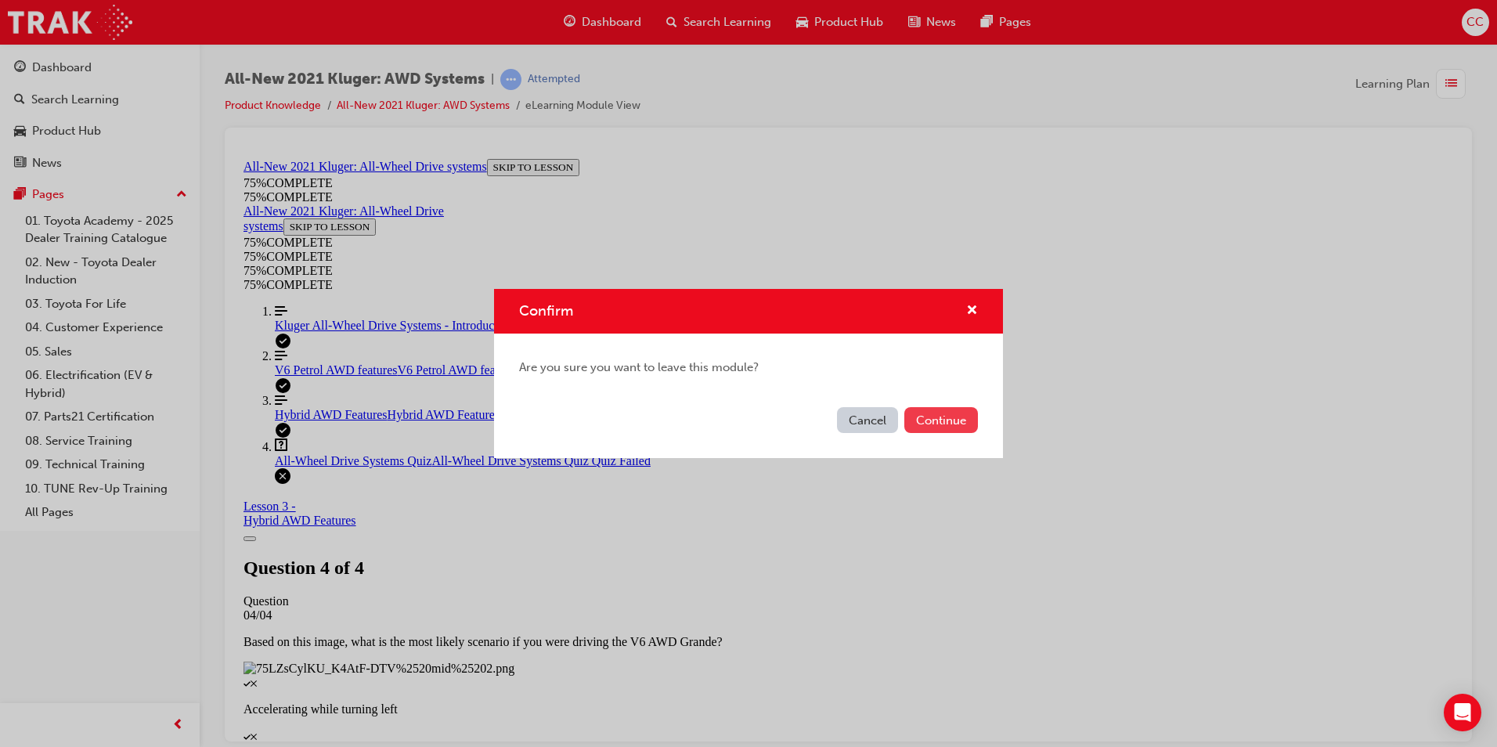
click at [943, 419] on button "Continue" at bounding box center [941, 420] width 74 height 26
